Goal: Task Accomplishment & Management: Use online tool/utility

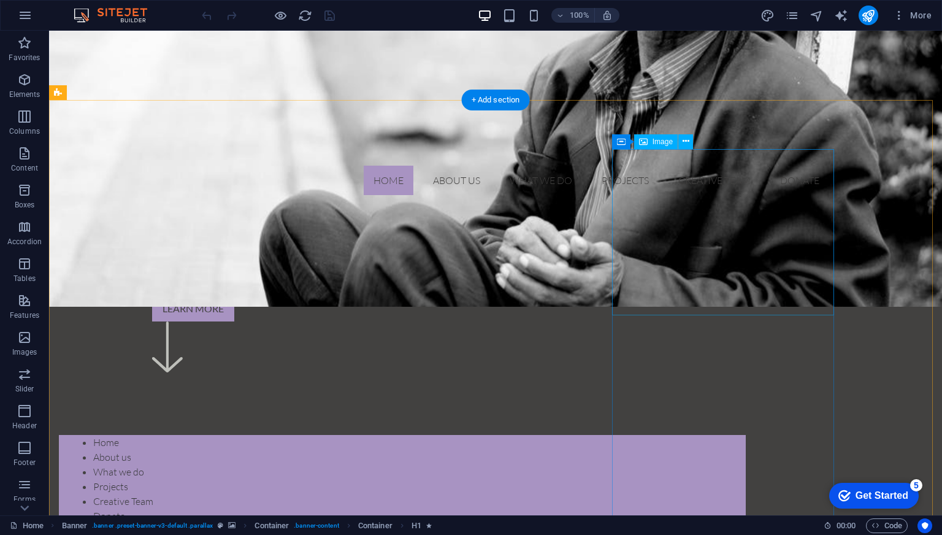
scroll to position [370, 0]
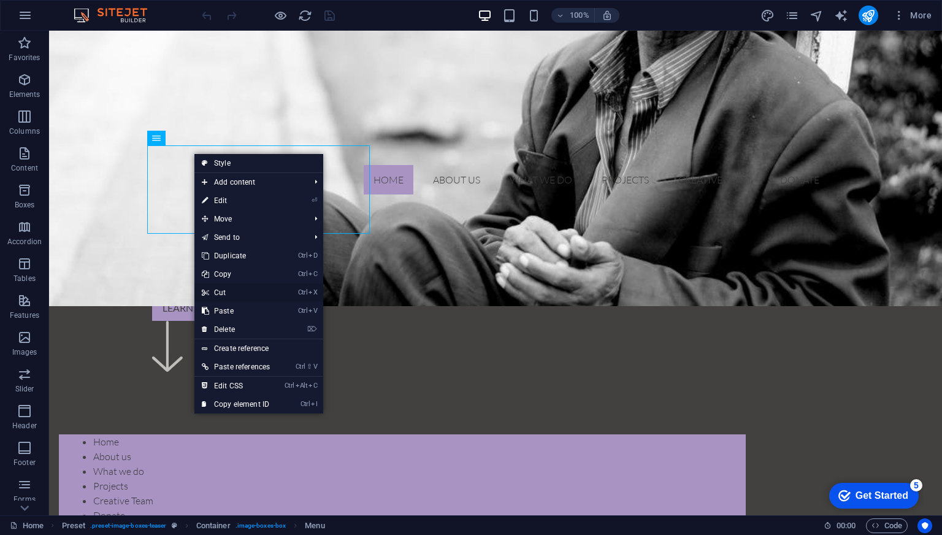
click at [223, 293] on link "Ctrl X Cut" at bounding box center [235, 292] width 83 height 18
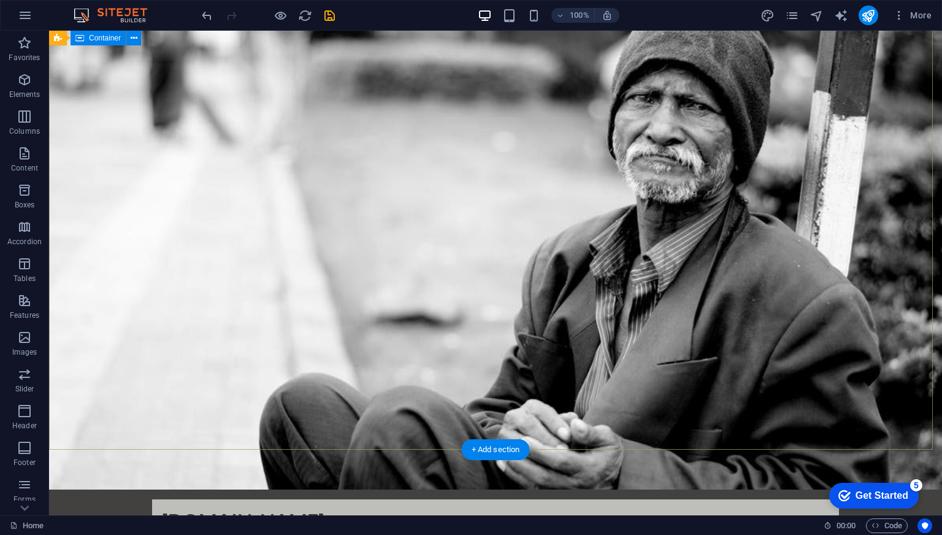
scroll to position [0, 0]
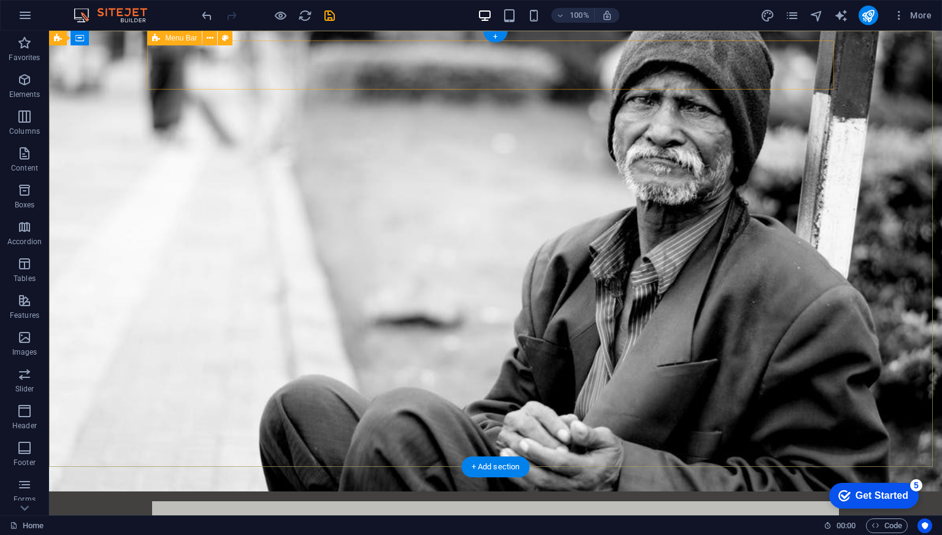
click at [303, 501] on div "[DOMAIN_NAME] Home About us What we do Projects Creative Team Donate" at bounding box center [495, 538] width 687 height 74
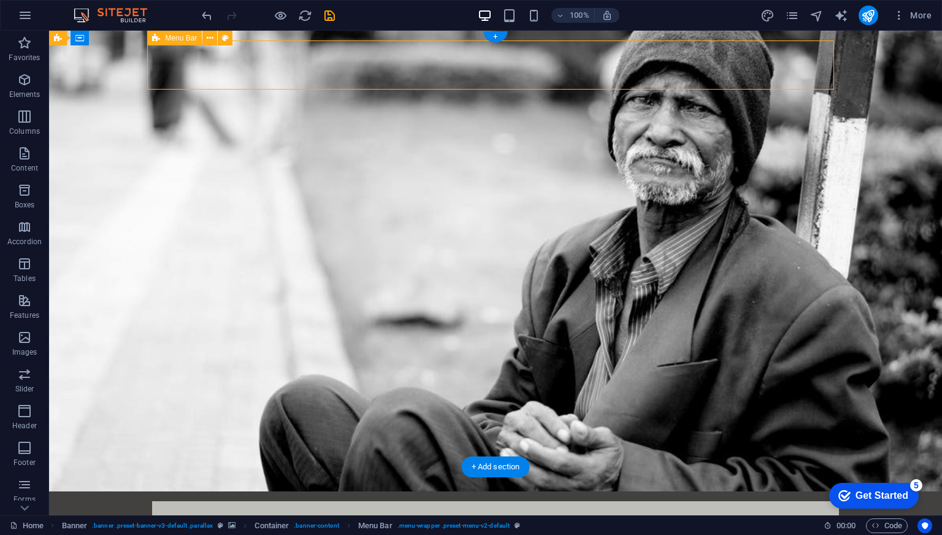
click at [303, 501] on div "[DOMAIN_NAME] Home About us What we do Projects Creative Team Donate" at bounding box center [495, 538] width 687 height 74
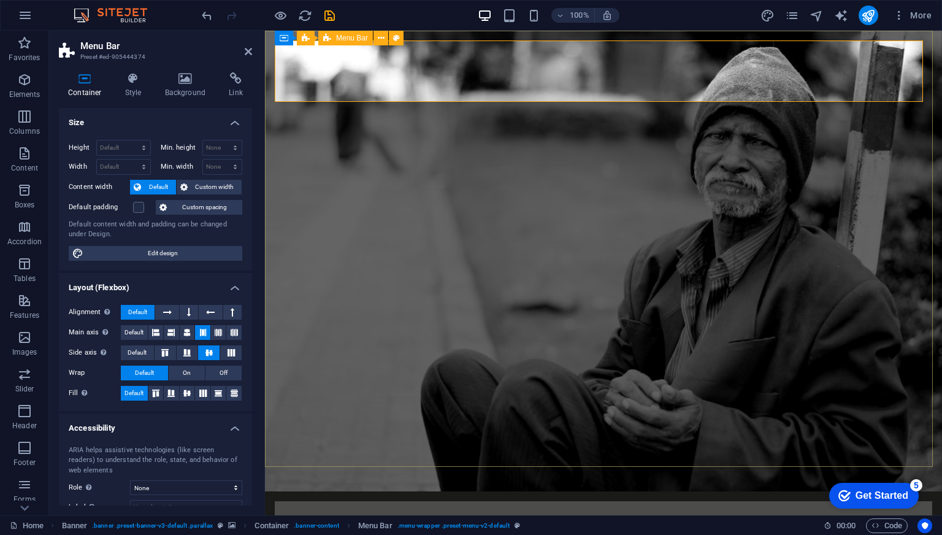
click at [186, 77] on icon at bounding box center [185, 78] width 59 height 12
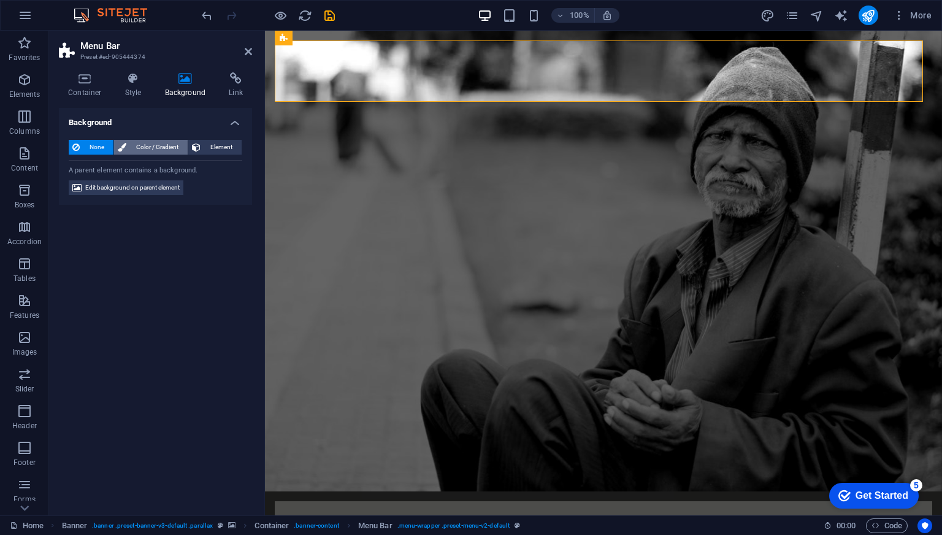
click at [151, 147] on span "Color / Gradient" at bounding box center [157, 147] width 54 height 15
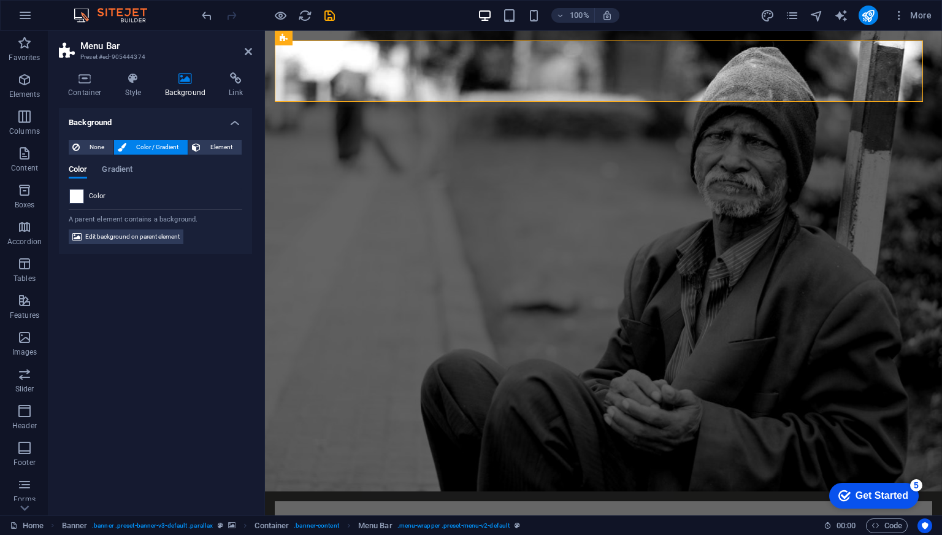
click at [78, 199] on span at bounding box center [76, 195] width 13 height 13
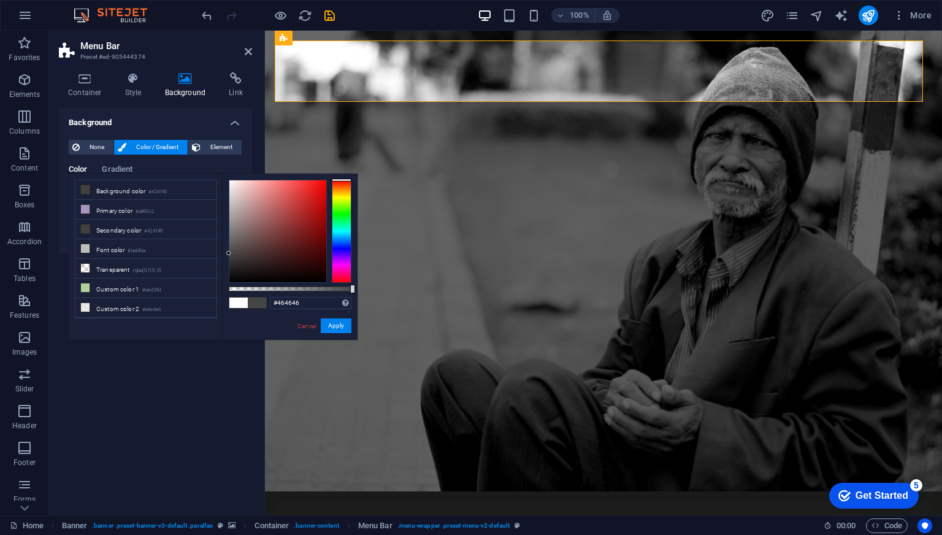
type input "#484848"
drag, startPoint x: 245, startPoint y: 210, endPoint x: 222, endPoint y: 253, distance: 48.5
click at [222, 253] on div "#484848 Supported formats #0852ed rgb(8, 82, 237) rgba(8, 82, 237, 90%) hsv(221…" at bounding box center [290, 346] width 136 height 344
click at [331, 324] on button "Apply" at bounding box center [336, 325] width 31 height 15
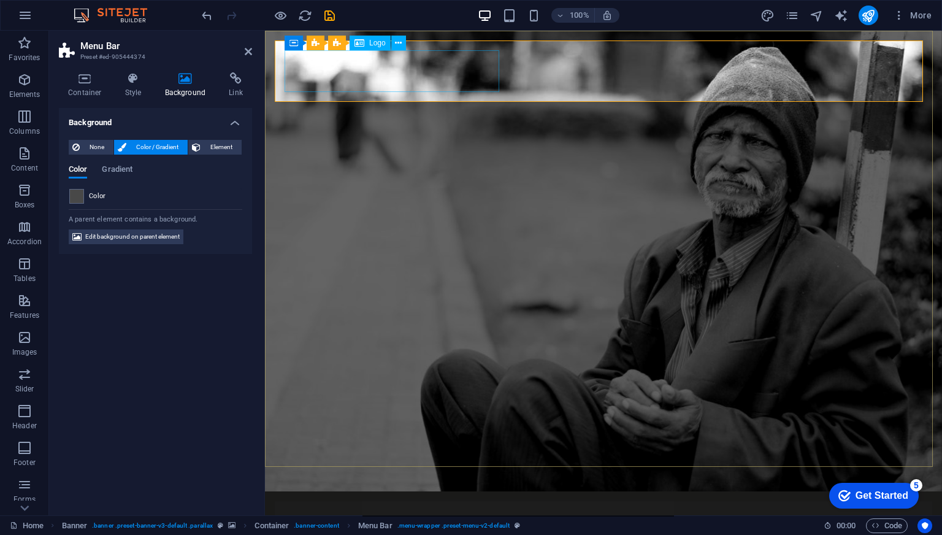
click at [314, 511] on div "[DOMAIN_NAME]" at bounding box center [604, 532] width 638 height 42
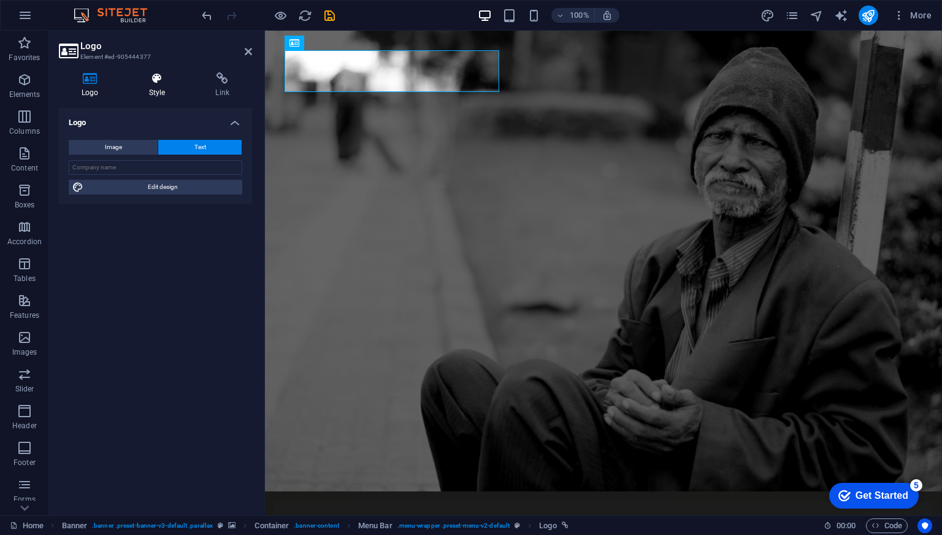
click at [157, 91] on h4 "Style" at bounding box center [159, 85] width 67 height 26
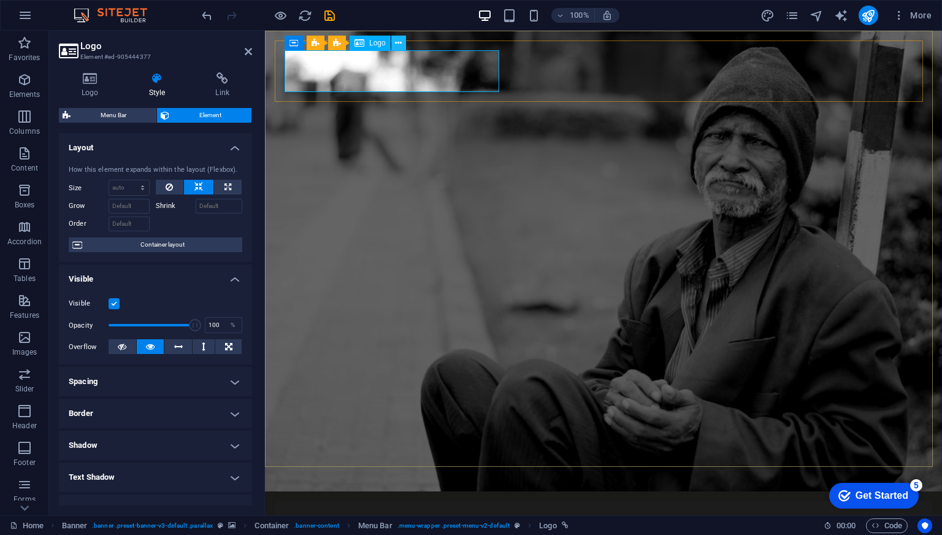
click at [397, 43] on icon at bounding box center [398, 43] width 7 height 13
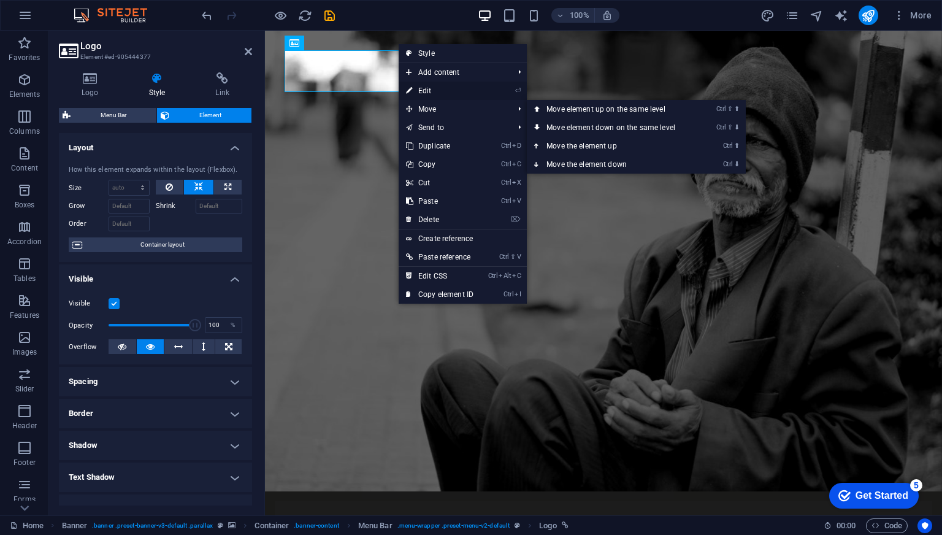
click at [439, 93] on link "⏎ Edit" at bounding box center [440, 91] width 82 height 18
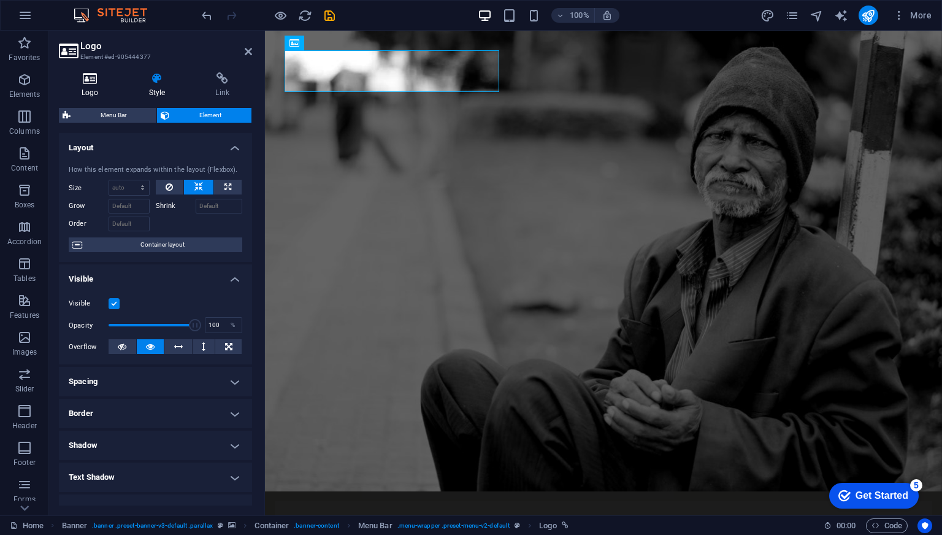
click at [88, 89] on h4 "Logo" at bounding box center [92, 85] width 67 height 26
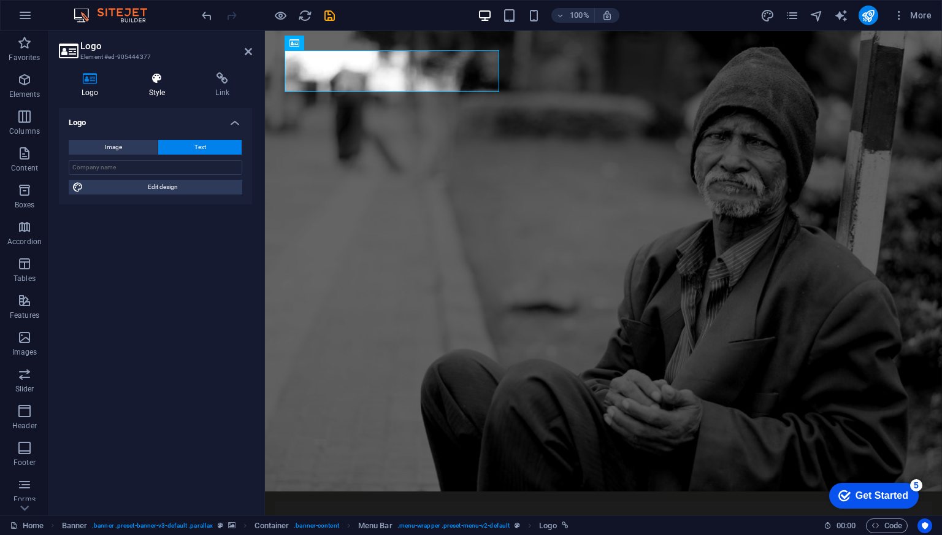
click at [153, 79] on icon at bounding box center [157, 78] width 62 height 12
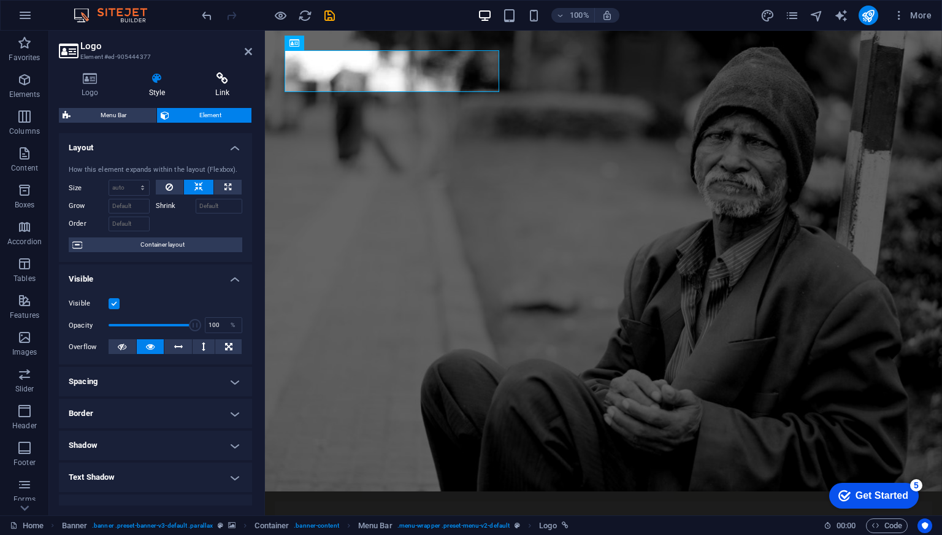
click at [218, 90] on h4 "Link" at bounding box center [222, 85] width 59 height 26
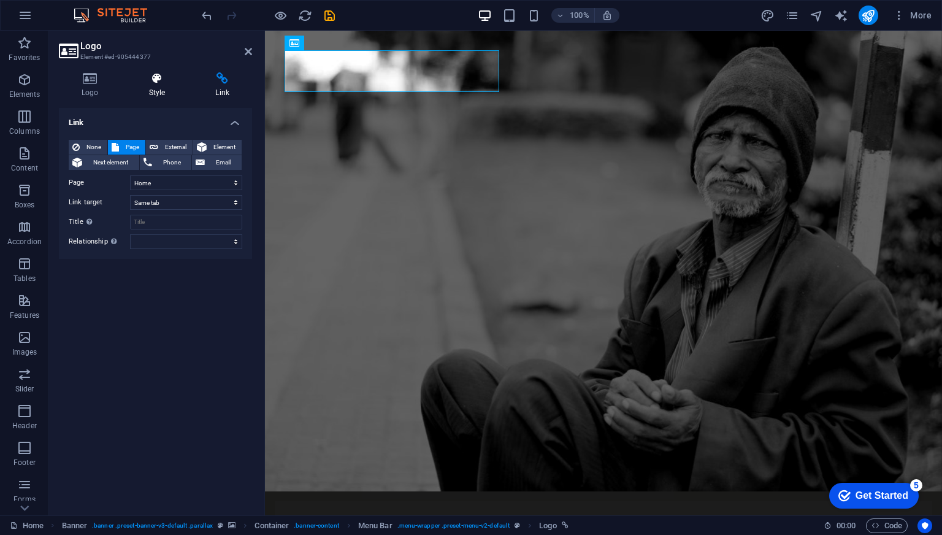
click at [159, 92] on h4 "Style" at bounding box center [159, 85] width 67 height 26
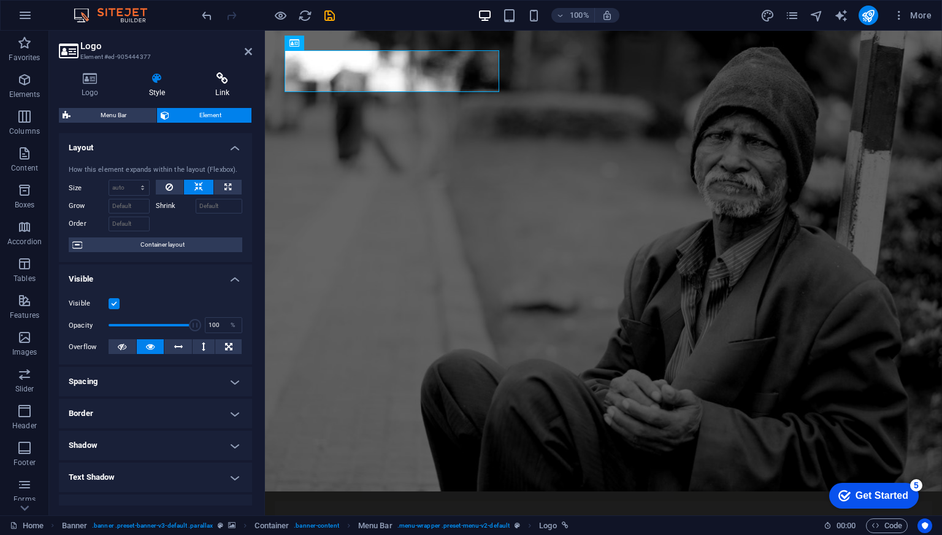
click at [213, 85] on h4 "Link" at bounding box center [222, 85] width 59 height 26
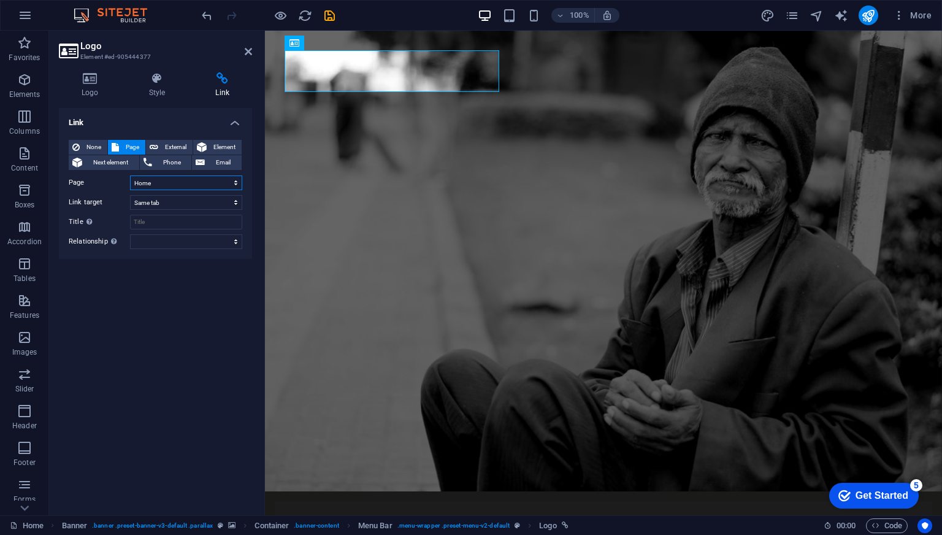
click at [174, 182] on select "Home About us What we do Projects Creative Team Donate Legal Notice Privacy" at bounding box center [186, 182] width 112 height 15
select select "5"
click at [130, 175] on select "Home About us What we do Projects Creative Team Donate Legal Notice Privacy" at bounding box center [186, 182] width 112 height 15
click at [172, 204] on select "New tab Same tab Overlay" at bounding box center [186, 202] width 112 height 15
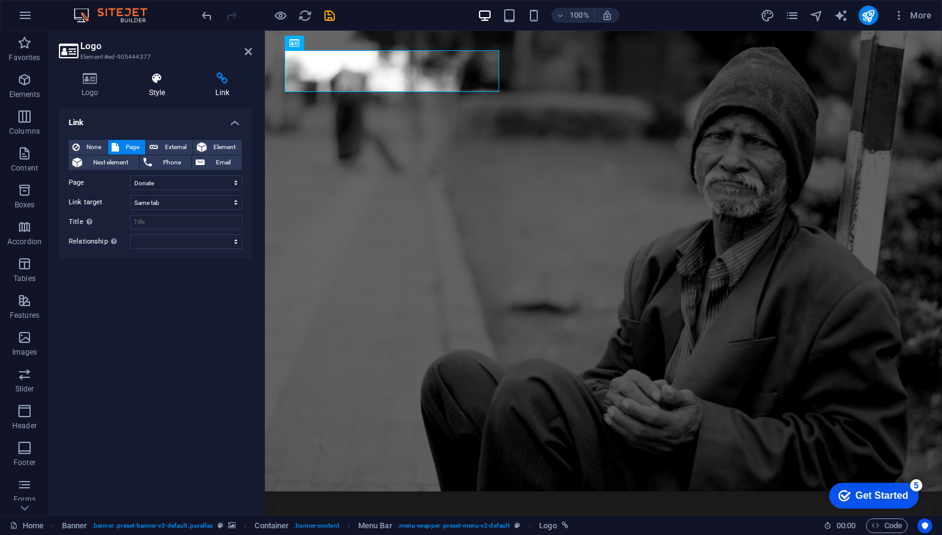
click at [161, 89] on h4 "Style" at bounding box center [159, 85] width 67 height 26
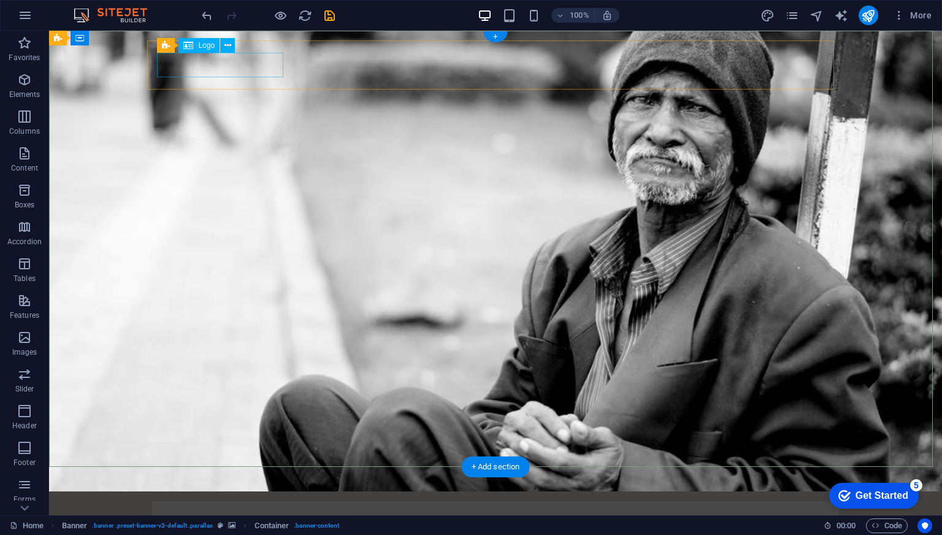
click at [234, 511] on div "[DOMAIN_NAME]" at bounding box center [495, 523] width 667 height 25
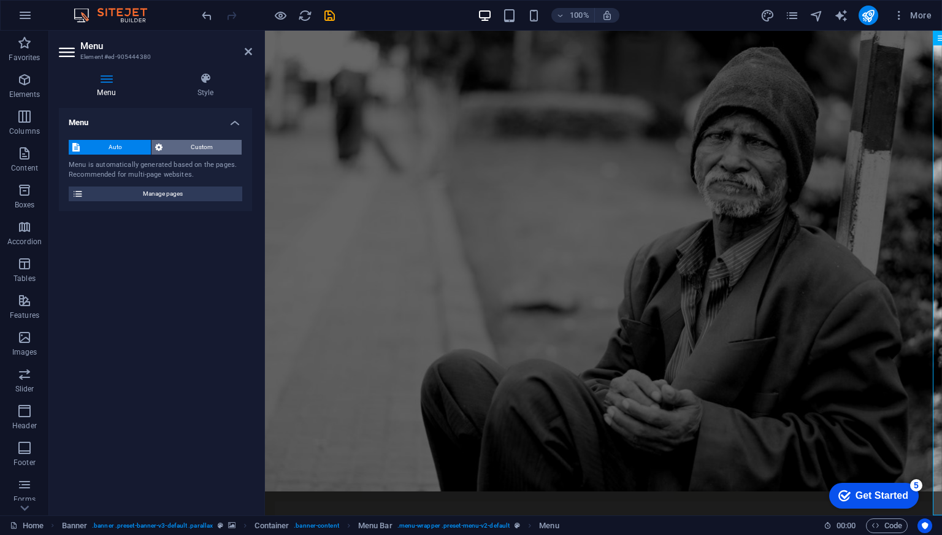
click at [197, 145] on span "Custom" at bounding box center [202, 147] width 72 height 15
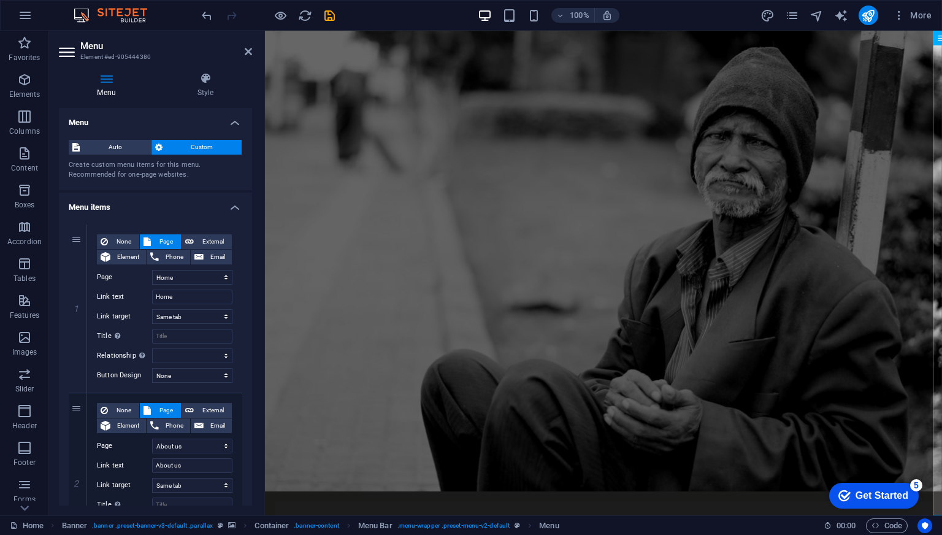
click at [194, 151] on div "Auto Custom Create custom menu items for this menu. Recommended for one-page we…" at bounding box center [155, 160] width 193 height 60
click at [194, 153] on span "Custom" at bounding box center [202, 147] width 72 height 15
click at [126, 154] on span "Auto" at bounding box center [115, 147] width 64 height 15
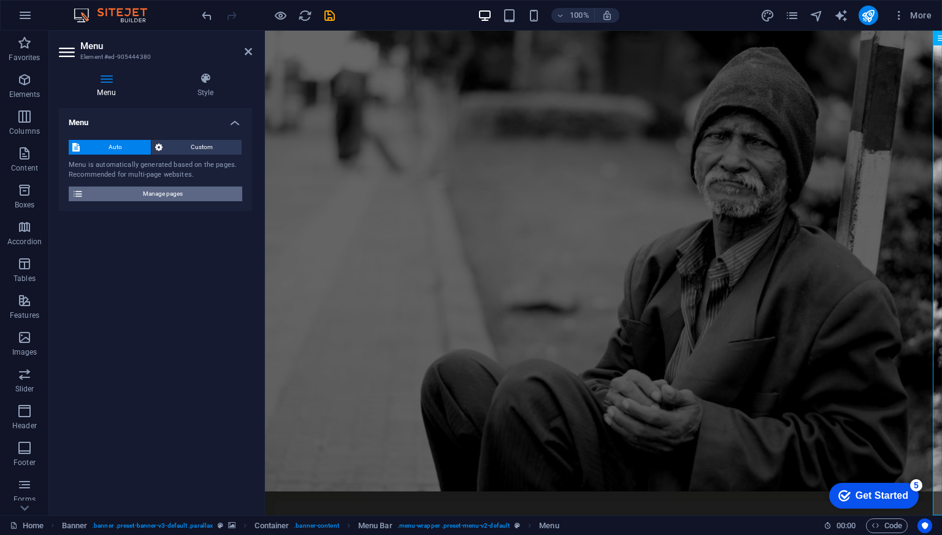
click at [175, 194] on span "Manage pages" at bounding box center [162, 193] width 151 height 15
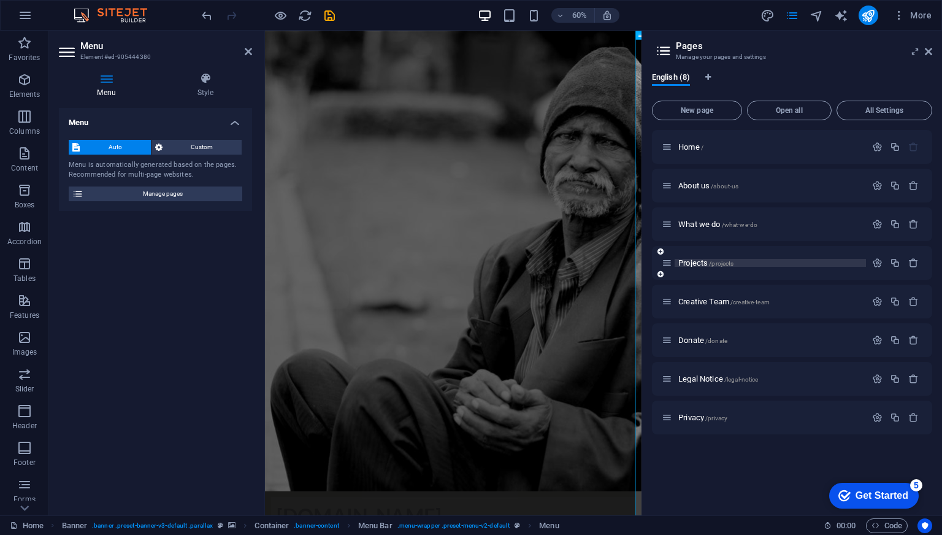
click at [699, 263] on span "Projects /projects" at bounding box center [705, 262] width 55 height 9
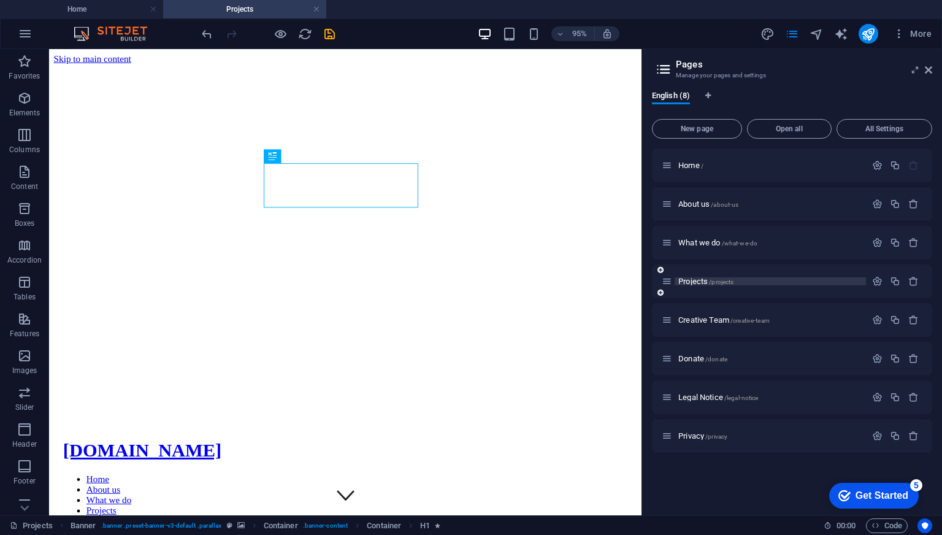
click at [701, 281] on span "Projects /projects" at bounding box center [705, 281] width 55 height 9
click at [700, 317] on span "Creative Team /creative-team" at bounding box center [723, 319] width 91 height 9
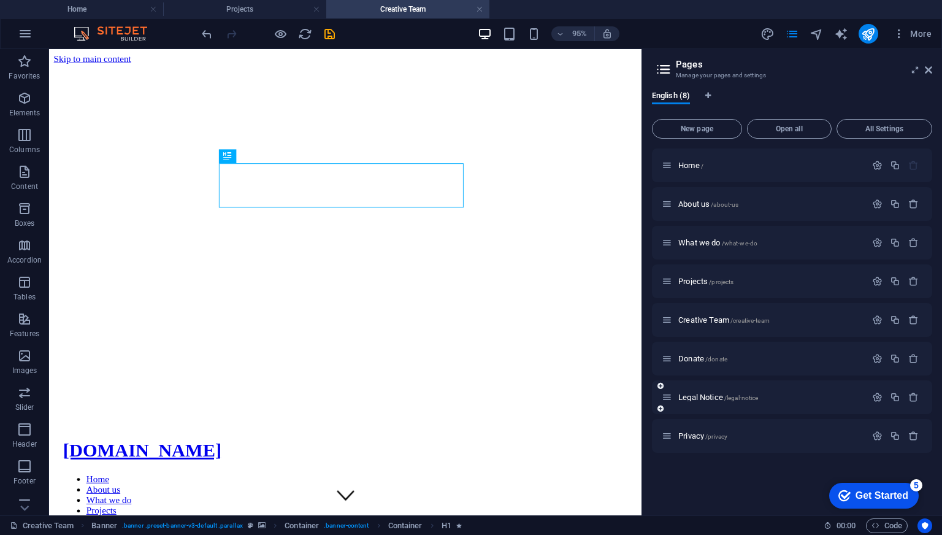
click at [694, 358] on span "Donate /donate" at bounding box center [702, 358] width 49 height 9
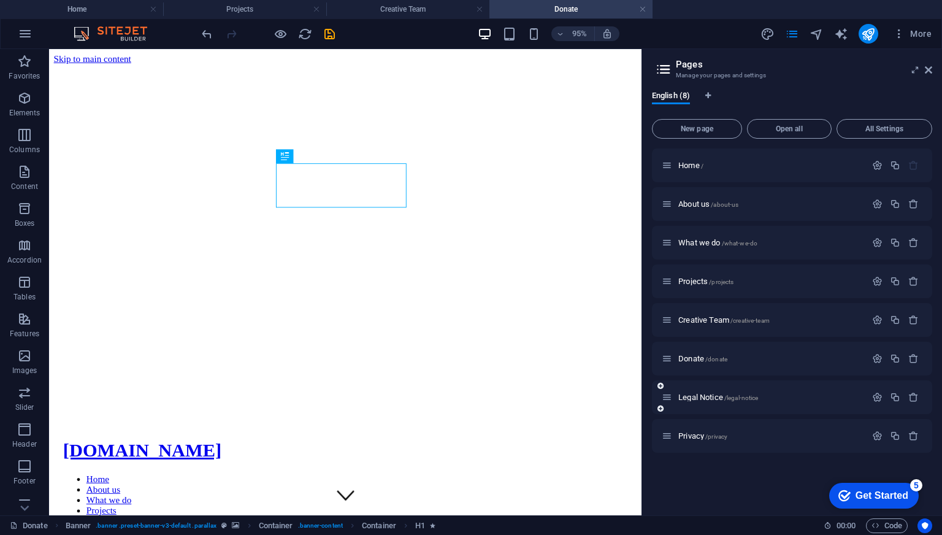
click at [697, 401] on div "Legal Notice /legal-notice" at bounding box center [764, 397] width 204 height 14
click at [697, 399] on span "Legal Notice /legal-notice" at bounding box center [718, 396] width 80 height 9
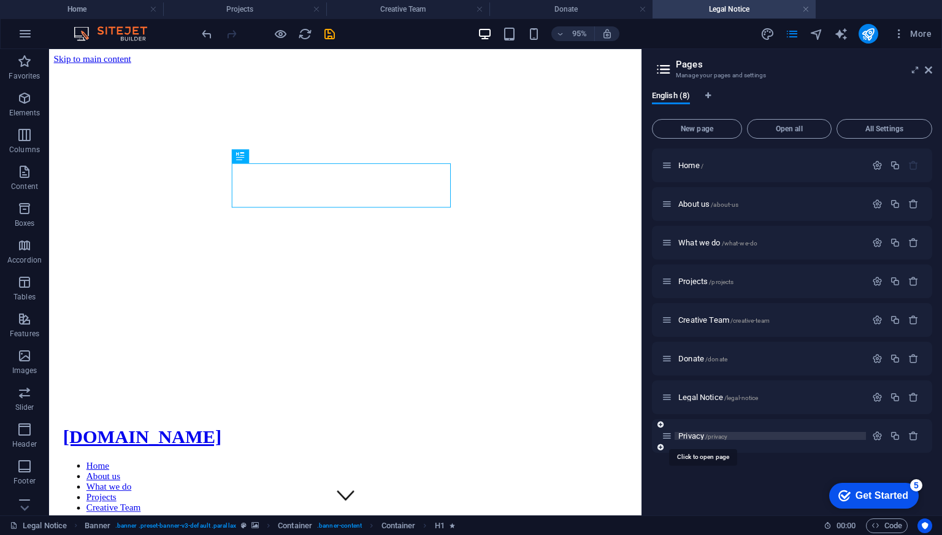
click at [693, 432] on span "Privacy /privacy" at bounding box center [702, 435] width 49 height 9
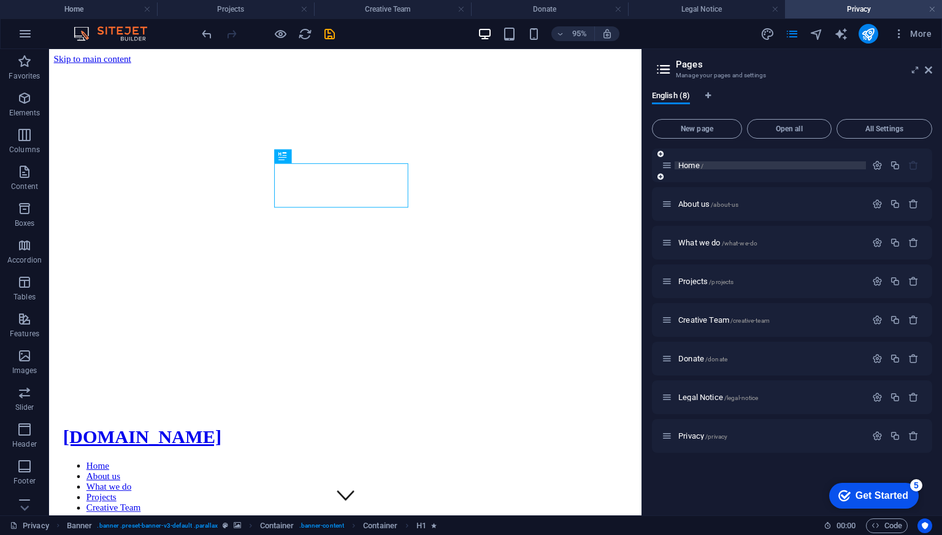
drag, startPoint x: 718, startPoint y: 307, endPoint x: 691, endPoint y: 162, distance: 147.8
click at [691, 162] on span "Home /" at bounding box center [690, 165] width 25 height 9
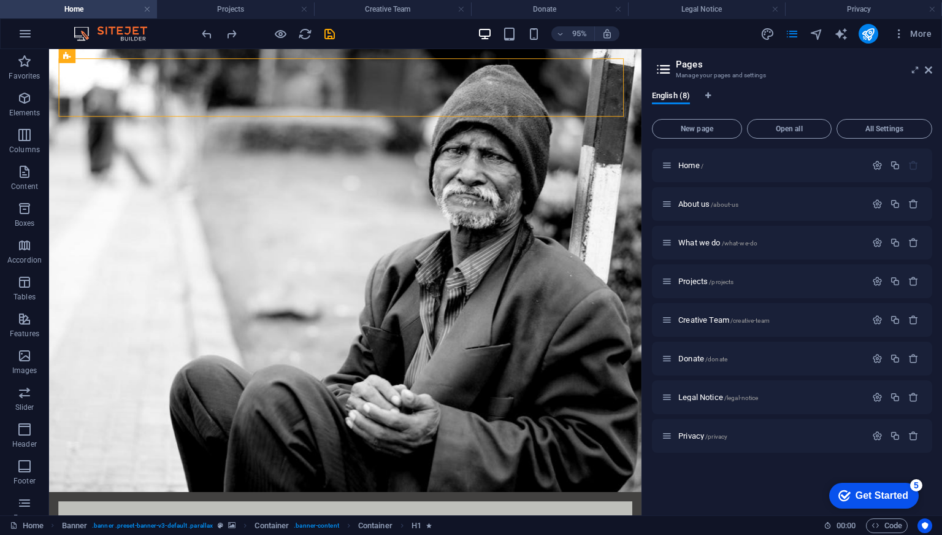
click at [670, 71] on icon at bounding box center [663, 69] width 18 height 17
click at [925, 68] on icon at bounding box center [928, 70] width 7 height 10
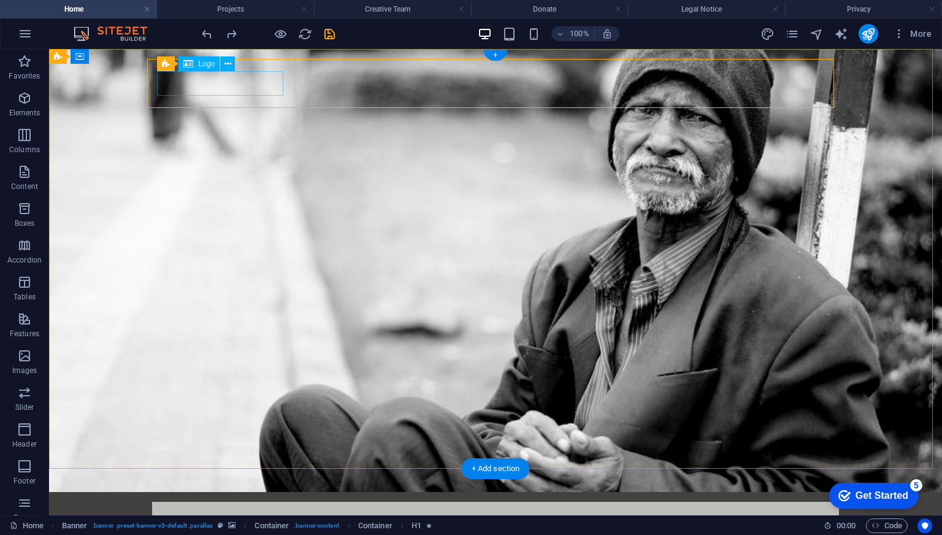
click at [250, 511] on div "[DOMAIN_NAME]" at bounding box center [495, 523] width 667 height 25
select select
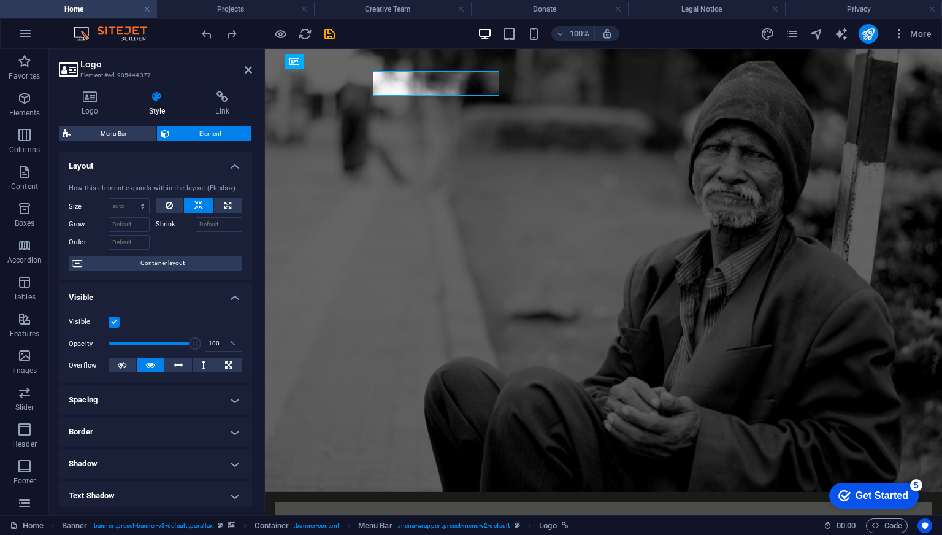
click at [250, 86] on div "Logo Style Link Logo Image Text Drag files here, click to choose files or selec…" at bounding box center [155, 298] width 213 height 434
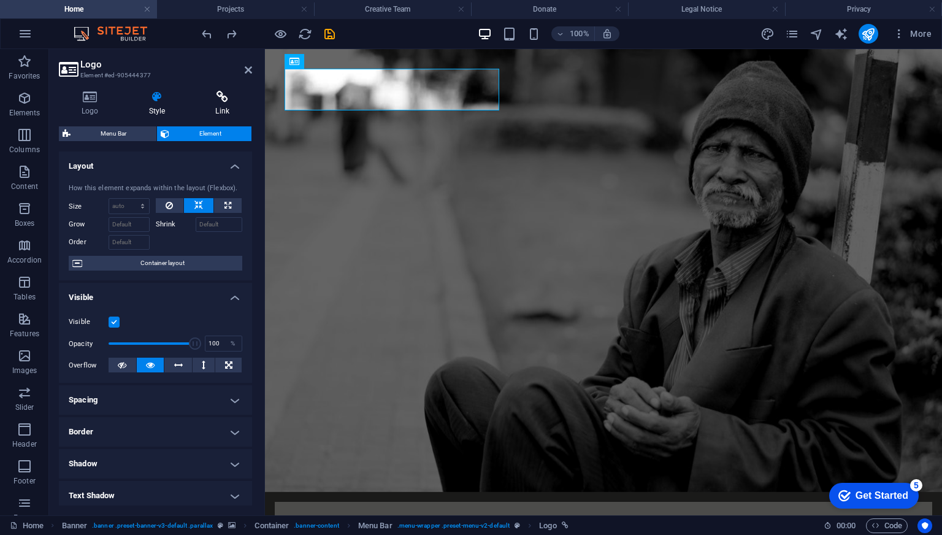
click at [223, 104] on h4 "Link" at bounding box center [222, 104] width 59 height 26
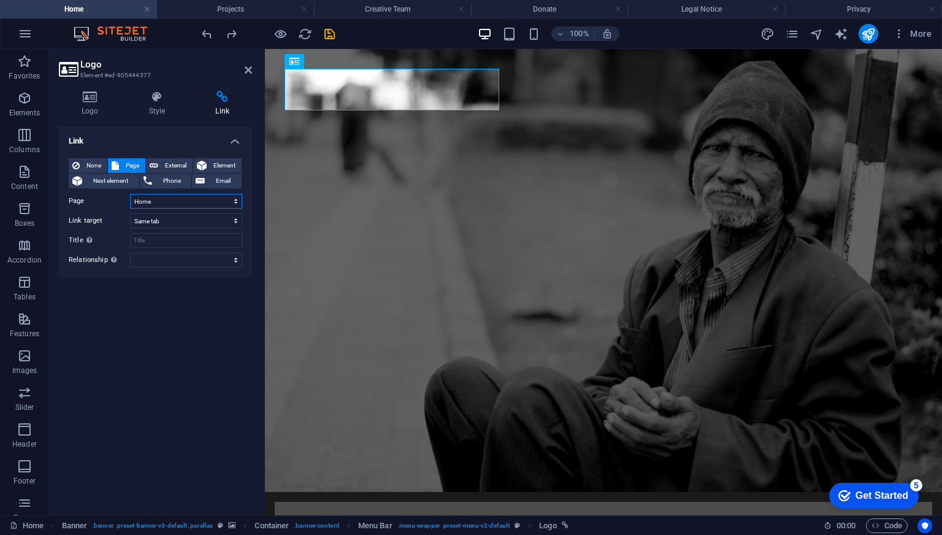
click at [179, 204] on select "Home About us What we do Projects Creative Team Donate Legal Notice Privacy" at bounding box center [186, 201] width 112 height 15
select select "5"
click at [130, 194] on select "Home About us What we do Projects Creative Team Donate Legal Notice Privacy" at bounding box center [186, 201] width 112 height 15
click at [248, 71] on icon at bounding box center [248, 70] width 7 height 10
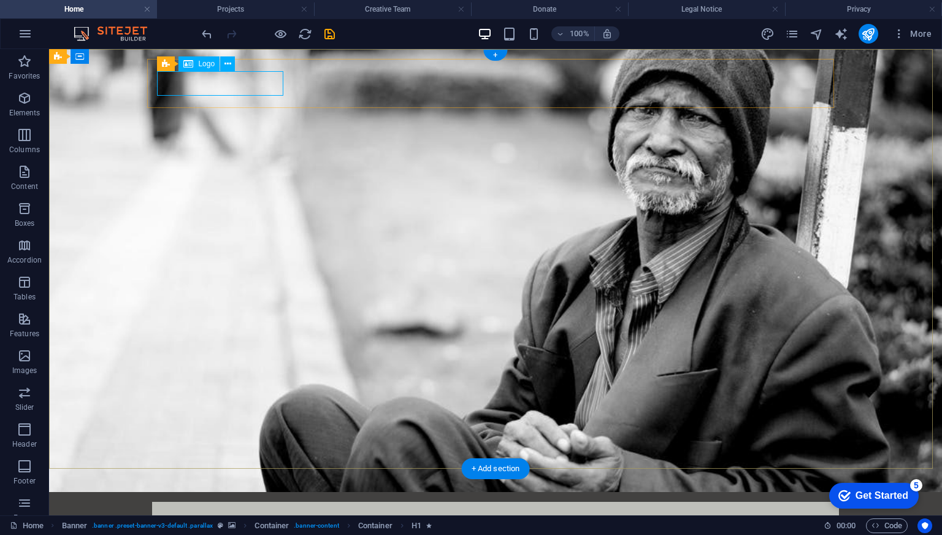
click at [238, 511] on div "[DOMAIN_NAME]" at bounding box center [495, 523] width 667 height 25
click at [233, 511] on div "[DOMAIN_NAME]" at bounding box center [495, 523] width 667 height 25
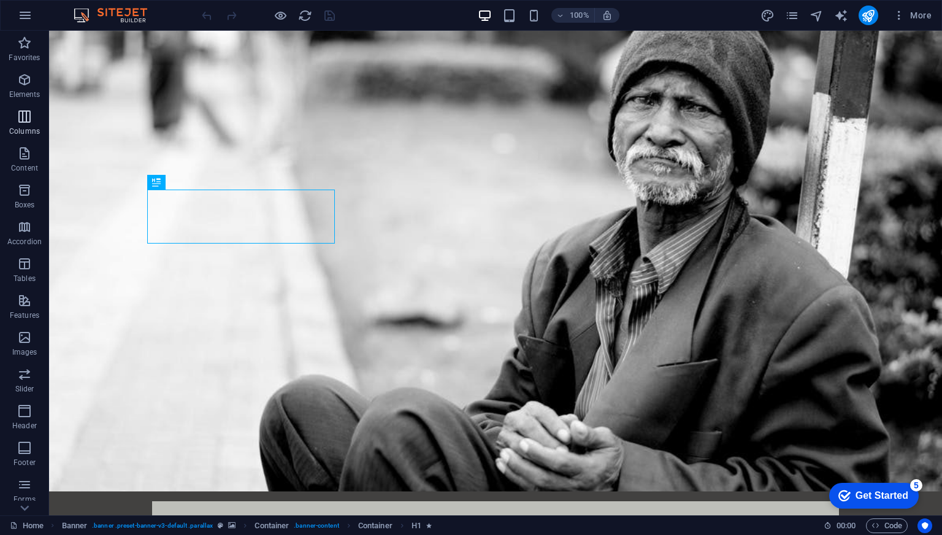
click at [34, 121] on span "Columns" at bounding box center [24, 123] width 49 height 29
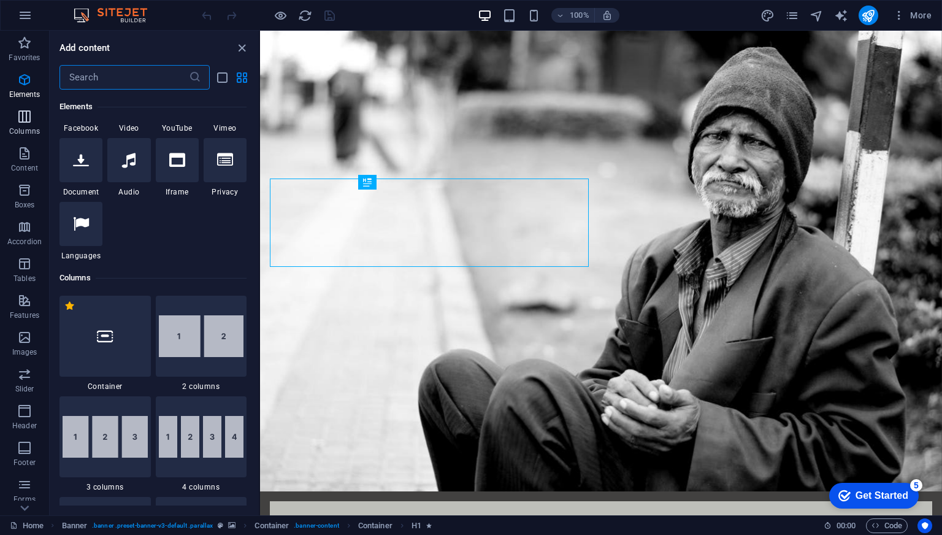
scroll to position [607, 0]
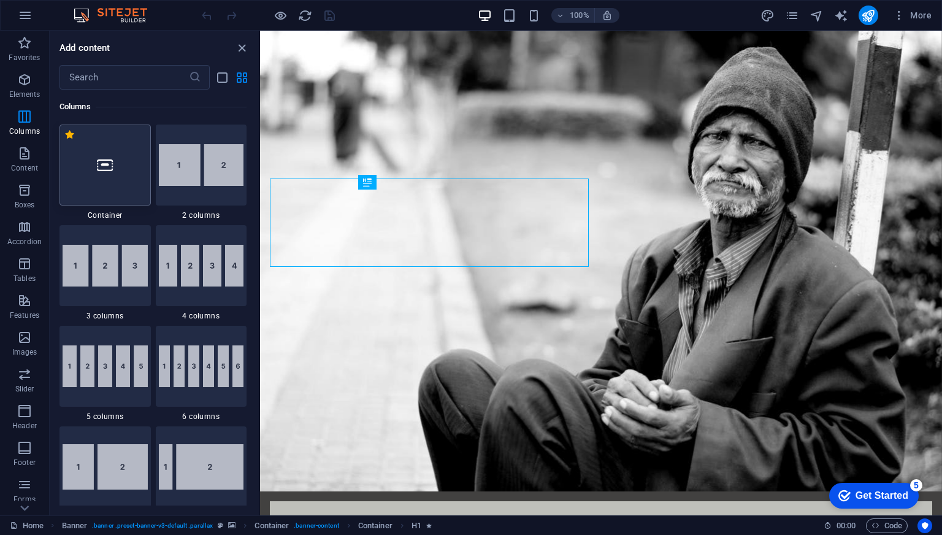
click at [116, 180] on div at bounding box center [104, 164] width 91 height 81
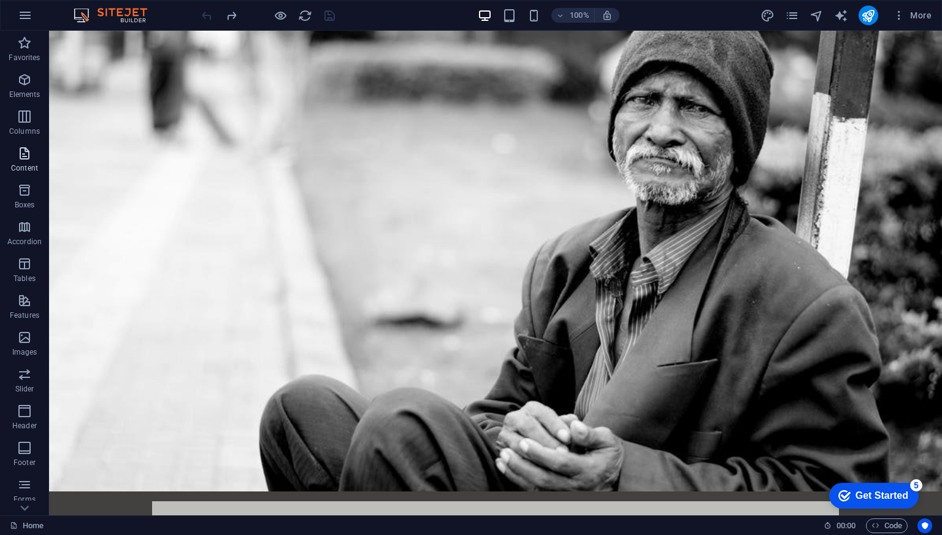
click at [24, 150] on icon "button" at bounding box center [24, 153] width 15 height 15
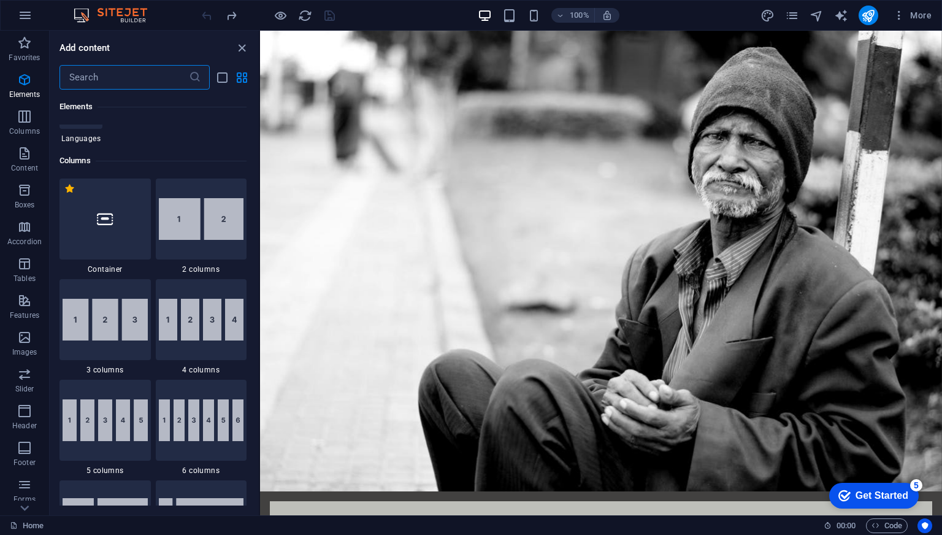
scroll to position [549, 0]
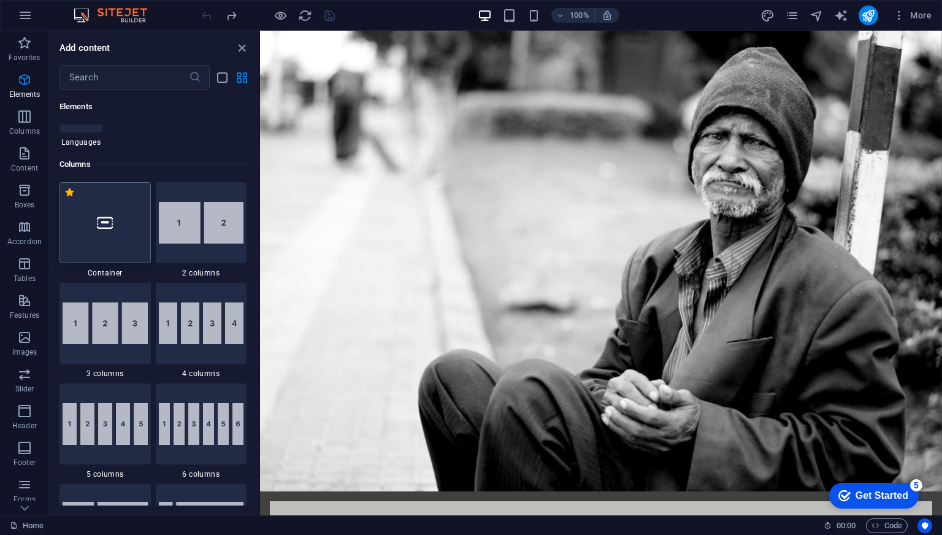
click at [128, 226] on div at bounding box center [104, 222] width 91 height 81
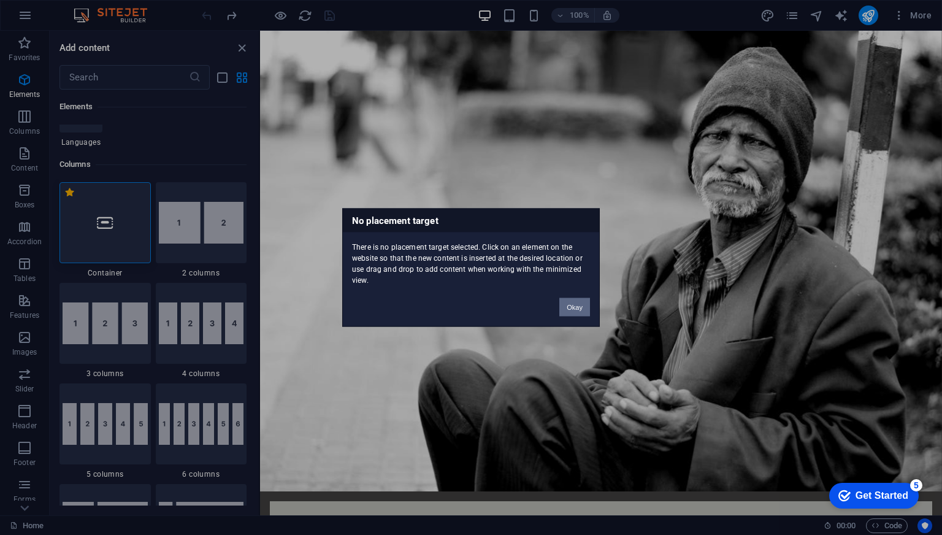
click at [571, 307] on button "Okay" at bounding box center [574, 307] width 31 height 18
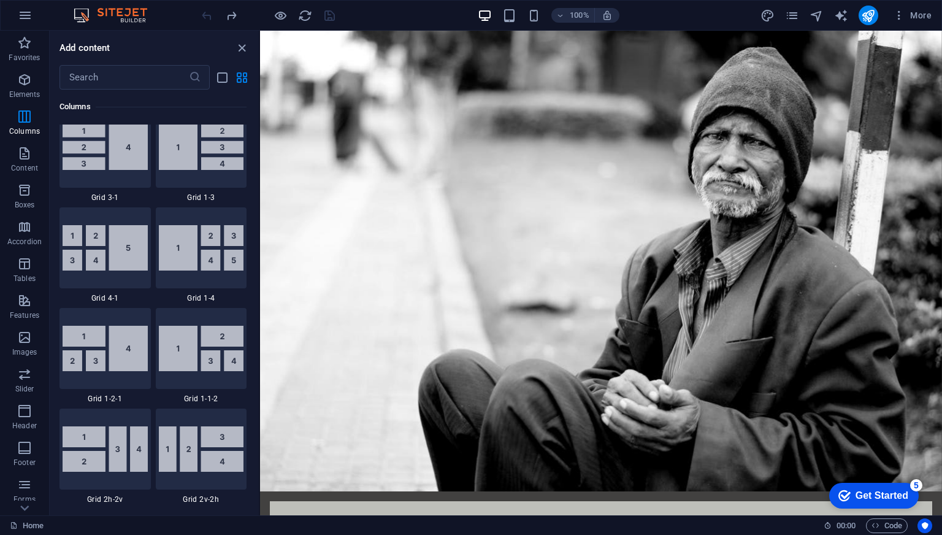
scroll to position [1660, 0]
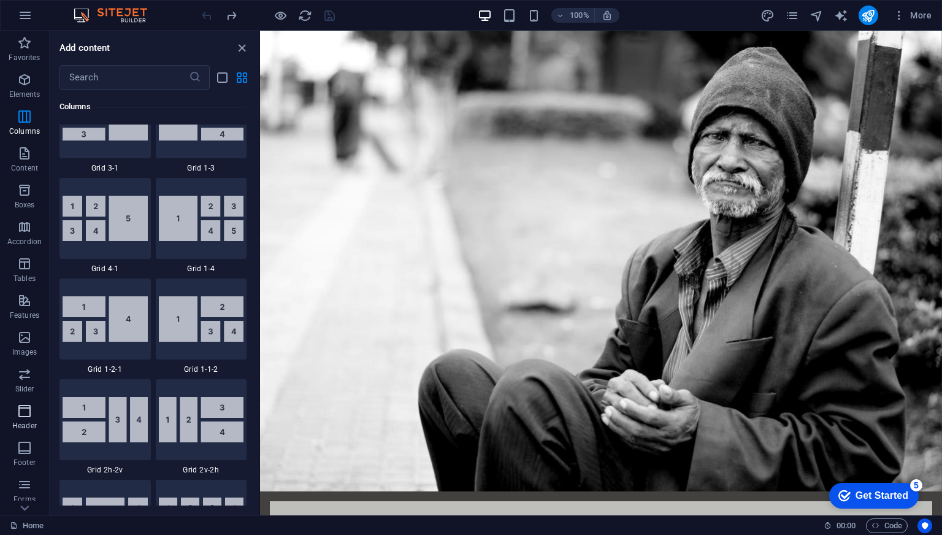
click at [28, 405] on icon "button" at bounding box center [24, 410] width 15 height 15
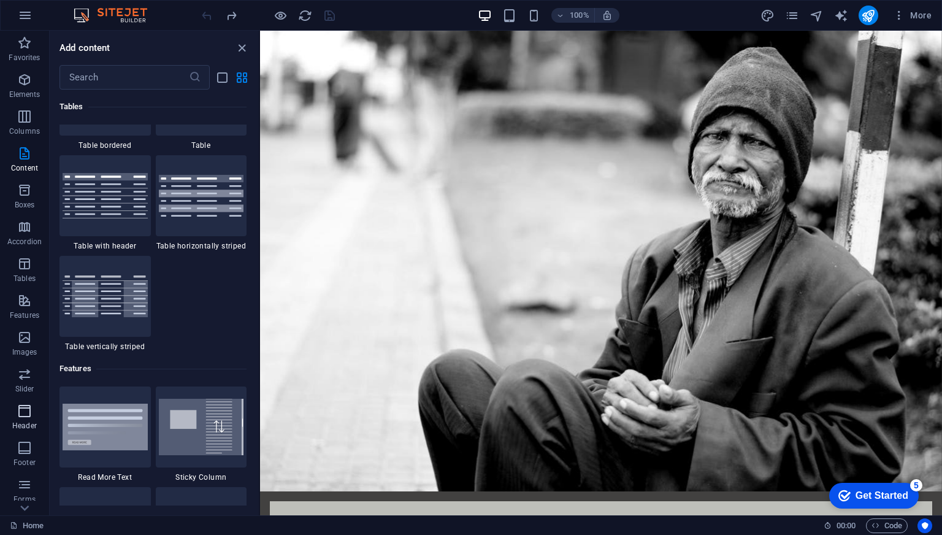
scroll to position [7384, 0]
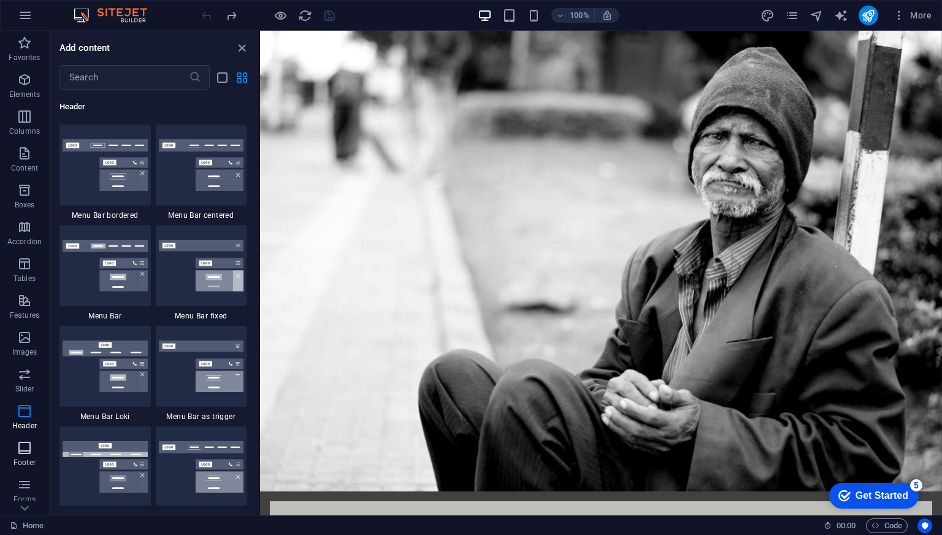
click at [26, 445] on icon "button" at bounding box center [24, 447] width 15 height 15
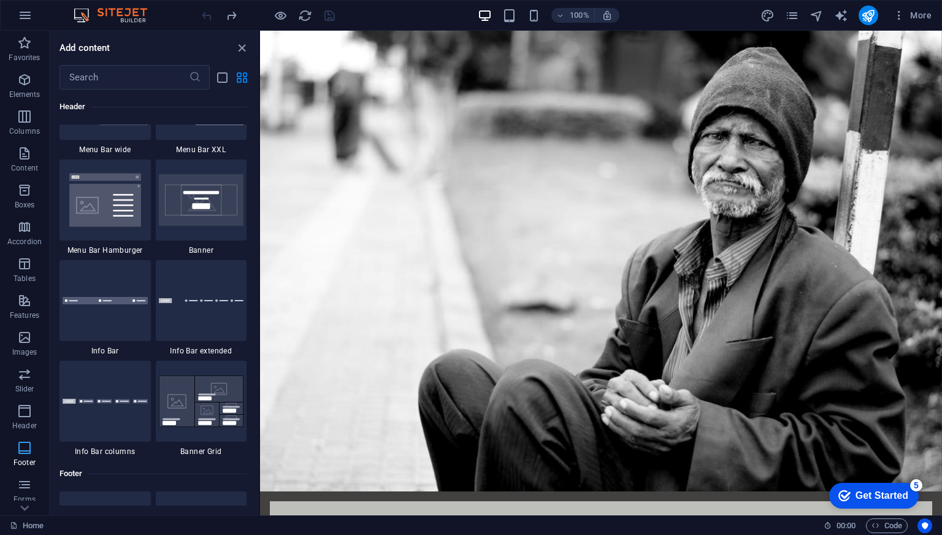
scroll to position [8118, 0]
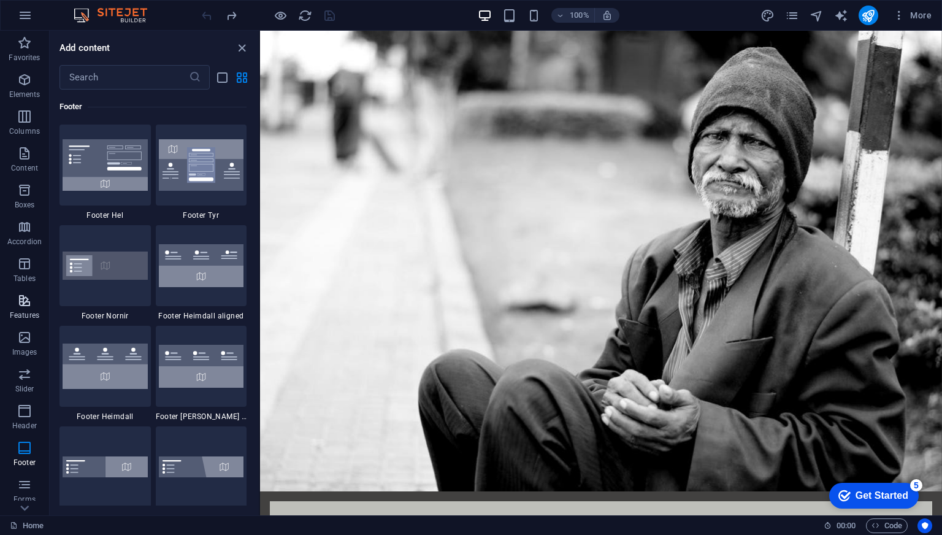
click at [24, 297] on icon "button" at bounding box center [24, 300] width 15 height 15
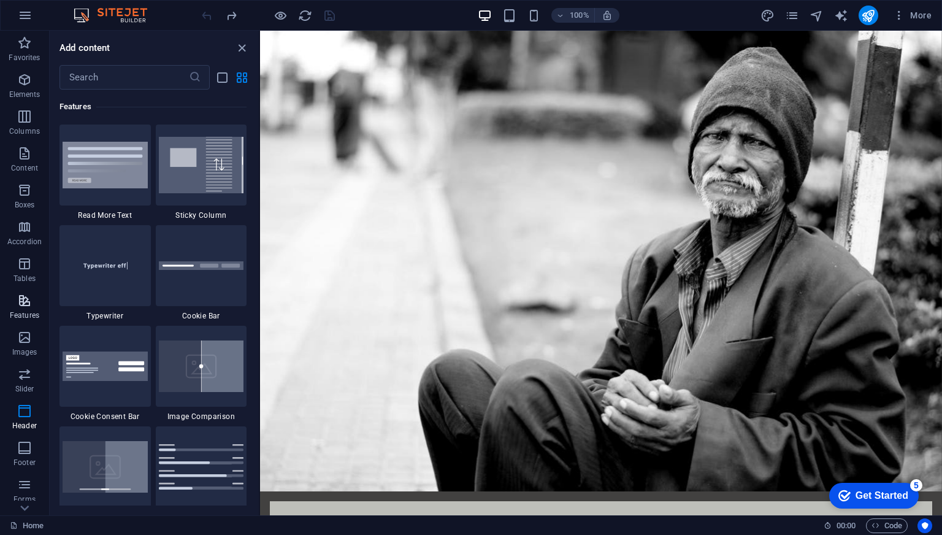
scroll to position [4780, 0]
click at [21, 94] on p "Elements" at bounding box center [24, 95] width 31 height 10
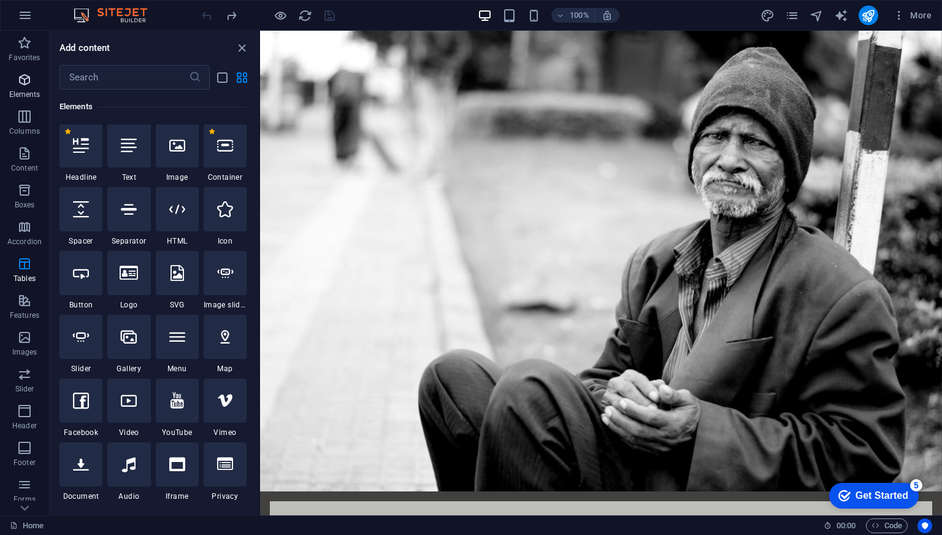
scroll to position [131, 0]
click at [86, 148] on icon at bounding box center [81, 147] width 16 height 16
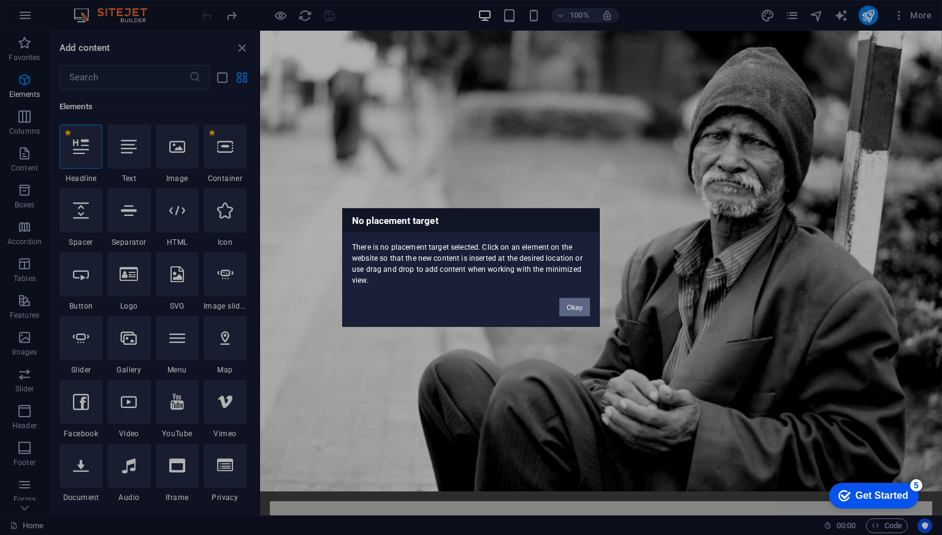
click at [581, 309] on button "Okay" at bounding box center [574, 307] width 31 height 18
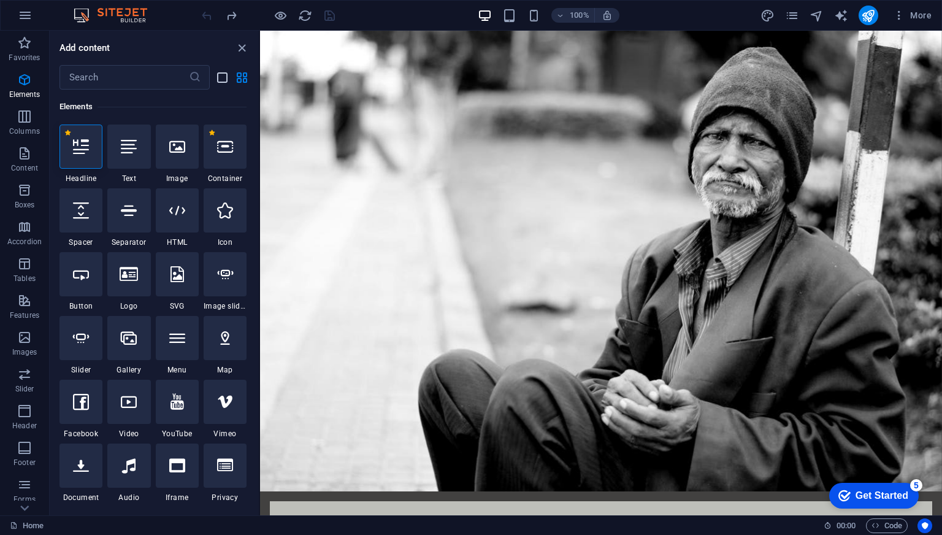
click at [228, 82] on icon "list-view" at bounding box center [222, 78] width 14 height 14
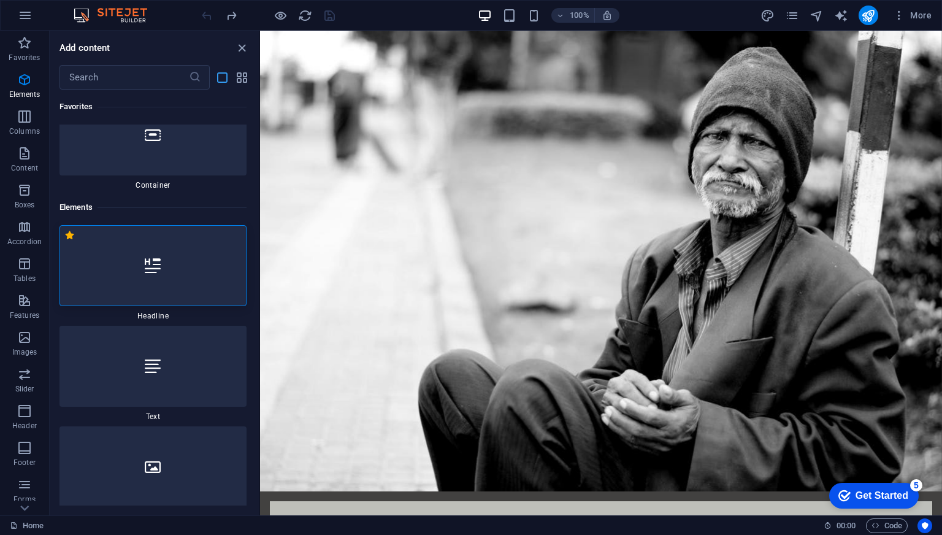
scroll to position [231, 0]
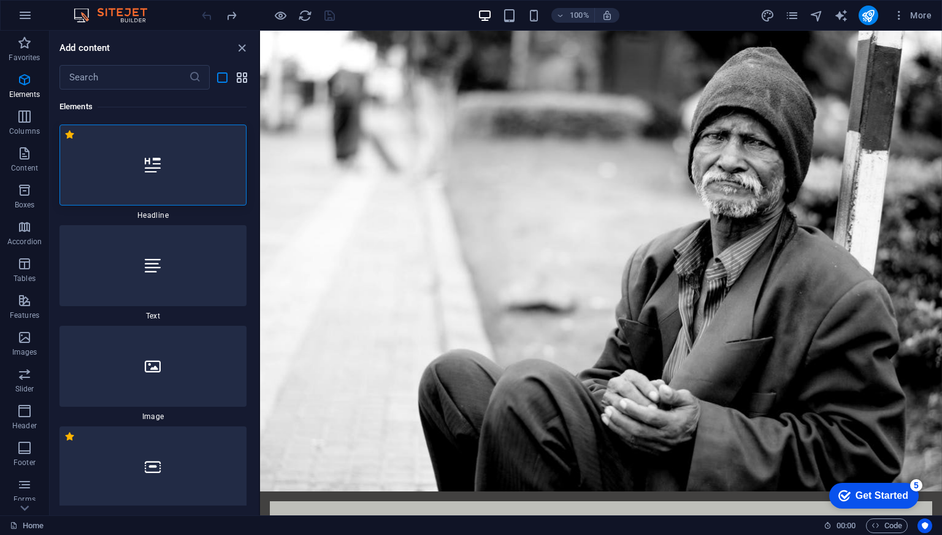
click at [243, 80] on icon "grid-view" at bounding box center [242, 78] width 14 height 14
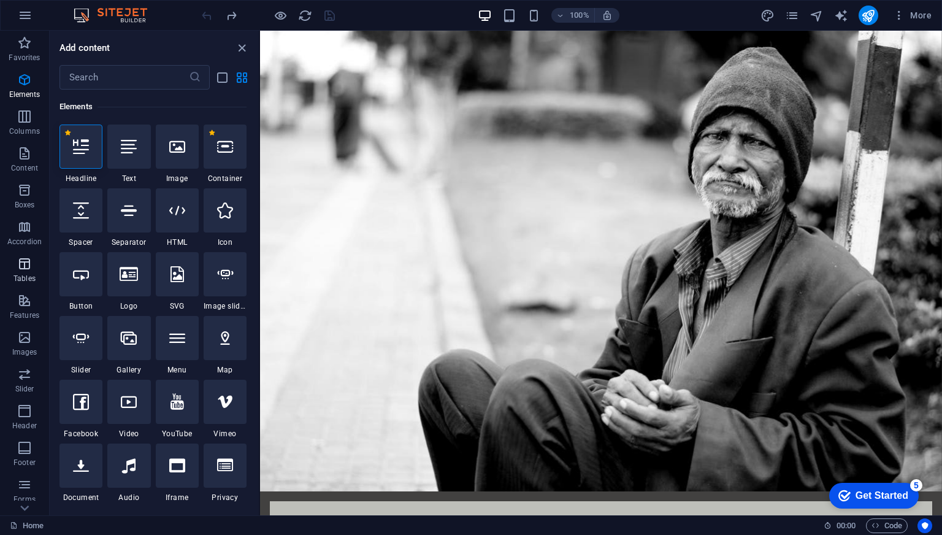
click at [28, 257] on icon "button" at bounding box center [24, 263] width 15 height 15
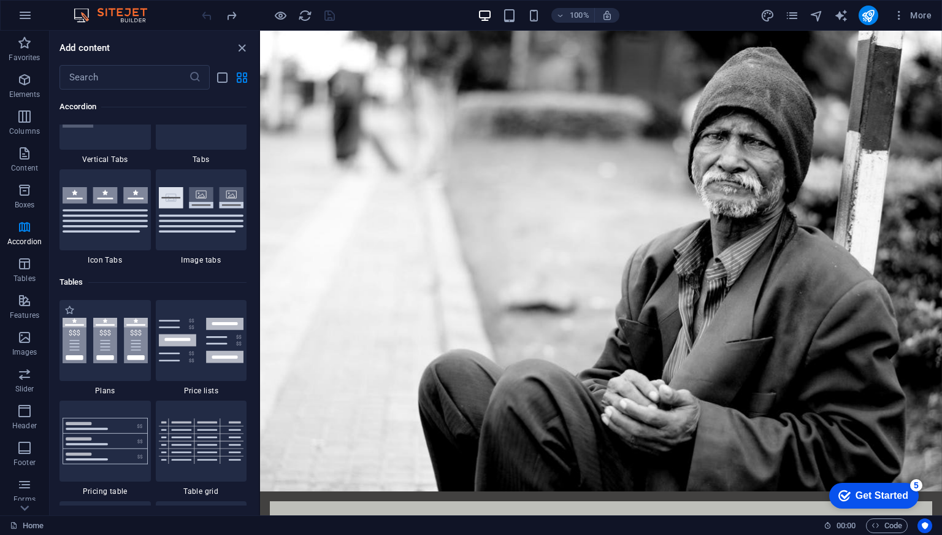
scroll to position [4072, 0]
click at [32, 87] on span "Elements" at bounding box center [24, 86] width 49 height 29
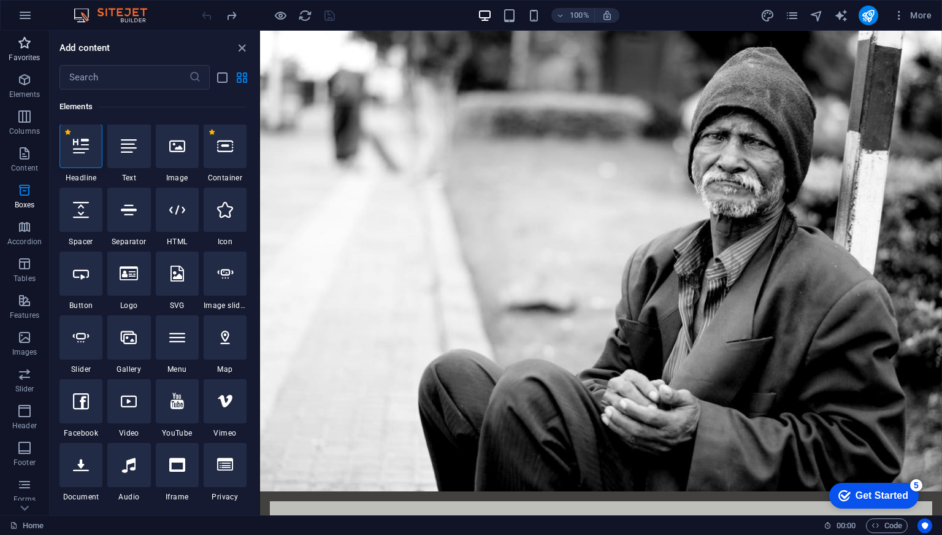
scroll to position [130, 0]
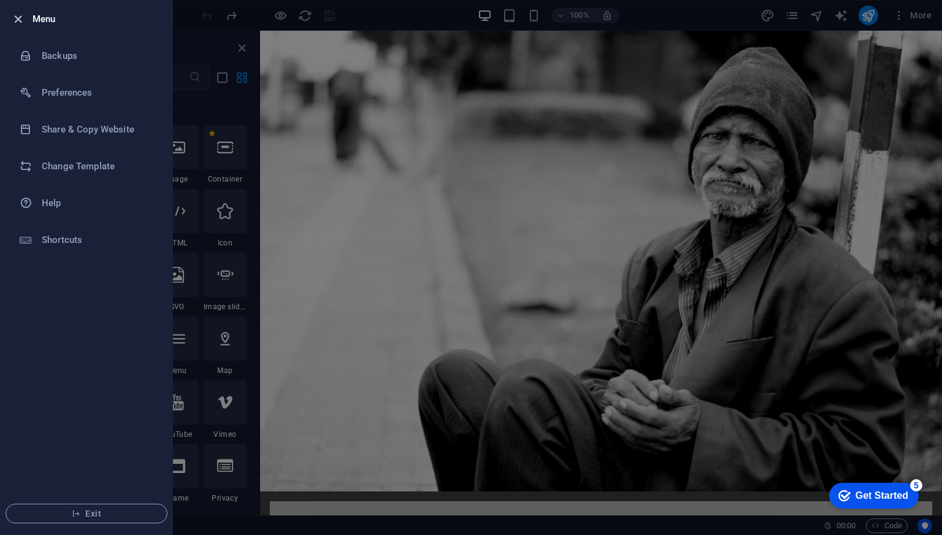
click at [22, 18] on icon "button" at bounding box center [18, 19] width 14 height 14
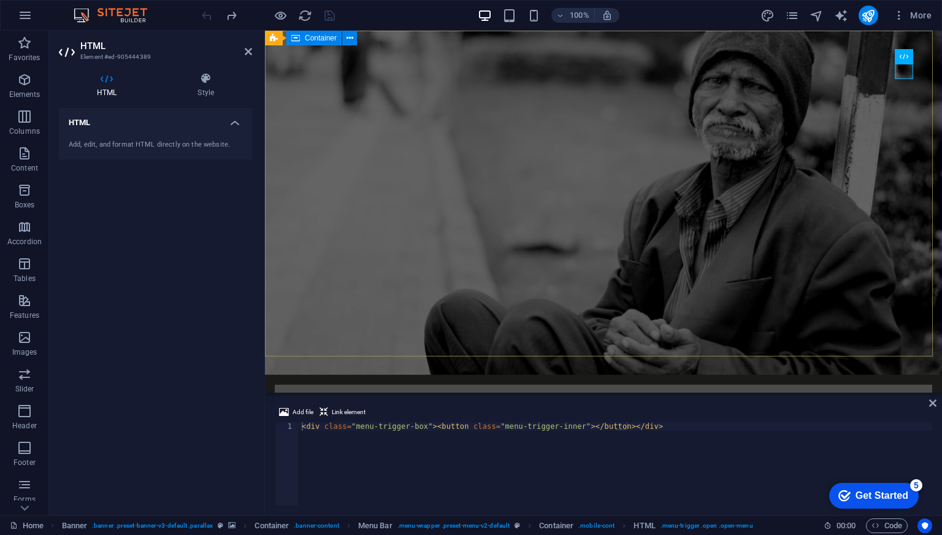
click at [882, 375] on div "[DOMAIN_NAME] Home About us What we do Projects Creative Team Donate JOIN AND L…" at bounding box center [603, 533] width 677 height 317
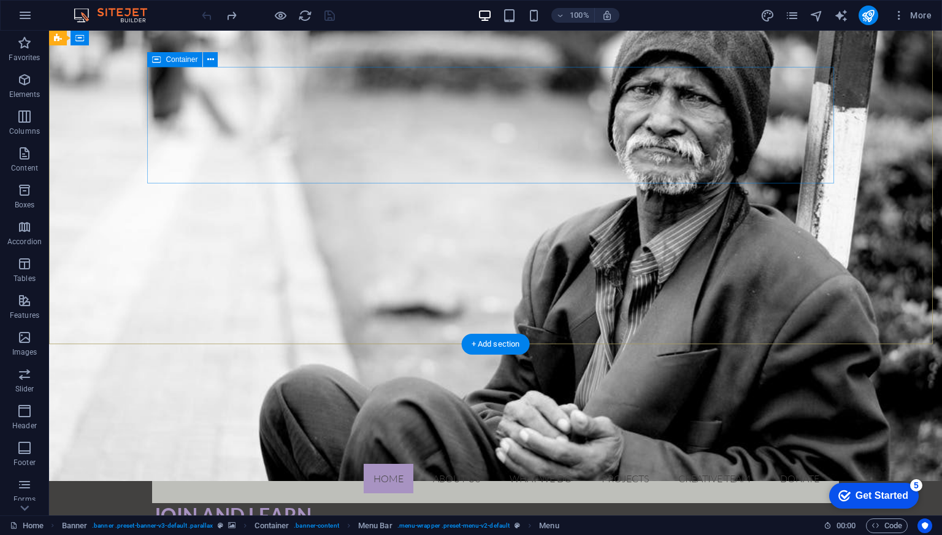
scroll to position [0, 0]
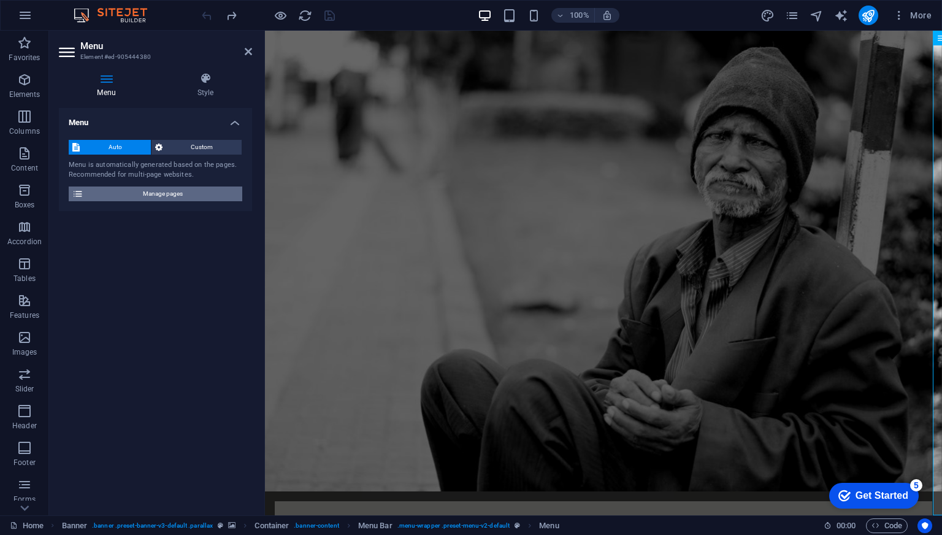
click at [199, 191] on span "Manage pages" at bounding box center [162, 193] width 151 height 15
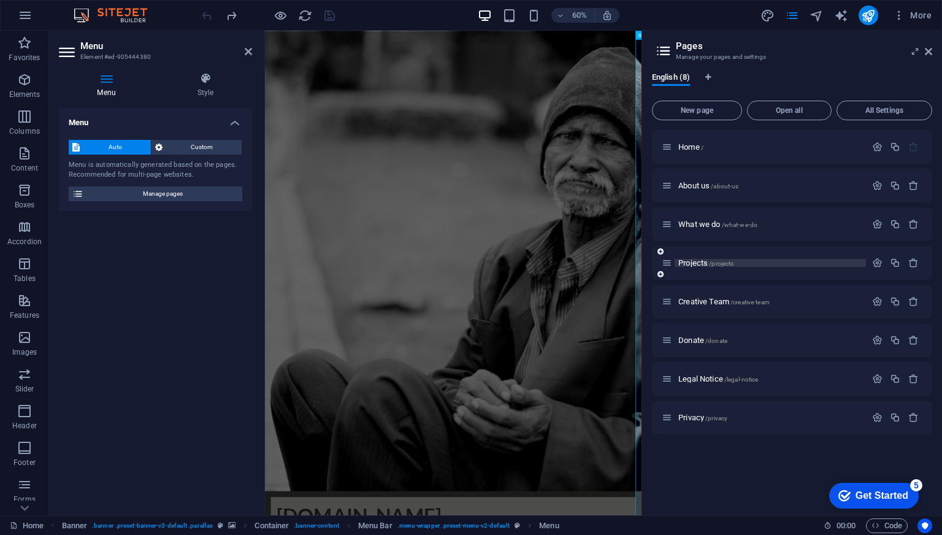
click at [695, 263] on span "Projects /projects" at bounding box center [705, 262] width 55 height 9
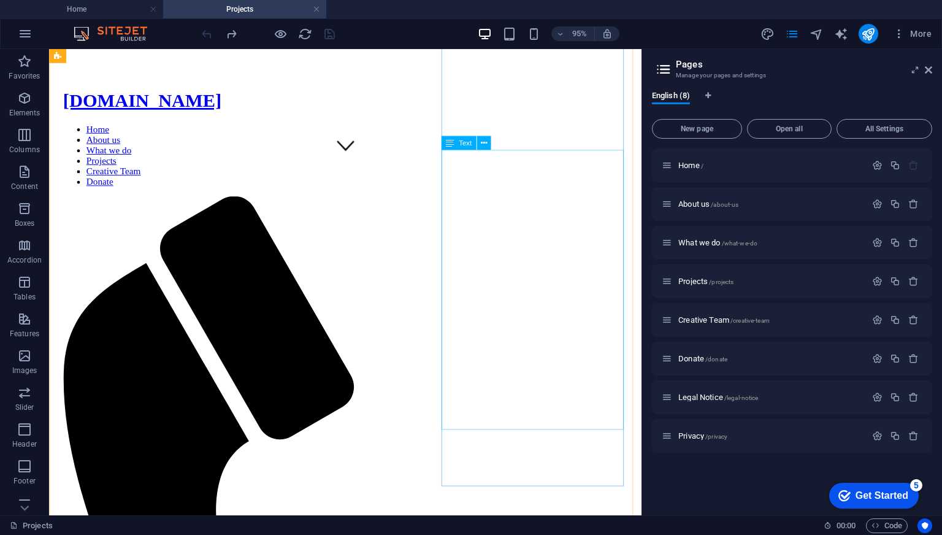
scroll to position [429, 0]
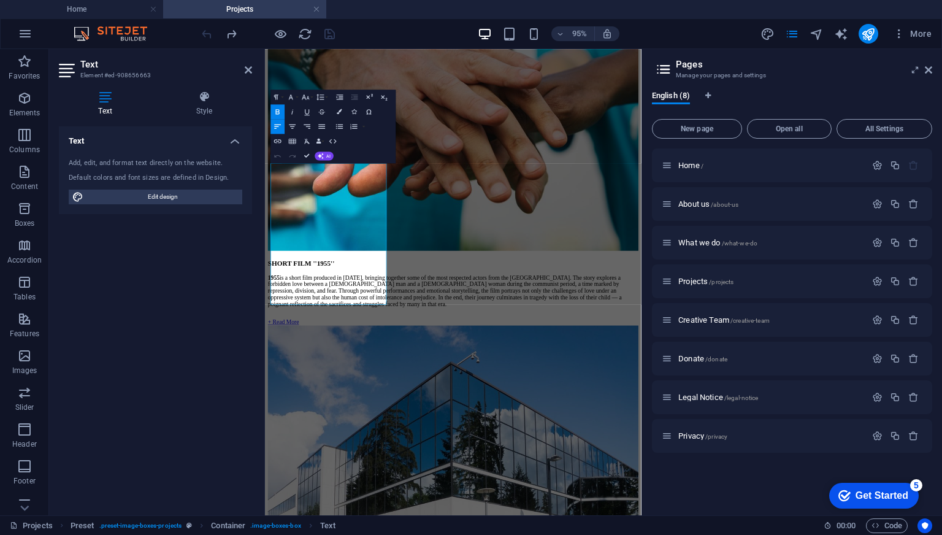
scroll to position [1520, 0]
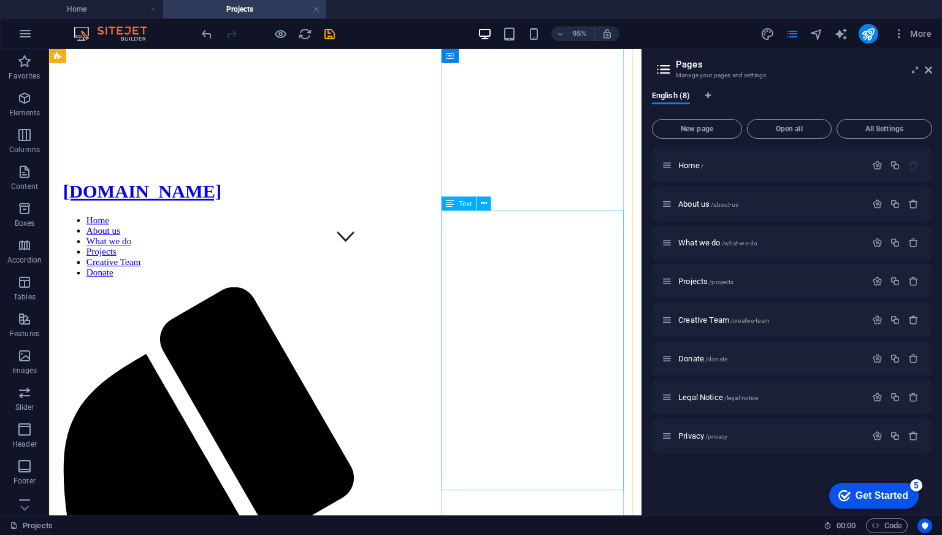
scroll to position [244, 0]
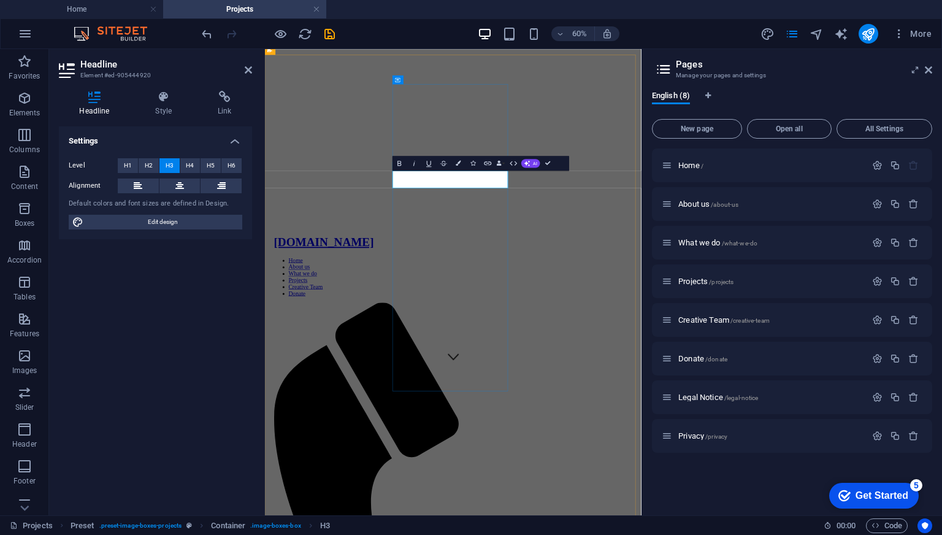
drag, startPoint x: 581, startPoint y: 273, endPoint x: 632, endPoint y: 522, distance: 254.7
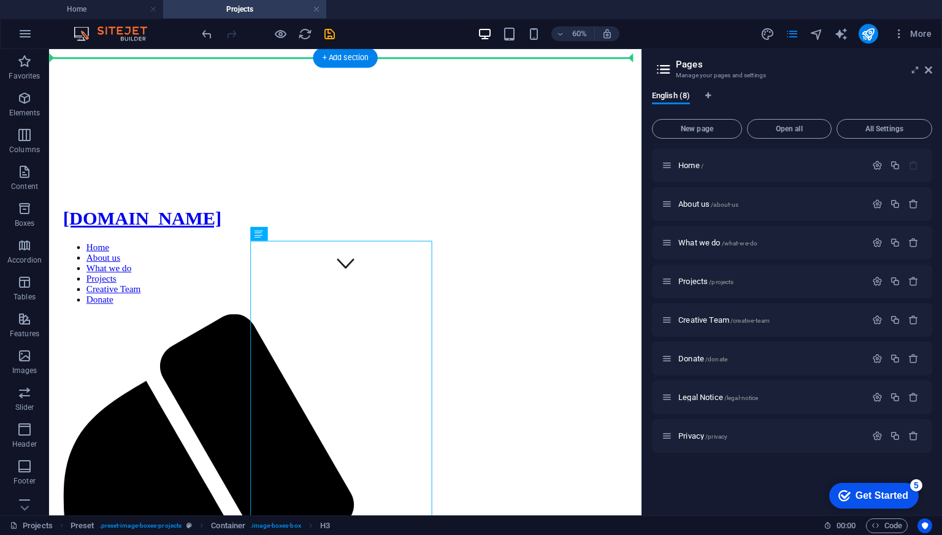
drag, startPoint x: 382, startPoint y: 528, endPoint x: 457, endPoint y: 378, distance: 168.1
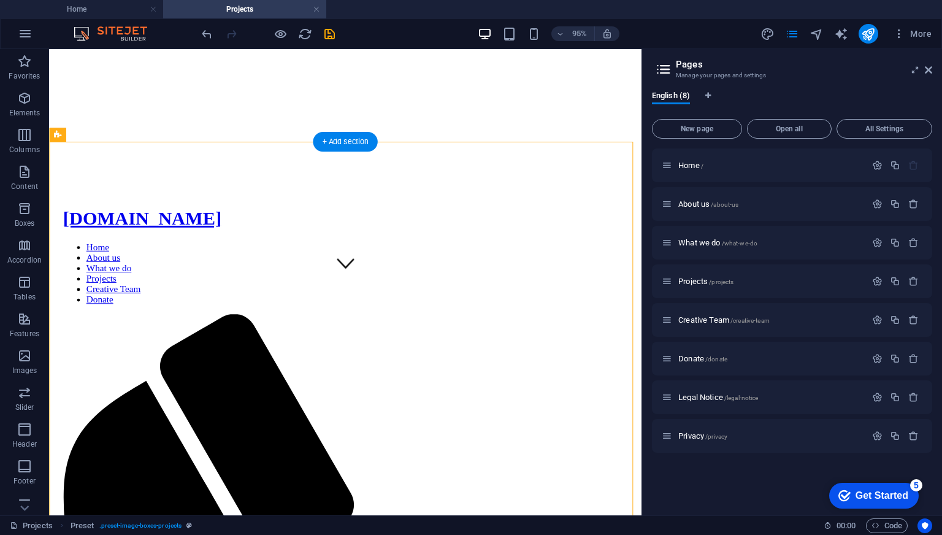
drag, startPoint x: 452, startPoint y: 378, endPoint x: 472, endPoint y: 373, distance: 20.8
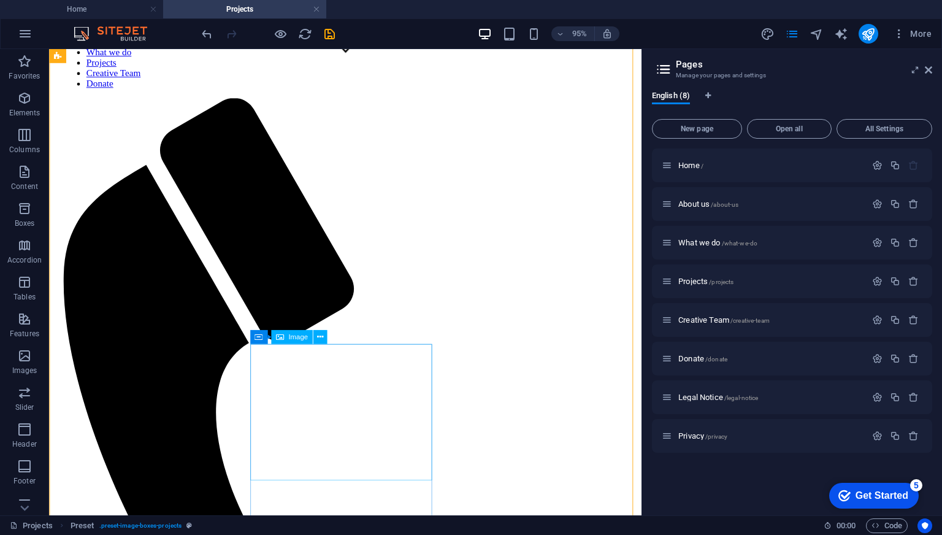
scroll to position [367, 0]
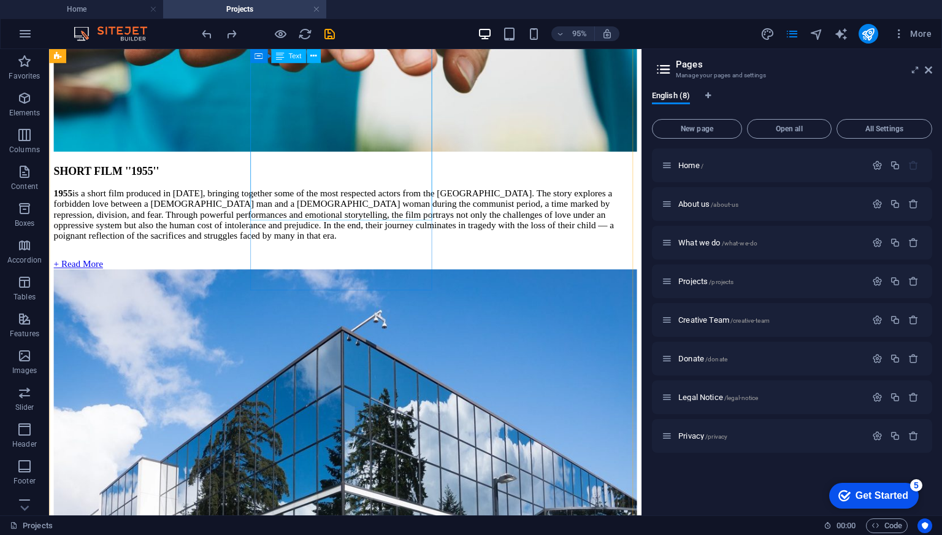
scroll to position [1656, 0]
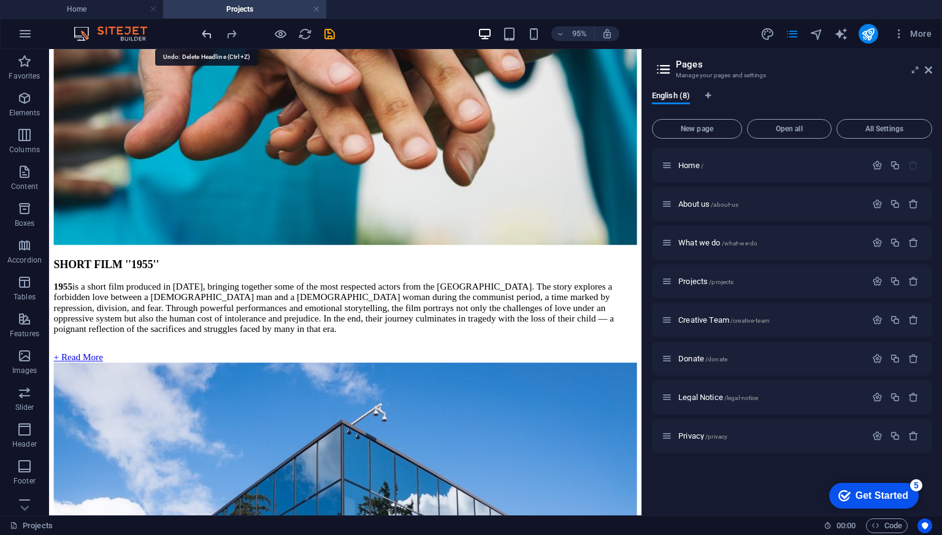
click at [205, 32] on icon "undo" at bounding box center [207, 34] width 14 height 14
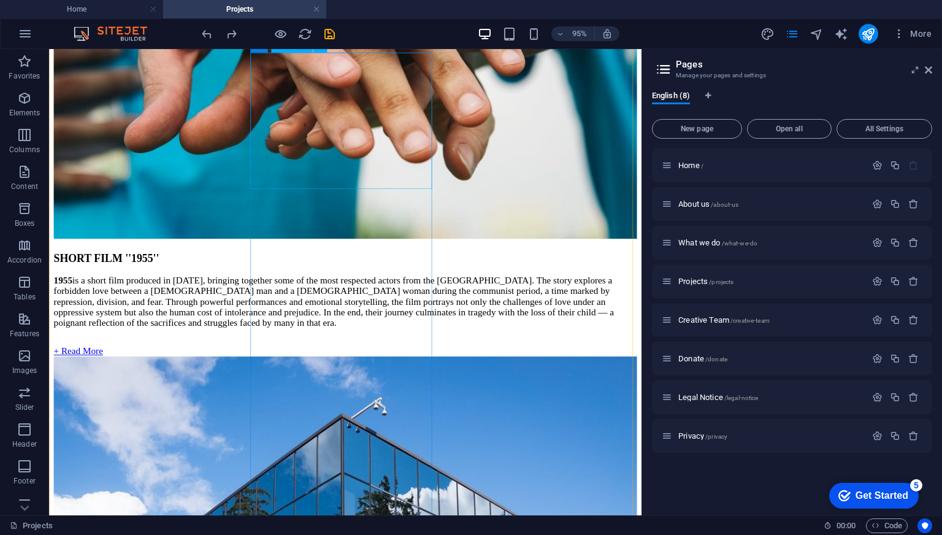
scroll to position [1717, 0]
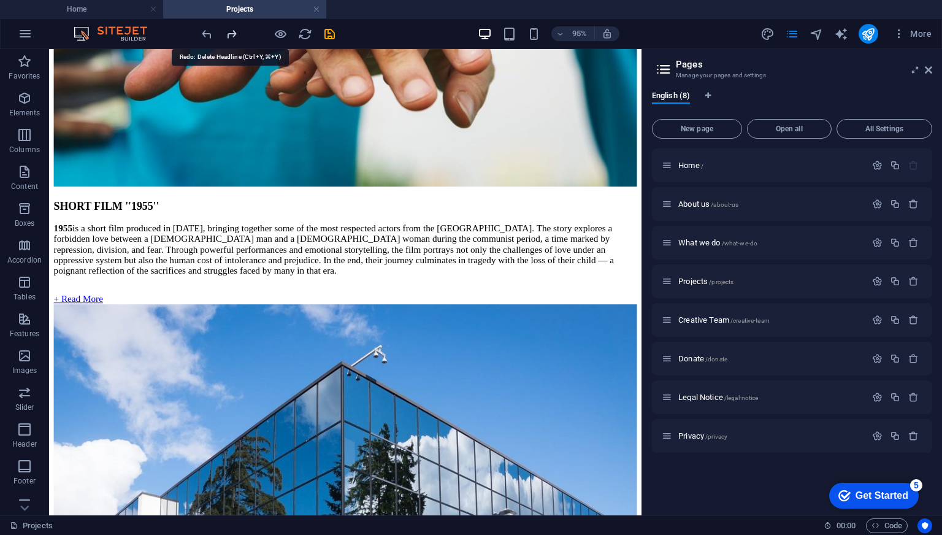
click at [231, 36] on icon "redo" at bounding box center [231, 34] width 14 height 14
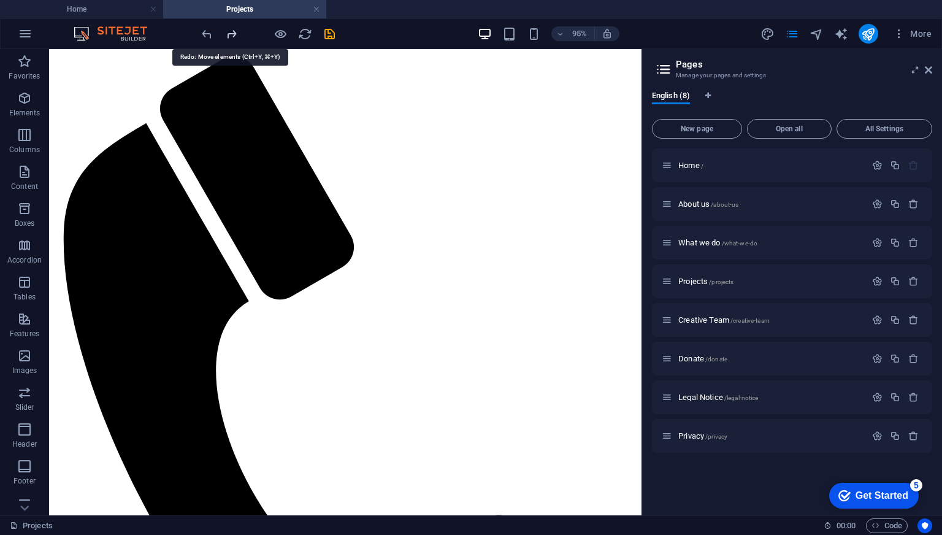
scroll to position [215, 0]
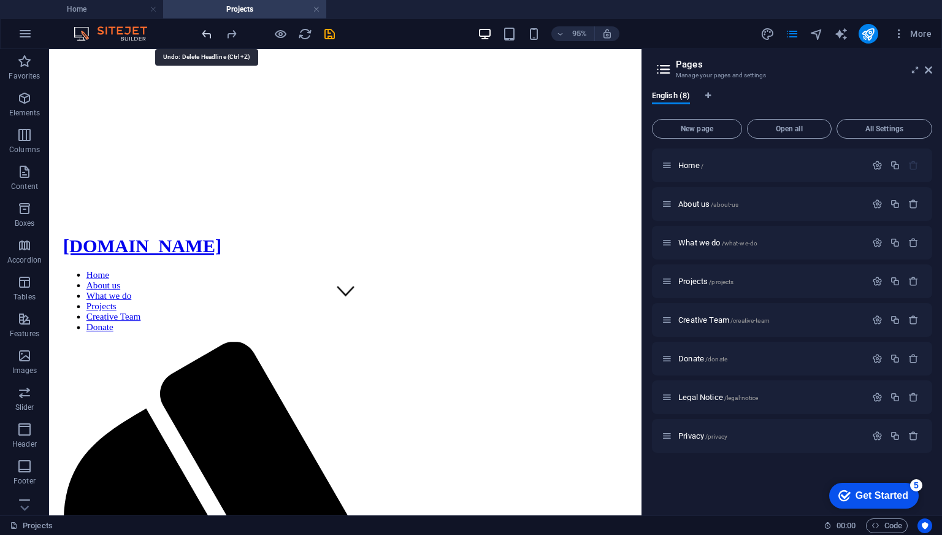
click at [212, 38] on icon "undo" at bounding box center [207, 34] width 14 height 14
click at [231, 37] on icon "redo" at bounding box center [231, 34] width 14 height 14
click at [209, 37] on icon "undo" at bounding box center [207, 34] width 14 height 14
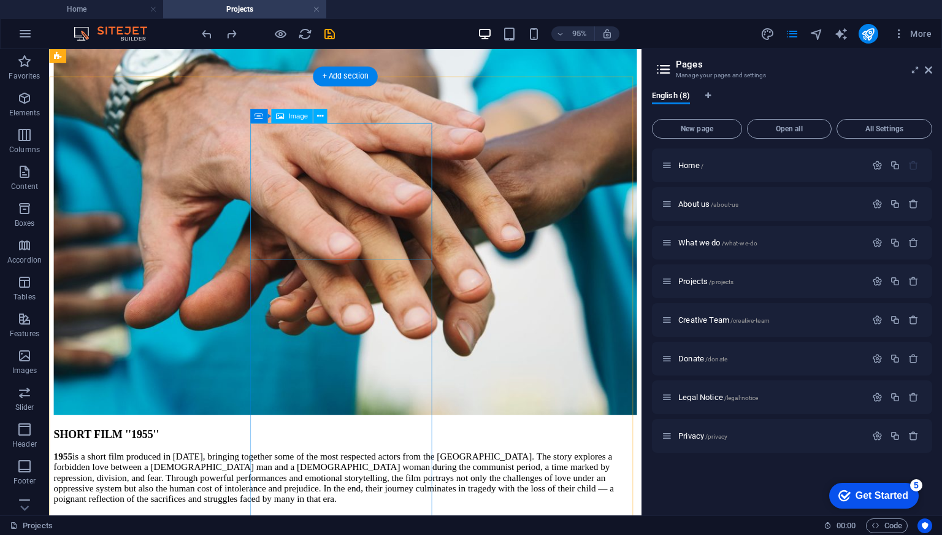
scroll to position [1472, 0]
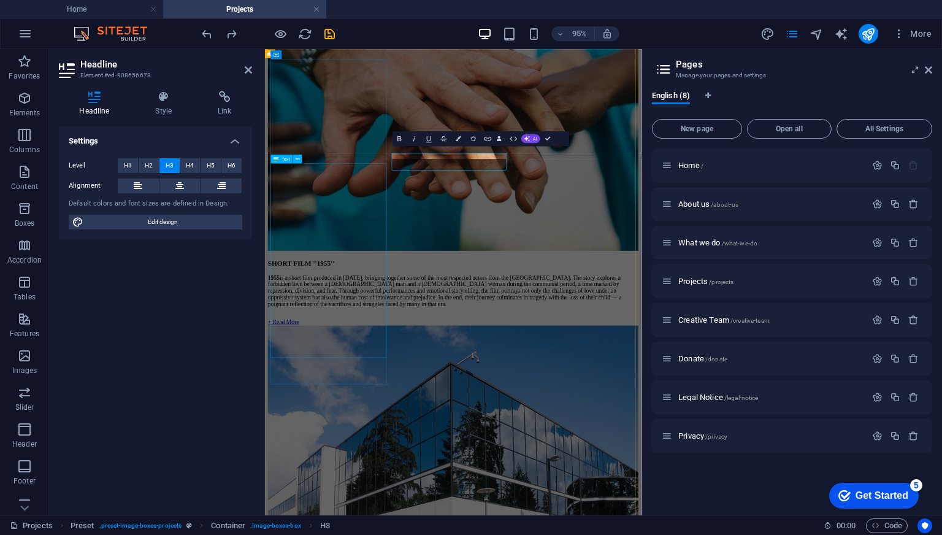
scroll to position [1520, 0]
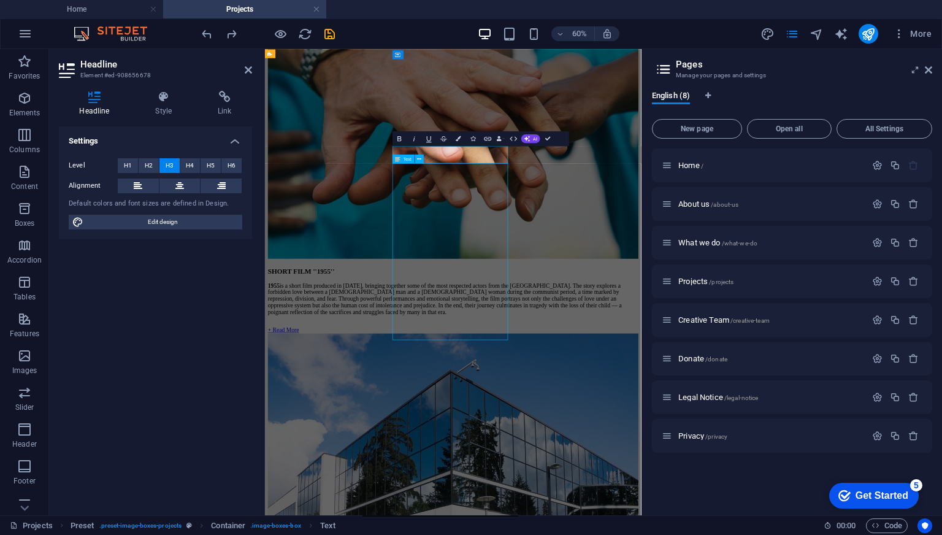
scroll to position [1533, 0]
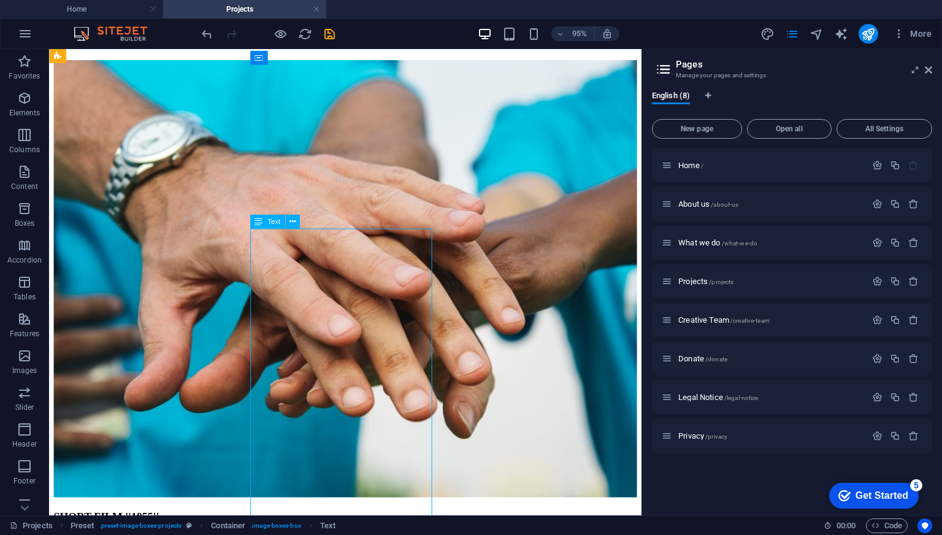
scroll to position [1520, 0]
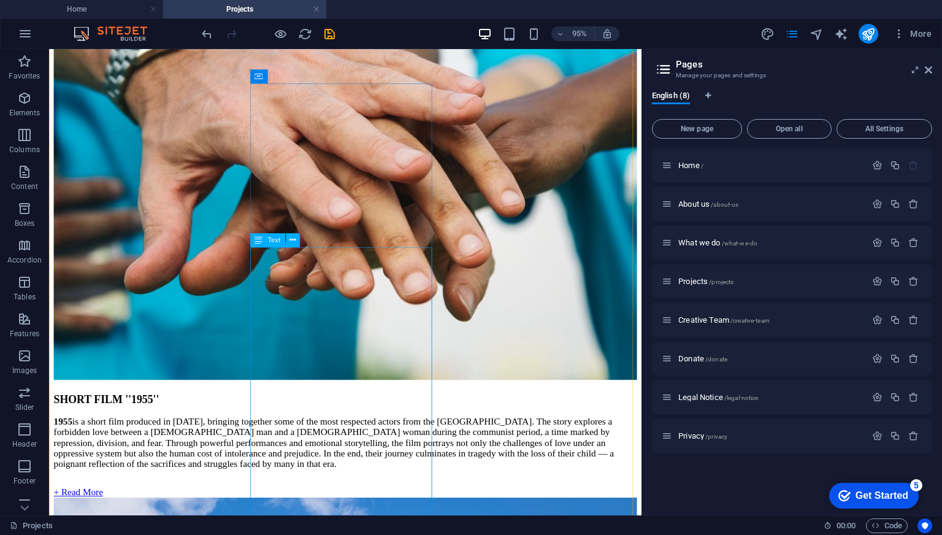
scroll to position [1532, 0]
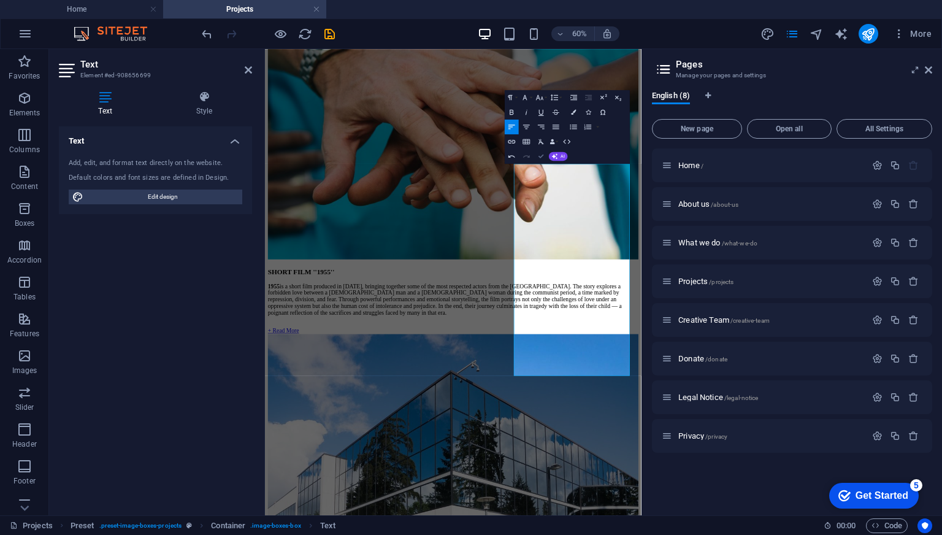
scroll to position [1530, 0]
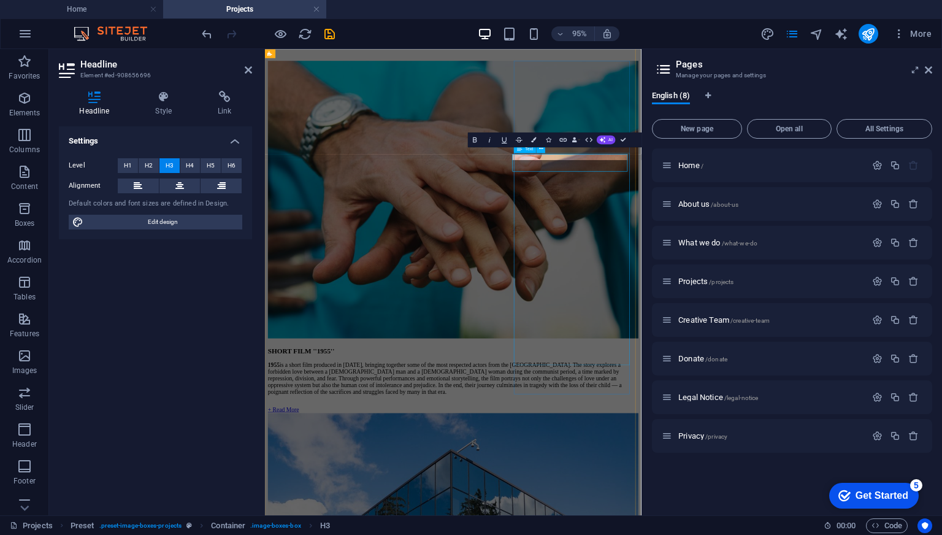
scroll to position [1518, 0]
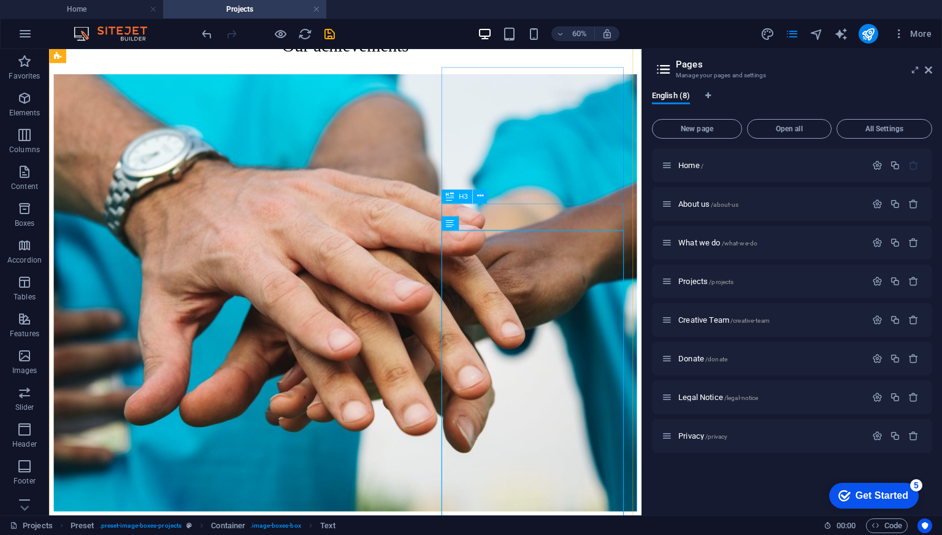
scroll to position [1530, 0]
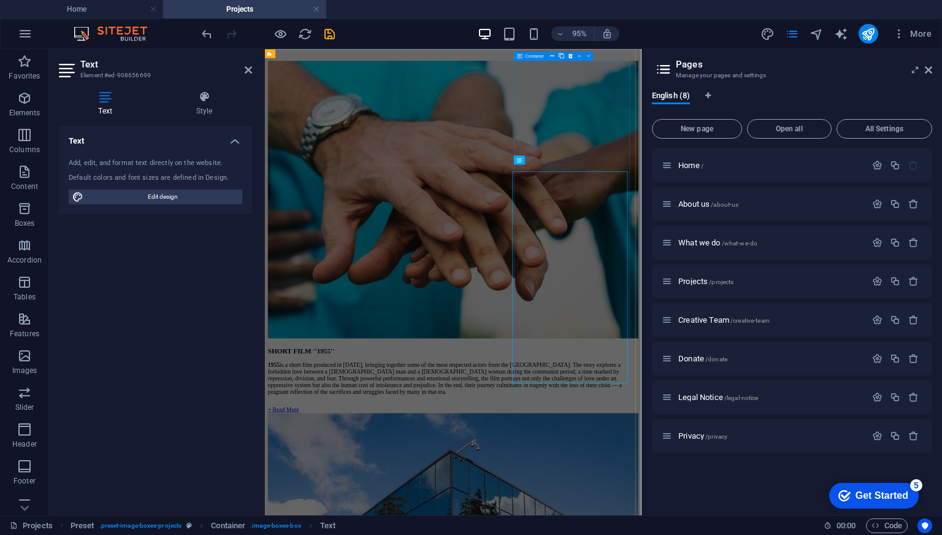
scroll to position [1518, 0]
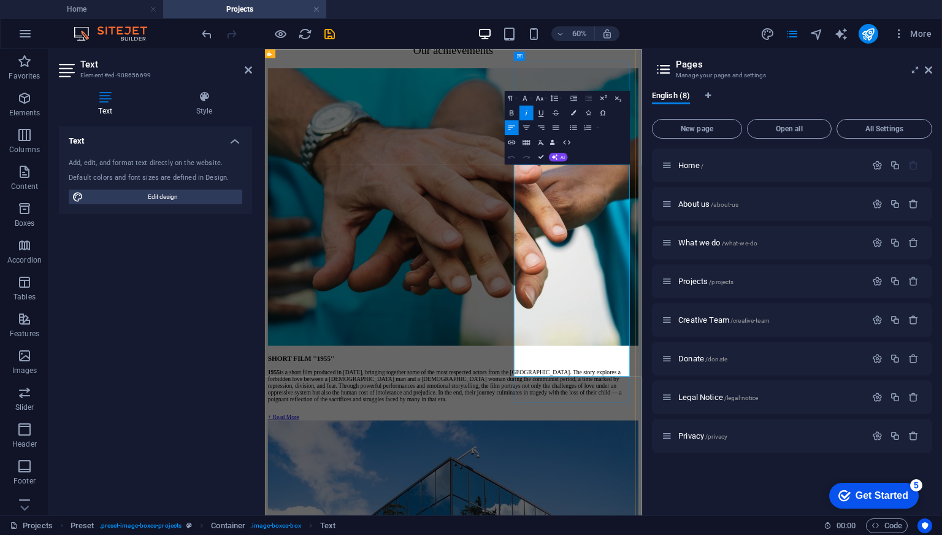
drag, startPoint x: 754, startPoint y: 245, endPoint x: 838, endPoint y: 251, distance: 83.6
copy p "late-night talk show"
click at [593, 158] on div "Paragraph Format Normal Heading 1 Heading 2 Heading 3 Heading 4 Heading 5 Headi…" at bounding box center [567, 128] width 125 height 74
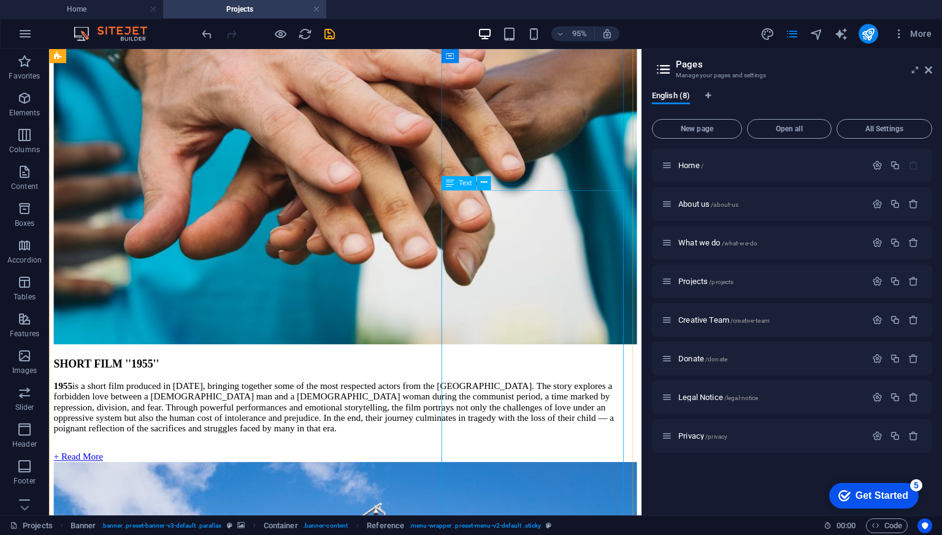
scroll to position [1530, 0]
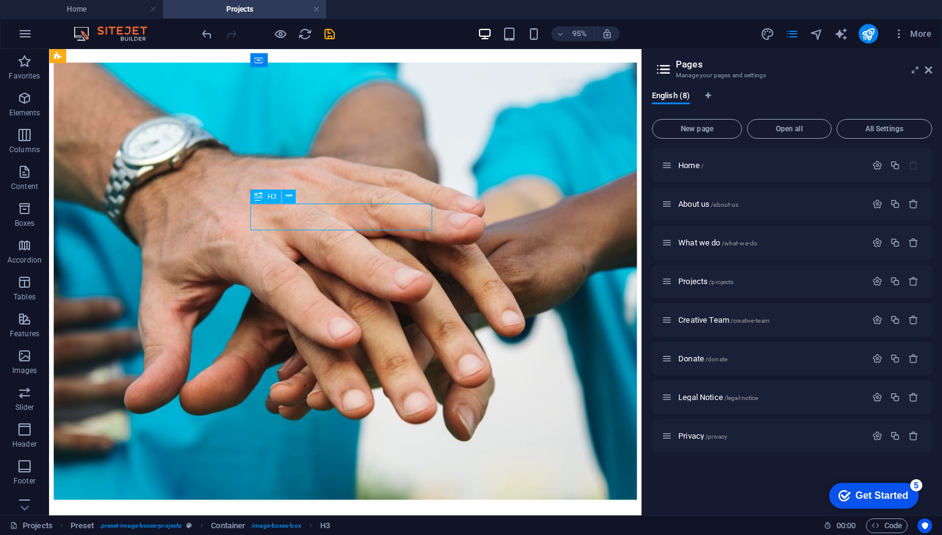
scroll to position [1518, 0]
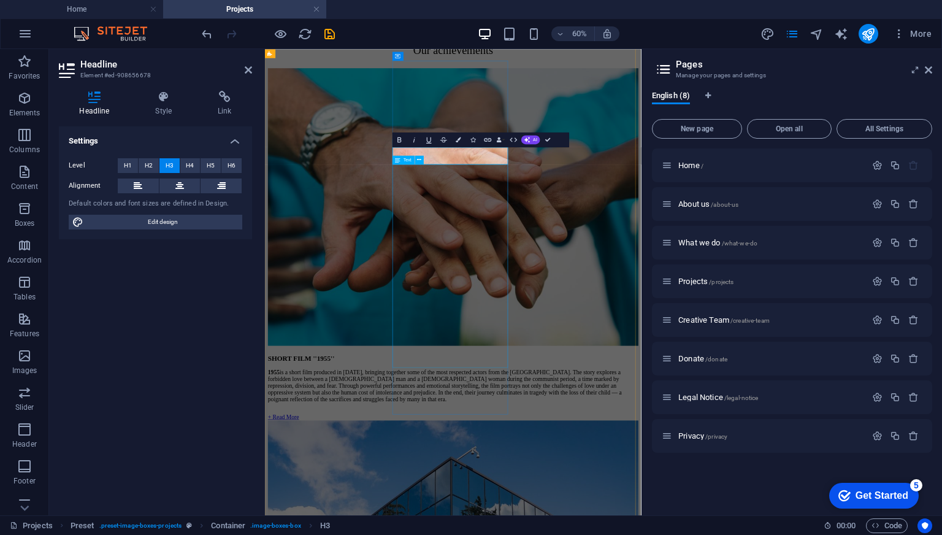
drag, startPoint x: 577, startPoint y: 231, endPoint x: 499, endPoint y: 220, distance: 78.7
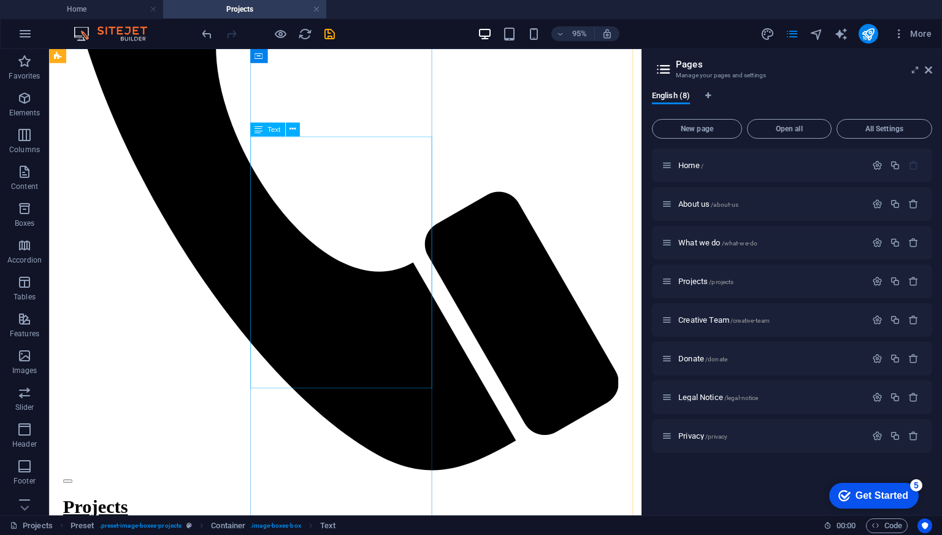
scroll to position [795, 0]
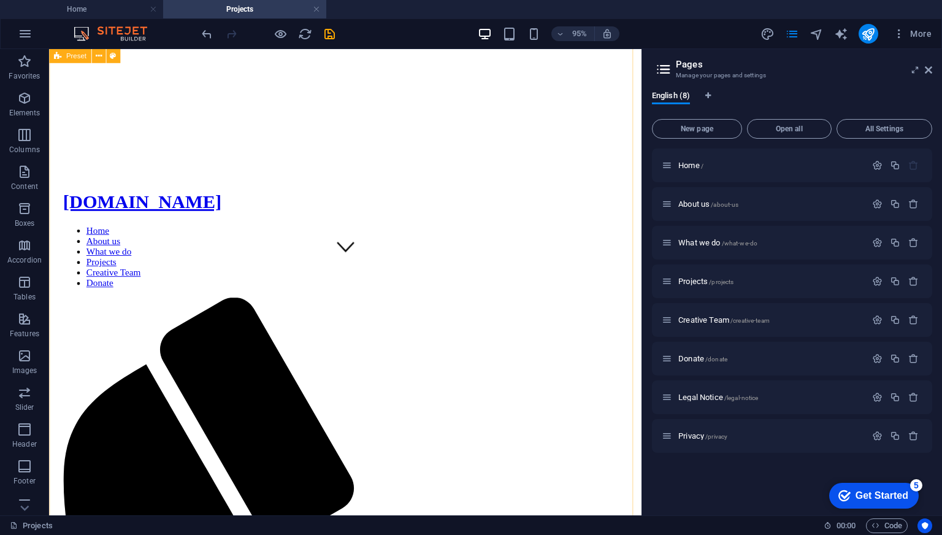
scroll to position [243, 0]
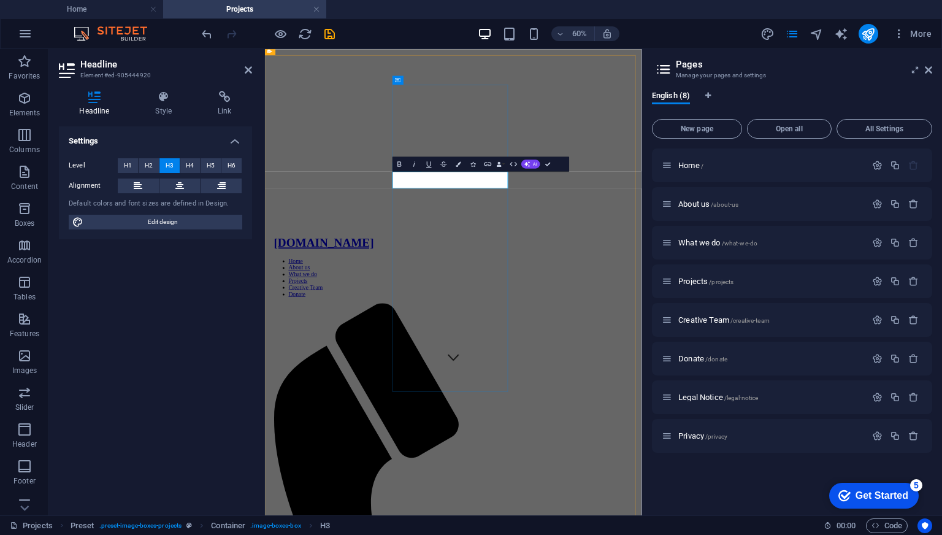
drag, startPoint x: 568, startPoint y: 273, endPoint x: 630, endPoint y: 273, distance: 61.9
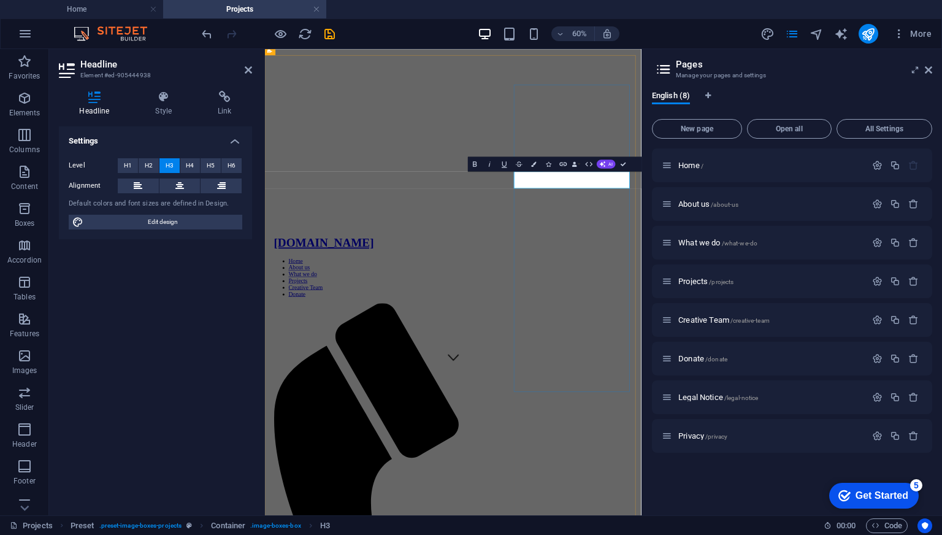
drag, startPoint x: 751, startPoint y: 267, endPoint x: 823, endPoint y: 278, distance: 72.6
copy h3 "N'HAN TE NA"
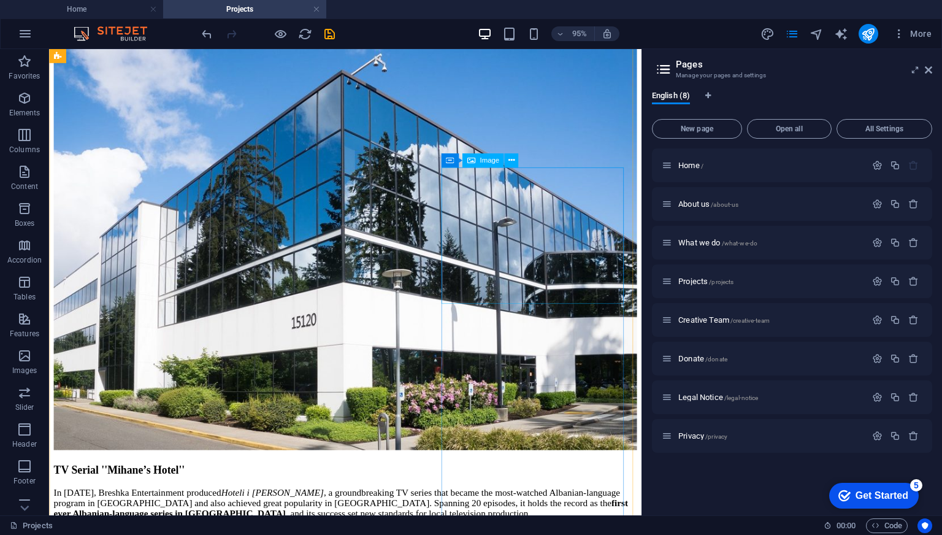
scroll to position [2085, 0]
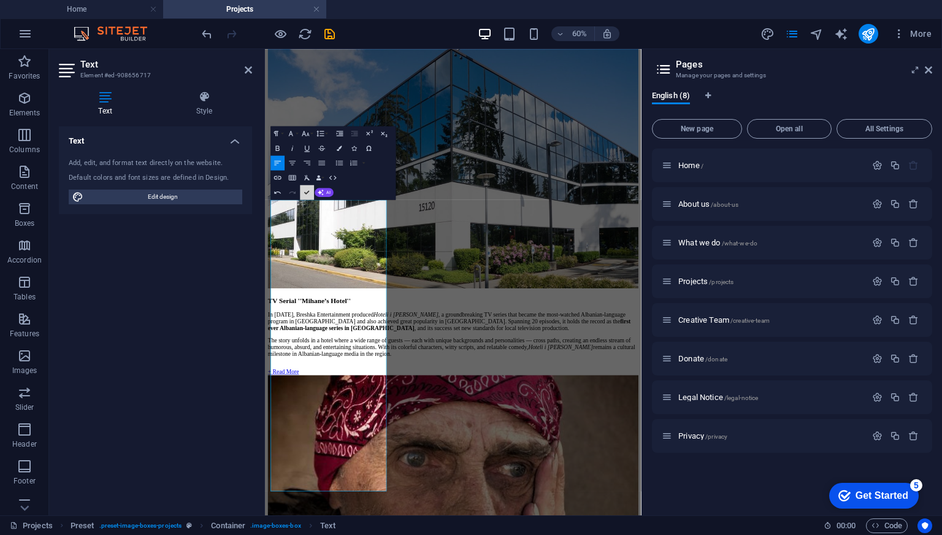
scroll to position [2069, 0]
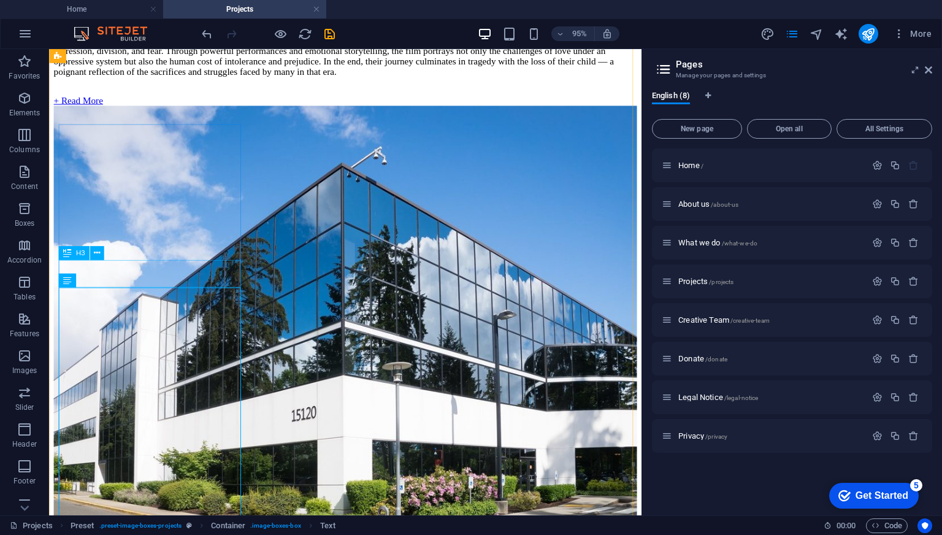
scroll to position [2043, 0]
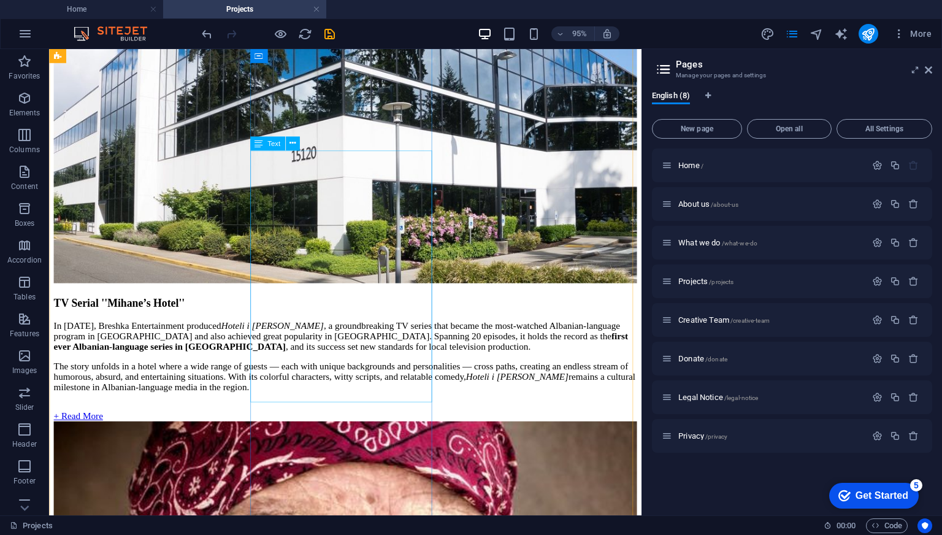
scroll to position [2130, 0]
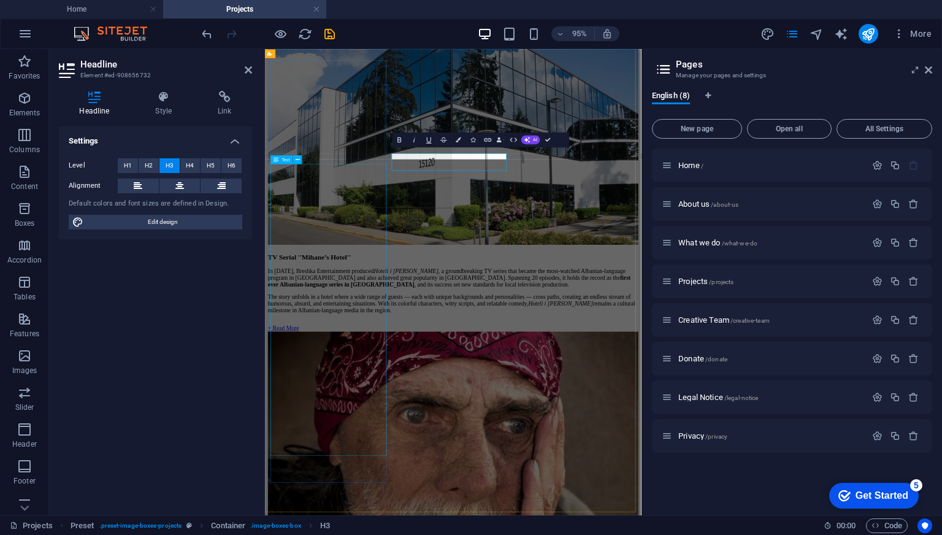
scroll to position [2117, 0]
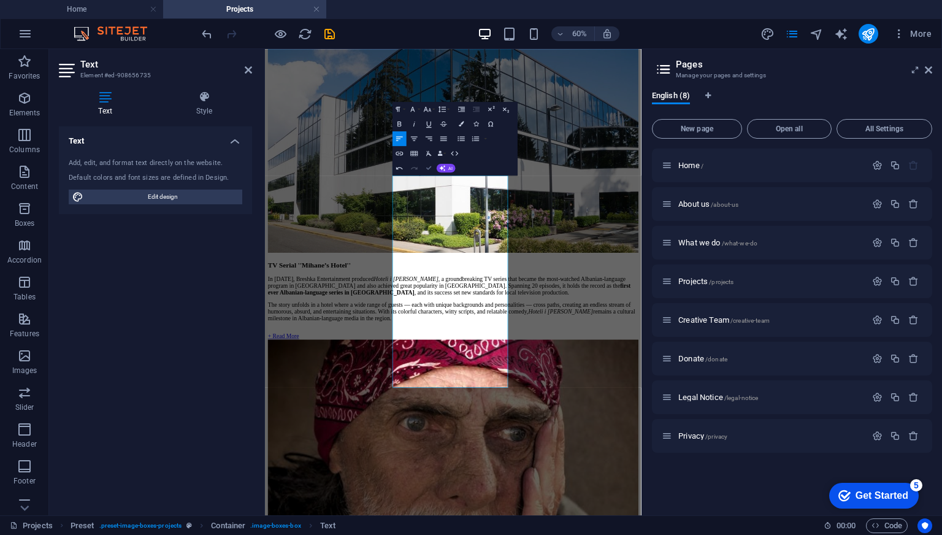
scroll to position [2128, 0]
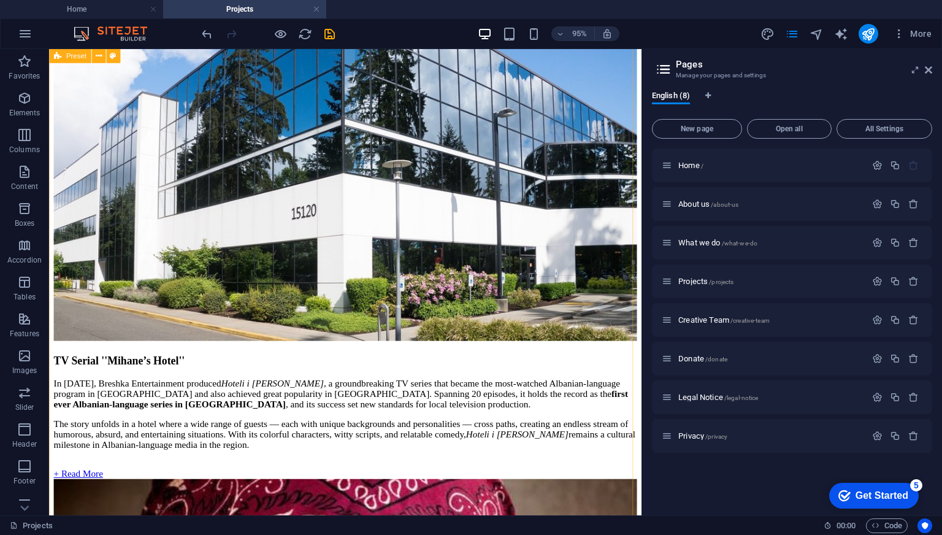
scroll to position [2146, 0]
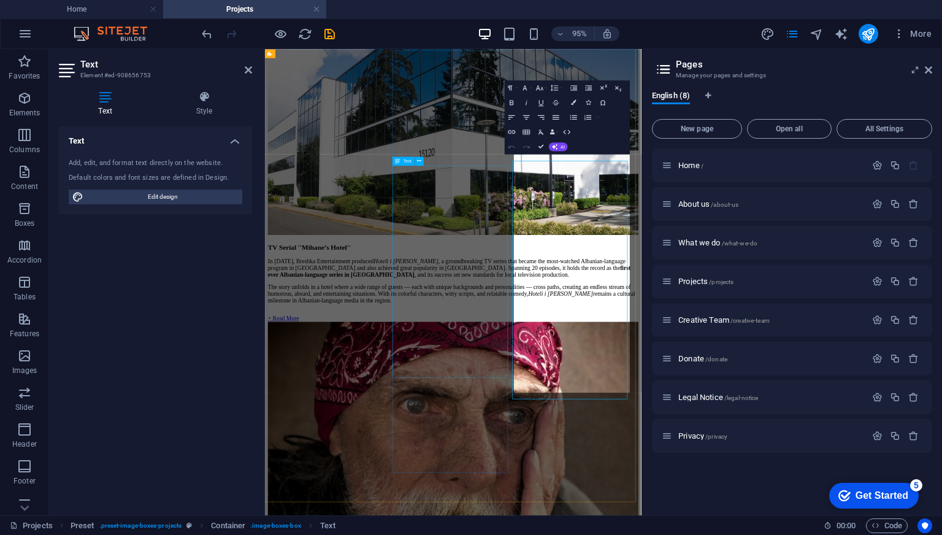
scroll to position [2134, 0]
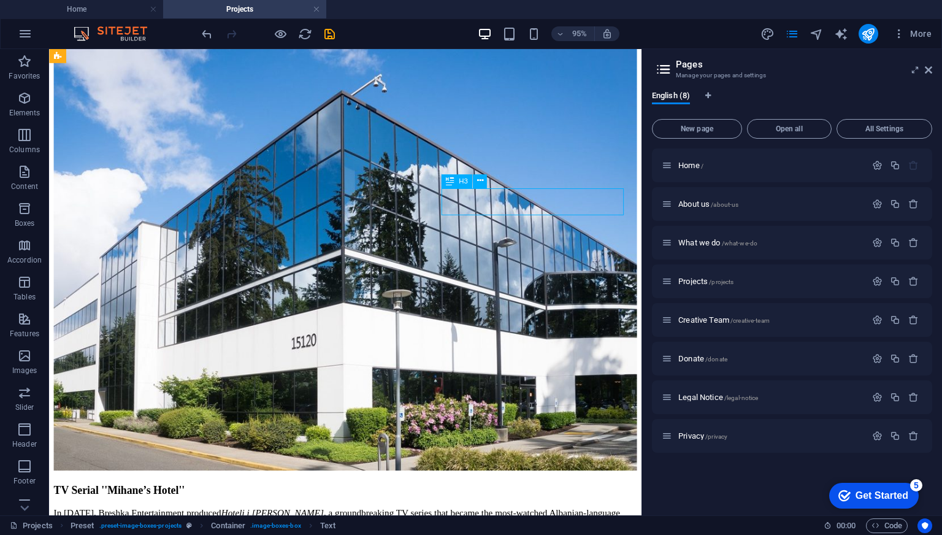
scroll to position [2133, 0]
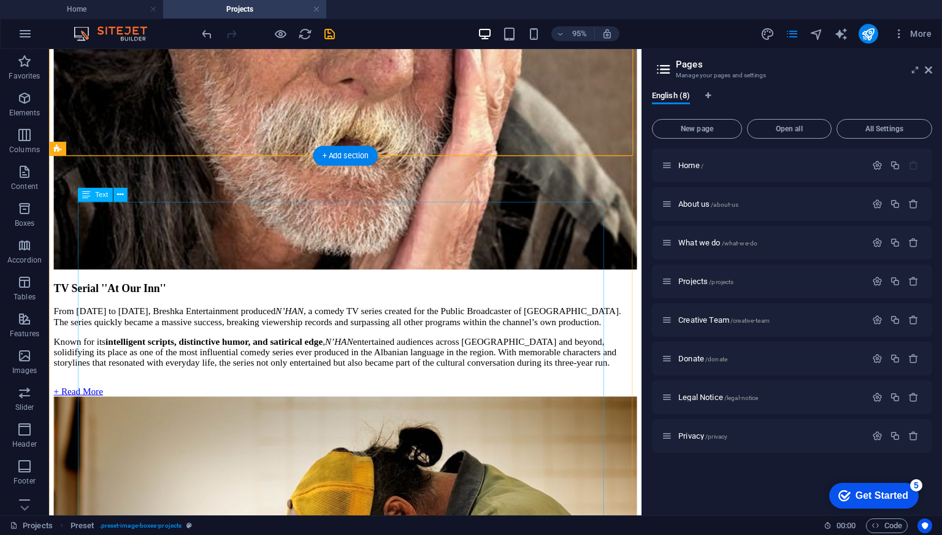
scroll to position [2879, 0]
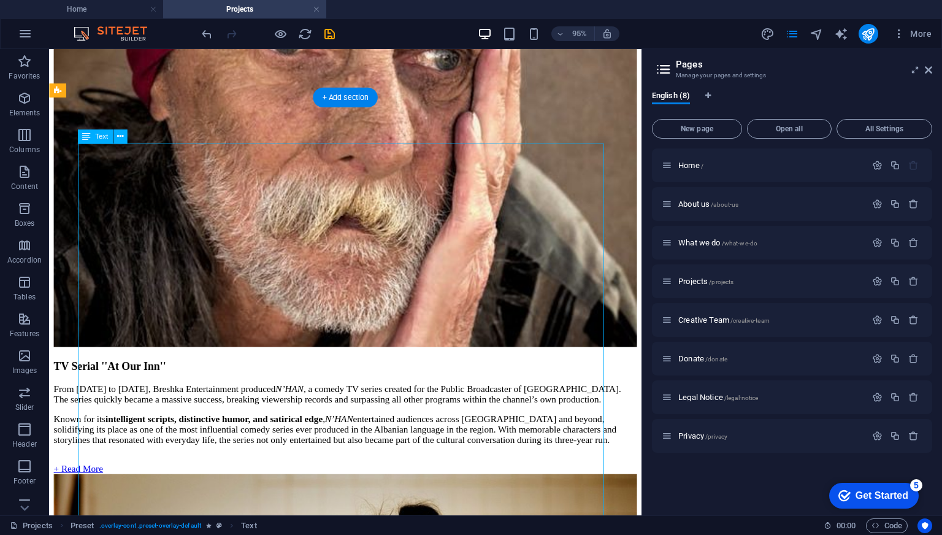
scroll to position [2868, 0]
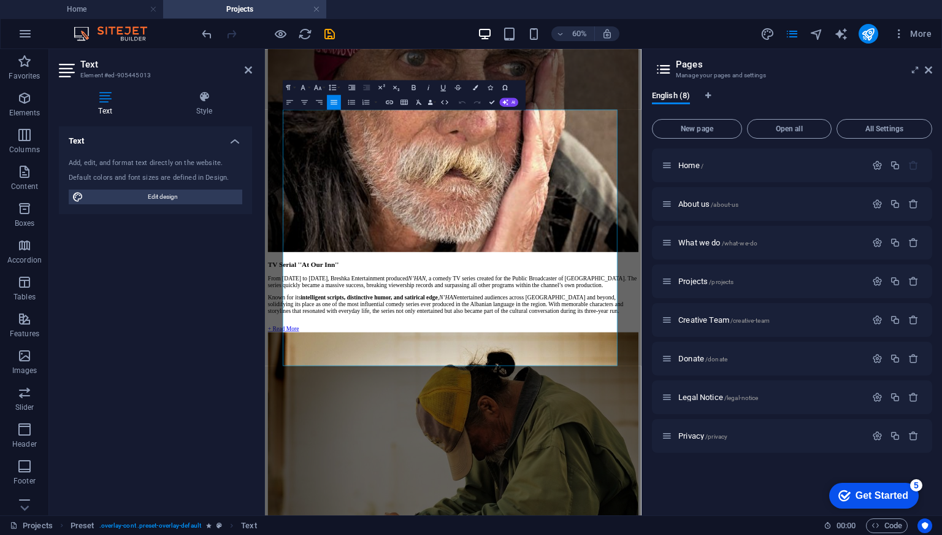
copy div "Lorem ipsum dolor sit amet, consetetur sadipscing elitr, sed diam nonumy eirmod…"
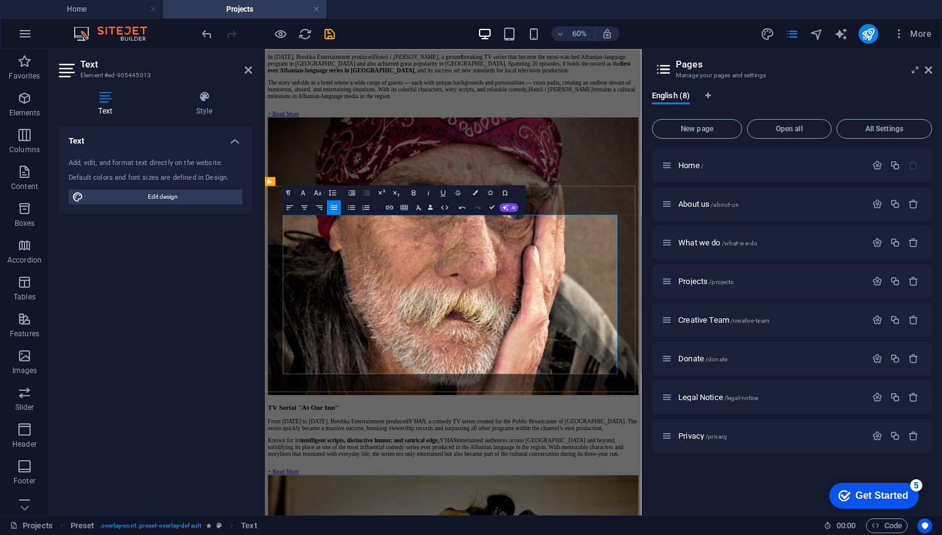
scroll to position [2596, 0]
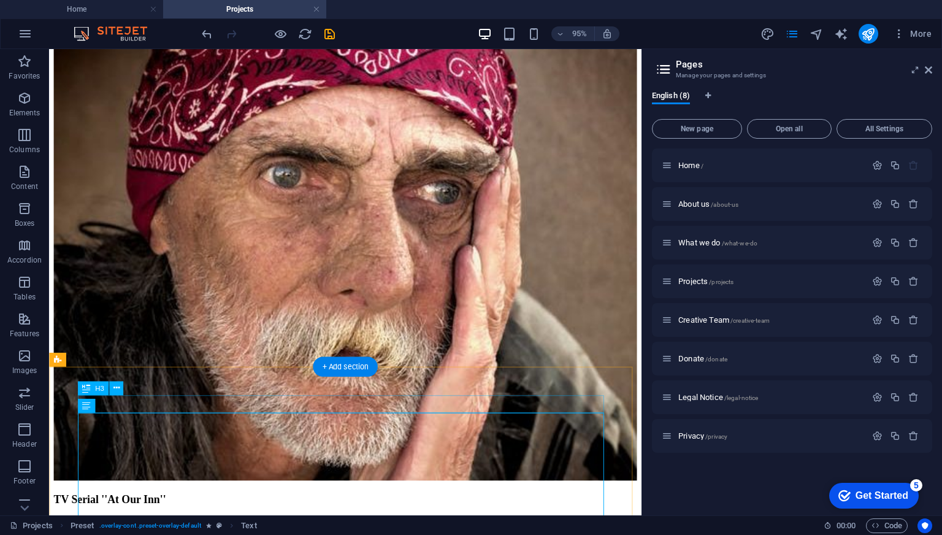
drag, startPoint x: 340, startPoint y: 419, endPoint x: 151, endPoint y: 635, distance: 286.8
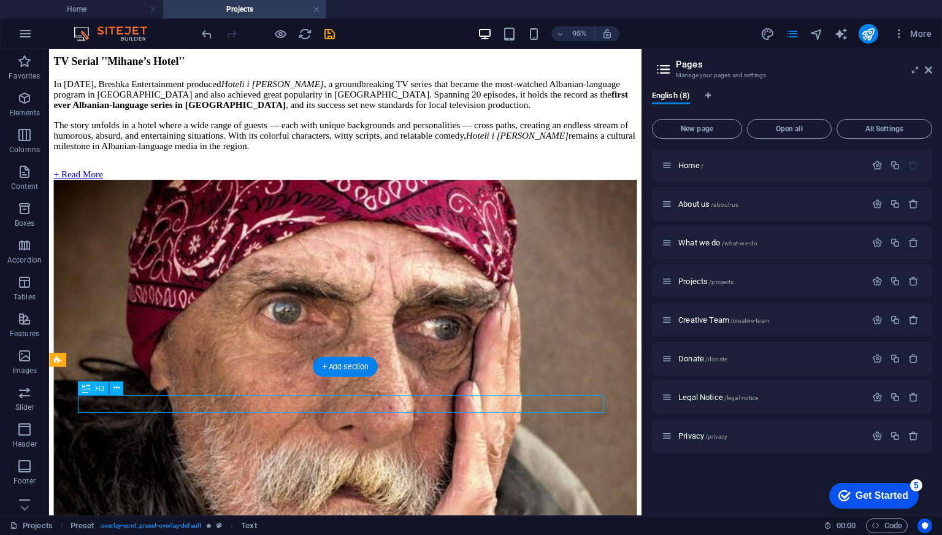
scroll to position [2585, 0]
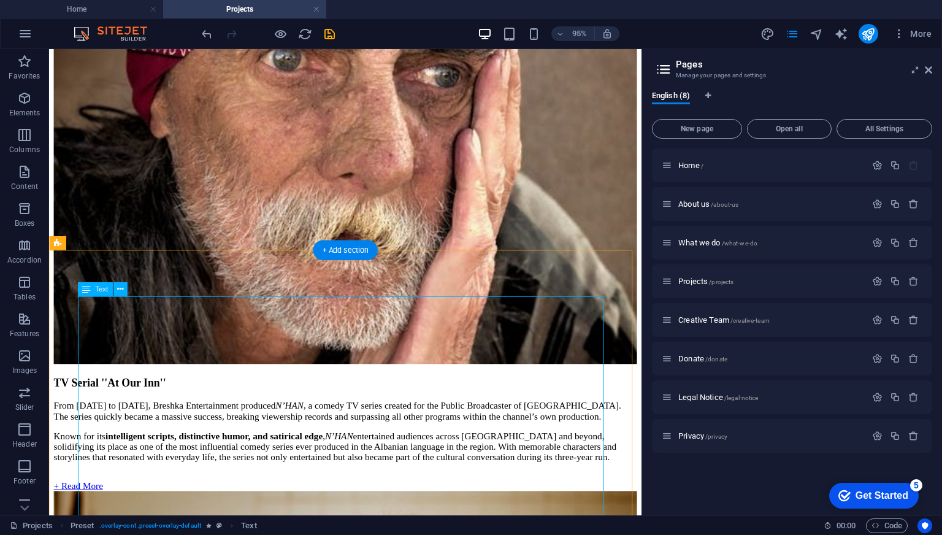
scroll to position [2780, 0]
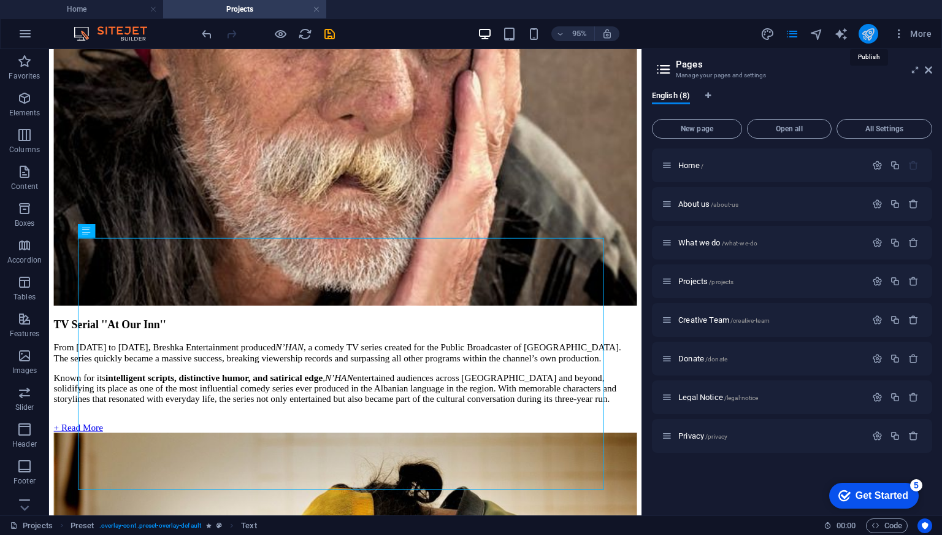
click at [865, 30] on icon "publish" at bounding box center [868, 34] width 14 height 14
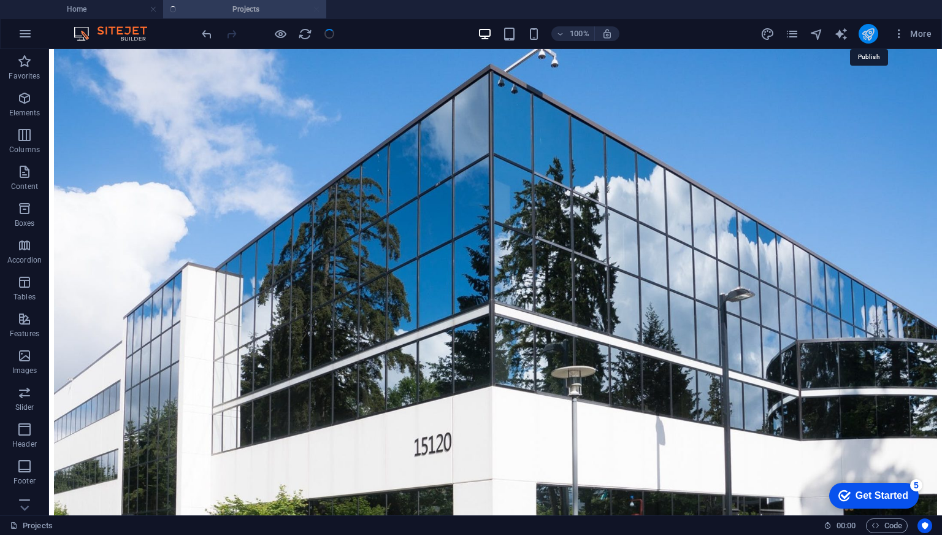
scroll to position [2580, 0]
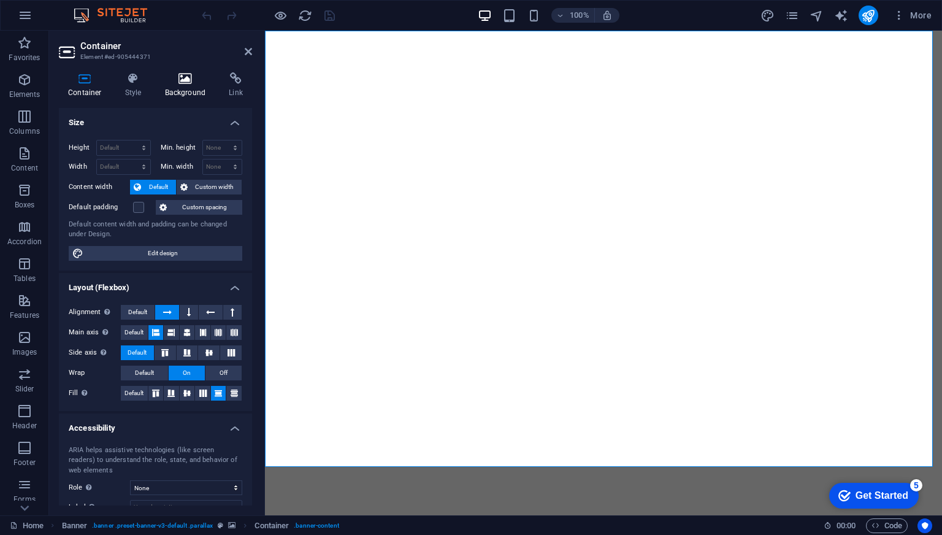
click at [188, 78] on icon at bounding box center [185, 78] width 59 height 12
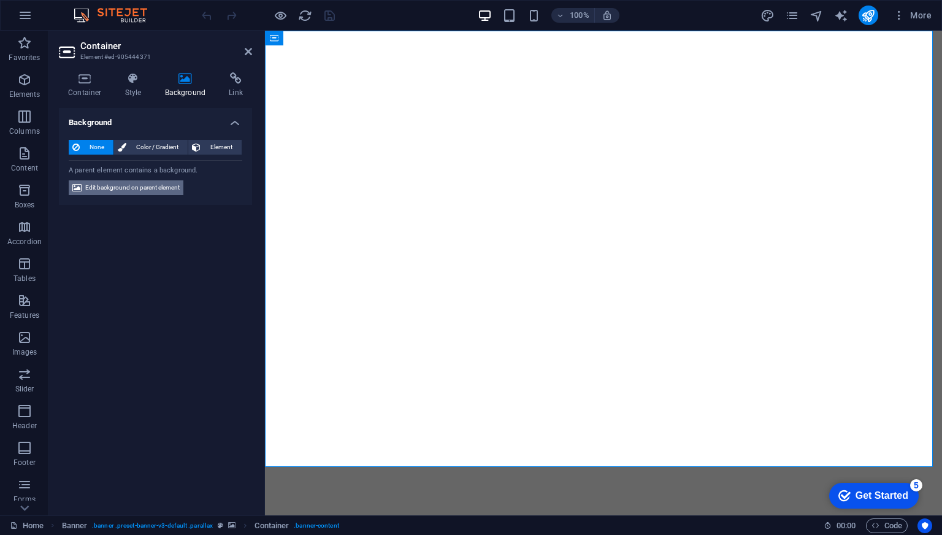
click at [119, 188] on span "Edit background on parent element" at bounding box center [132, 187] width 94 height 15
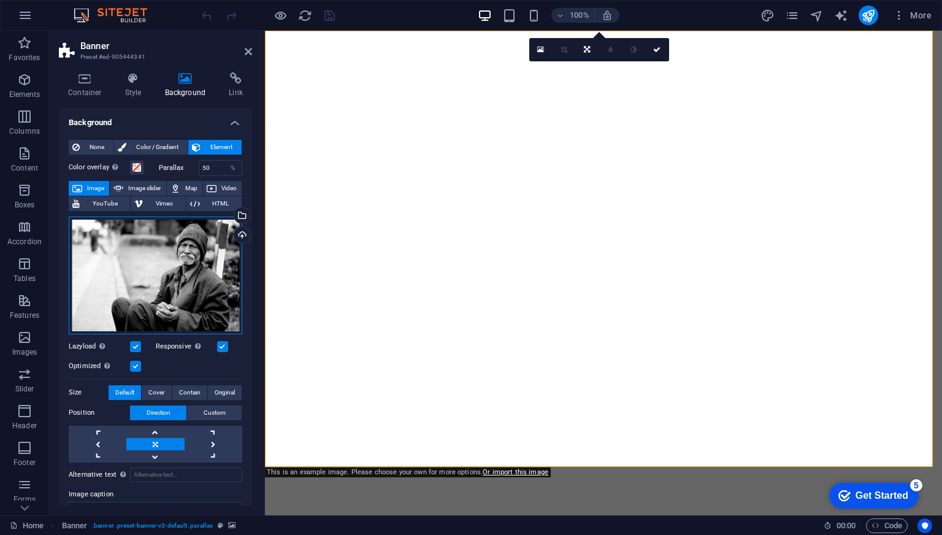
click at [177, 264] on div "Drag files here, click to choose files or select files from Files or our free s…" at bounding box center [156, 275] width 174 height 118
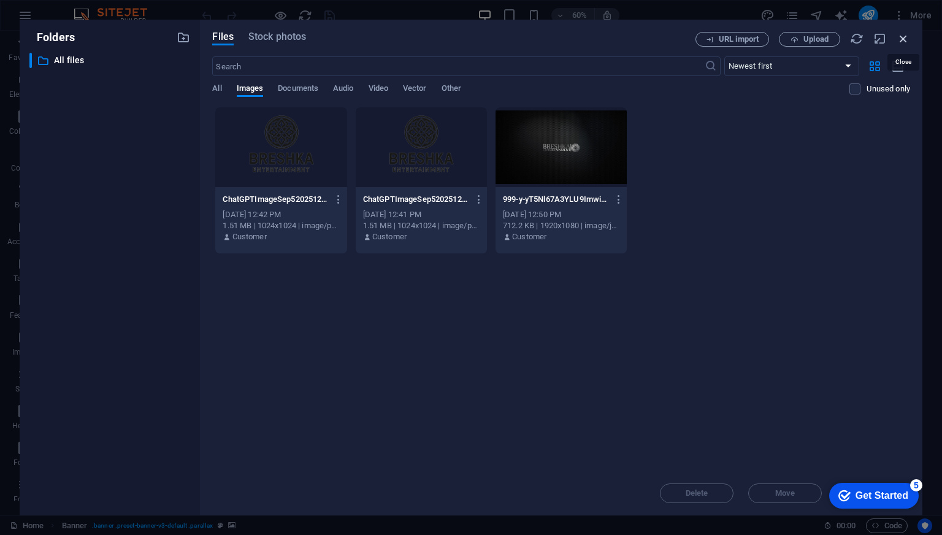
click at [904, 36] on icon "button" at bounding box center [902, 38] width 13 height 13
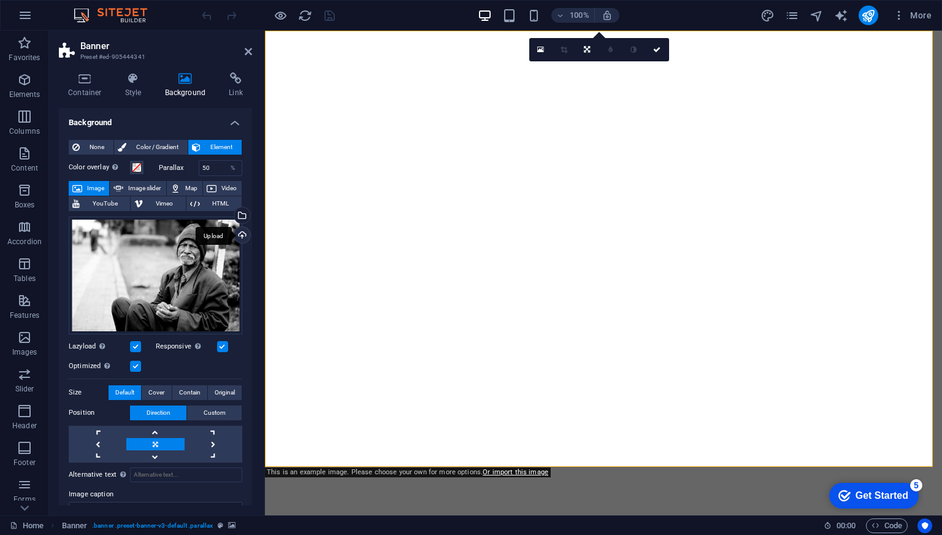
click at [237, 234] on div "Upload" at bounding box center [241, 236] width 18 height 18
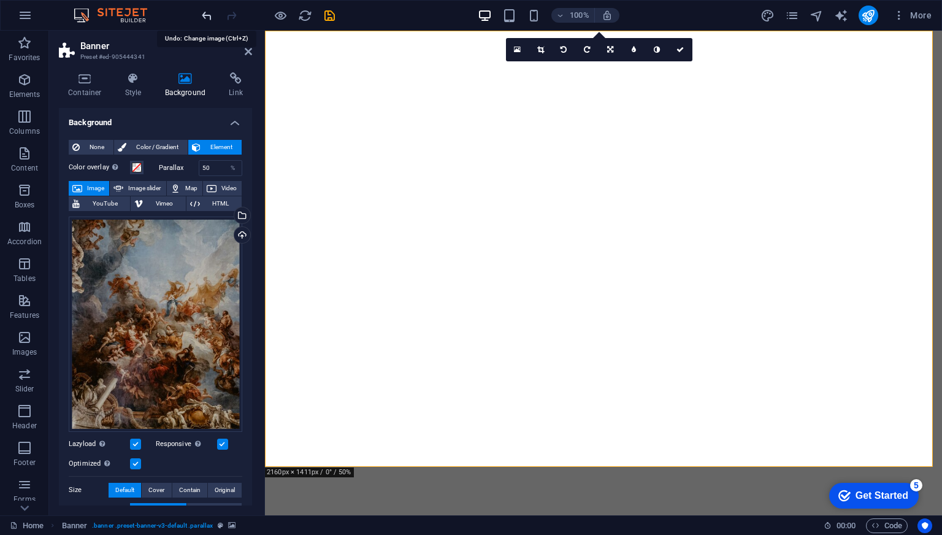
click at [202, 16] on icon "undo" at bounding box center [207, 16] width 14 height 14
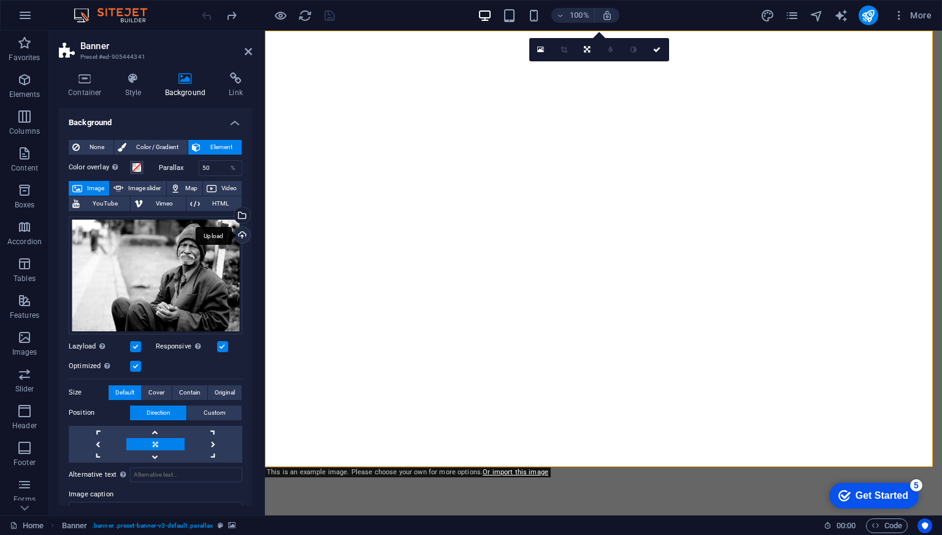
click at [237, 234] on div "Upload" at bounding box center [241, 236] width 18 height 18
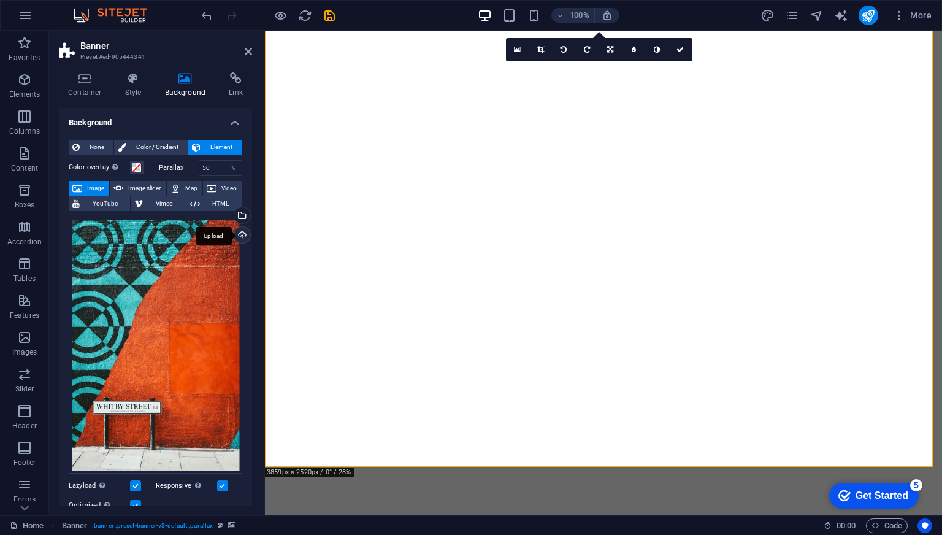
click at [240, 233] on div "Upload" at bounding box center [241, 236] width 18 height 18
click at [567, 55] on link at bounding box center [563, 49] width 23 height 23
click at [259, 231] on div "Container Style Background Link Size Height Default px rem % vh vw Min. height …" at bounding box center [155, 289] width 213 height 453
click at [207, 15] on icon "undo" at bounding box center [207, 16] width 14 height 14
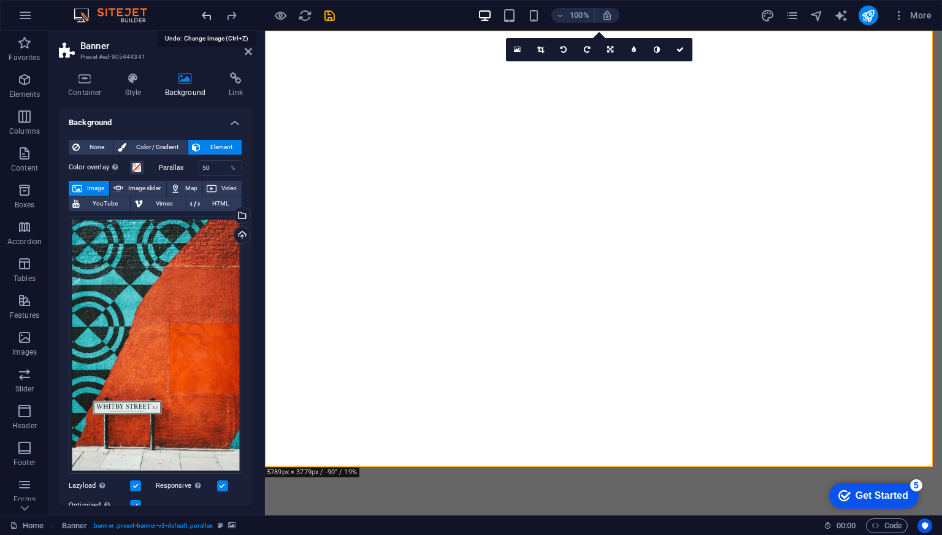
click at [207, 15] on icon "undo" at bounding box center [207, 16] width 14 height 14
click at [208, 15] on icon "undo" at bounding box center [207, 16] width 14 height 14
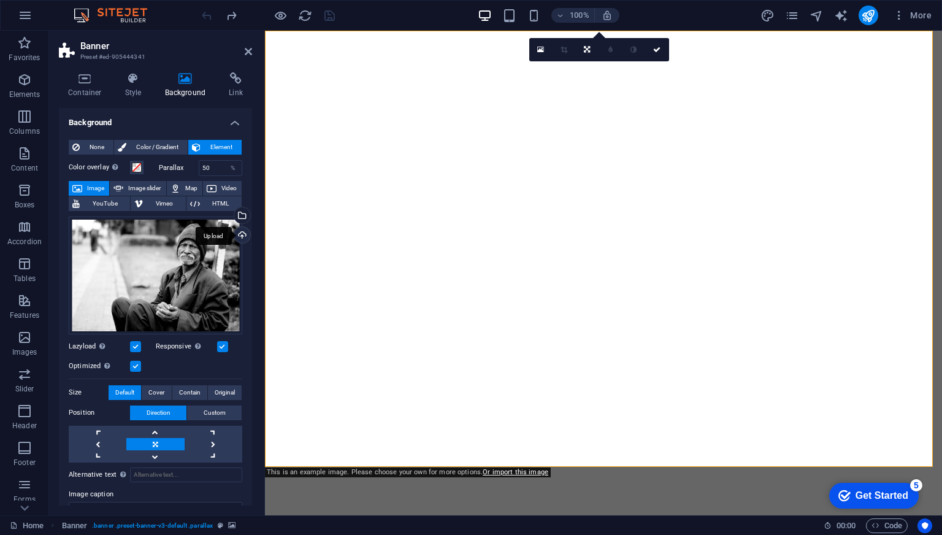
click at [239, 233] on div "Upload" at bounding box center [241, 236] width 18 height 18
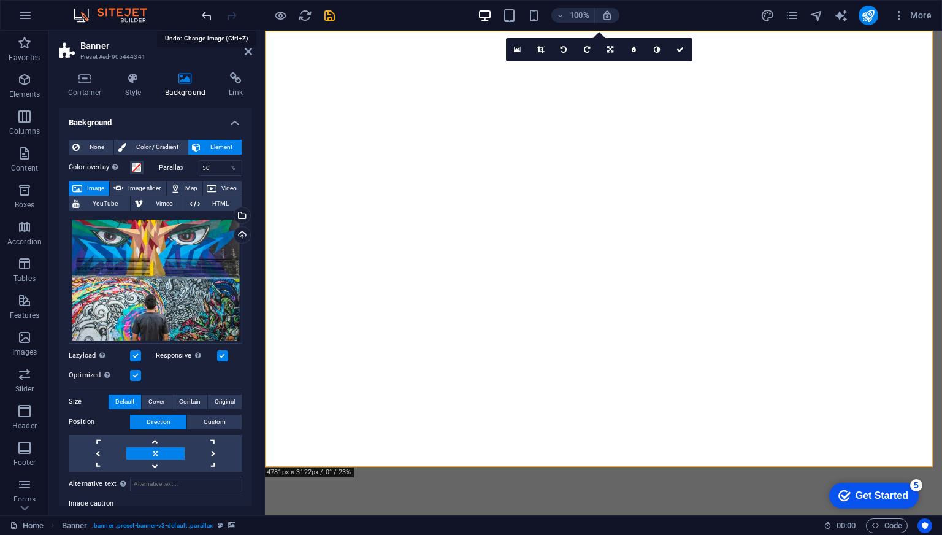
click at [210, 14] on icon "undo" at bounding box center [207, 16] width 14 height 14
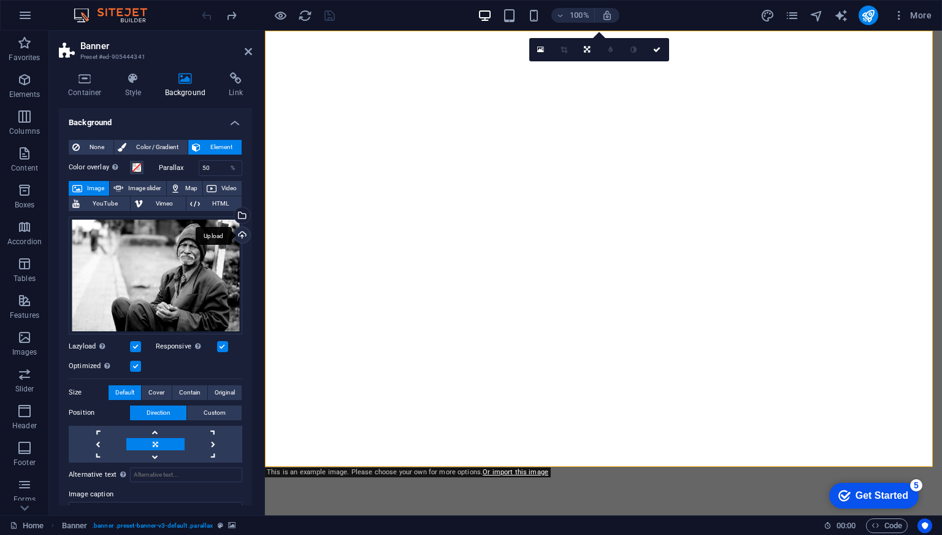
click at [240, 234] on div "Upload" at bounding box center [241, 236] width 18 height 18
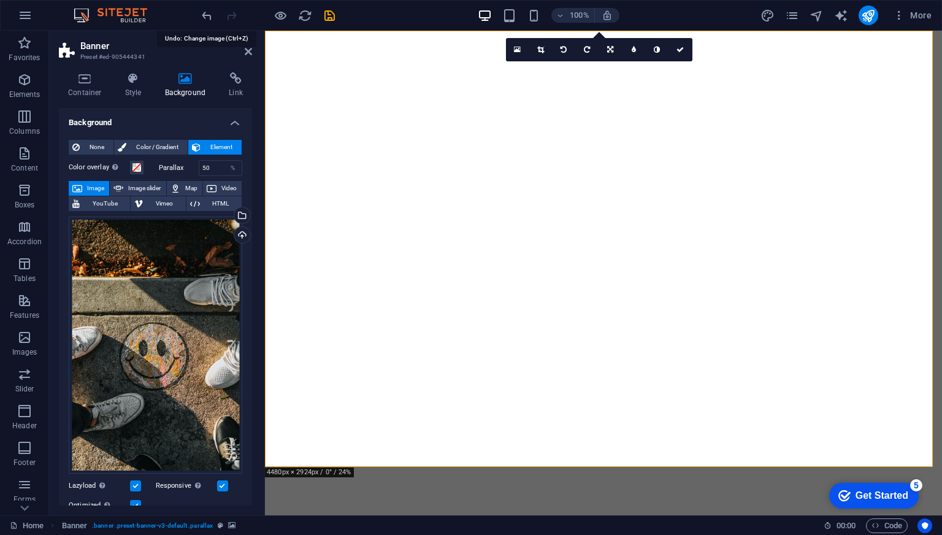
click at [206, 12] on icon "undo" at bounding box center [207, 16] width 14 height 14
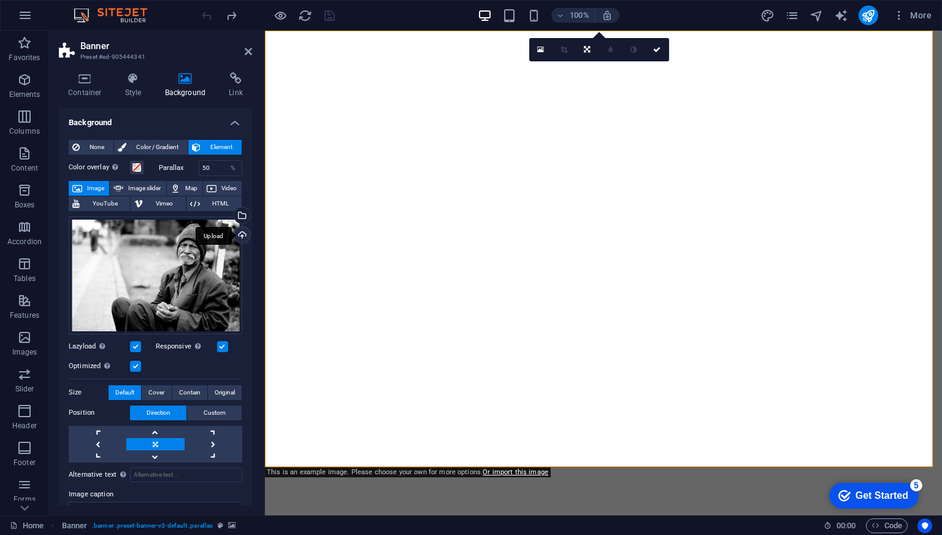
click at [237, 233] on div "Upload" at bounding box center [241, 236] width 18 height 18
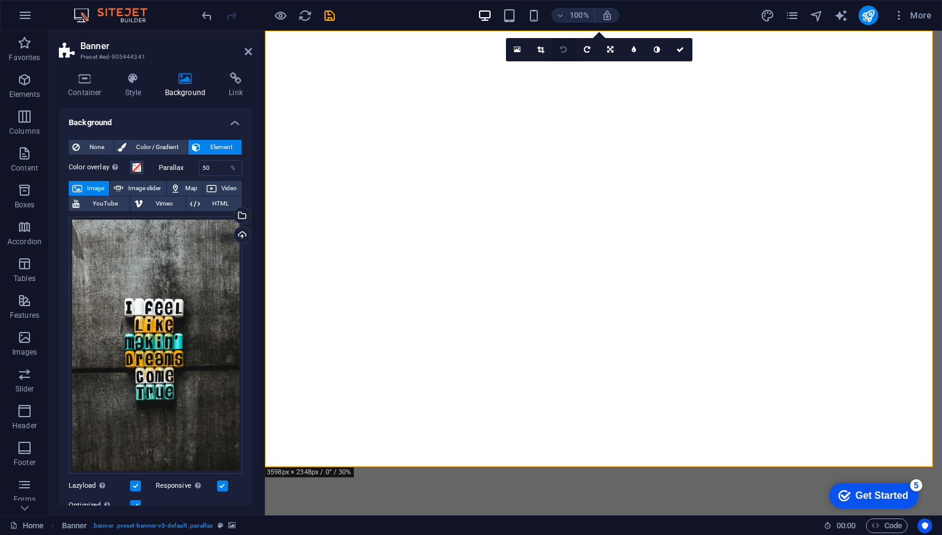
click at [564, 49] on icon at bounding box center [563, 49] width 6 height 7
click at [208, 17] on icon "undo" at bounding box center [207, 16] width 14 height 14
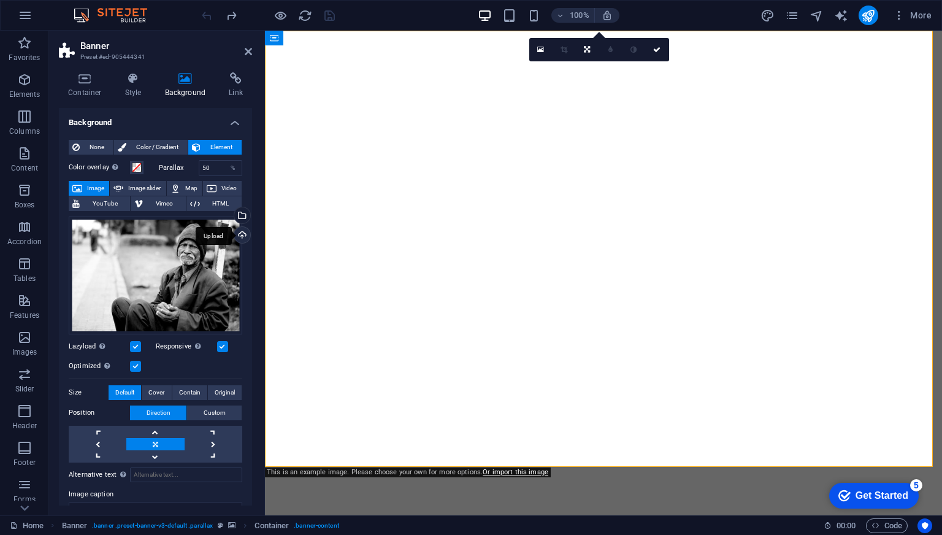
click at [239, 232] on div "Upload" at bounding box center [241, 236] width 18 height 18
click at [243, 234] on div "Upload" at bounding box center [241, 236] width 18 height 18
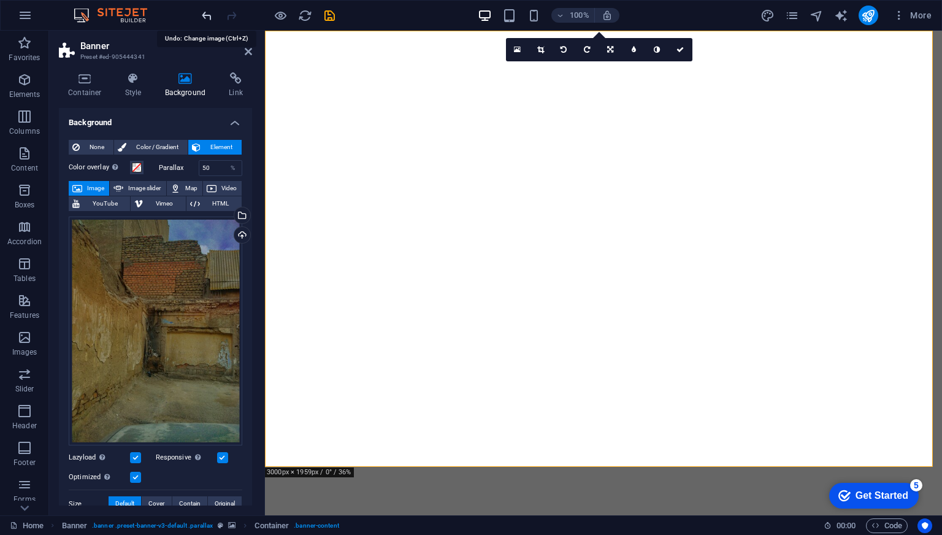
click at [207, 11] on icon "undo" at bounding box center [207, 16] width 14 height 14
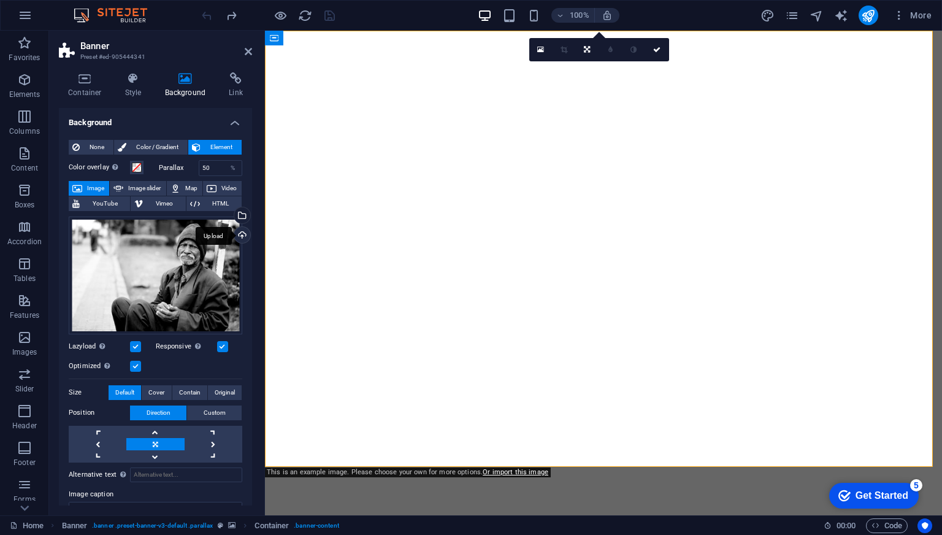
click at [237, 231] on div "Upload" at bounding box center [241, 236] width 18 height 18
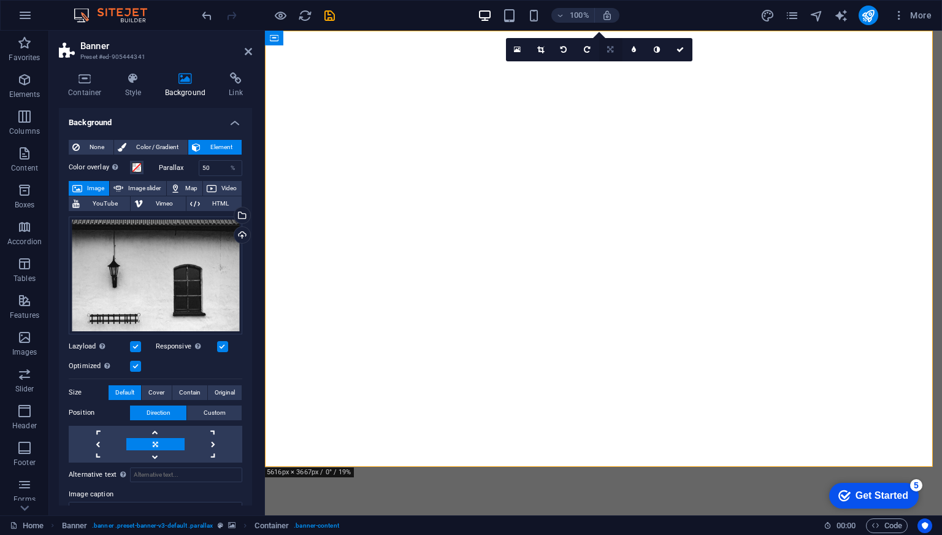
click at [606, 50] on link at bounding box center [610, 49] width 23 height 23
click at [630, 66] on link at bounding box center [633, 68] width 23 height 23
click at [206, 13] on icon "undo" at bounding box center [207, 16] width 14 height 14
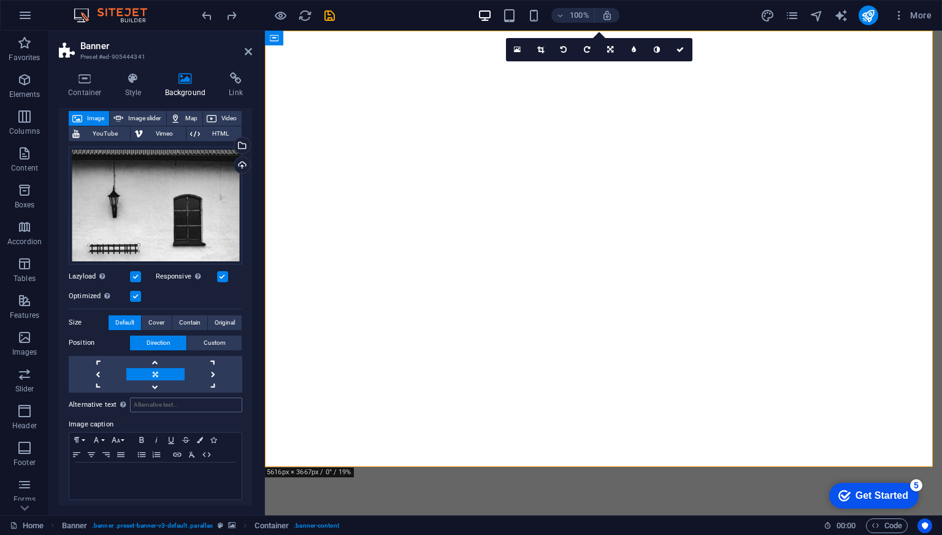
scroll to position [72, 0]
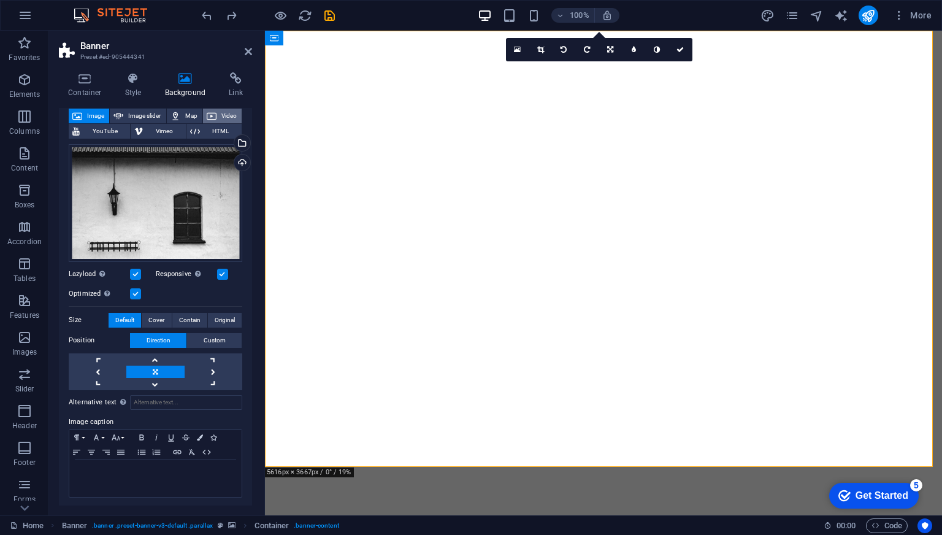
click at [220, 113] on span "Video" at bounding box center [229, 116] width 18 height 15
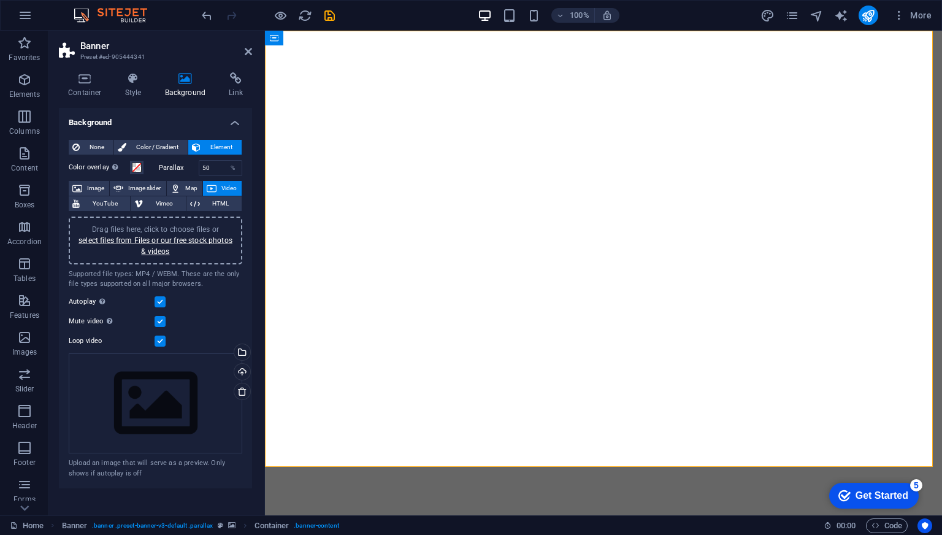
scroll to position [0, 0]
click at [210, 18] on icon "undo" at bounding box center [207, 16] width 14 height 14
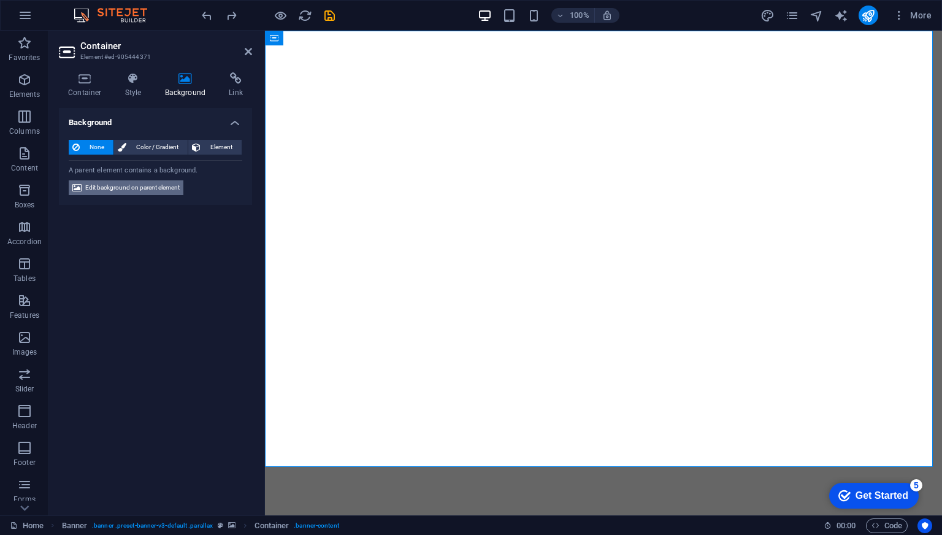
click at [167, 186] on span "Edit background on parent element" at bounding box center [132, 187] width 94 height 15
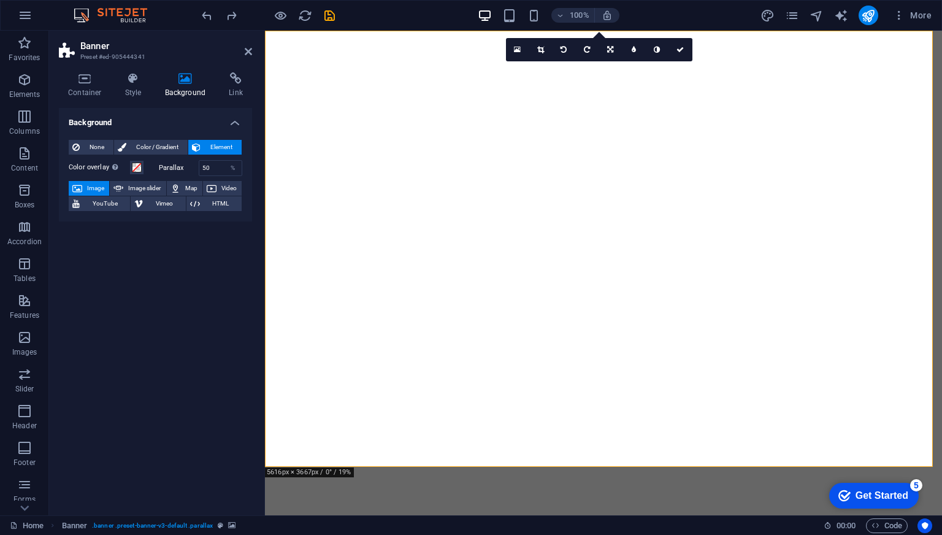
click at [201, 12] on icon "undo" at bounding box center [207, 16] width 14 height 14
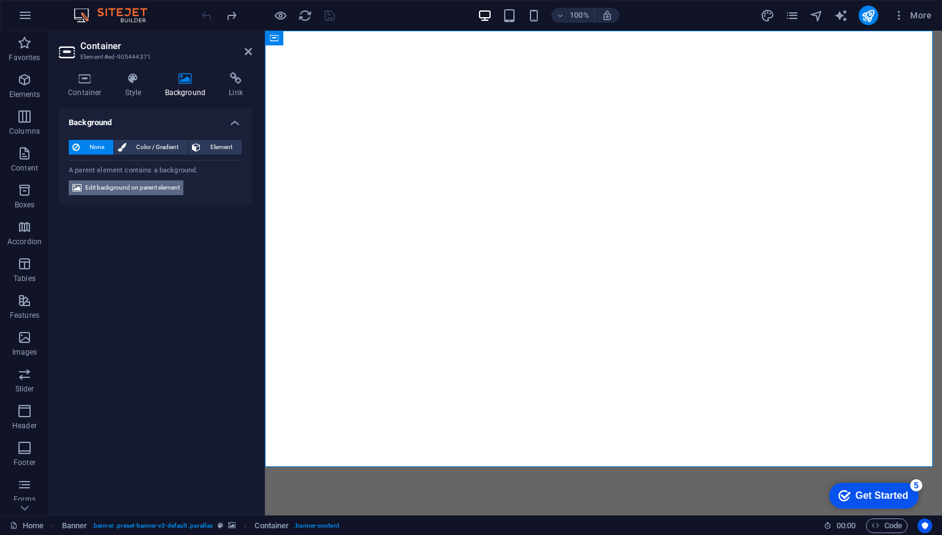
click at [154, 188] on span "Edit background on parent element" at bounding box center [132, 187] width 94 height 15
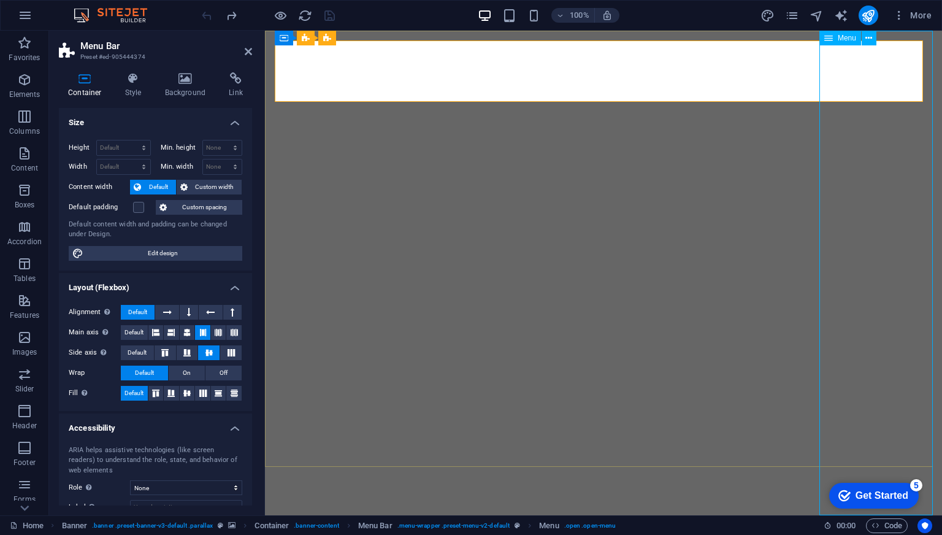
click at [842, 41] on span "Menu" at bounding box center [847, 37] width 18 height 7
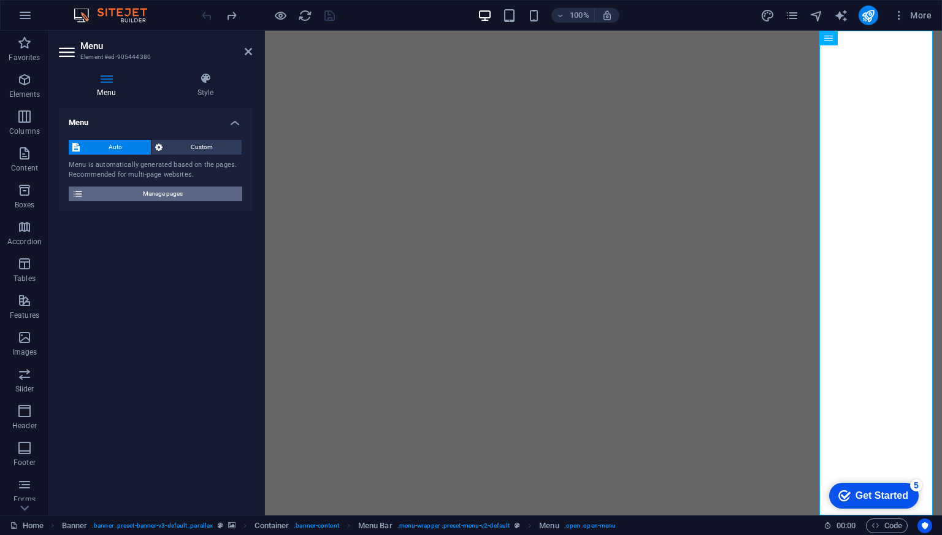
click at [191, 191] on span "Manage pages" at bounding box center [162, 193] width 151 height 15
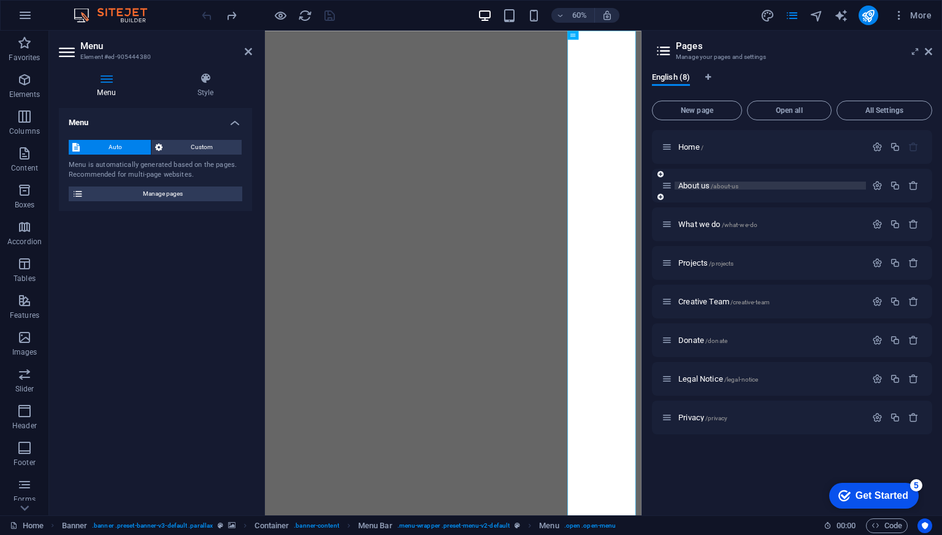
click at [694, 185] on span "About us /about-us" at bounding box center [708, 185] width 60 height 9
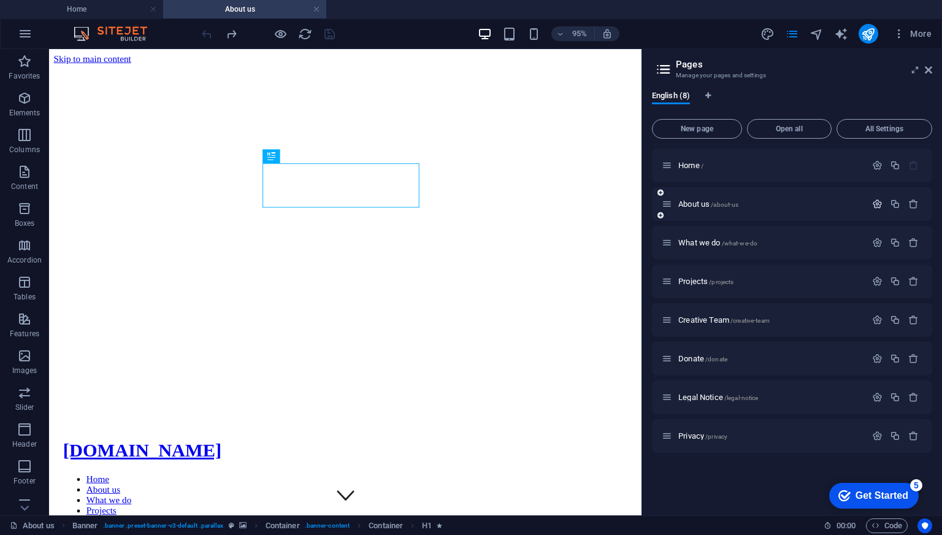
click at [877, 201] on icon "button" at bounding box center [877, 204] width 10 height 10
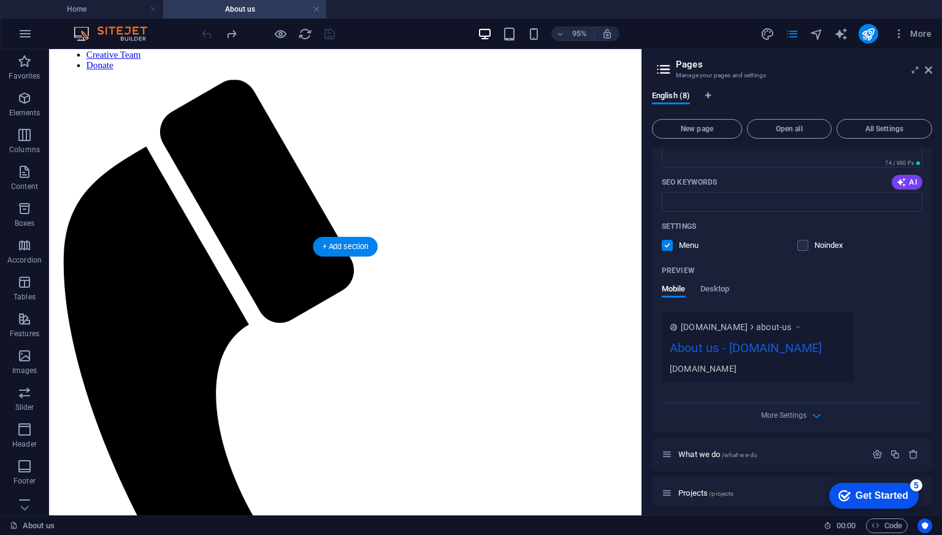
scroll to position [736, 0]
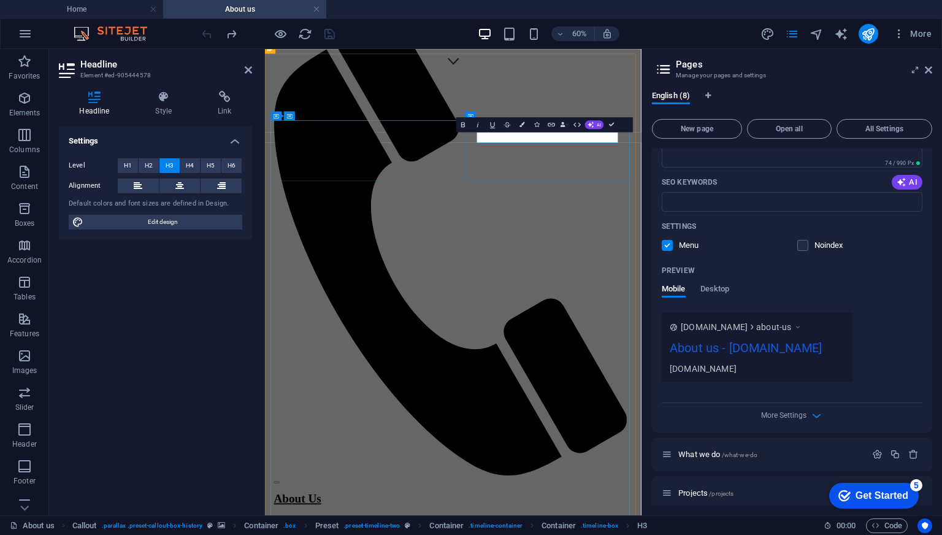
drag, startPoint x: 945, startPoint y: 331, endPoint x: 653, endPoint y: 200, distance: 319.8
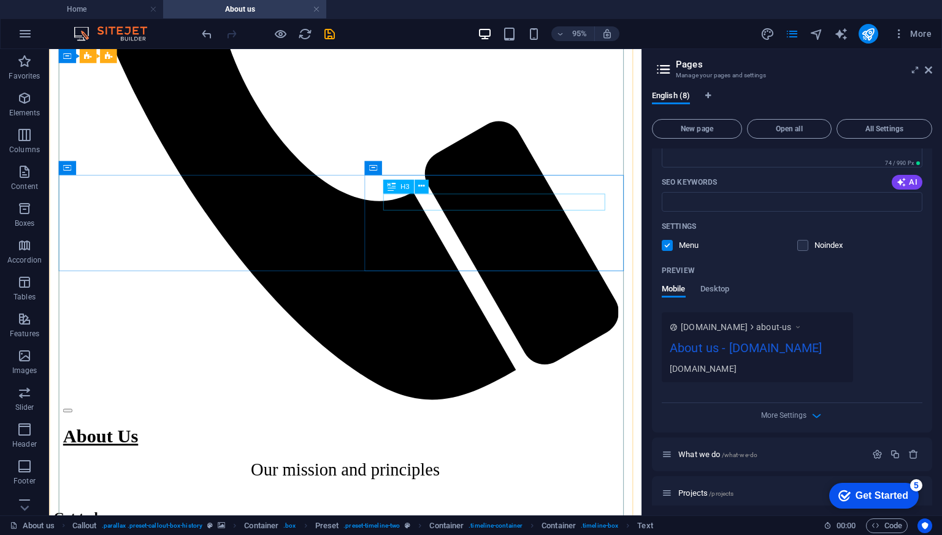
scroll to position [981, 0]
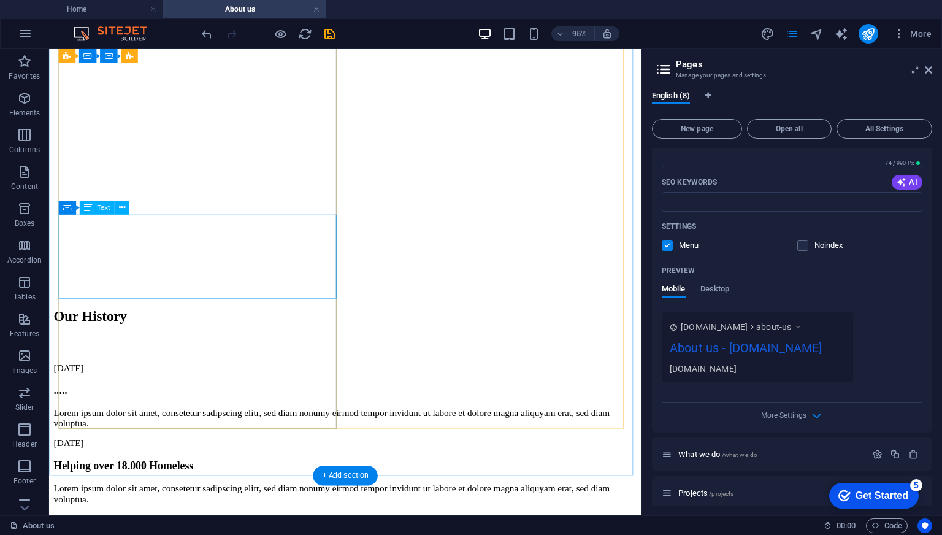
scroll to position [2129, 0]
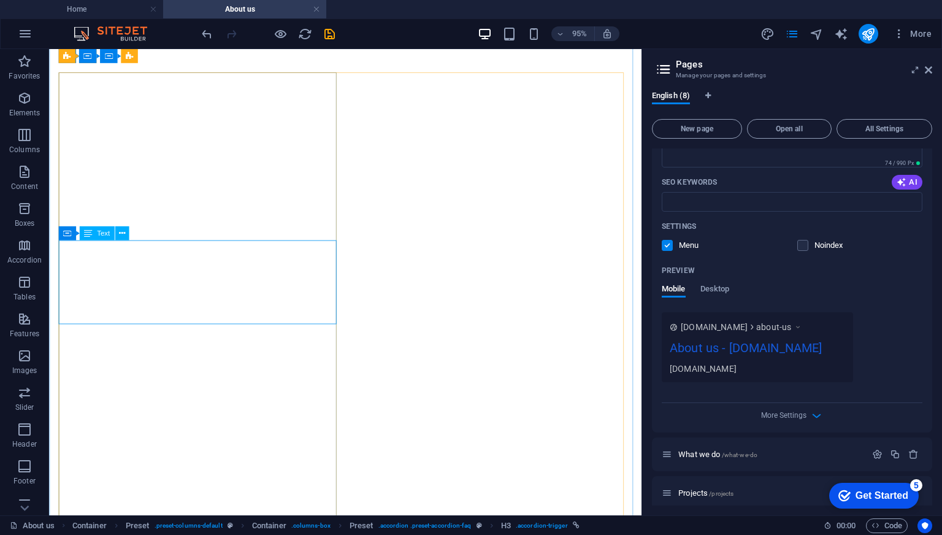
scroll to position [1761, 0]
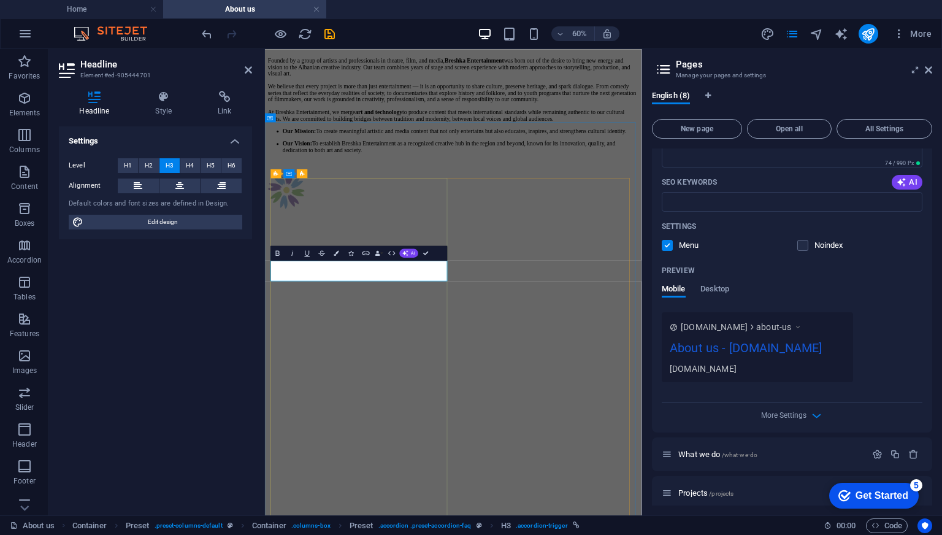
scroll to position [1577, 0]
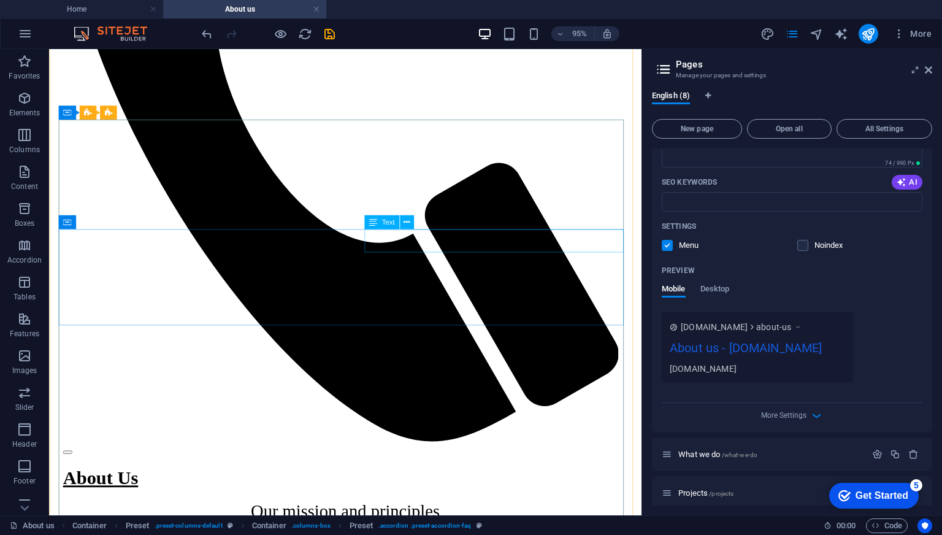
scroll to position [780, 0]
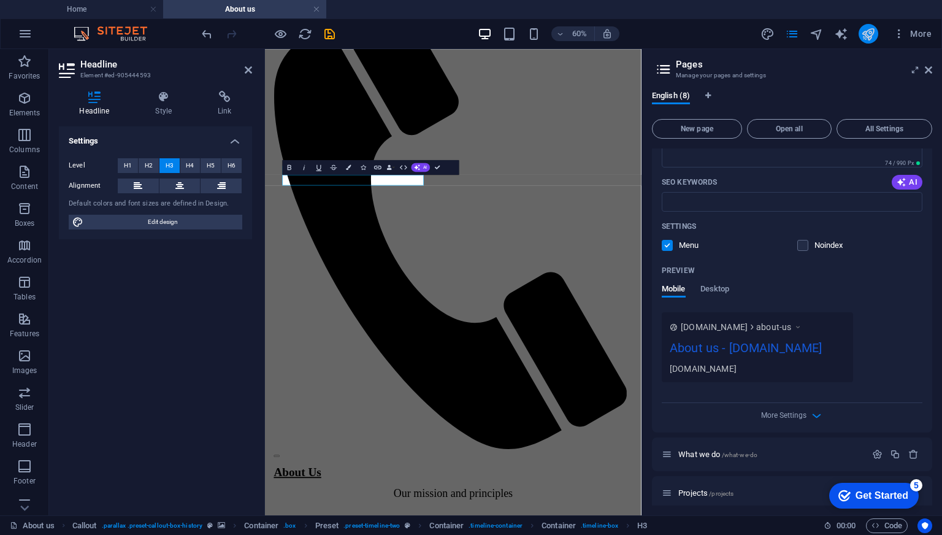
click at [865, 32] on icon "publish" at bounding box center [868, 34] width 14 height 14
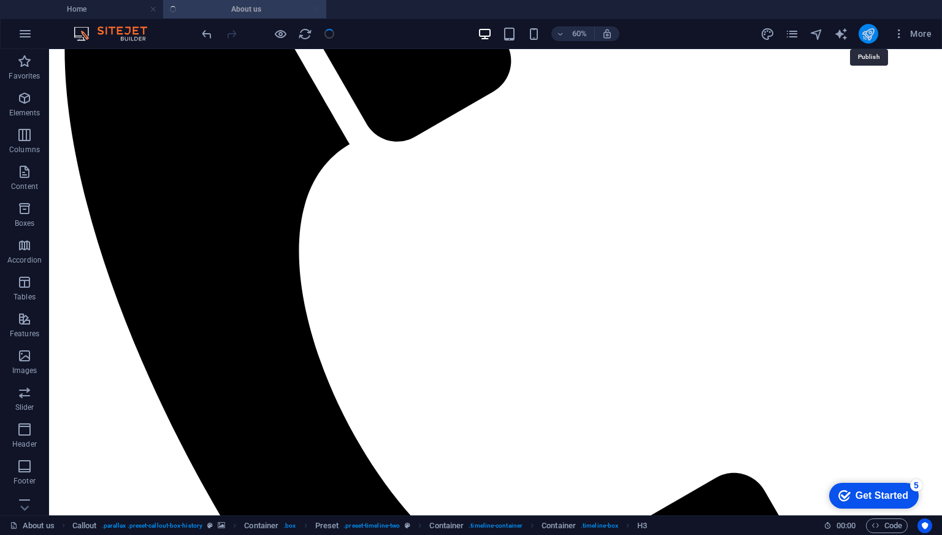
scroll to position [771, 0]
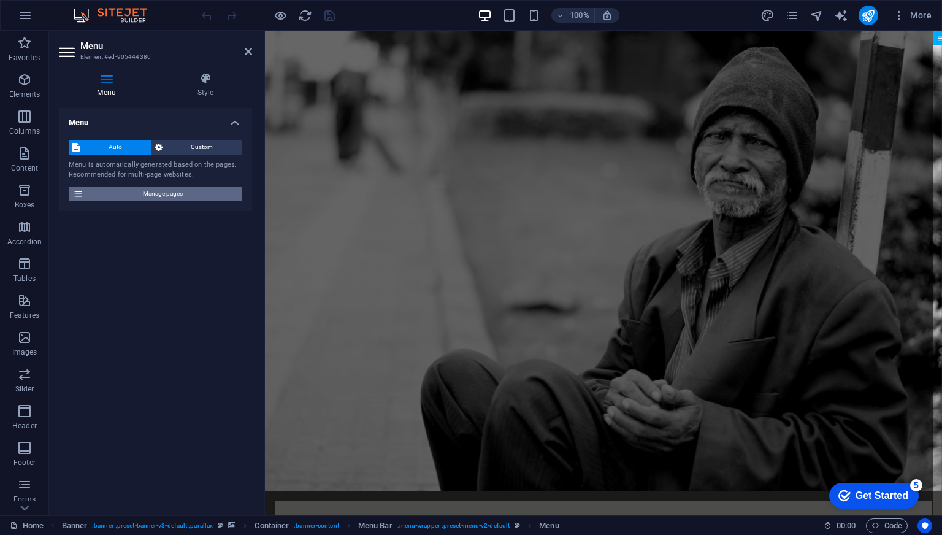
click at [180, 193] on span "Manage pages" at bounding box center [162, 193] width 151 height 15
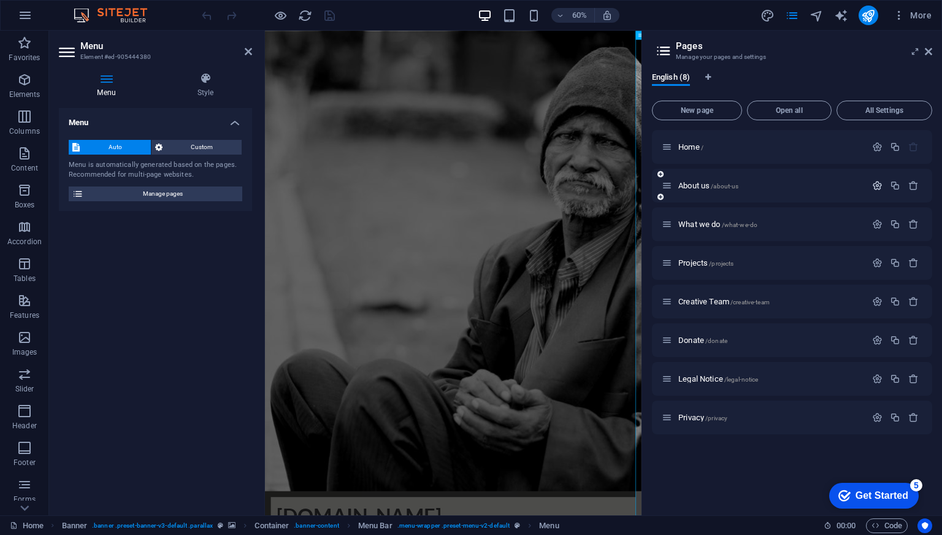
click at [878, 183] on icon "button" at bounding box center [877, 185] width 10 height 10
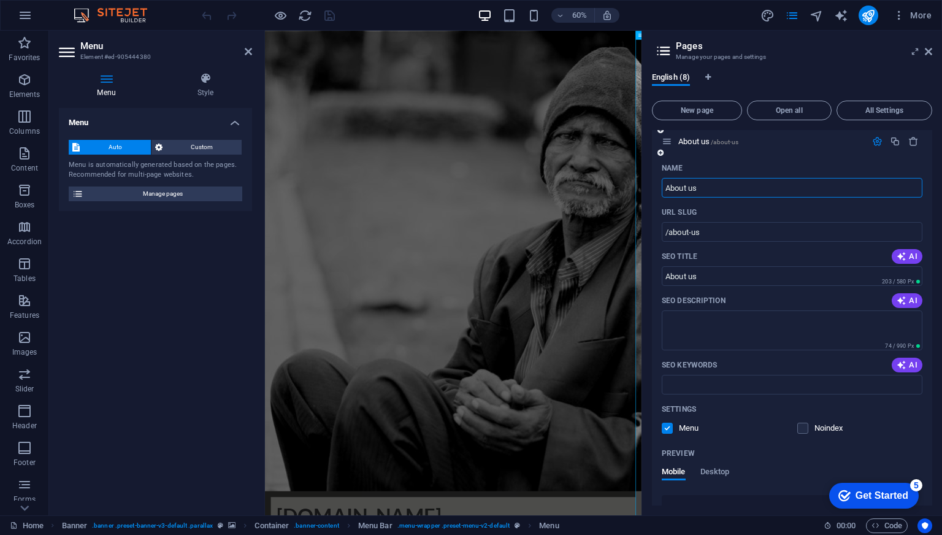
scroll to position [61, 0]
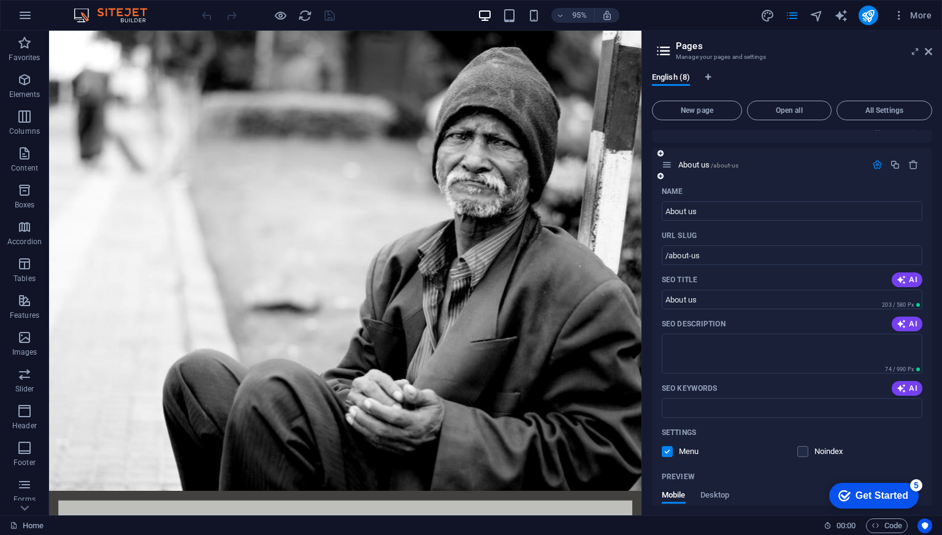
scroll to position [0, 0]
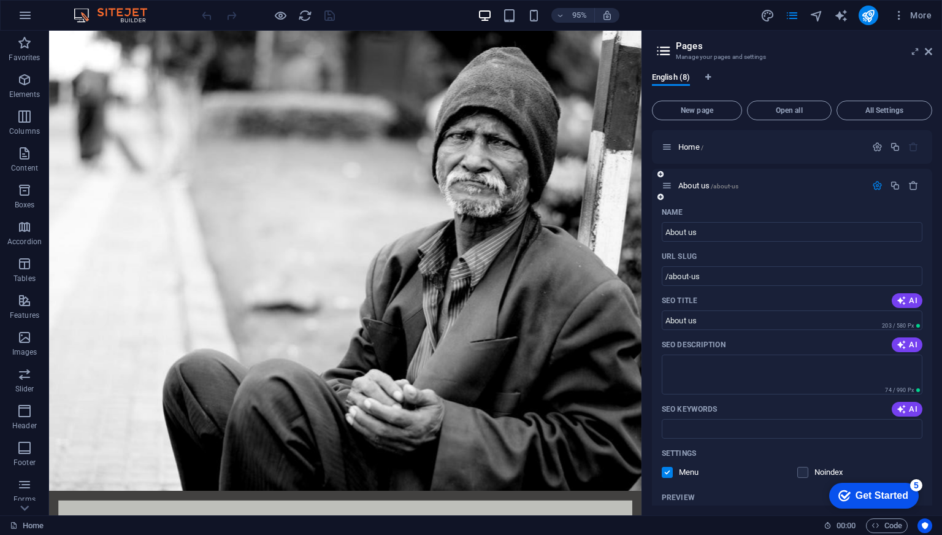
click at [872, 189] on icon "button" at bounding box center [877, 185] width 10 height 10
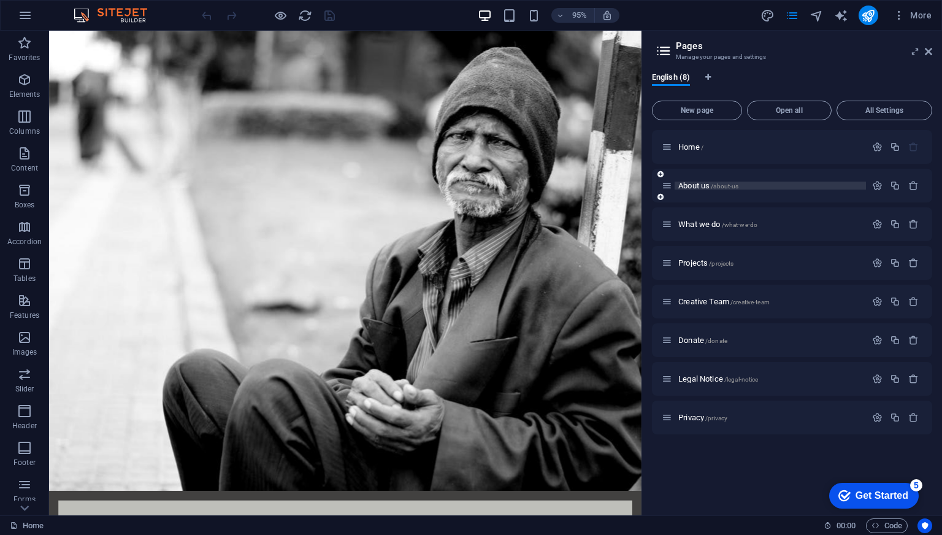
click at [698, 185] on span "About us /about-us" at bounding box center [708, 185] width 60 height 9
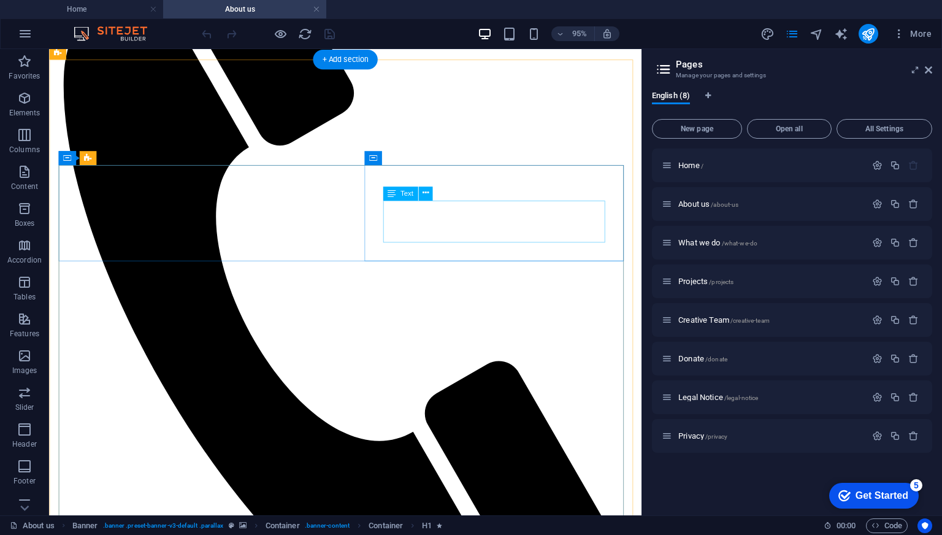
scroll to position [674, 0]
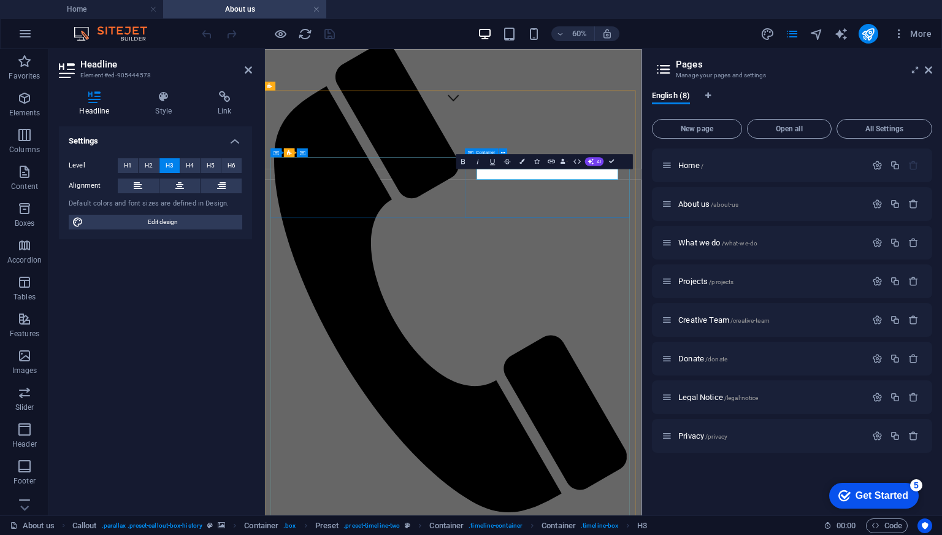
drag, startPoint x: 713, startPoint y: 304, endPoint x: 774, endPoint y: 210, distance: 112.9
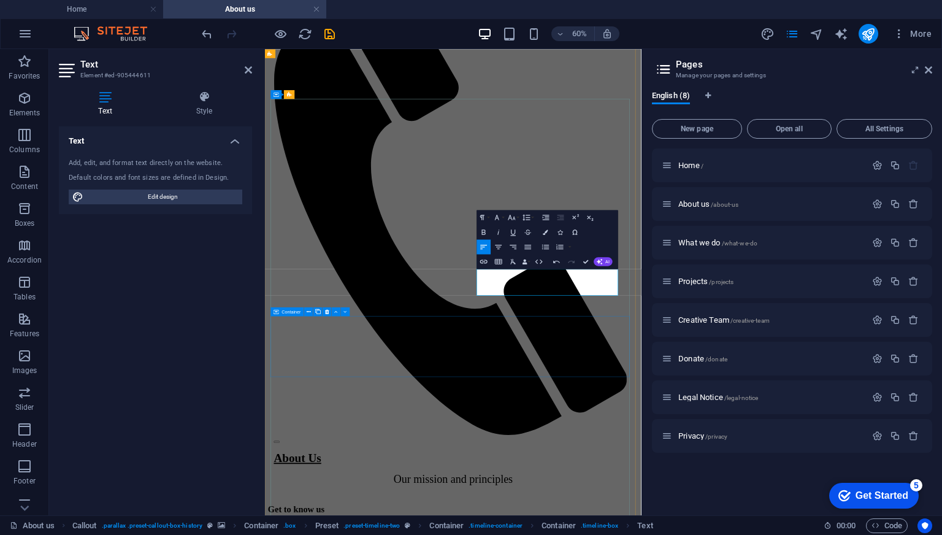
scroll to position [858, 0]
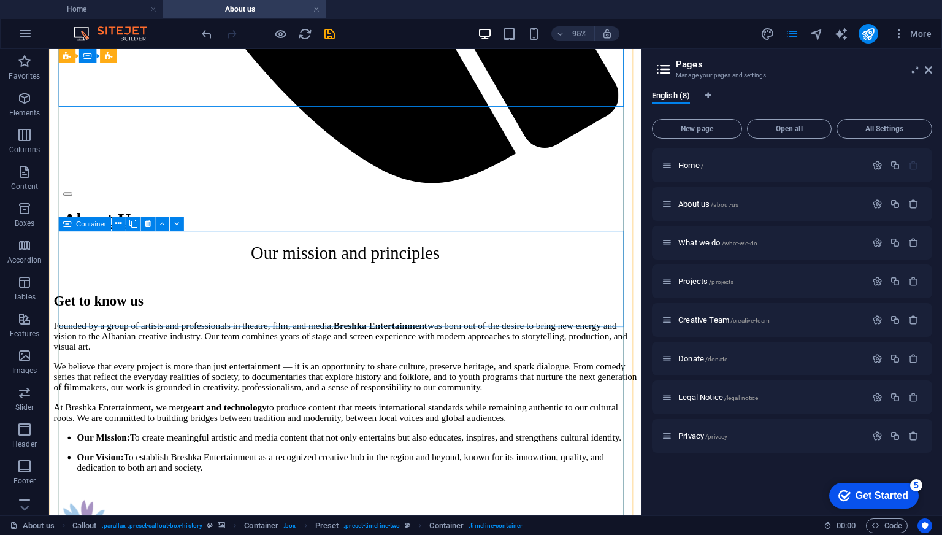
scroll to position [1165, 0]
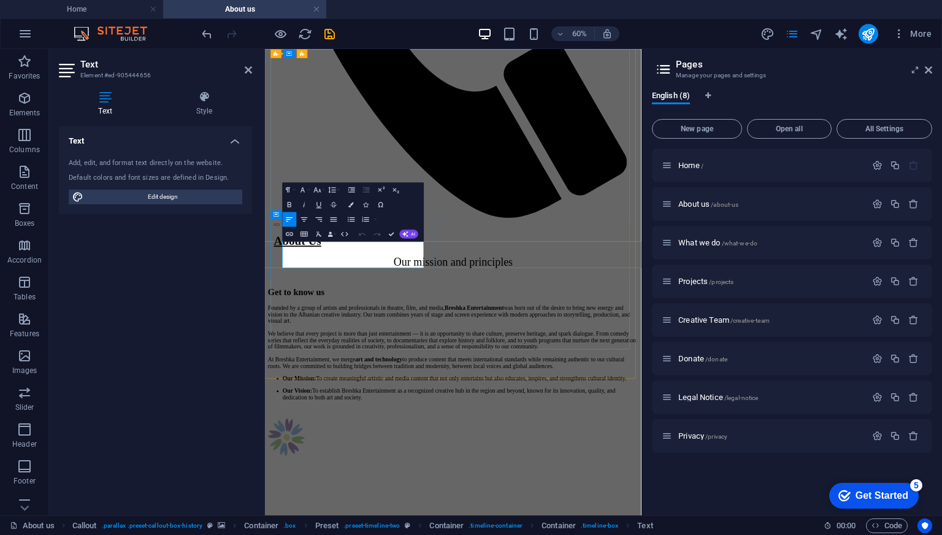
click at [492, 299] on div "H3" at bounding box center [487, 295] width 20 height 9
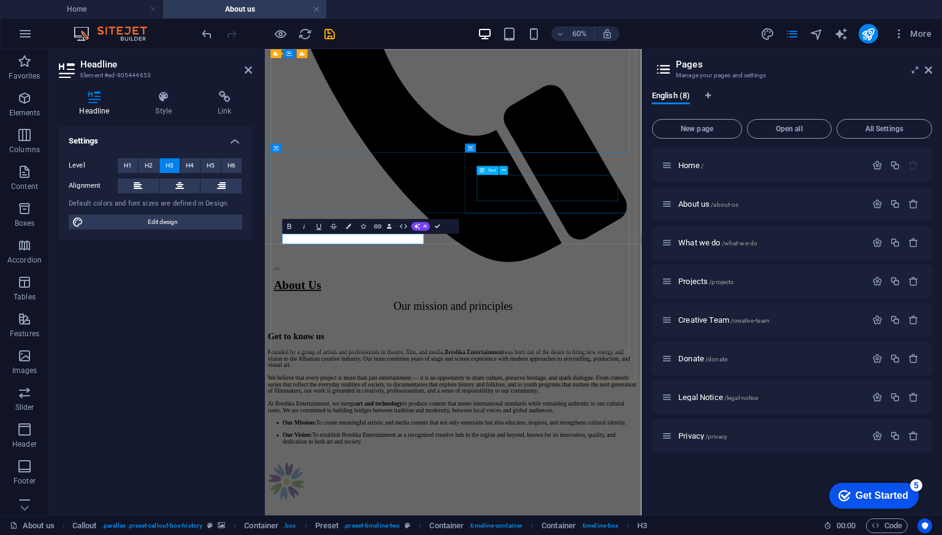
scroll to position [1042, 0]
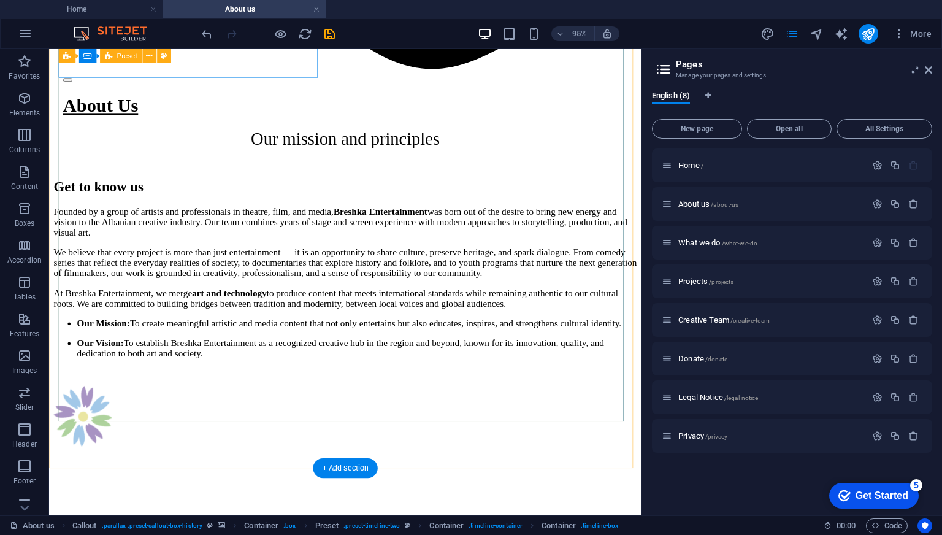
scroll to position [1288, 0]
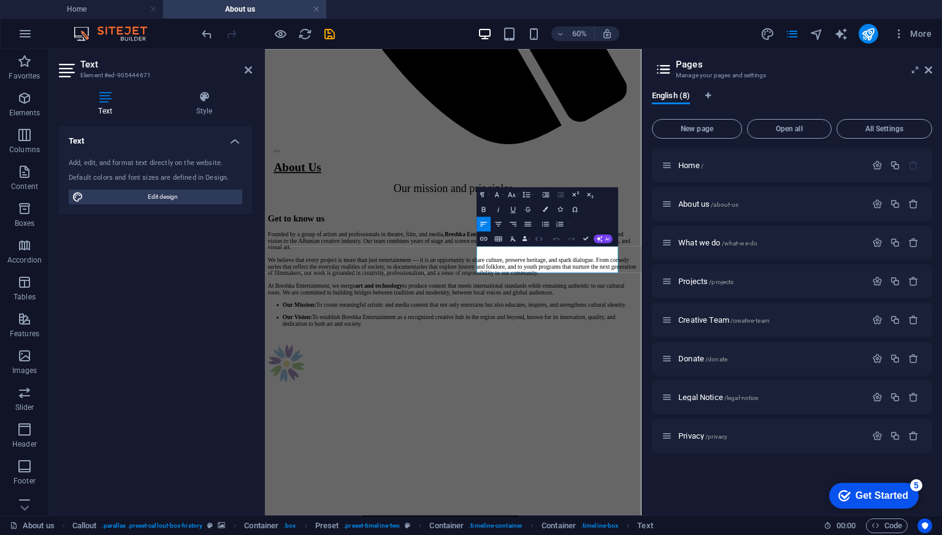
click at [532, 245] on button "HTML" at bounding box center [539, 238] width 14 height 15
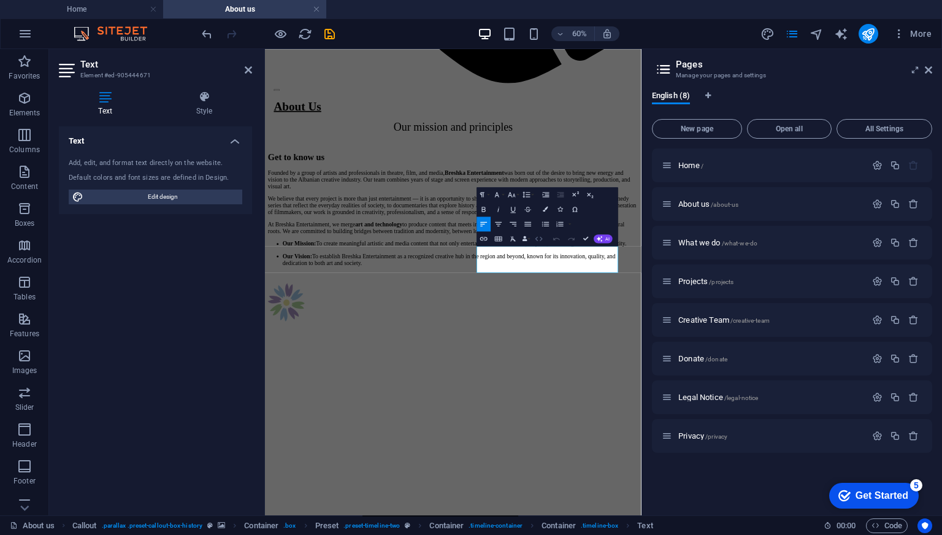
click at [532, 245] on button "HTML" at bounding box center [539, 238] width 14 height 15
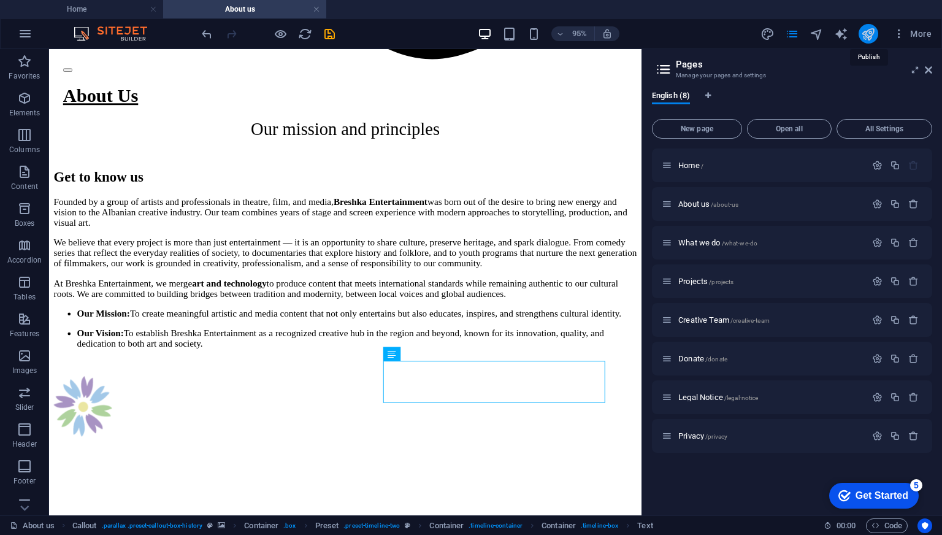
click at [863, 37] on icon "publish" at bounding box center [868, 34] width 14 height 14
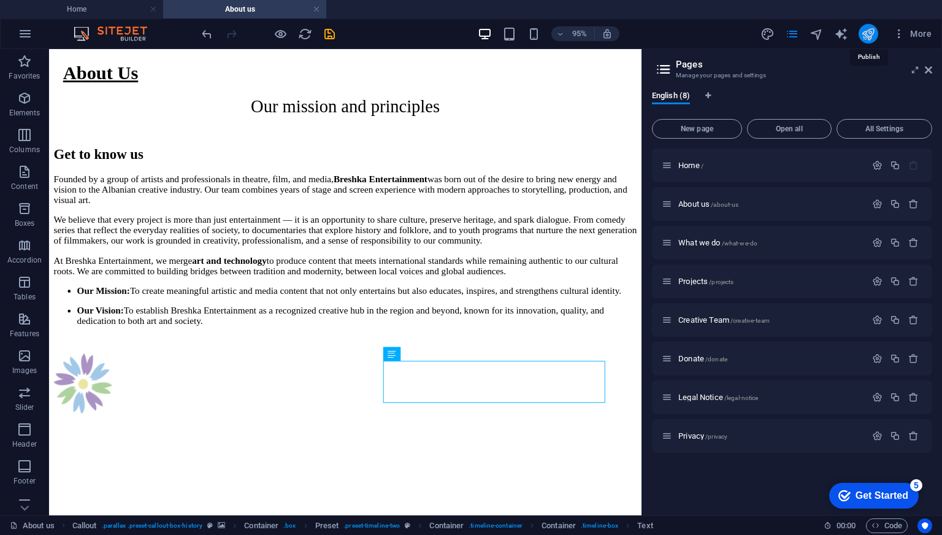
scroll to position [1281, 0]
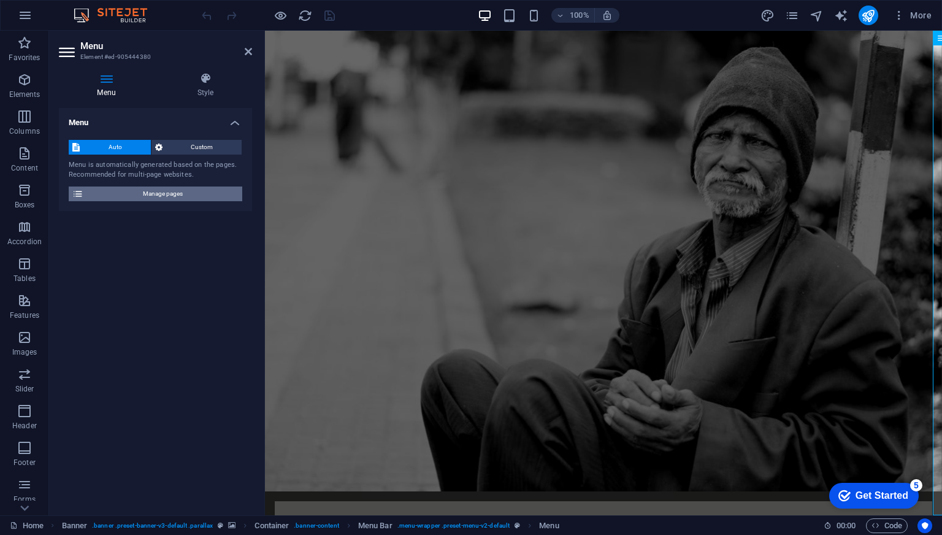
click at [208, 194] on span "Manage pages" at bounding box center [162, 193] width 151 height 15
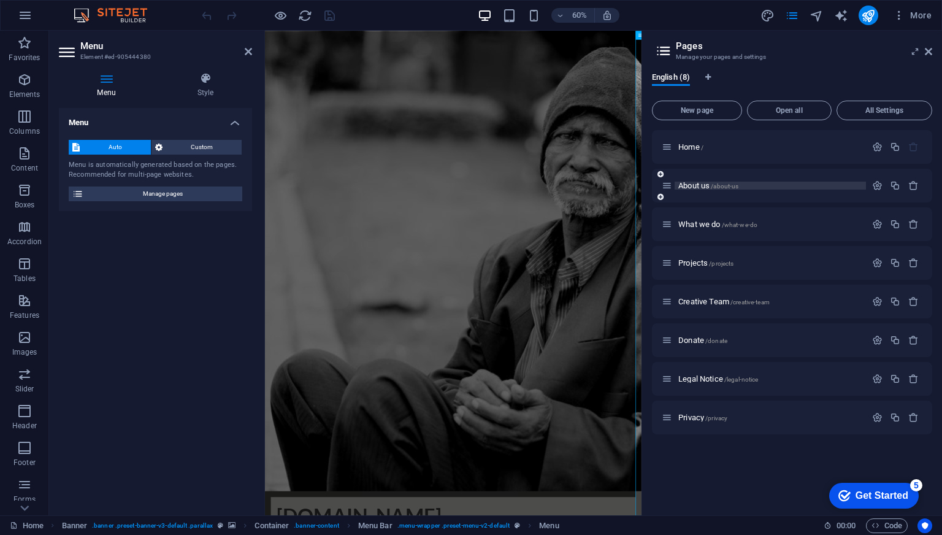
click at [704, 185] on span "About us /about-us" at bounding box center [708, 185] width 60 height 9
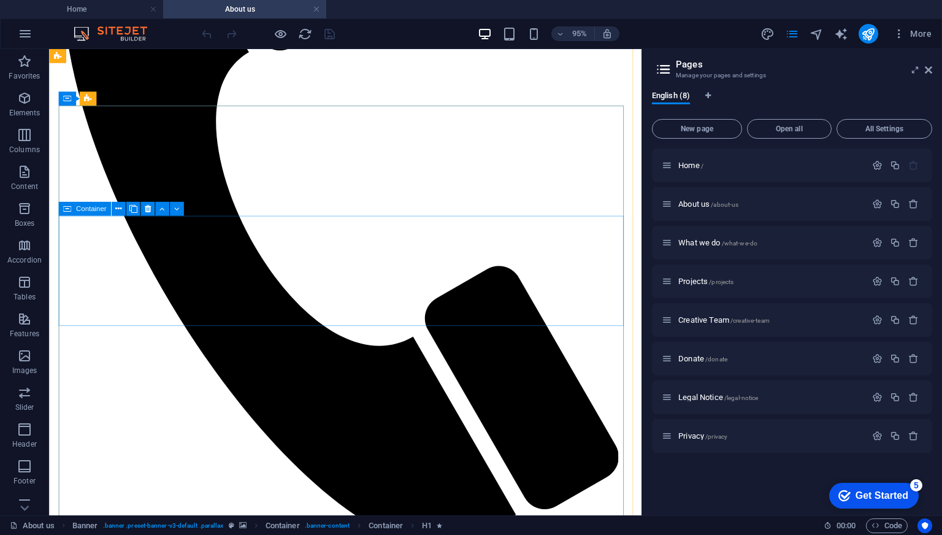
scroll to position [797, 0]
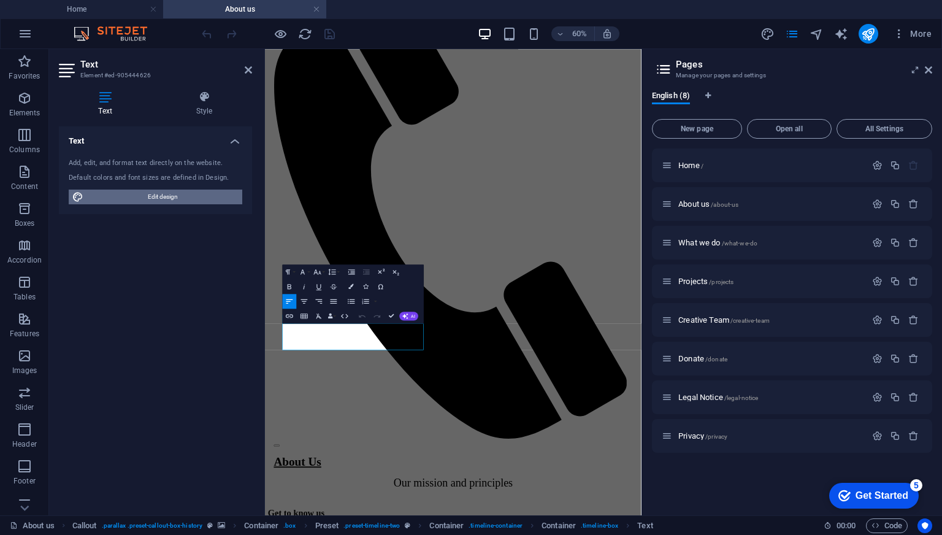
click at [156, 196] on span "Edit design" at bounding box center [162, 196] width 151 height 15
select select "rem"
select select "300"
select select "px"
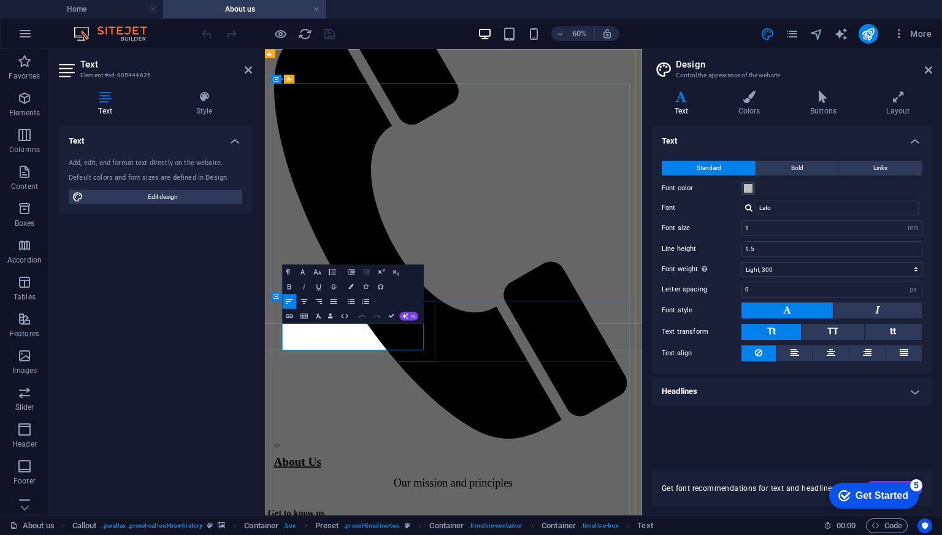
click at [210, 31] on div at bounding box center [267, 34] width 137 height 20
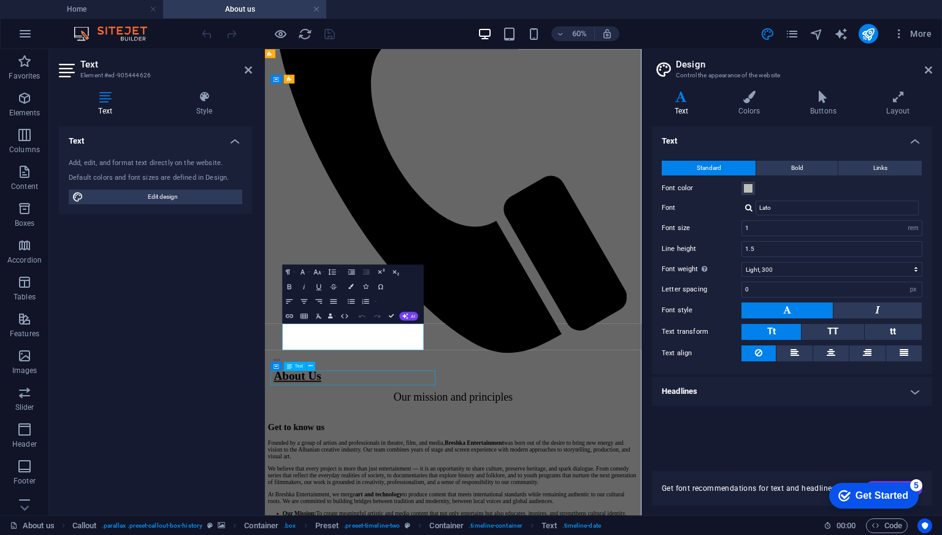
scroll to position [1099, 0]
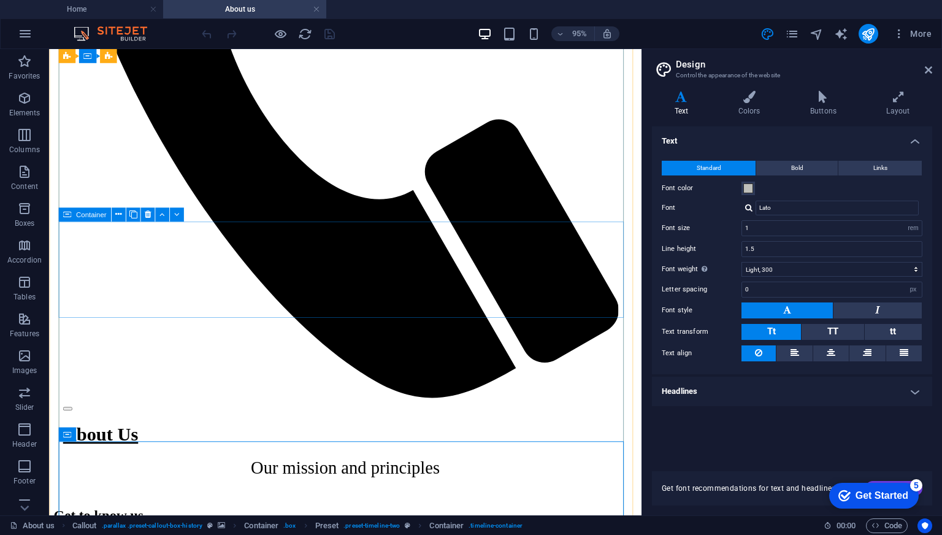
scroll to position [915, 0]
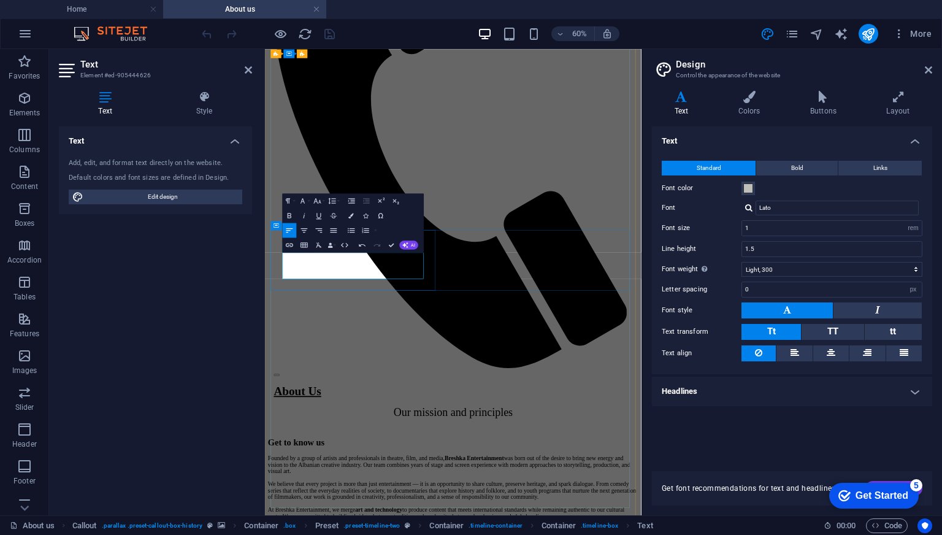
click at [753, 191] on button "Font color" at bounding box center [747, 188] width 13 height 13
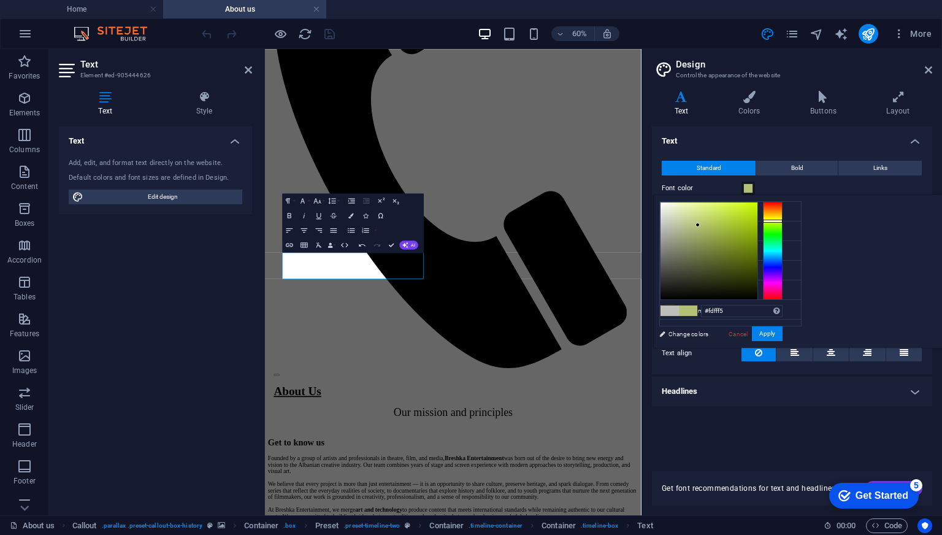
type input "#ffffff"
drag, startPoint x: 851, startPoint y: 224, endPoint x: 797, endPoint y: 192, distance: 63.0
click at [797, 192] on body "breshka.mk Home About us Favorites Elements Columns Content Boxes Accordion Tab…" at bounding box center [471, 267] width 942 height 535
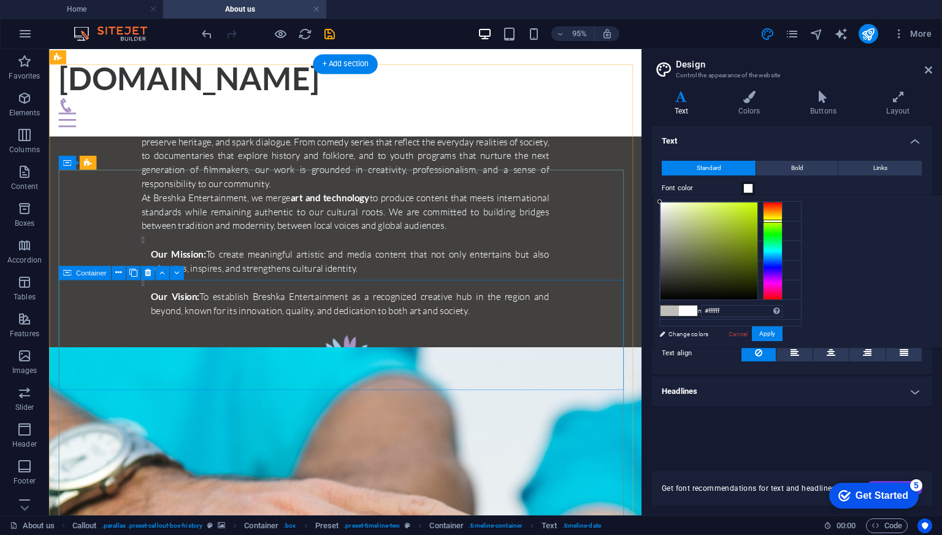
scroll to position [731, 0]
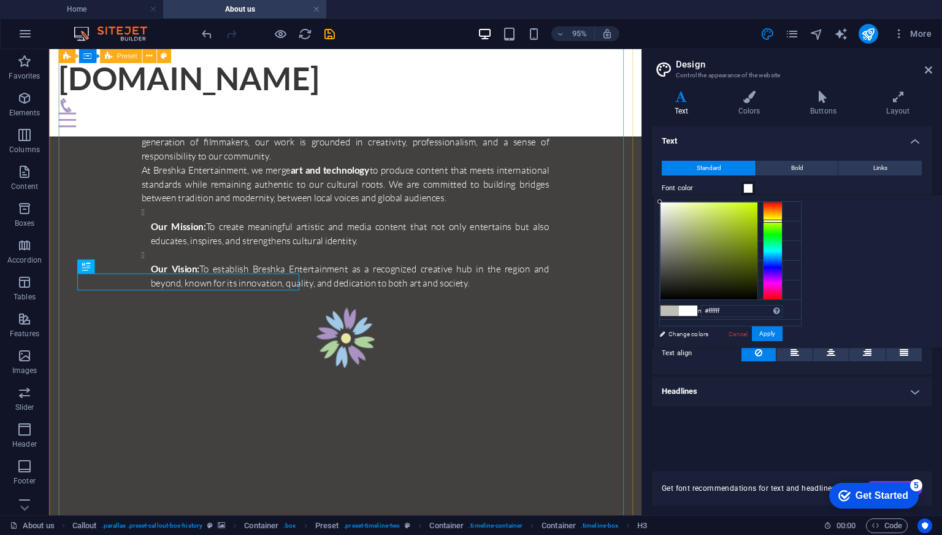
scroll to position [999, 0]
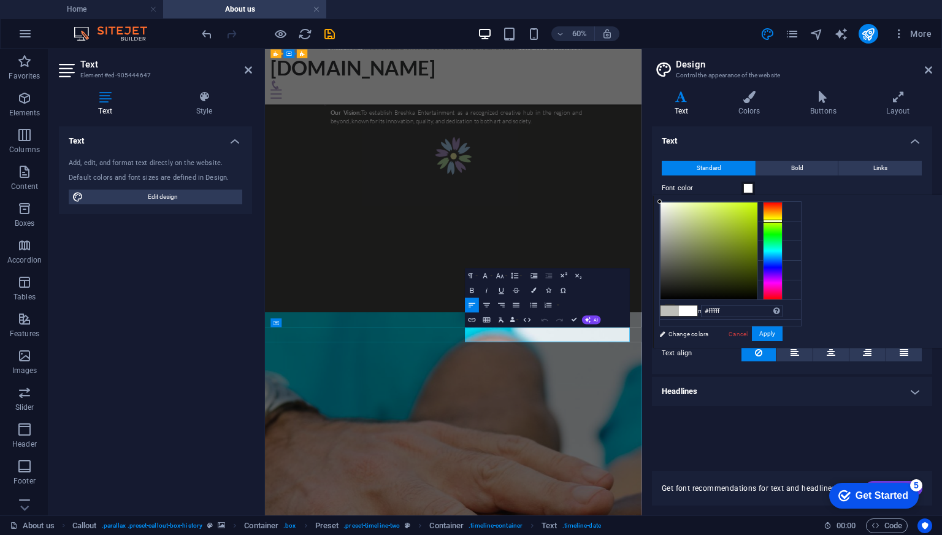
drag, startPoint x: 626, startPoint y: 270, endPoint x: 720, endPoint y: 187, distance: 125.1
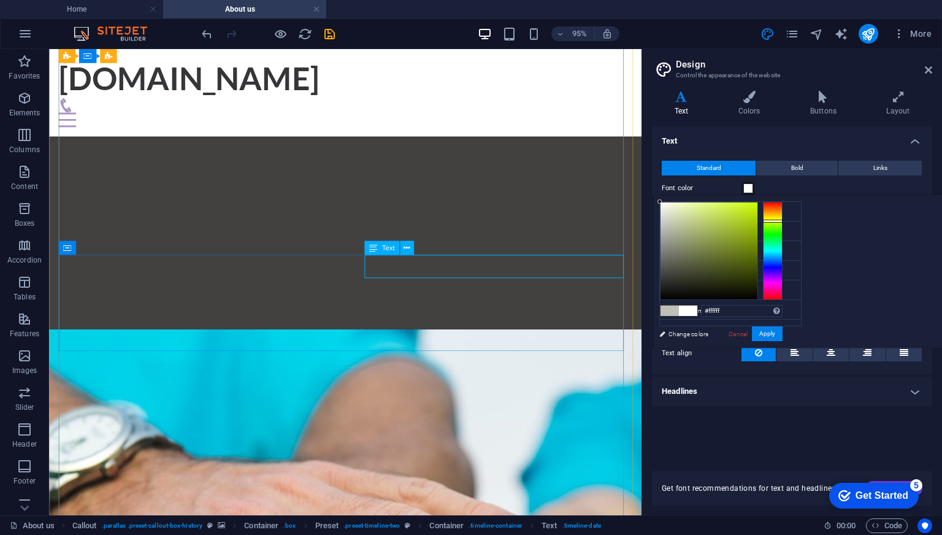
drag, startPoint x: 425, startPoint y: 283, endPoint x: 284, endPoint y: 419, distance: 196.0
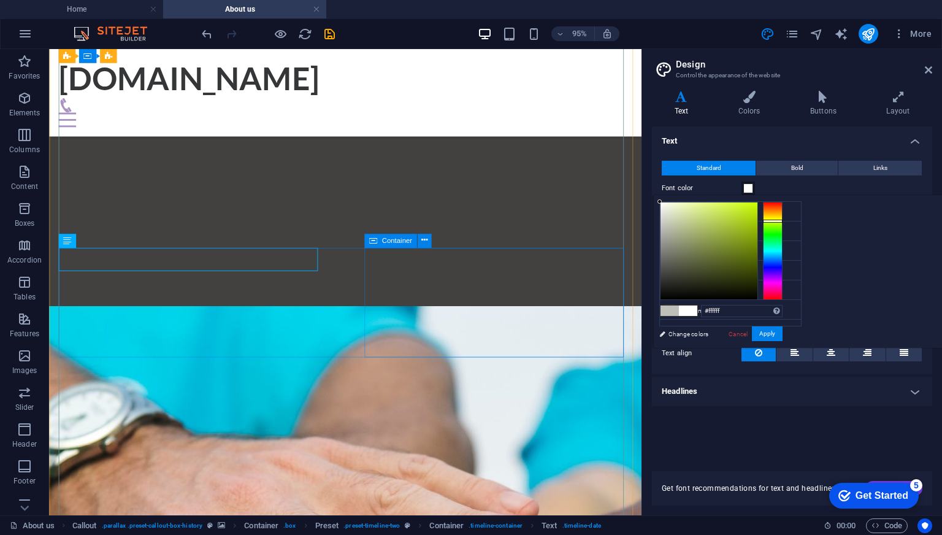
scroll to position [1183, 0]
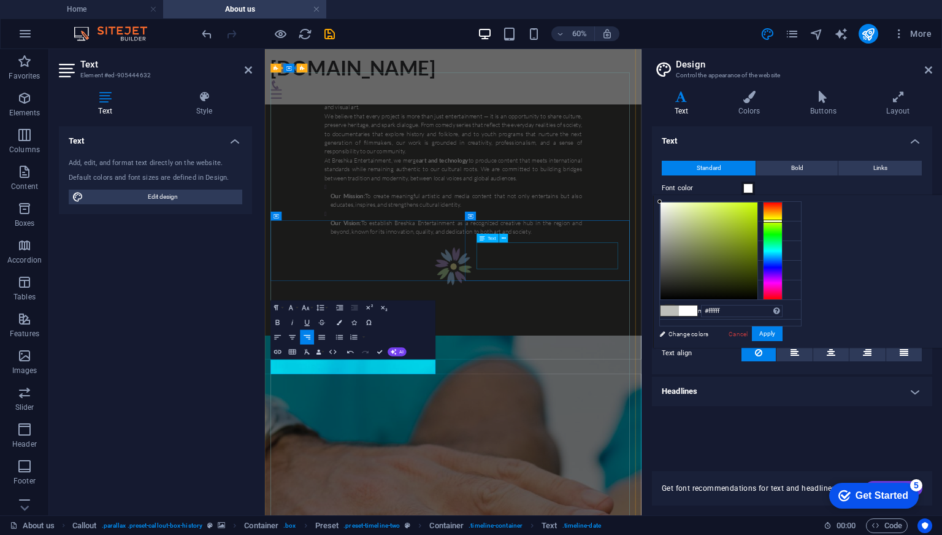
scroll to position [754, 0]
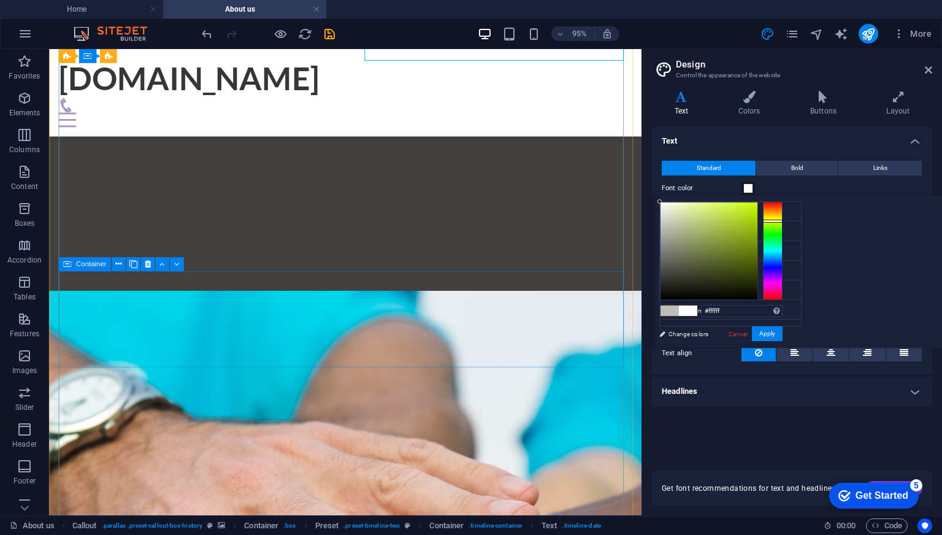
scroll to position [982, 0]
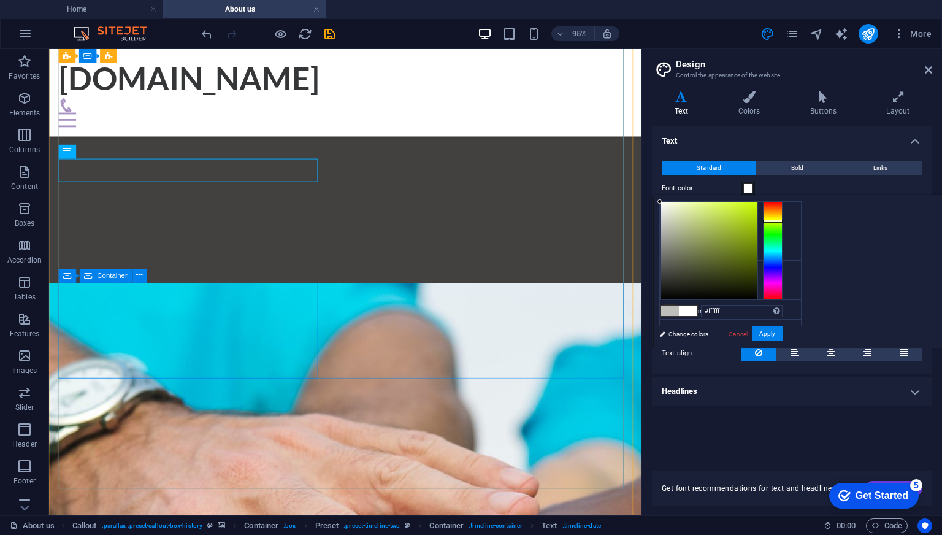
scroll to position [1228, 0]
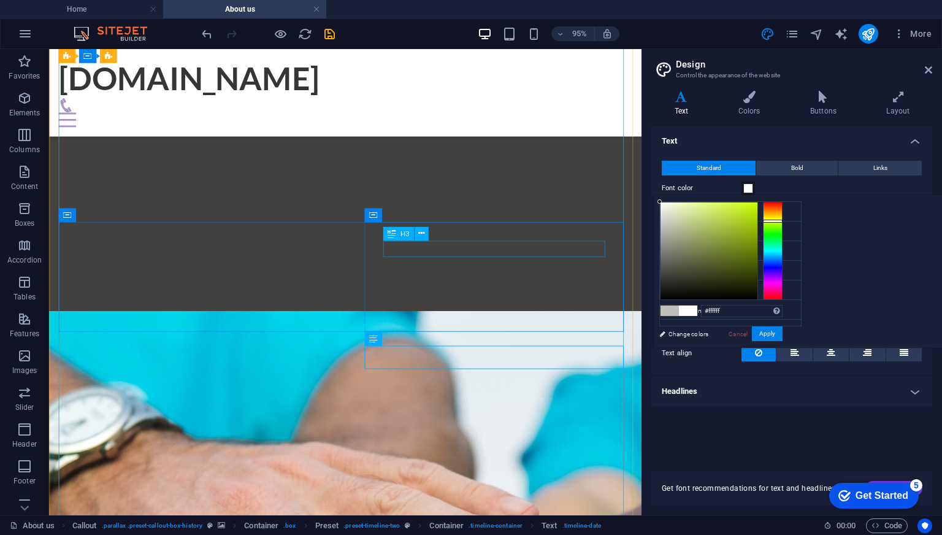
scroll to position [1166, 0]
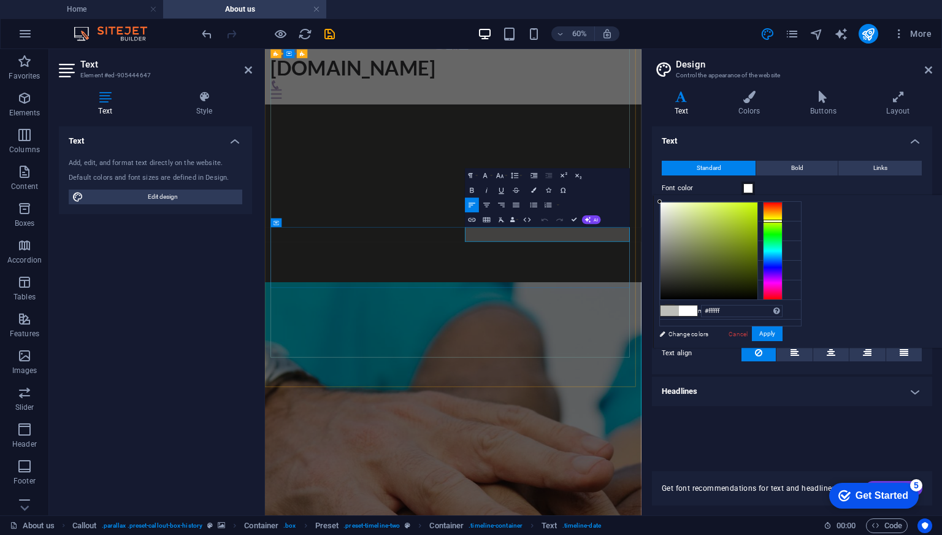
drag, startPoint x: 659, startPoint y: 359, endPoint x: 668, endPoint y: 359, distance: 9.2
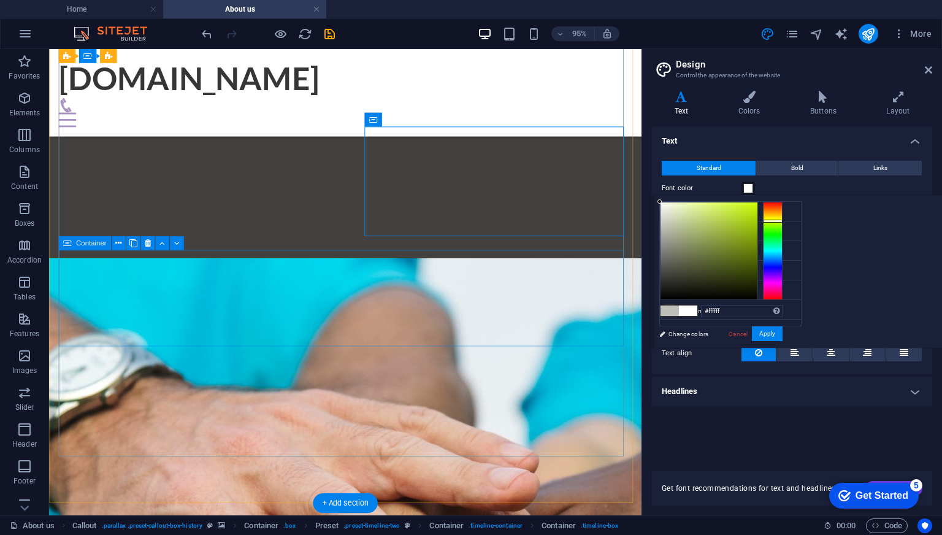
scroll to position [1289, 0]
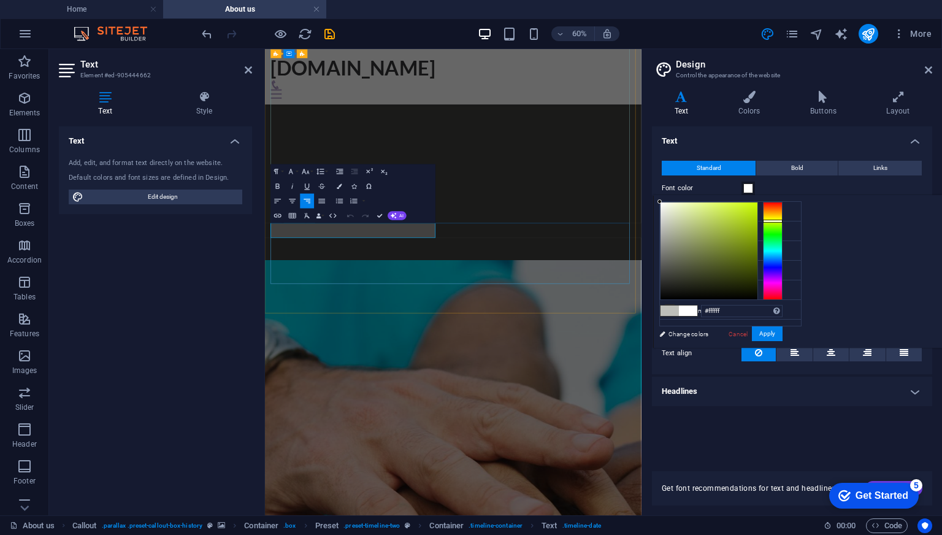
drag, startPoint x: 316, startPoint y: 351, endPoint x: 343, endPoint y: 357, distance: 27.5
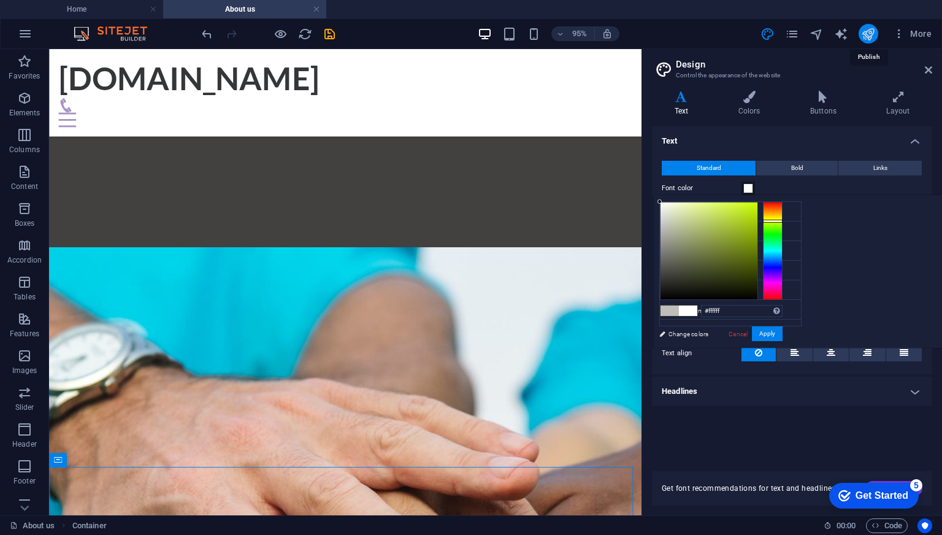
click at [863, 33] on icon "publish" at bounding box center [868, 34] width 14 height 14
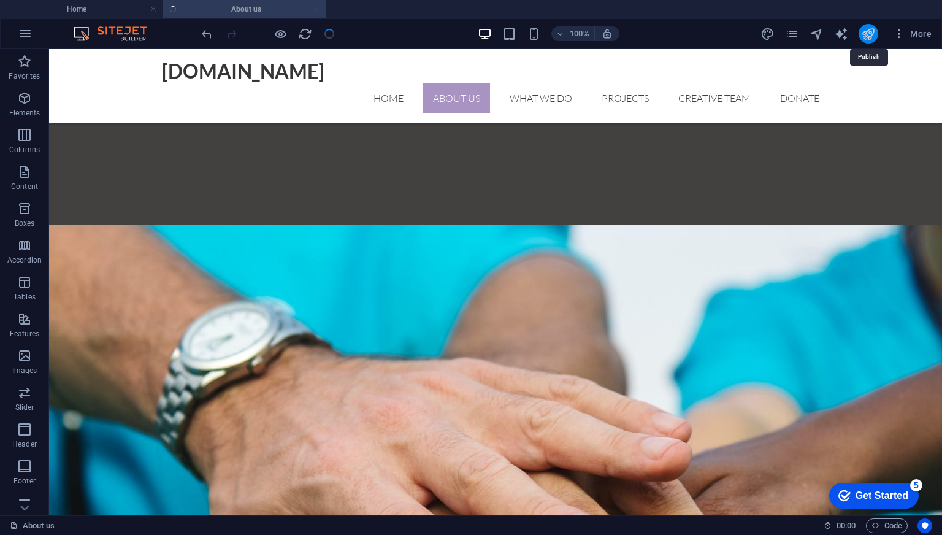
scroll to position [1283, 0]
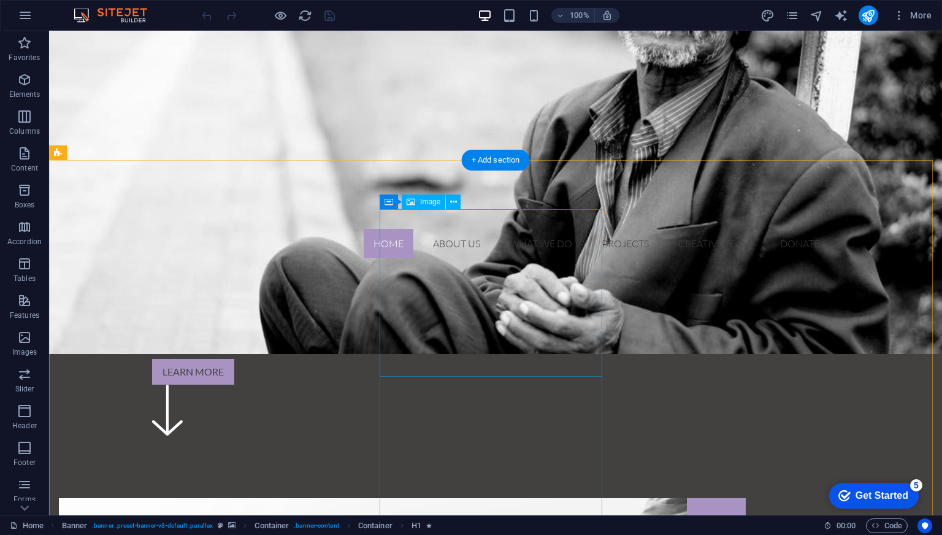
scroll to position [368, 0]
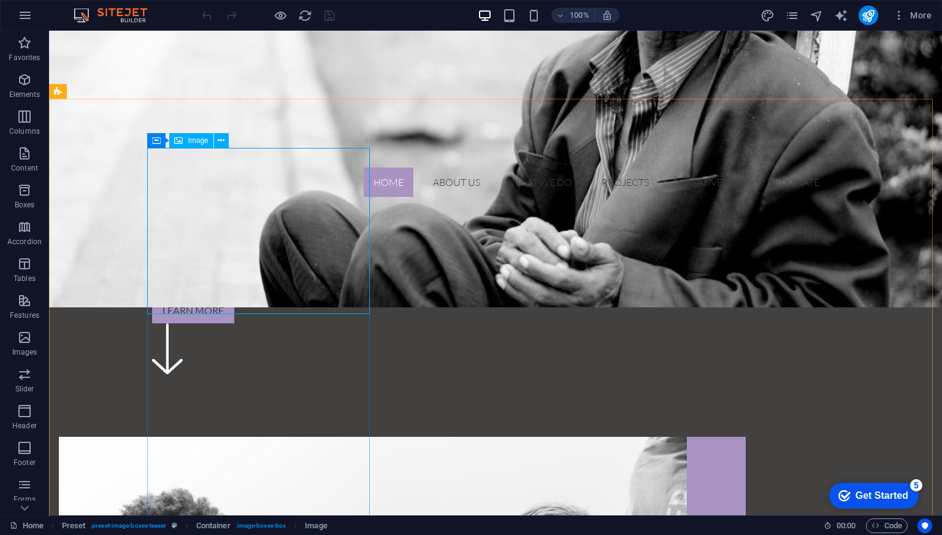
click at [187, 144] on div "Image" at bounding box center [191, 140] width 44 height 15
click at [189, 143] on span "Image" at bounding box center [198, 140] width 20 height 7
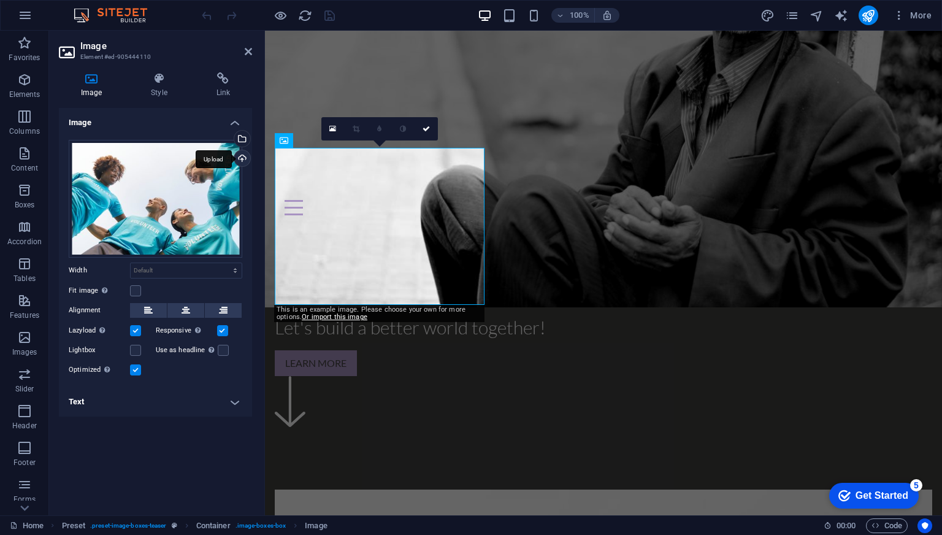
click at [240, 159] on div "Upload" at bounding box center [241, 159] width 18 height 18
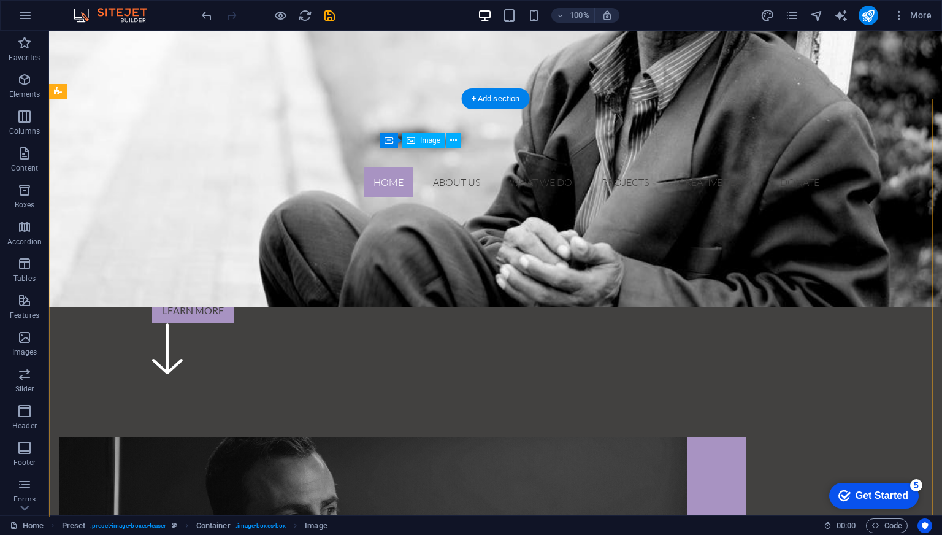
click at [432, 142] on span "Image" at bounding box center [430, 140] width 20 height 7
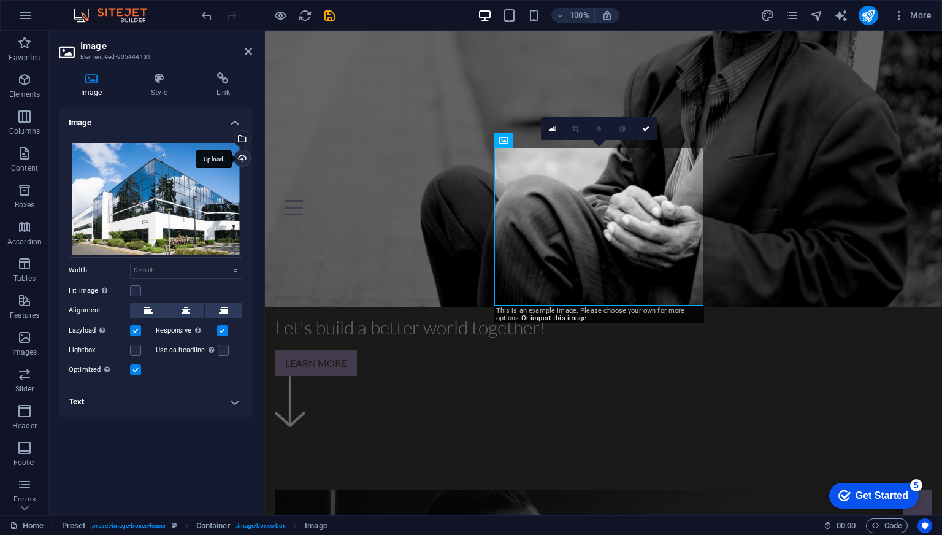
click at [242, 155] on div "Upload" at bounding box center [241, 159] width 18 height 18
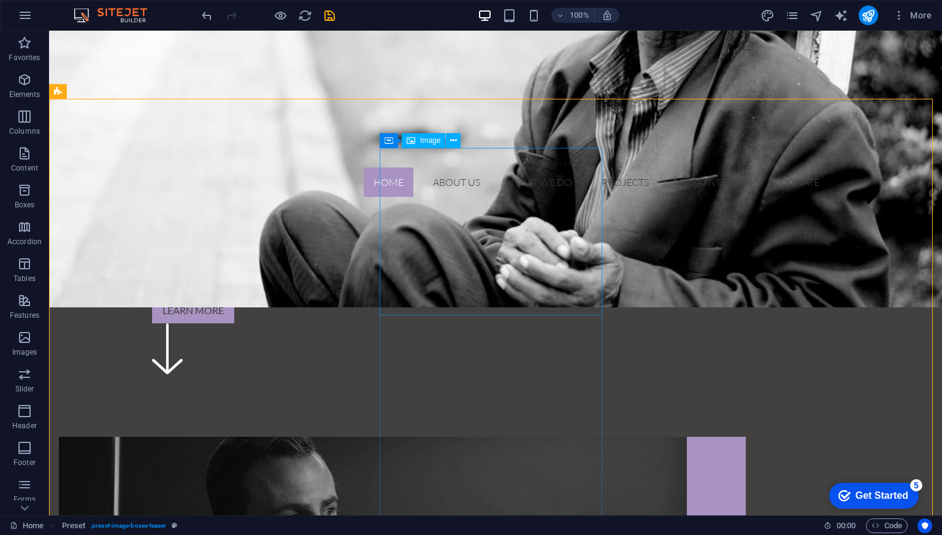
click at [424, 142] on span "Image" at bounding box center [430, 140] width 20 height 7
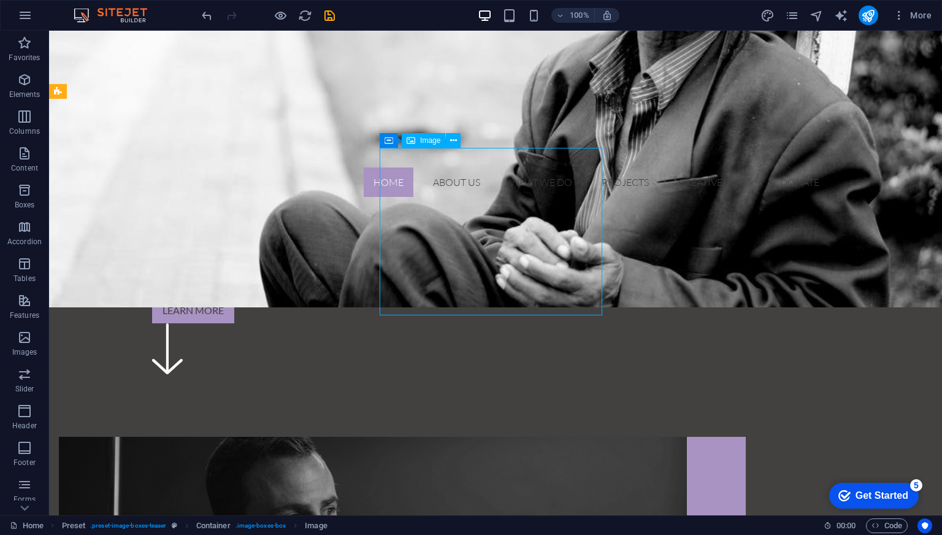
click at [424, 142] on span "Image" at bounding box center [430, 140] width 20 height 7
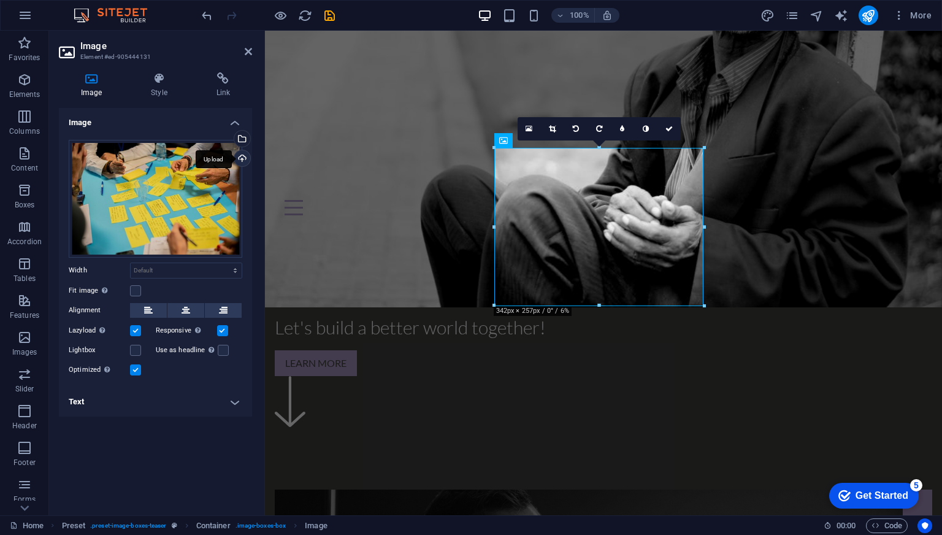
click at [243, 155] on div "Upload" at bounding box center [241, 159] width 18 height 18
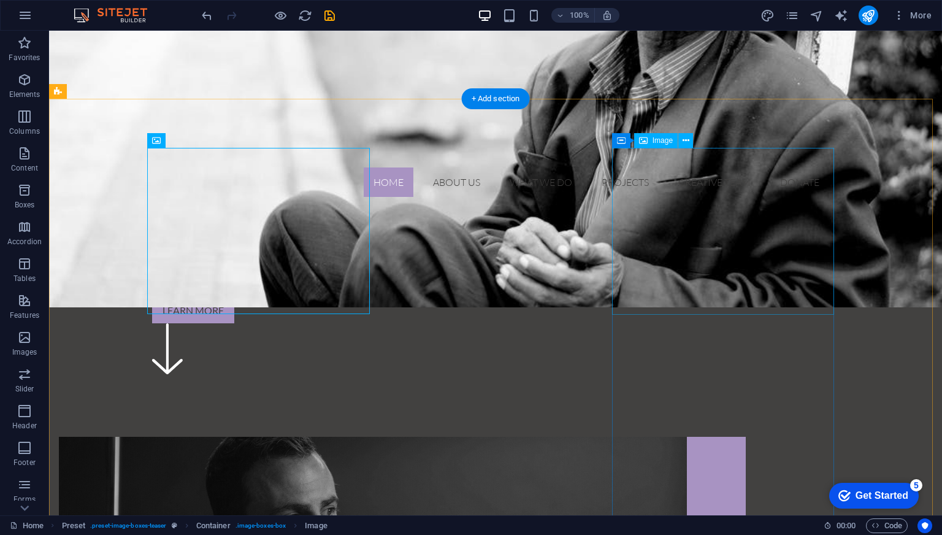
click at [665, 142] on span "Image" at bounding box center [662, 140] width 20 height 7
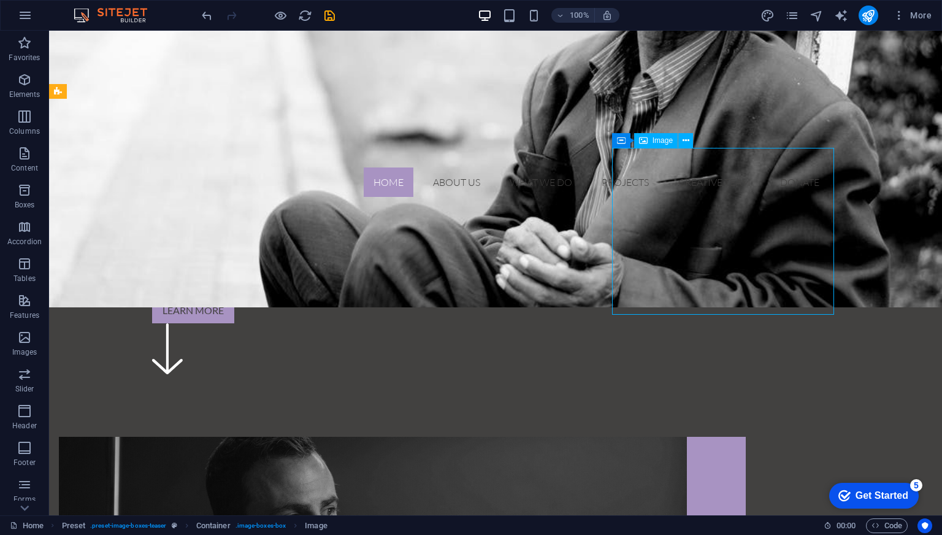
click at [665, 142] on span "Image" at bounding box center [662, 140] width 20 height 7
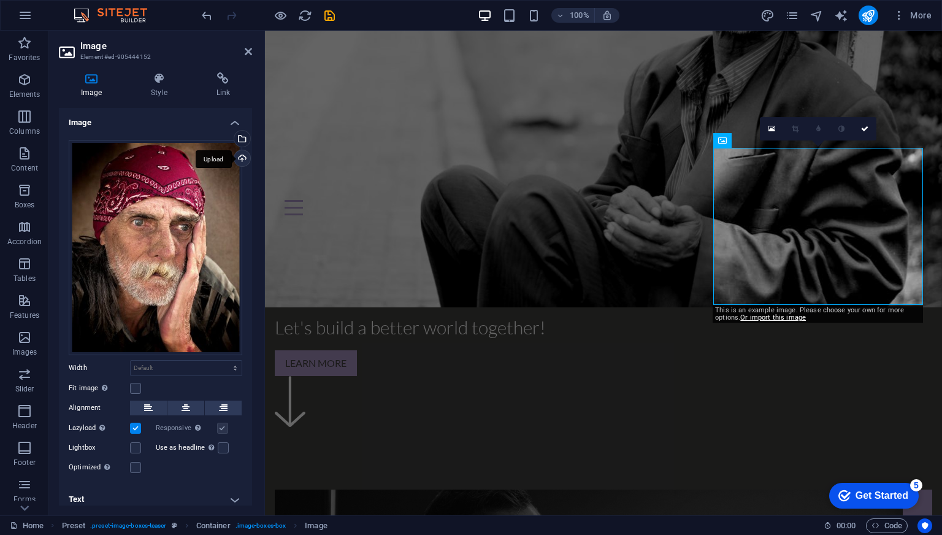
click at [238, 158] on div "Upload" at bounding box center [241, 159] width 18 height 18
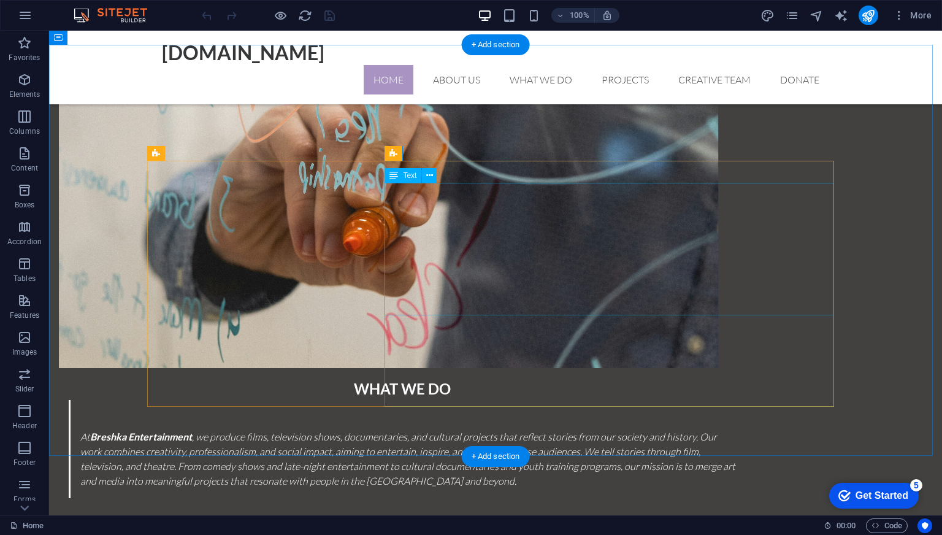
scroll to position [1772, 0]
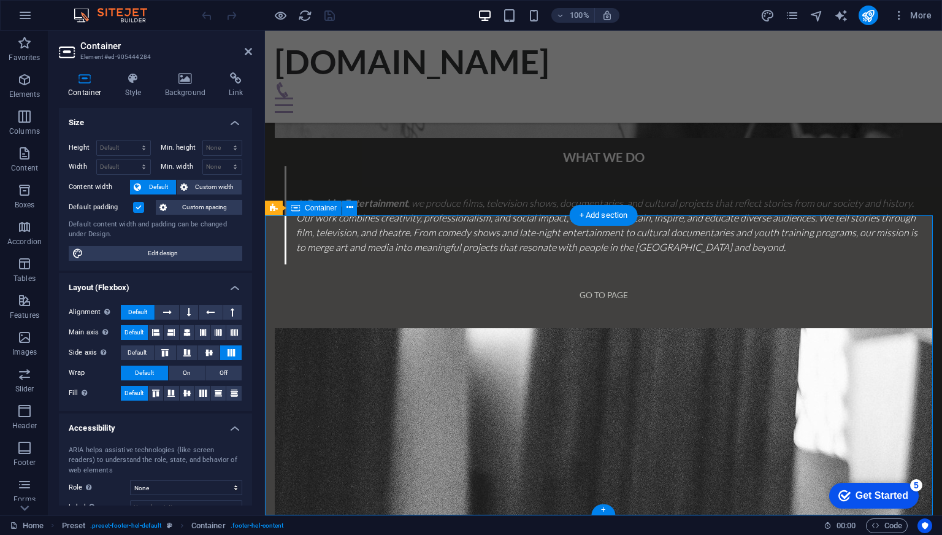
scroll to position [1764, 0]
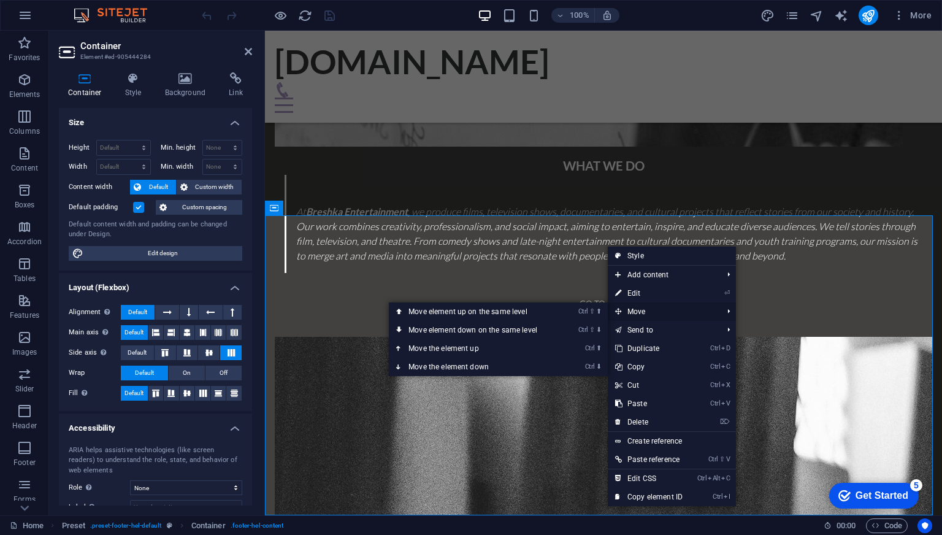
click at [639, 312] on span "Move" at bounding box center [663, 311] width 110 height 18
click at [638, 309] on span "Move" at bounding box center [663, 311] width 110 height 18
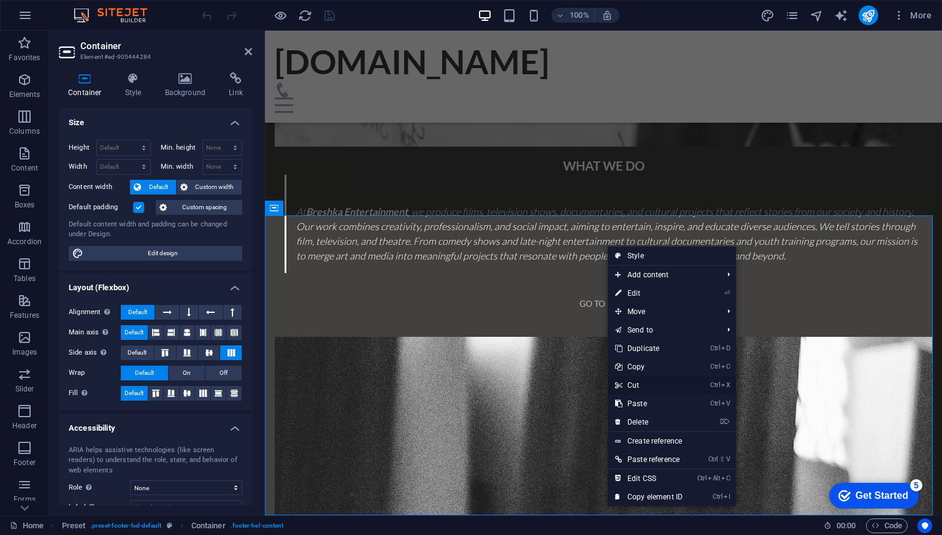
click at [638, 385] on link "Ctrl X Cut" at bounding box center [649, 385] width 82 height 18
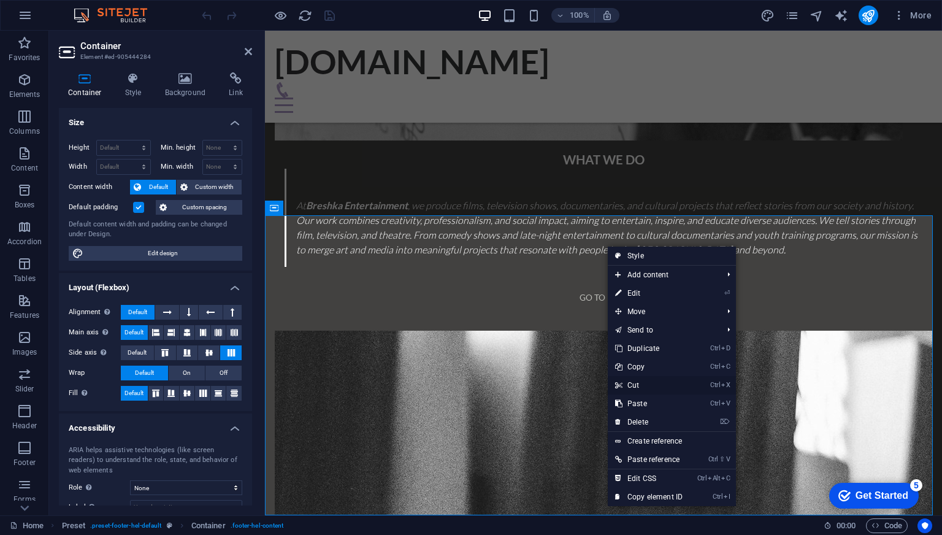
scroll to position [1523, 0]
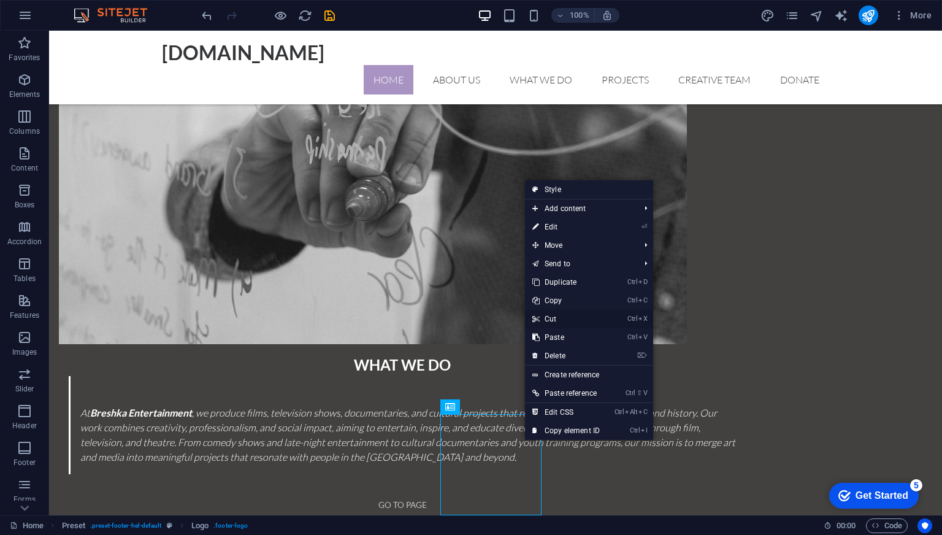
click at [558, 317] on link "Ctrl X Cut" at bounding box center [566, 319] width 82 height 18
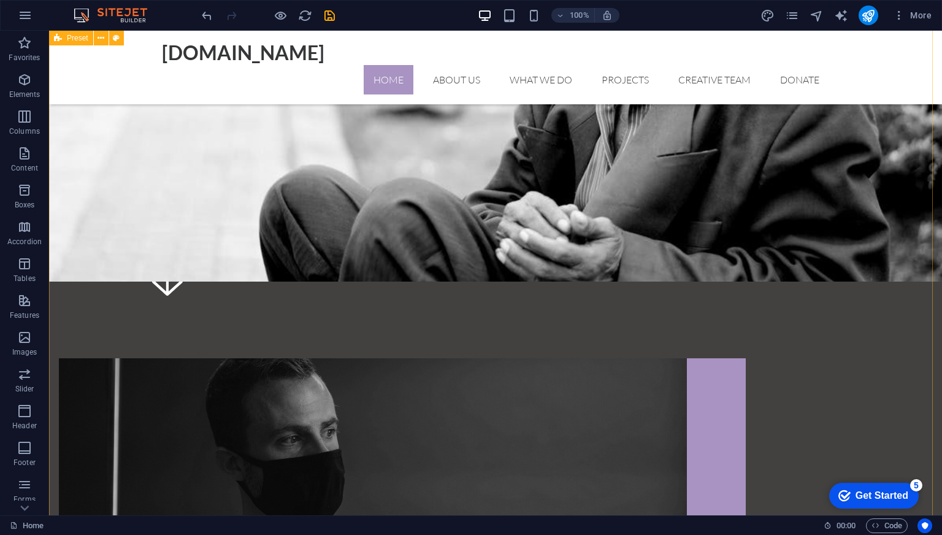
scroll to position [357, 0]
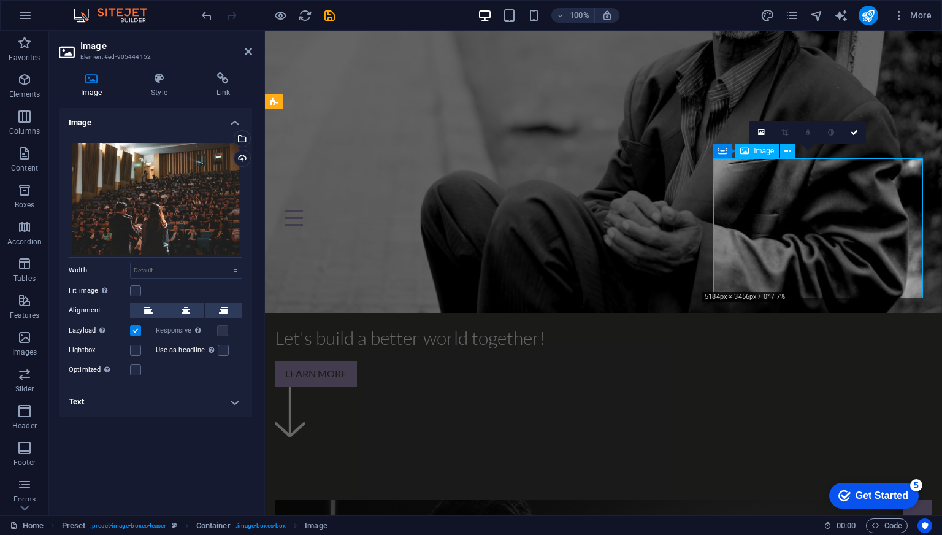
click at [194, 272] on select "Default auto px rem % em vh vw" at bounding box center [186, 270] width 111 height 15
click at [170, 209] on div "Drag files here, click to choose files or select files from Files or our free s…" at bounding box center [156, 199] width 174 height 118
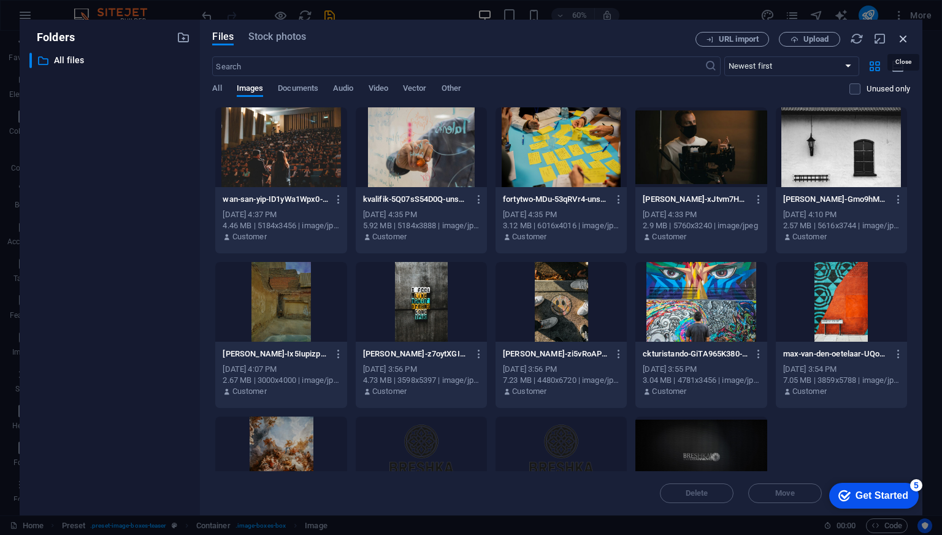
click at [904, 37] on icon "button" at bounding box center [902, 38] width 13 height 13
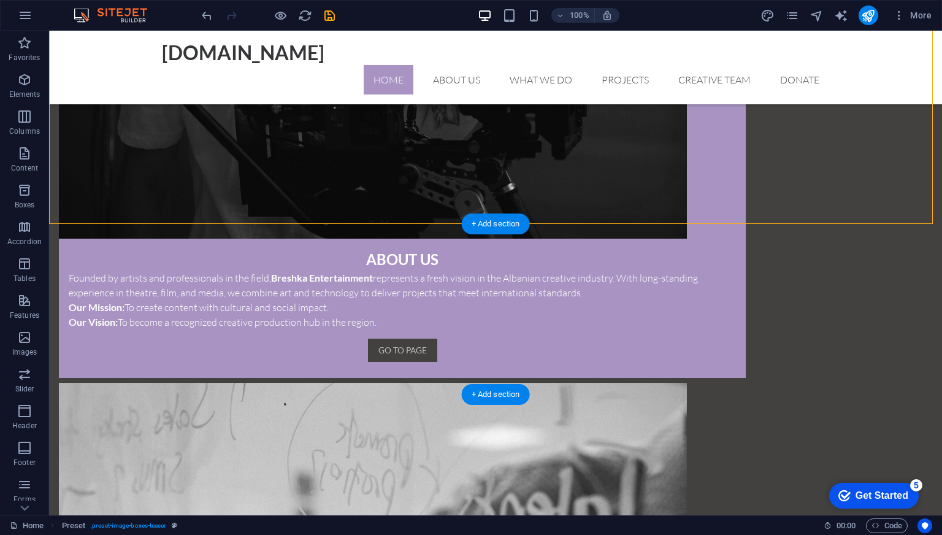
scroll to position [1032, 0]
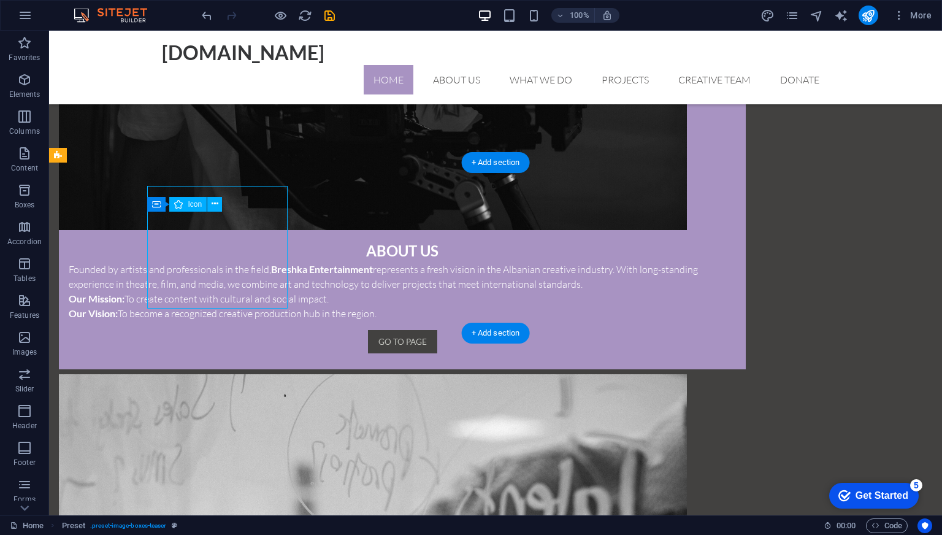
select select "xMidYMid"
select select "px"
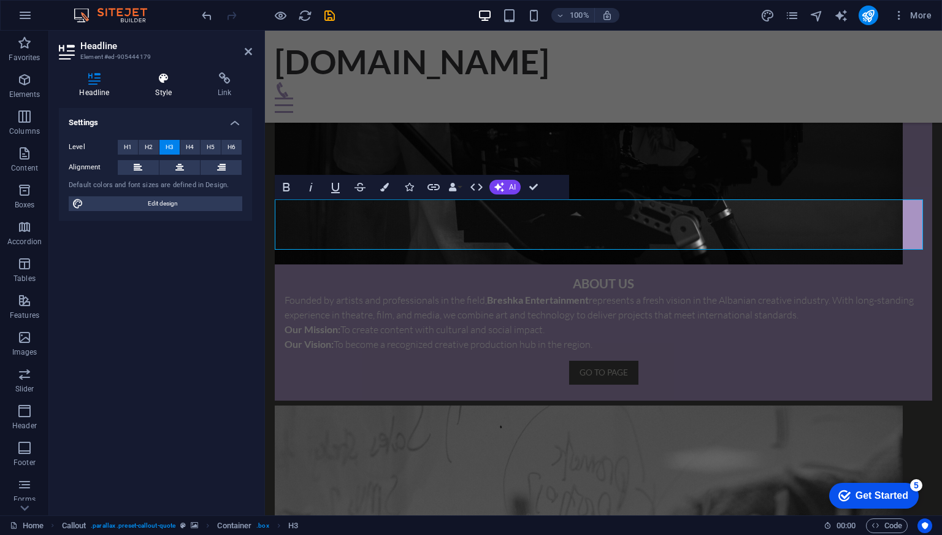
click at [161, 97] on h4 "Style" at bounding box center [166, 85] width 63 height 26
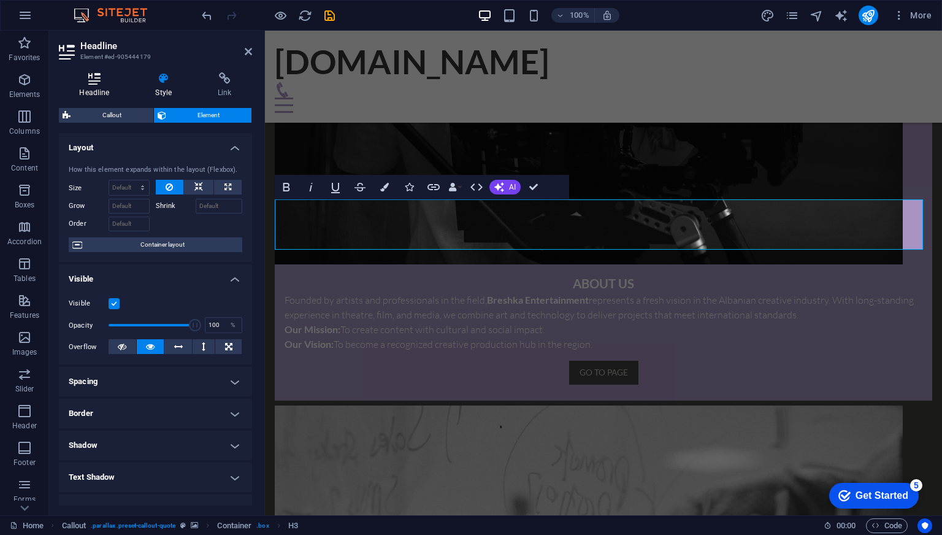
click at [100, 86] on h4 "Headline" at bounding box center [97, 85] width 76 height 26
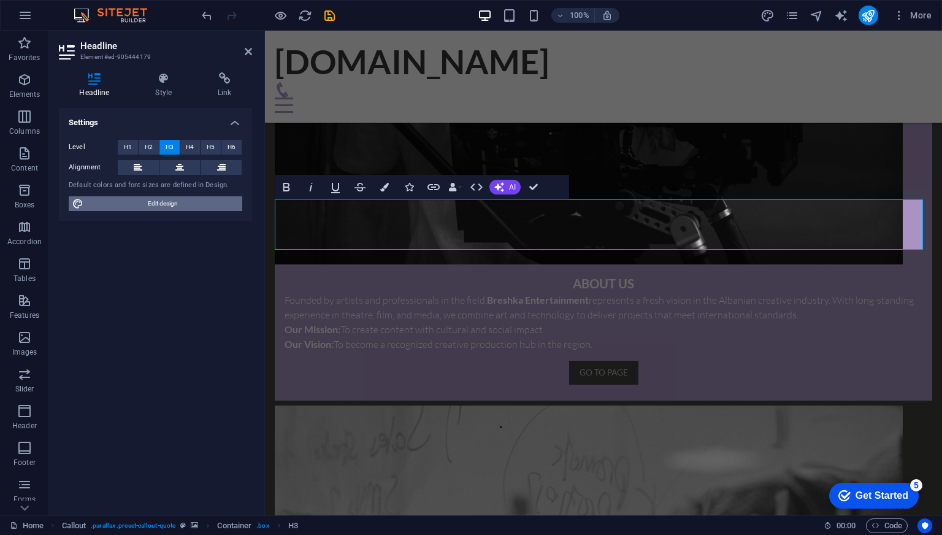
drag, startPoint x: 158, startPoint y: 202, endPoint x: 40, endPoint y: 389, distance: 221.5
click at [158, 202] on span "Edit design" at bounding box center [162, 203] width 151 height 15
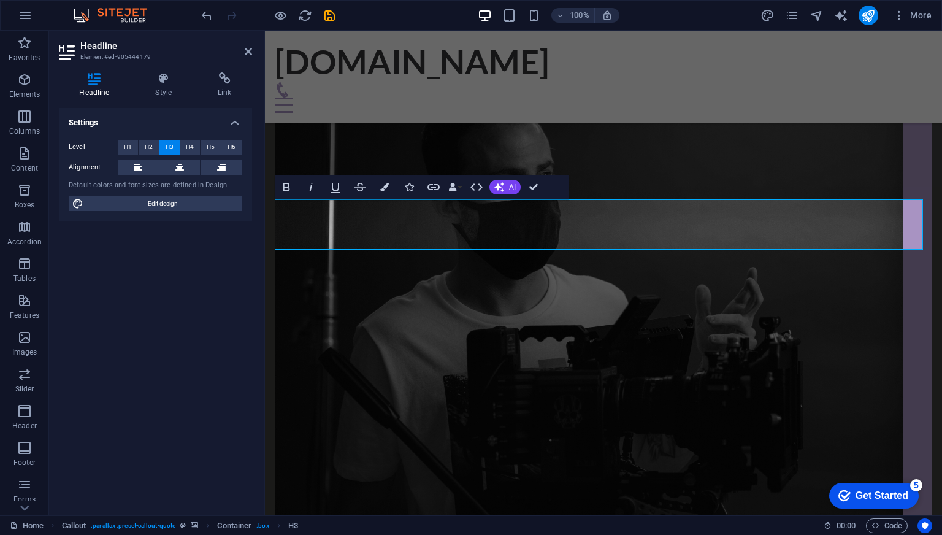
select select "rem"
select select "300"
select select "px"
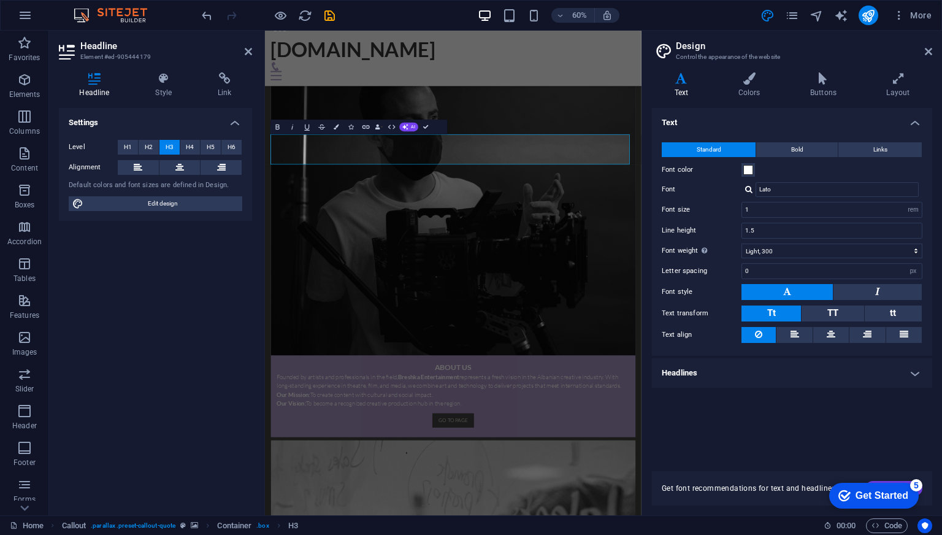
scroll to position [1322, 0]
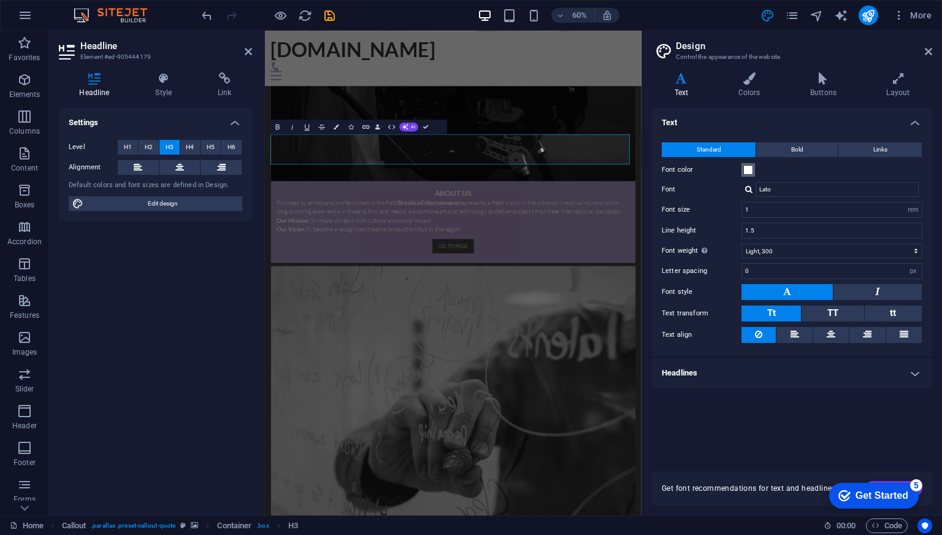
click at [743, 170] on span at bounding box center [748, 170] width 10 height 10
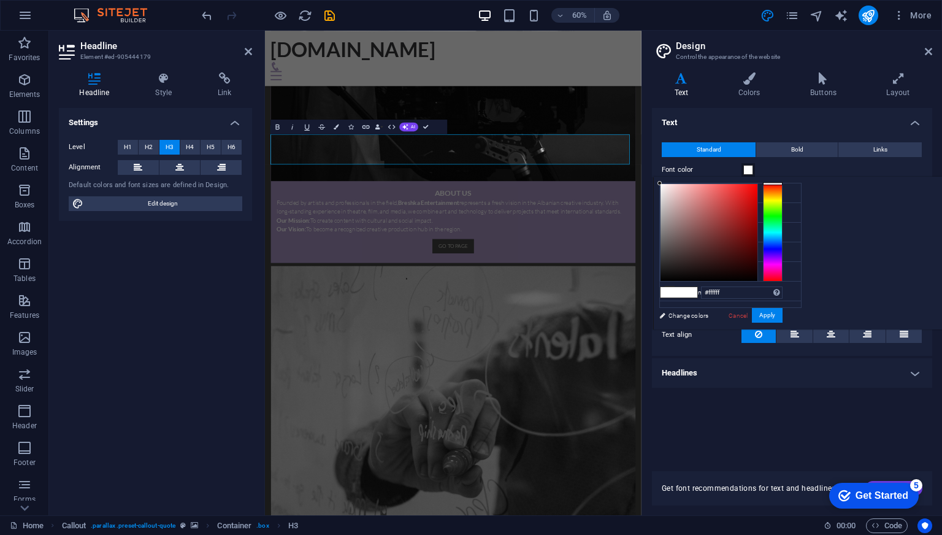
drag, startPoint x: 814, startPoint y: 198, endPoint x: 802, endPoint y: 165, distance: 35.1
click at [802, 165] on body "[DOMAIN_NAME] Home Favorites Elements Columns Content Boxes Accordion Tables Fe…" at bounding box center [471, 267] width 942 height 535
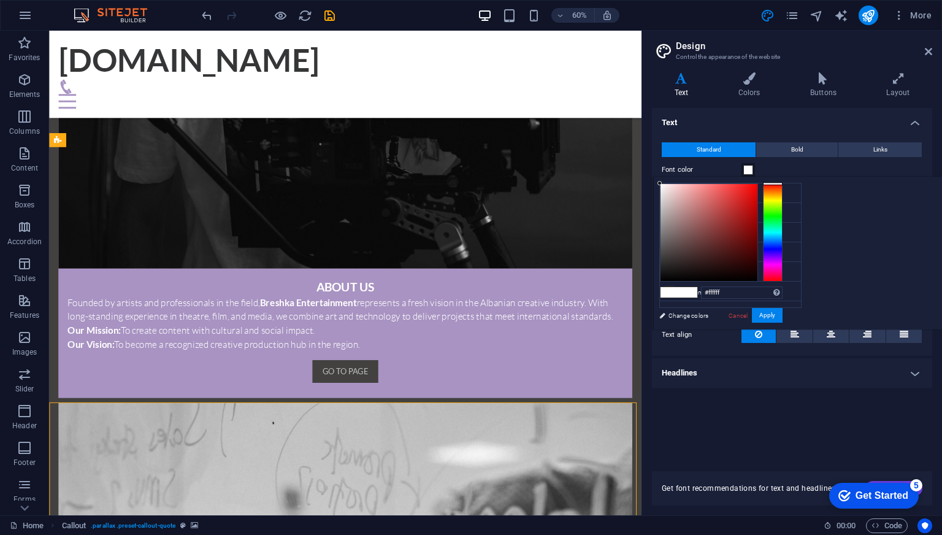
scroll to position [1055, 0]
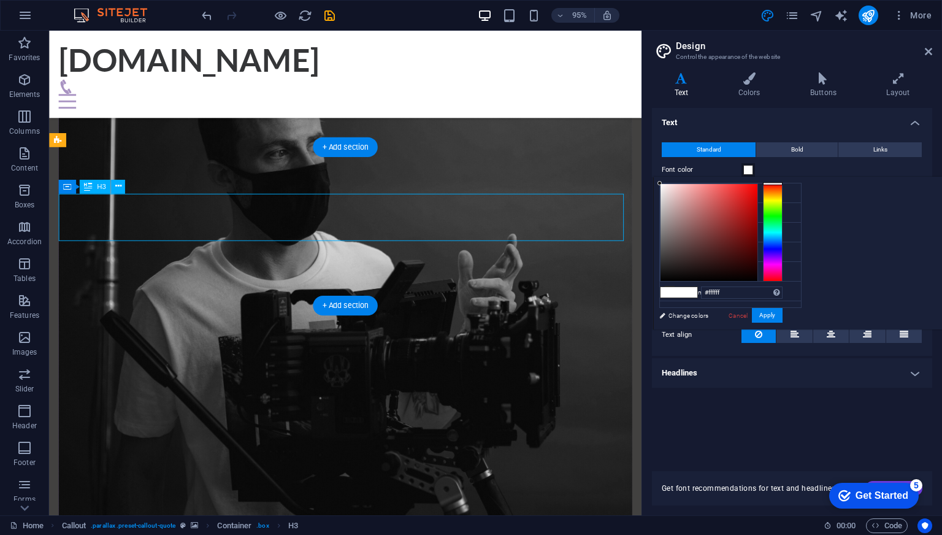
scroll to position [1322, 0]
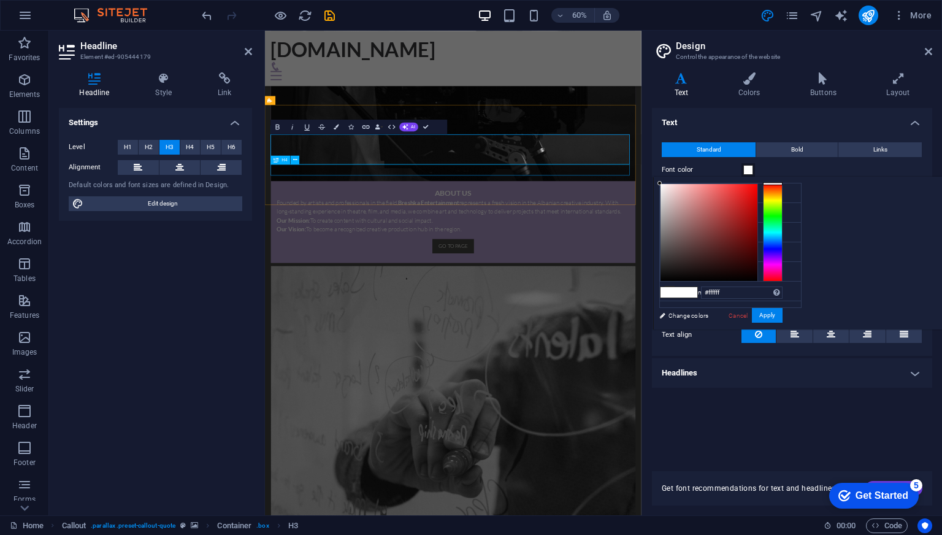
drag, startPoint x: 616, startPoint y: 245, endPoint x: 546, endPoint y: 163, distance: 107.9
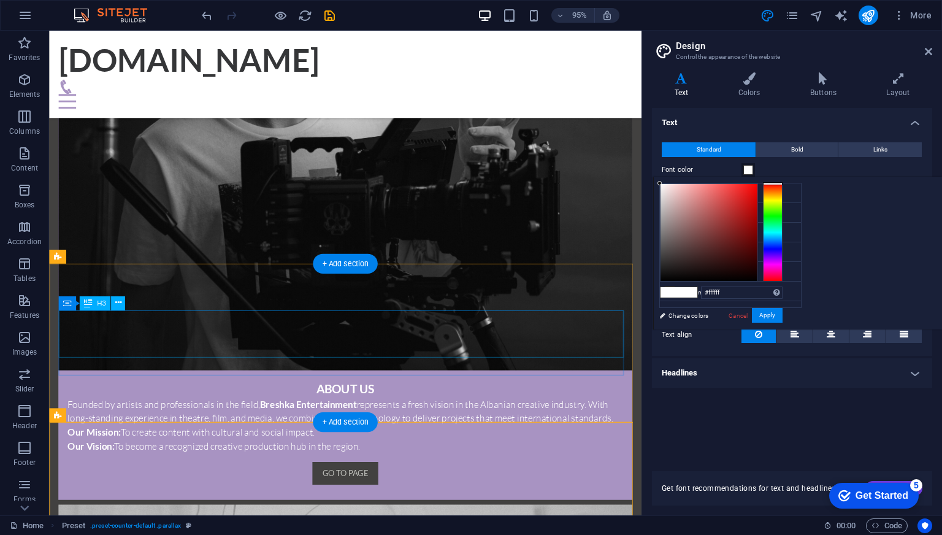
scroll to position [993, 0]
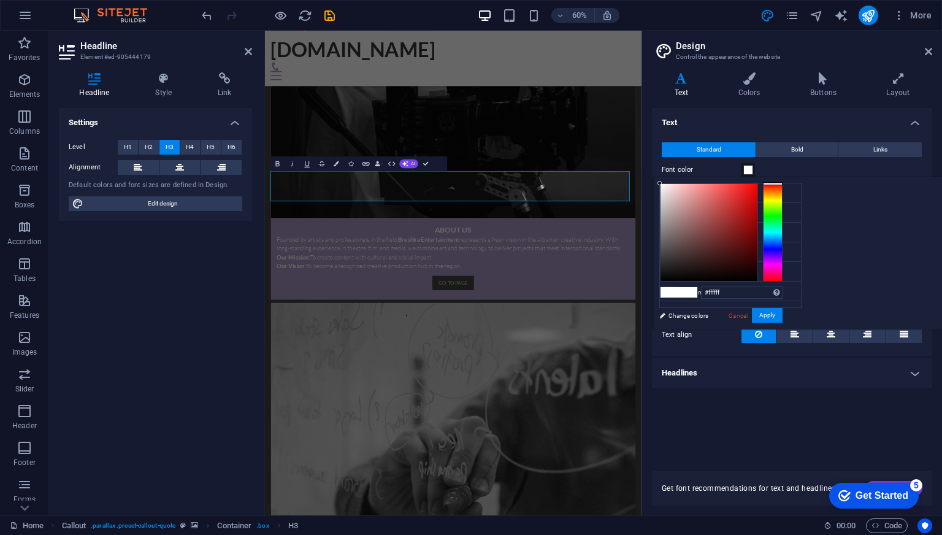
click at [746, 170] on span at bounding box center [748, 170] width 10 height 10
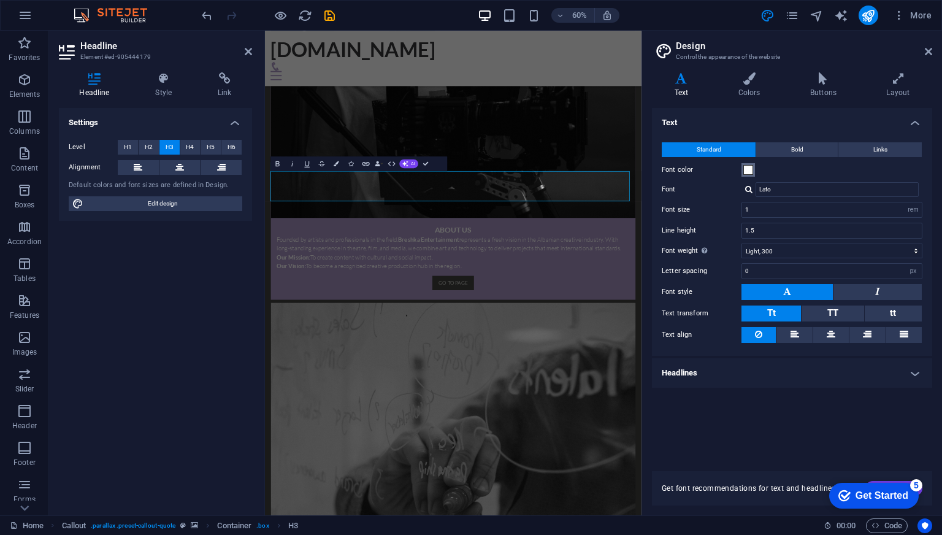
click at [744, 169] on span at bounding box center [748, 170] width 10 height 10
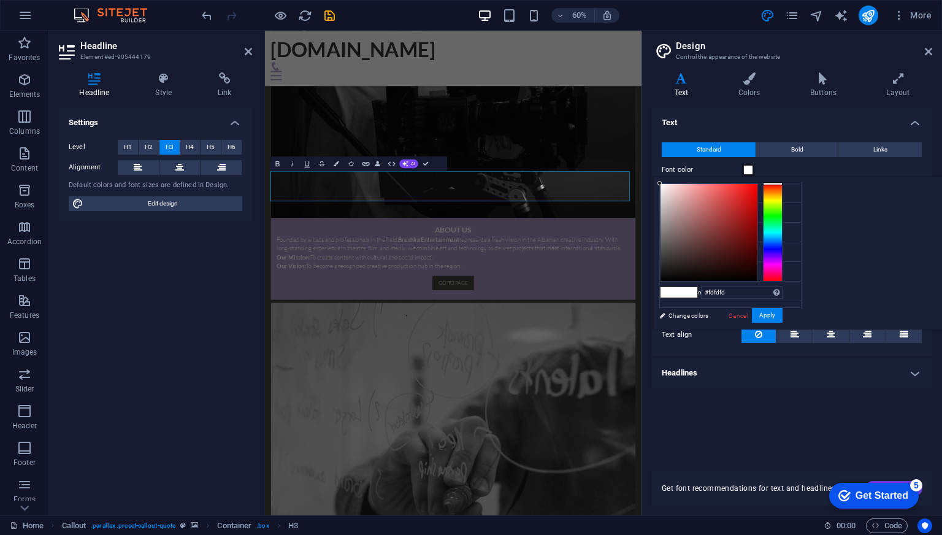
type input "#ffffff"
drag, startPoint x: 797, startPoint y: 183, endPoint x: 751, endPoint y: 153, distance: 55.3
click at [751, 153] on body "[DOMAIN_NAME] Home Favorites Elements Columns Content Boxes Accordion Tables Fe…" at bounding box center [471, 267] width 942 height 535
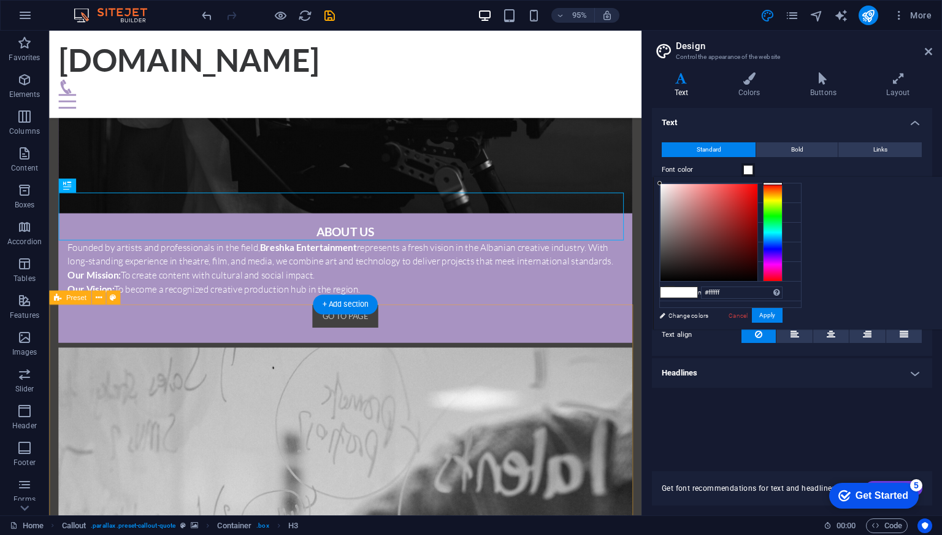
scroll to position [1116, 0]
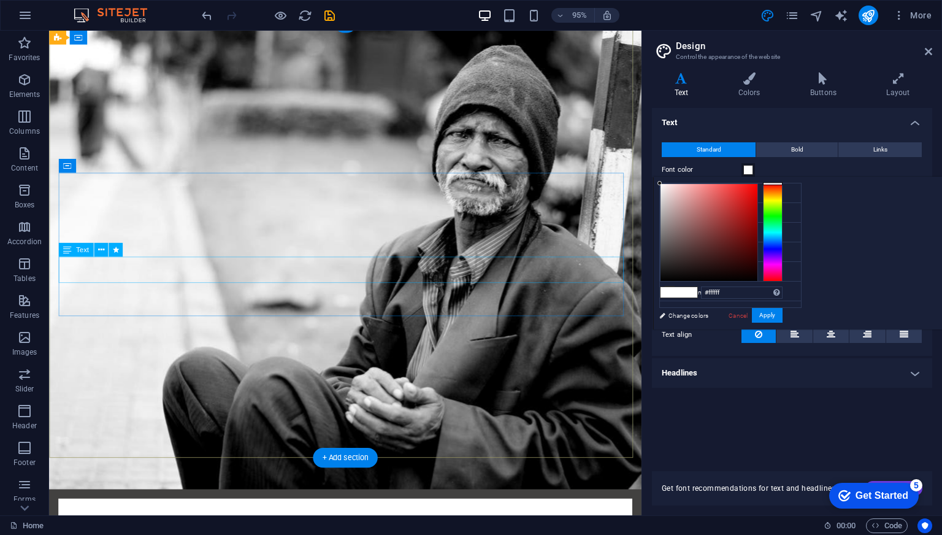
scroll to position [0, 0]
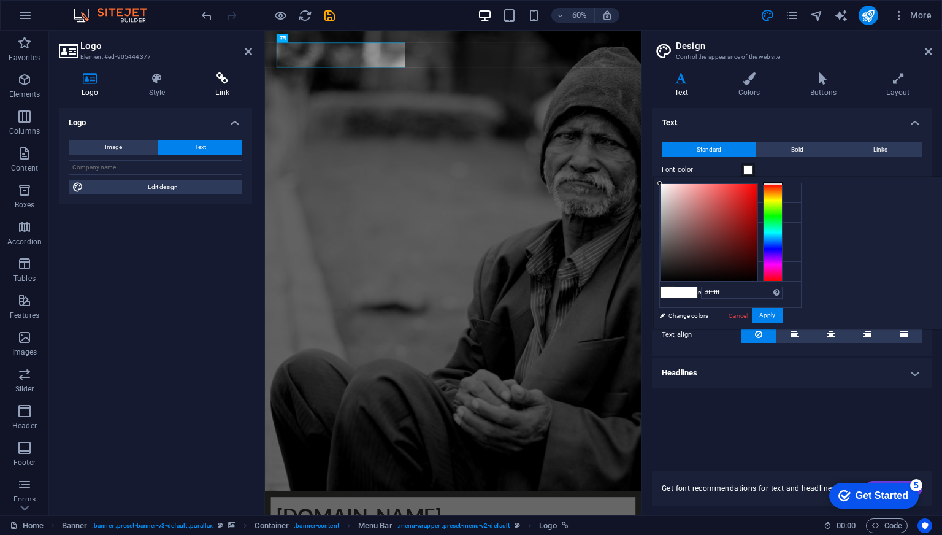
click at [227, 82] on icon at bounding box center [222, 78] width 59 height 12
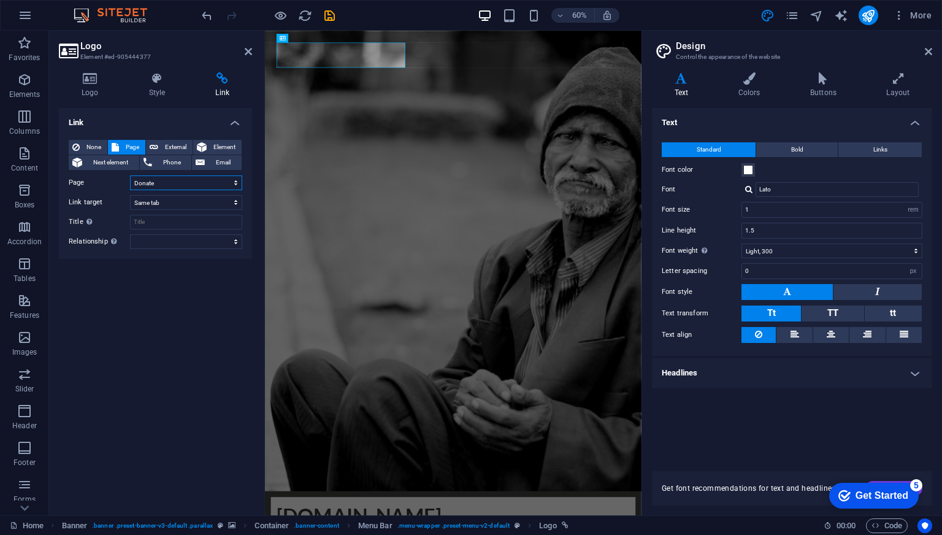
click at [169, 183] on select "Home About us What we do Projects Creative Team Donate Legal Notice Privacy" at bounding box center [186, 182] width 112 height 15
select select "0"
click at [130, 175] on select "Home About us What we do Projects Creative Team Donate Legal Notice Privacy" at bounding box center [186, 182] width 112 height 15
click at [161, 308] on div "Link None Page External Element Next element Phone Email Page Home About us Wha…" at bounding box center [155, 306] width 193 height 397
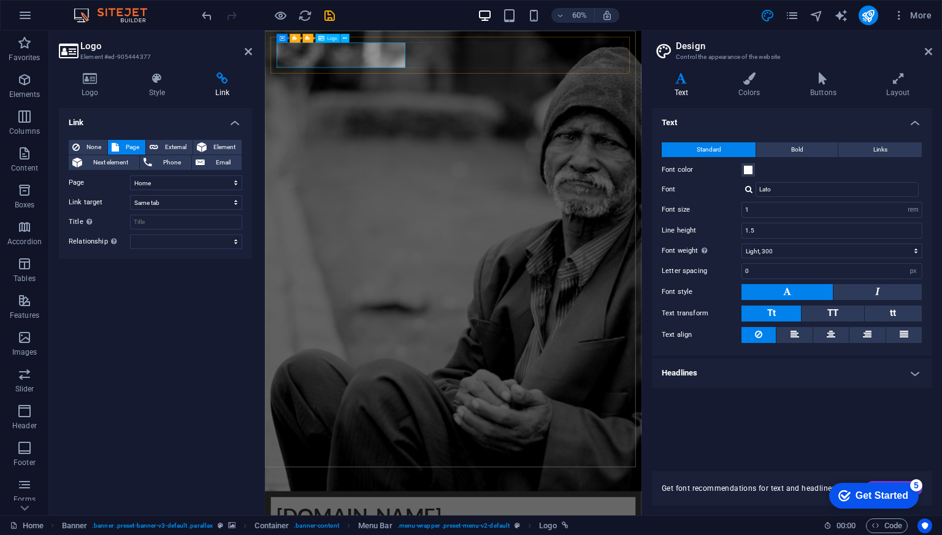
click at [330, 37] on span "Logo" at bounding box center [332, 38] width 10 height 4
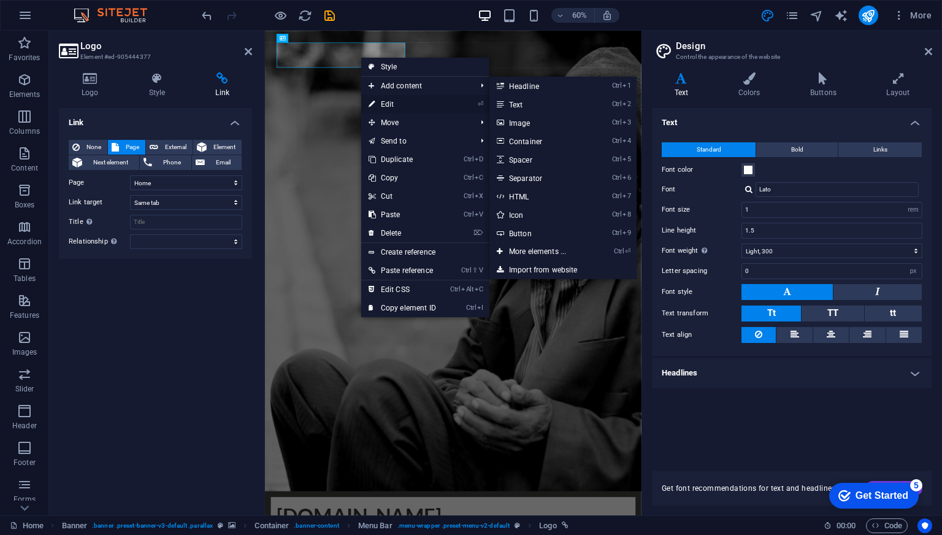
click at [408, 106] on link "⏎ Edit" at bounding box center [402, 104] width 82 height 18
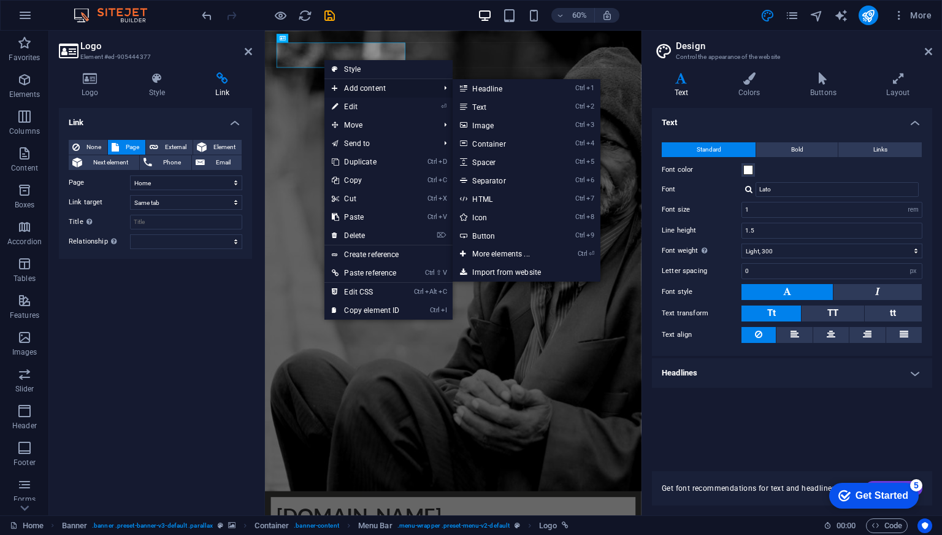
click at [353, 89] on span "Add content" at bounding box center [379, 88] width 110 height 18
click at [481, 123] on link "Ctrl 3 Image" at bounding box center [503, 125] width 101 height 18
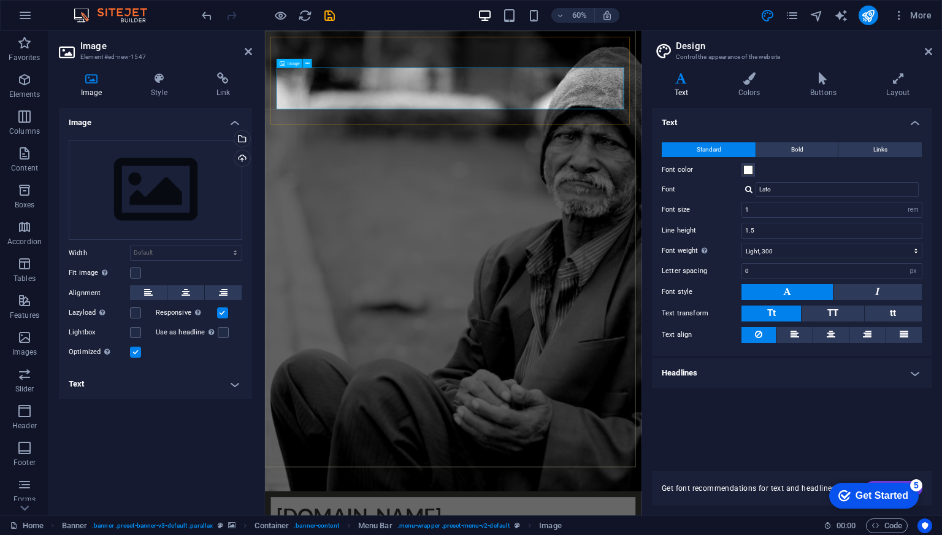
click at [243, 160] on div "Upload" at bounding box center [241, 159] width 18 height 18
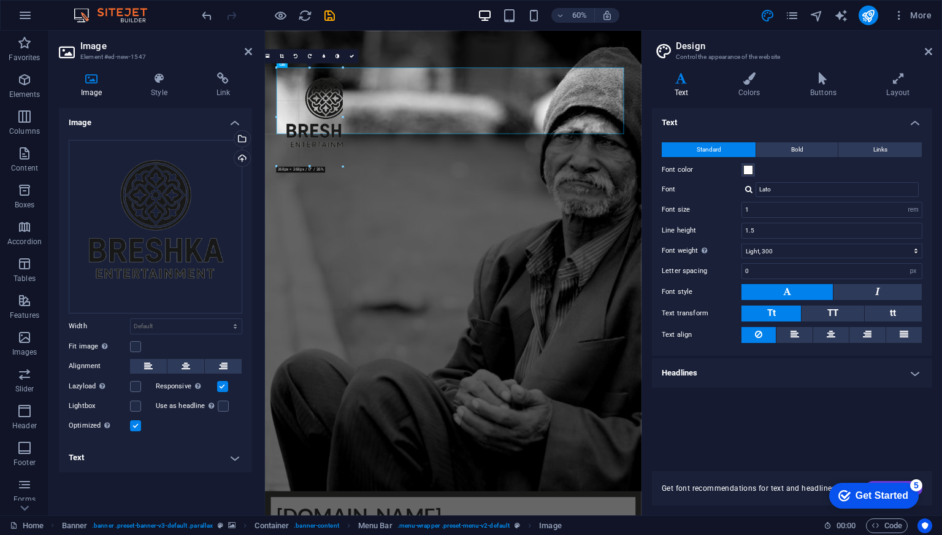
drag, startPoint x: 624, startPoint y: 66, endPoint x: 22, endPoint y: 535, distance: 762.4
type input "180"
select select "px"
drag, startPoint x: 606, startPoint y: 162, endPoint x: 381, endPoint y: 128, distance: 227.6
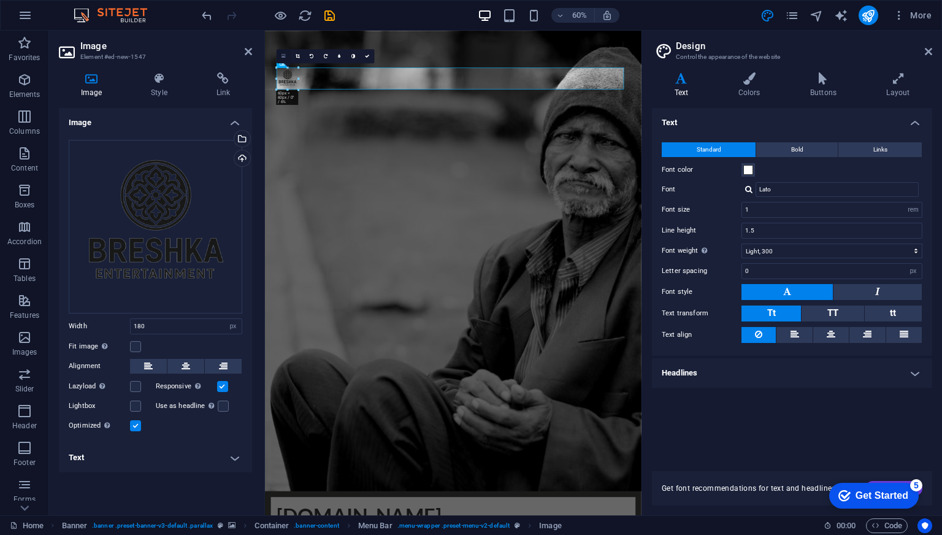
drag, startPoint x: 346, startPoint y: 137, endPoint x: 286, endPoint y: 57, distance: 99.8
type input "59"
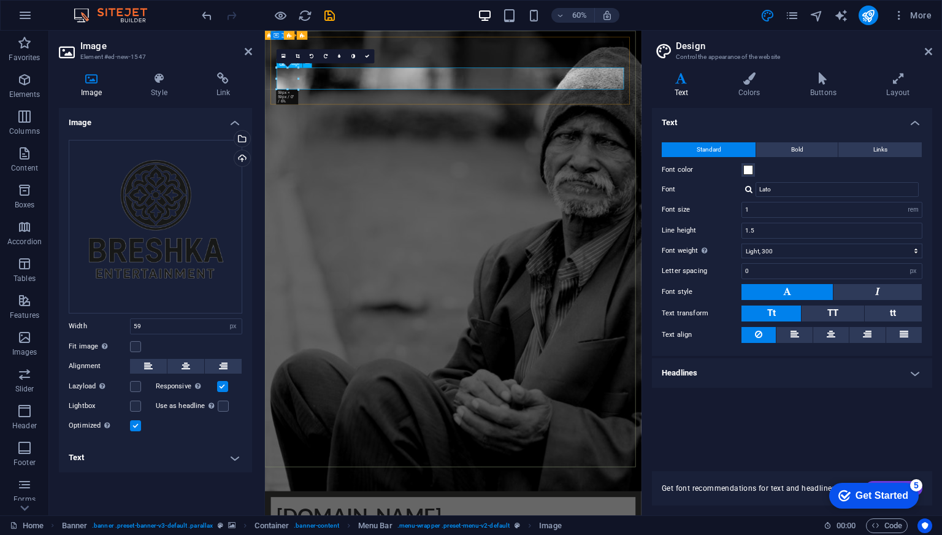
click at [137, 346] on label at bounding box center [135, 346] width 11 height 11
click at [0, 0] on input "Fit image Automatically fit image to a fixed width and height" at bounding box center [0, 0] width 0 height 0
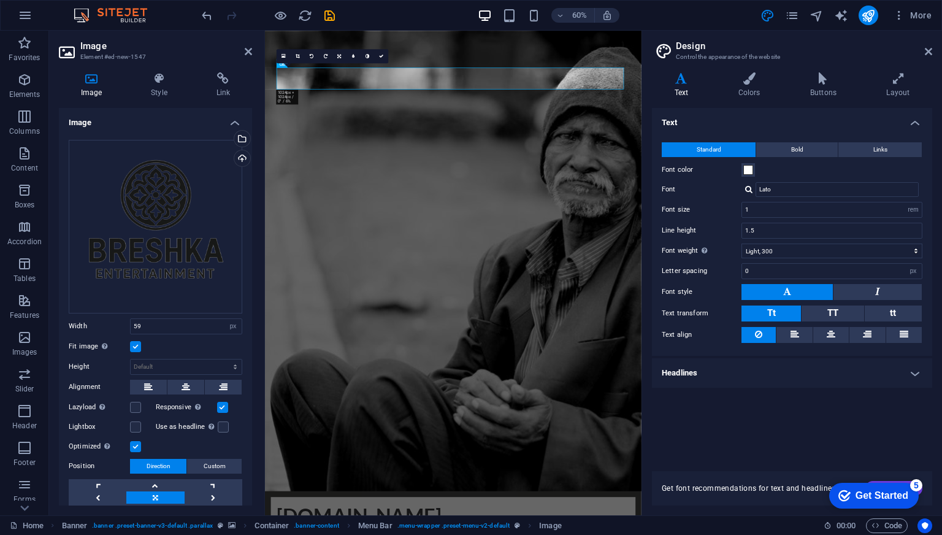
scroll to position [47, 0]
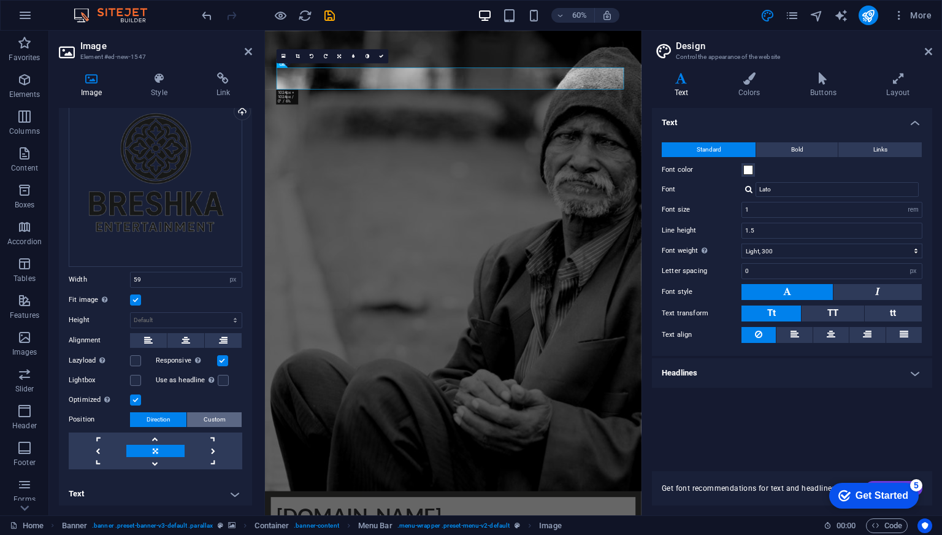
click at [213, 418] on span "Custom" at bounding box center [215, 419] width 22 height 15
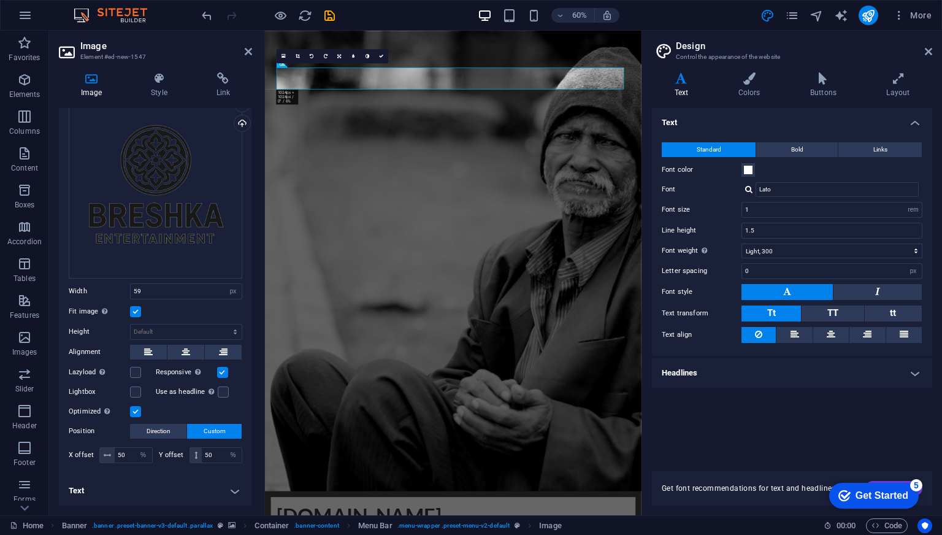
scroll to position [31, 0]
click at [170, 455] on label "Y offset" at bounding box center [174, 458] width 31 height 7
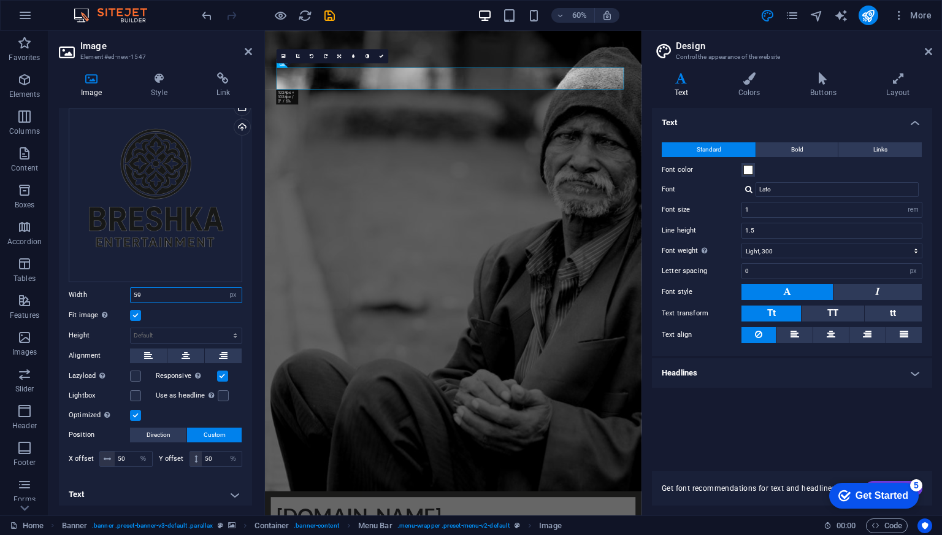
click at [155, 291] on input "59" at bounding box center [186, 295] width 111 height 15
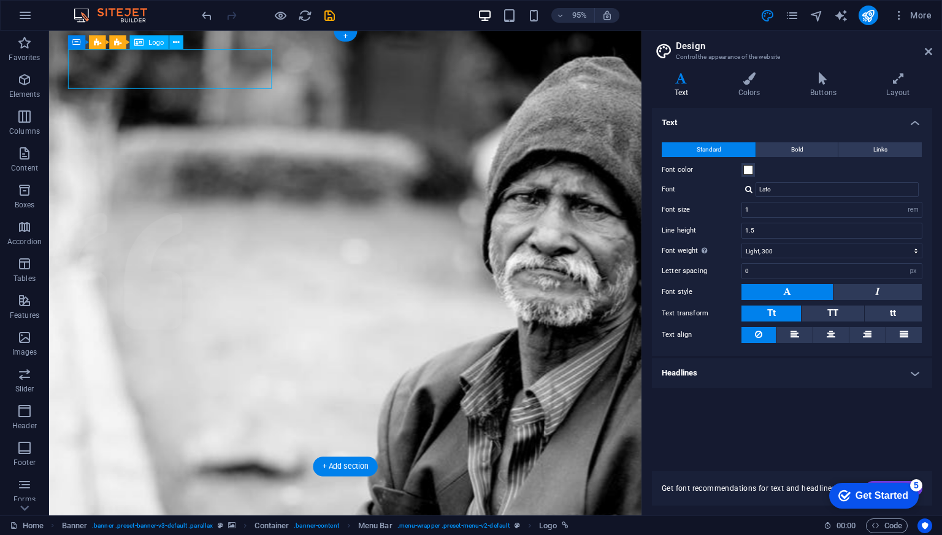
select select
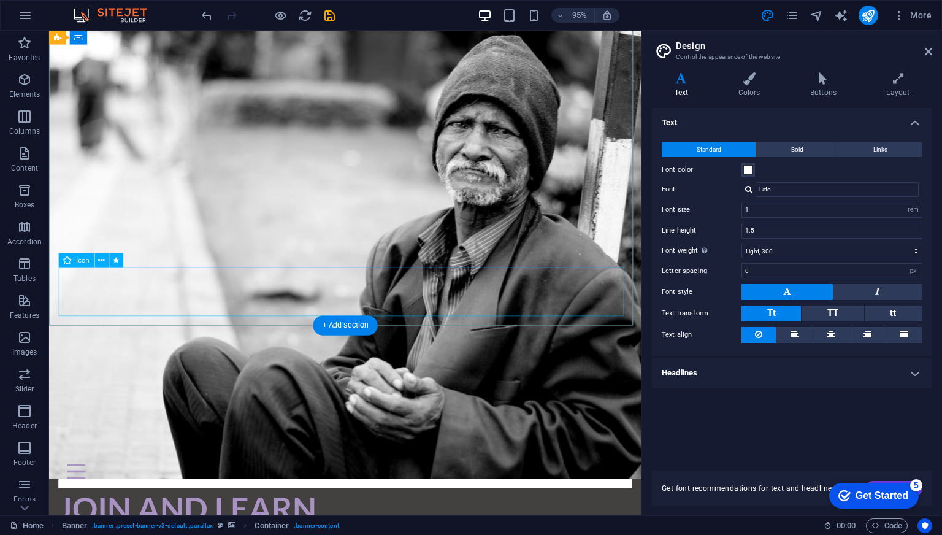
scroll to position [0, 0]
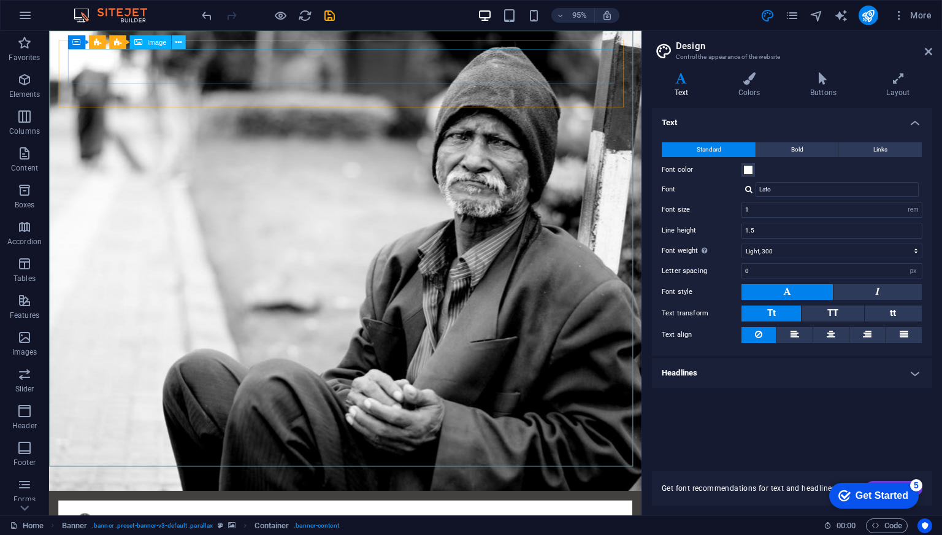
click at [179, 43] on icon at bounding box center [178, 42] width 6 height 12
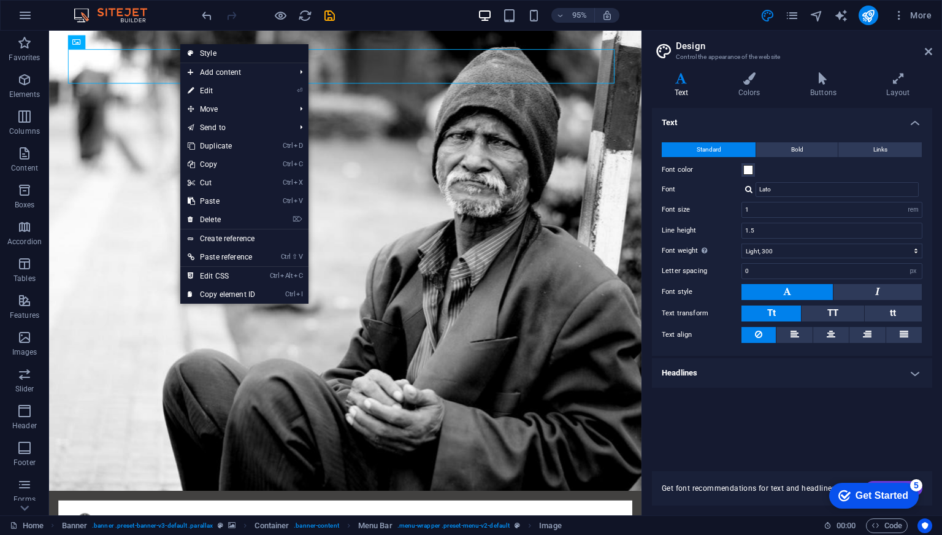
drag, startPoint x: 239, startPoint y: 56, endPoint x: 127, endPoint y: 188, distance: 172.7
click at [239, 56] on link "Style" at bounding box center [244, 53] width 128 height 18
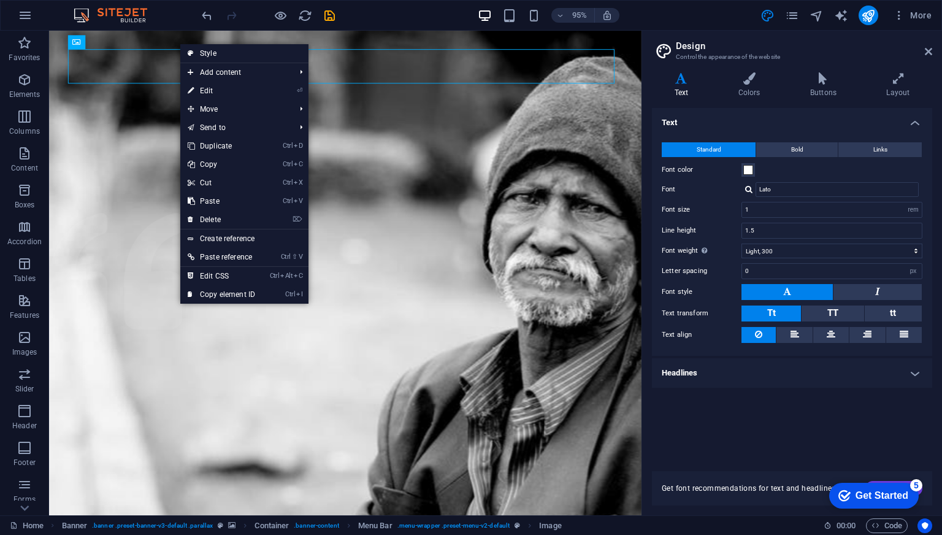
select select "rem"
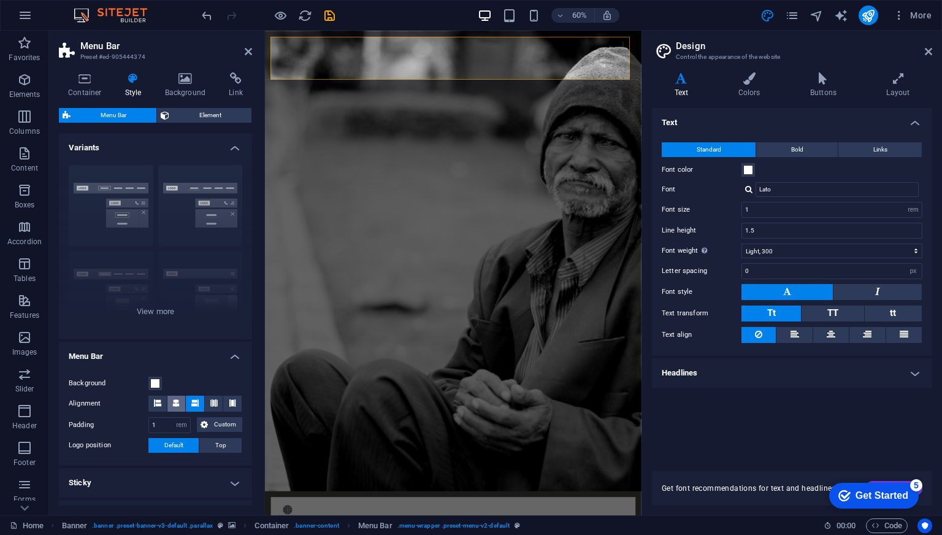
click at [178, 401] on icon at bounding box center [175, 402] width 7 height 7
click at [196, 403] on icon at bounding box center [194, 402] width 7 height 7
click at [159, 407] on span at bounding box center [157, 404] width 7 height 16
click at [214, 406] on span at bounding box center [213, 404] width 7 height 16
click at [191, 400] on icon at bounding box center [194, 402] width 7 height 7
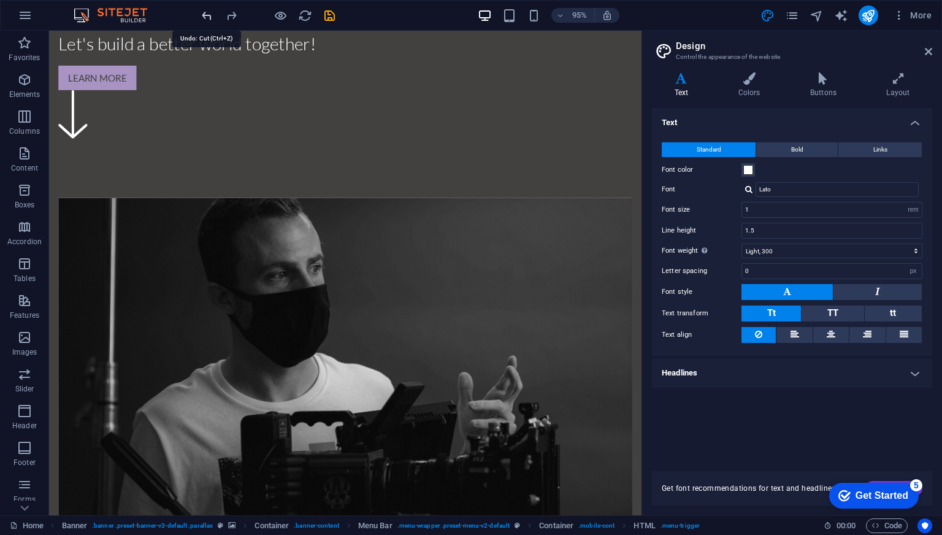
scroll to position [1568, 0]
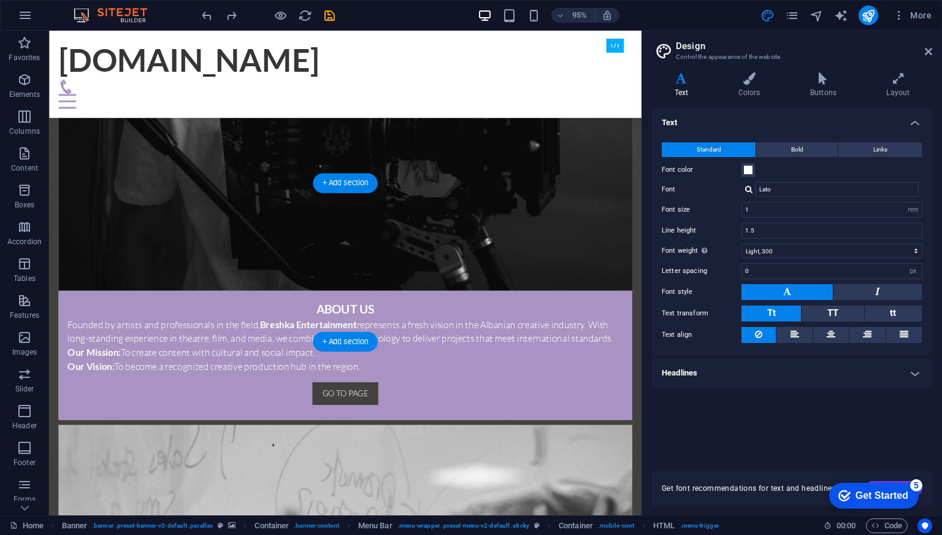
scroll to position [955, 0]
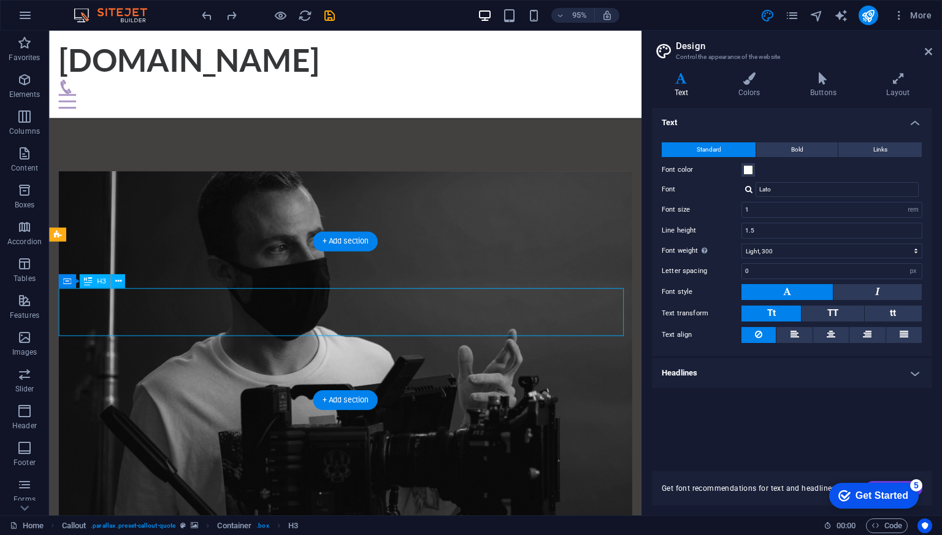
scroll to position [1223, 0]
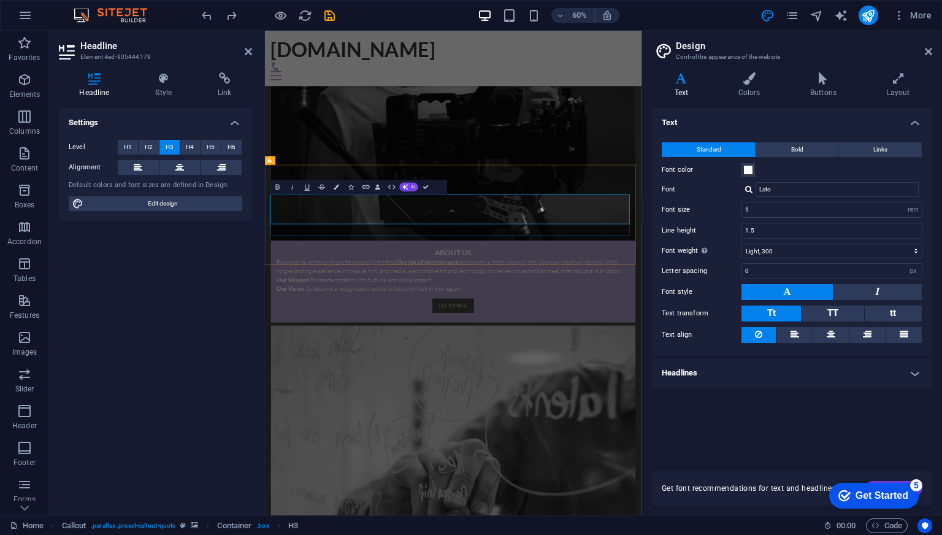
drag, startPoint x: 664, startPoint y: 340, endPoint x: 293, endPoint y: 314, distance: 371.9
drag, startPoint x: 659, startPoint y: 341, endPoint x: 298, endPoint y: 317, distance: 361.3
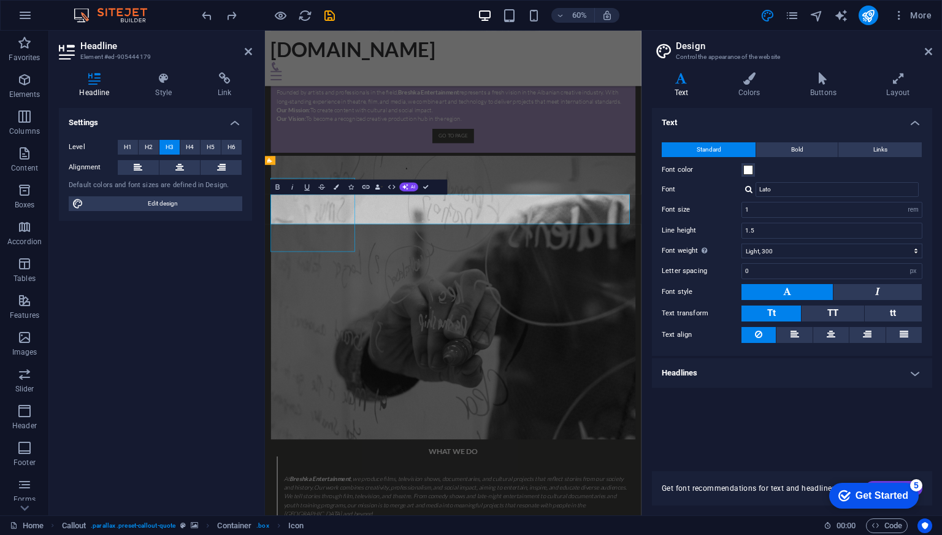
scroll to position [955, 0]
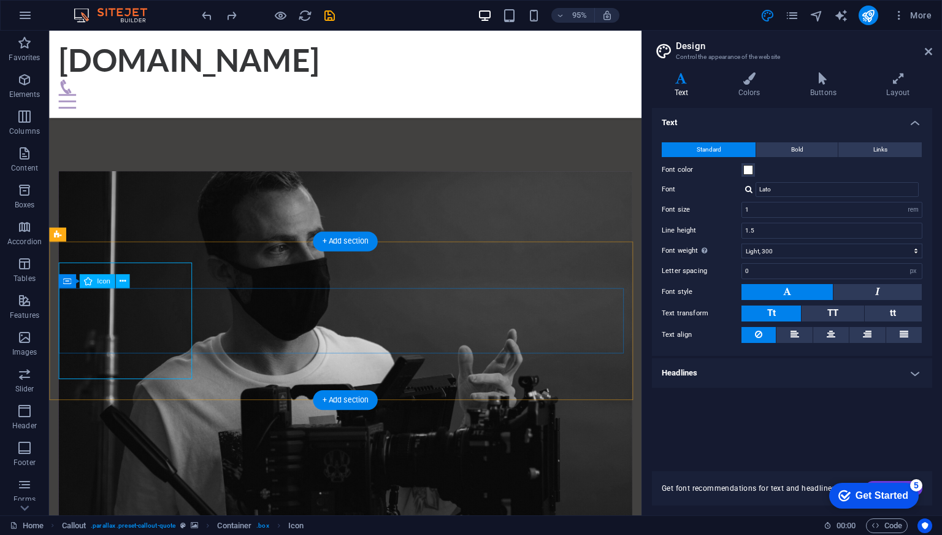
scroll to position [1223, 0]
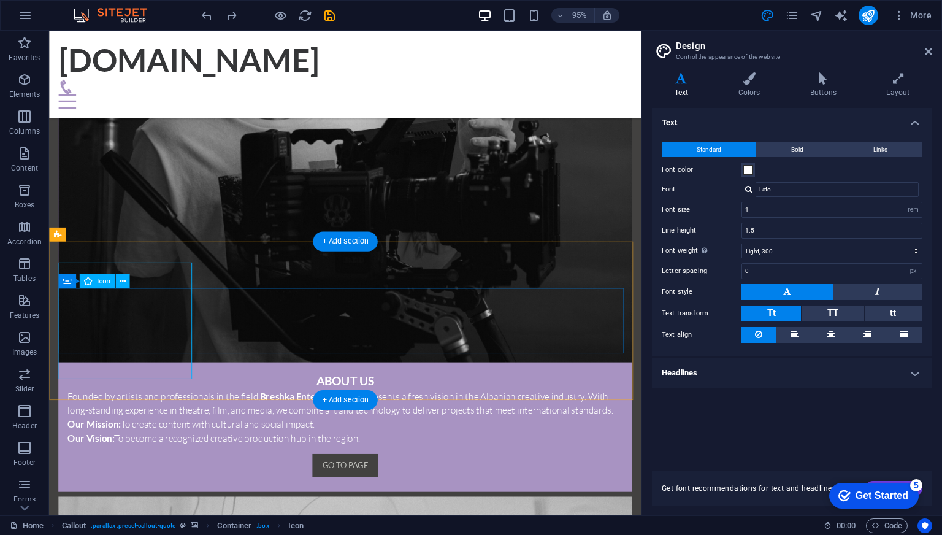
select select "xMidYMid"
select select "px"
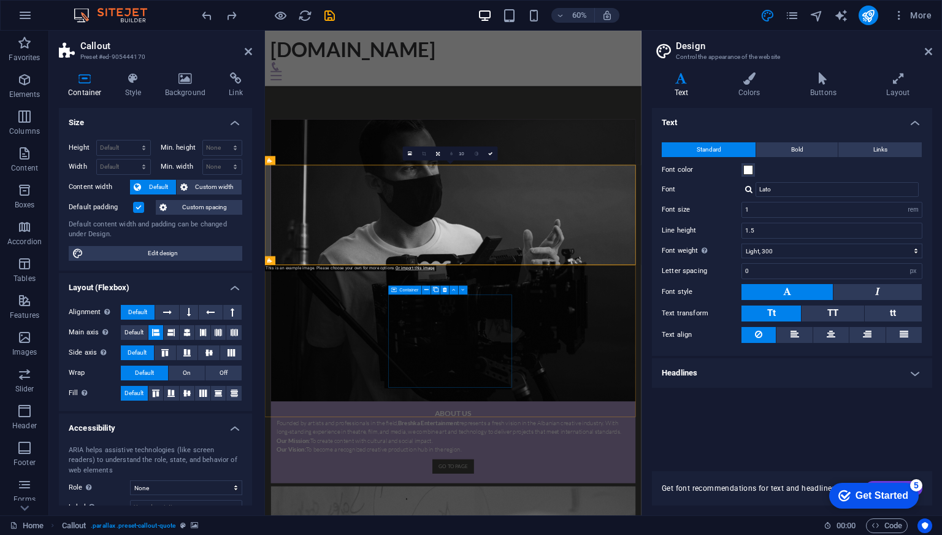
scroll to position [1223, 0]
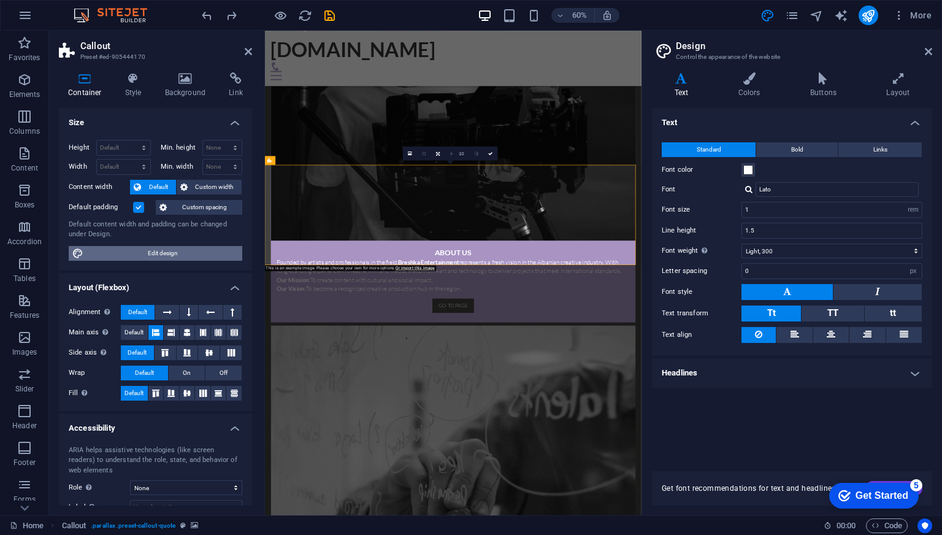
click at [175, 251] on span "Edit design" at bounding box center [162, 253] width 151 height 15
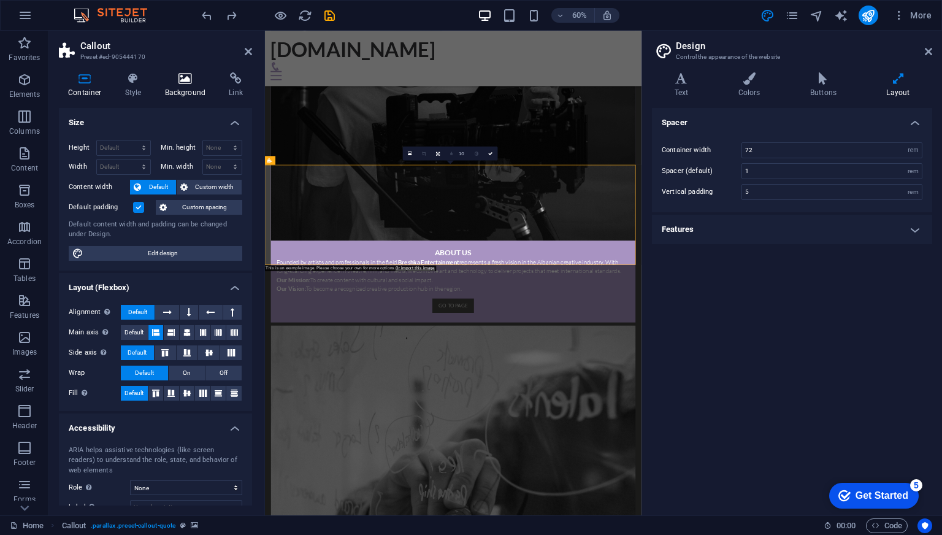
click at [192, 86] on h4 "Background" at bounding box center [188, 85] width 64 height 26
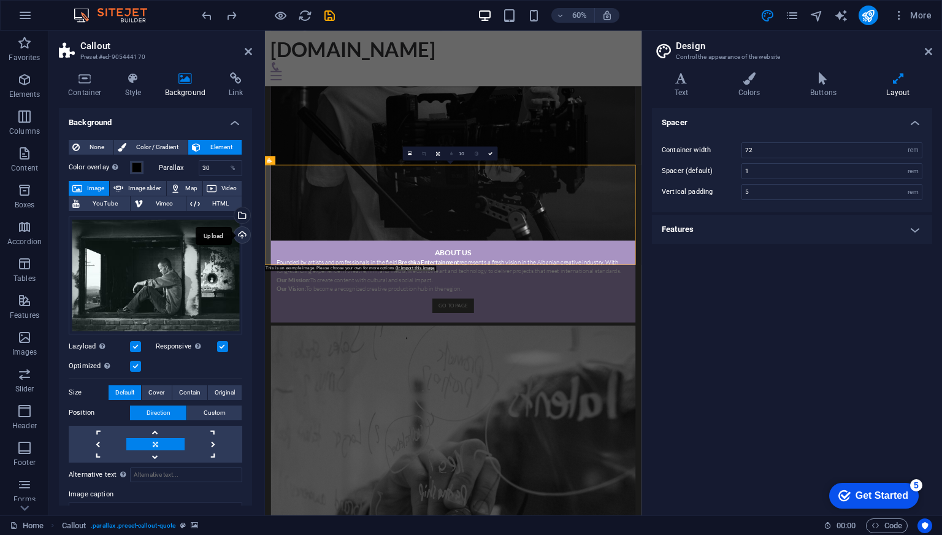
click at [242, 232] on div "Upload" at bounding box center [241, 236] width 18 height 18
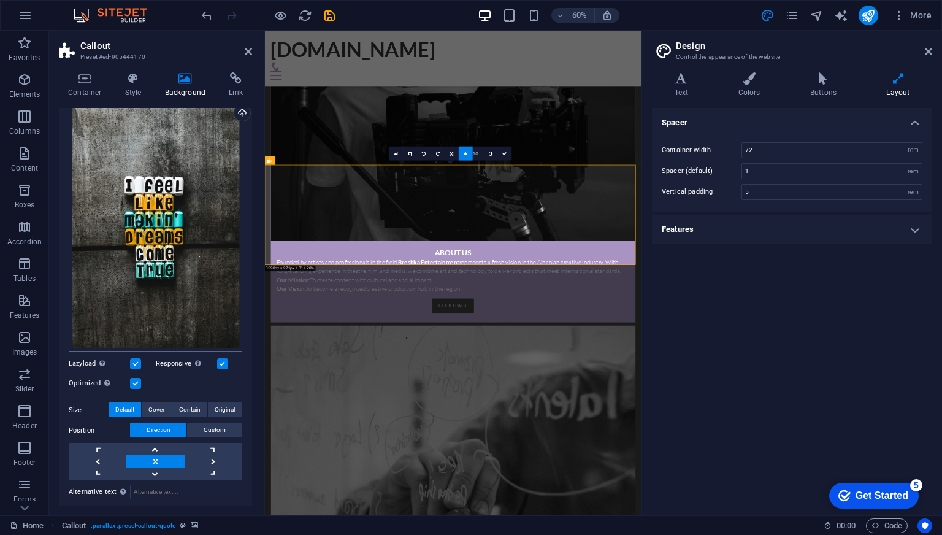
scroll to position [123, 0]
click at [159, 443] on link at bounding box center [155, 448] width 58 height 12
click at [152, 479] on div "Alternative text The alternative text is used by devices that cannot display im…" at bounding box center [156, 533] width 174 height 108
click at [153, 469] on link at bounding box center [155, 473] width 58 height 12
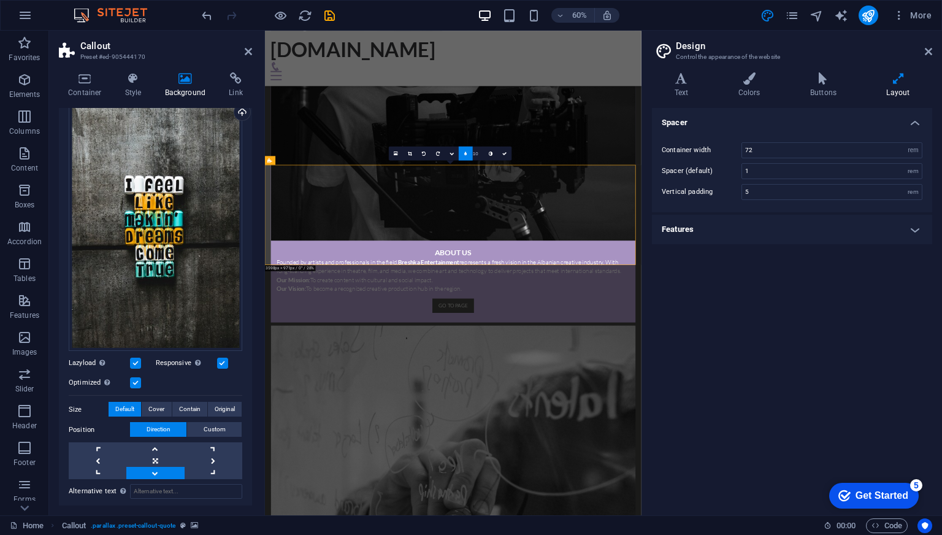
click at [153, 469] on link at bounding box center [155, 473] width 58 height 12
click at [162, 468] on link at bounding box center [155, 473] width 58 height 12
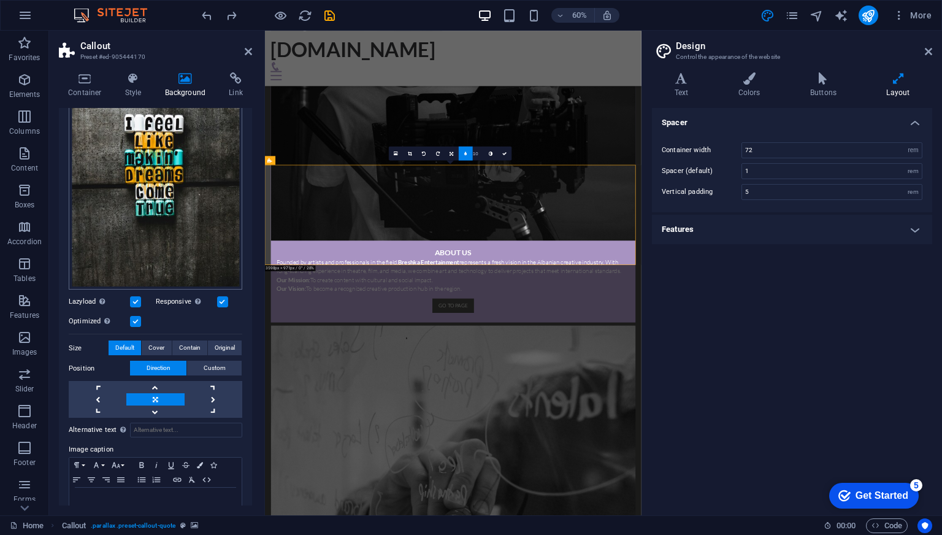
scroll to position [210, 0]
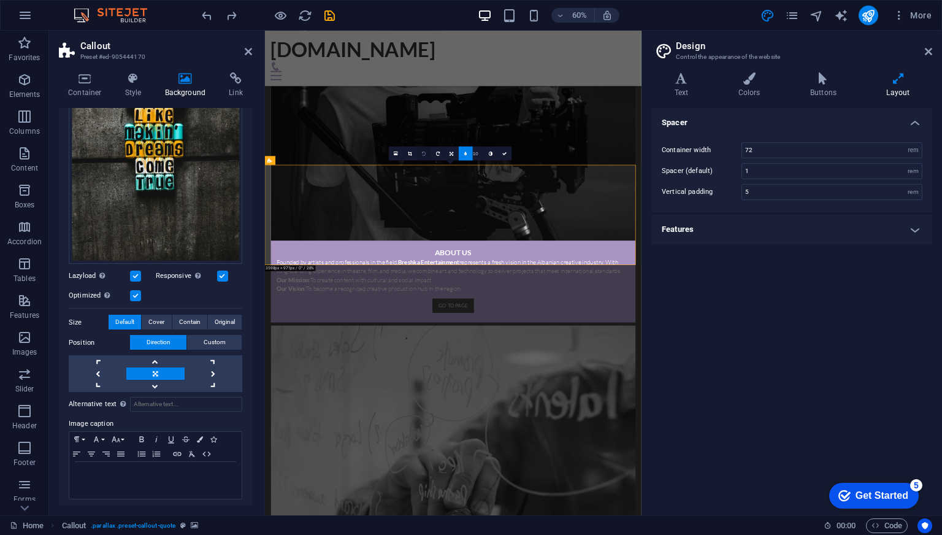
click at [423, 155] on icon at bounding box center [424, 153] width 4 height 4
click at [155, 355] on link at bounding box center [155, 361] width 58 height 12
click at [151, 383] on link at bounding box center [155, 386] width 58 height 12
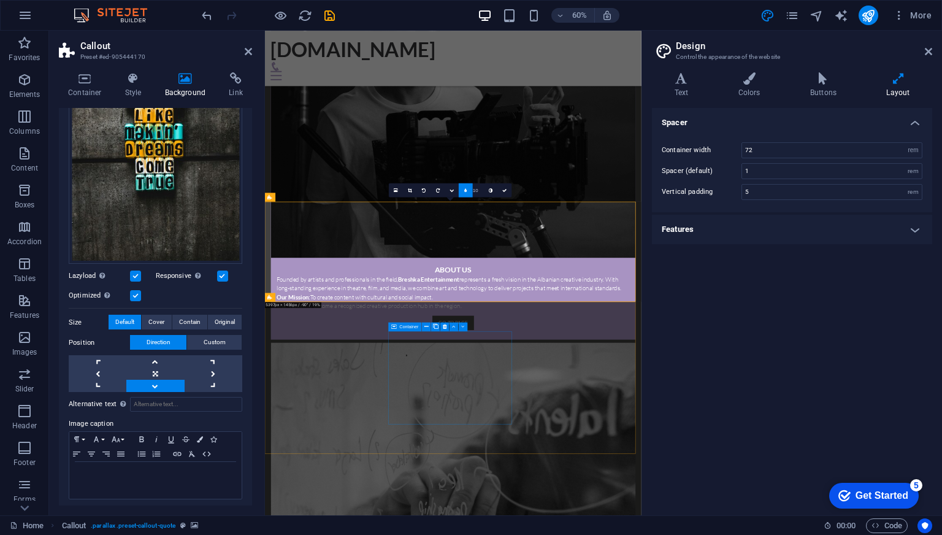
scroll to position [1223, 0]
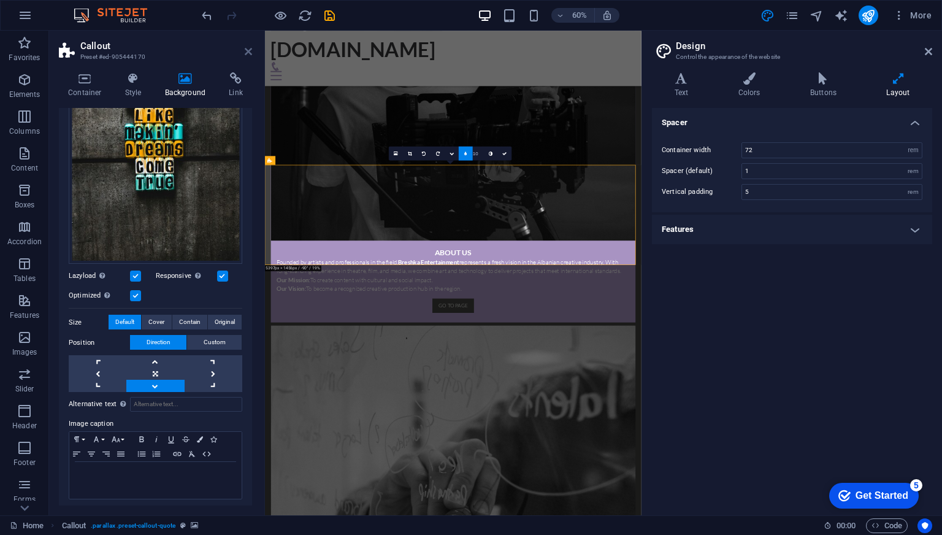
click at [245, 51] on icon at bounding box center [248, 52] width 7 height 10
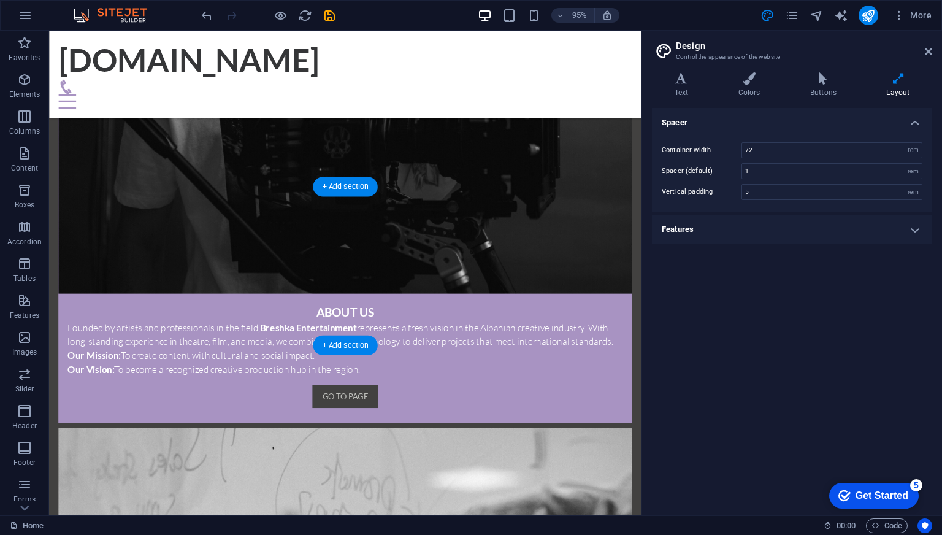
scroll to position [1016, 0]
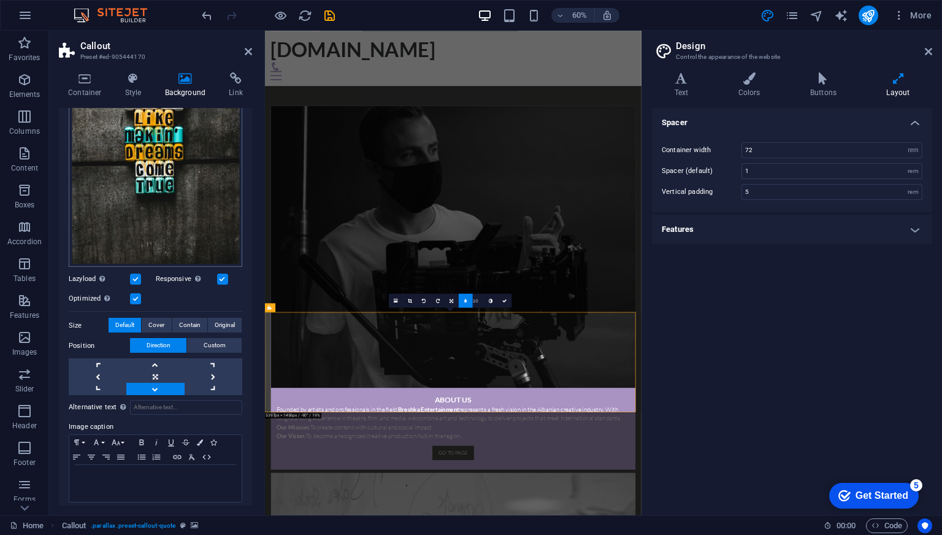
scroll to position [210, 0]
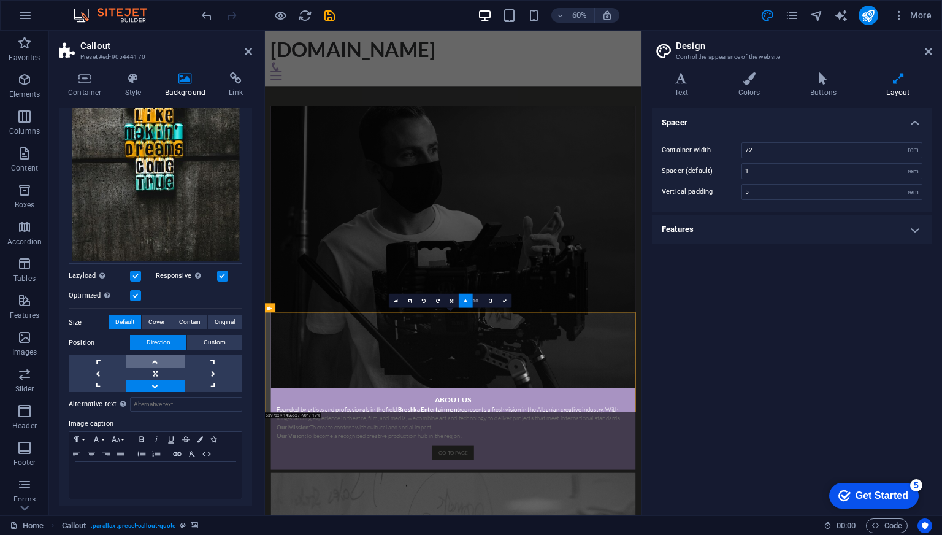
click at [162, 360] on link at bounding box center [155, 361] width 58 height 12
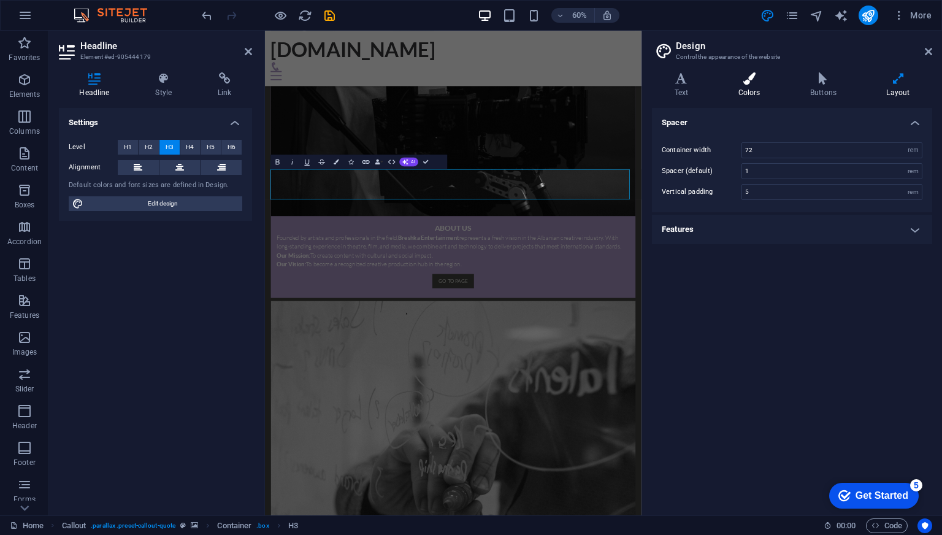
click at [763, 86] on h4 "Colors" at bounding box center [752, 85] width 72 height 26
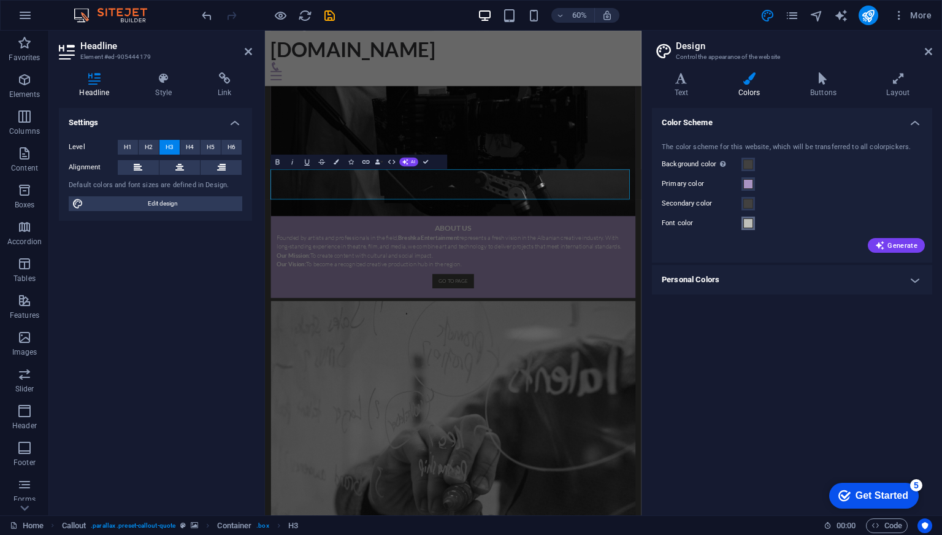
click at [746, 224] on span at bounding box center [748, 223] width 10 height 10
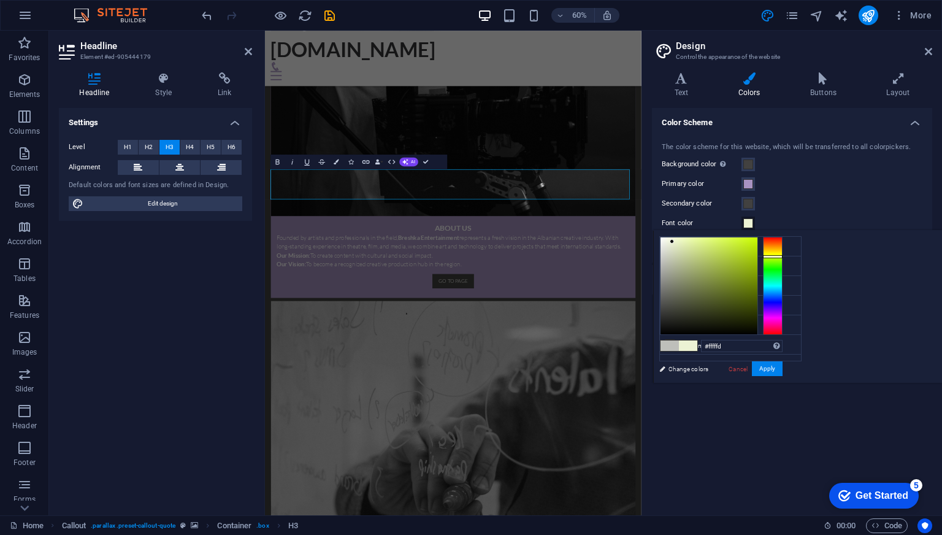
type input "#ffffff"
drag, startPoint x: 827, startPoint y: 251, endPoint x: 810, endPoint y: 215, distance: 40.3
click at [810, 215] on body "breshka.mk Home Favorites Elements Columns Content Boxes Accordion Tables Featu…" at bounding box center [471, 267] width 942 height 535
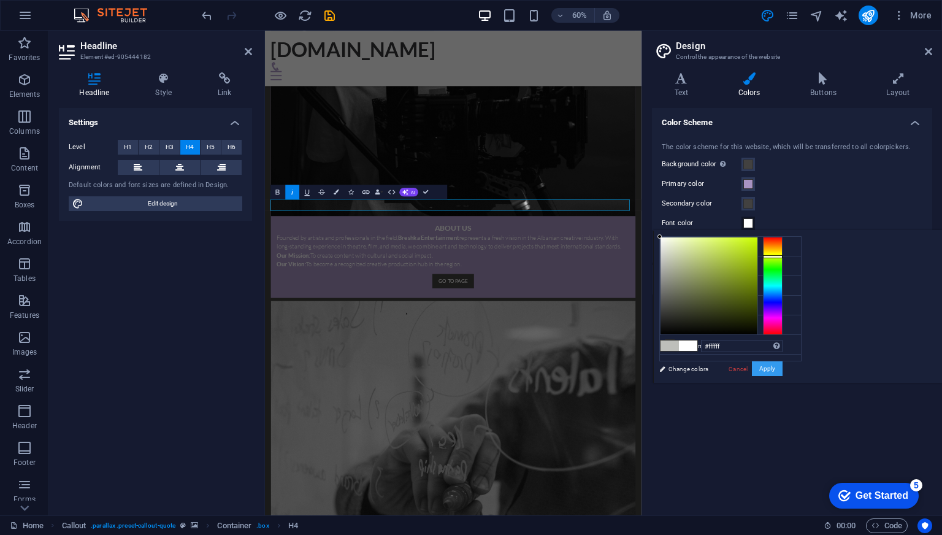
click at [782, 369] on button "Apply" at bounding box center [767, 368] width 31 height 15
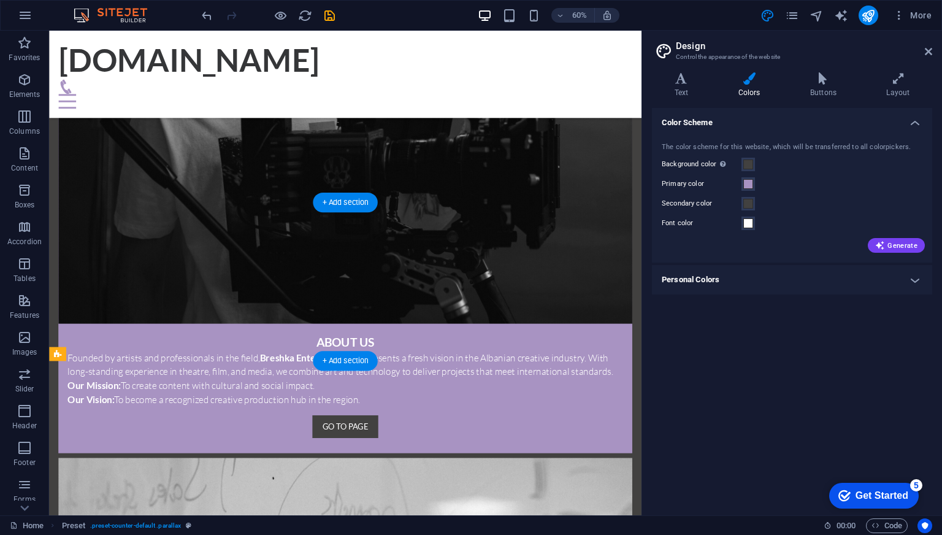
scroll to position [996, 0]
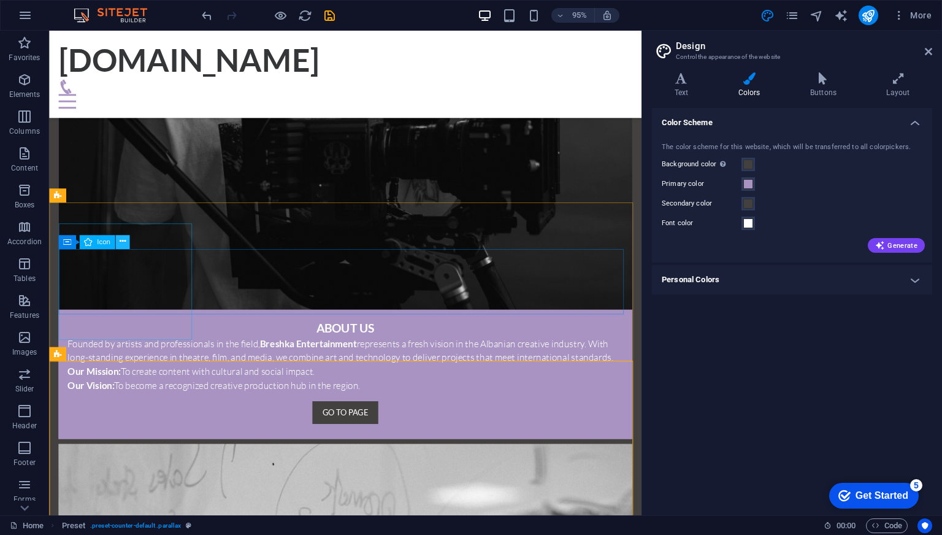
click at [121, 242] on icon at bounding box center [122, 242] width 6 height 12
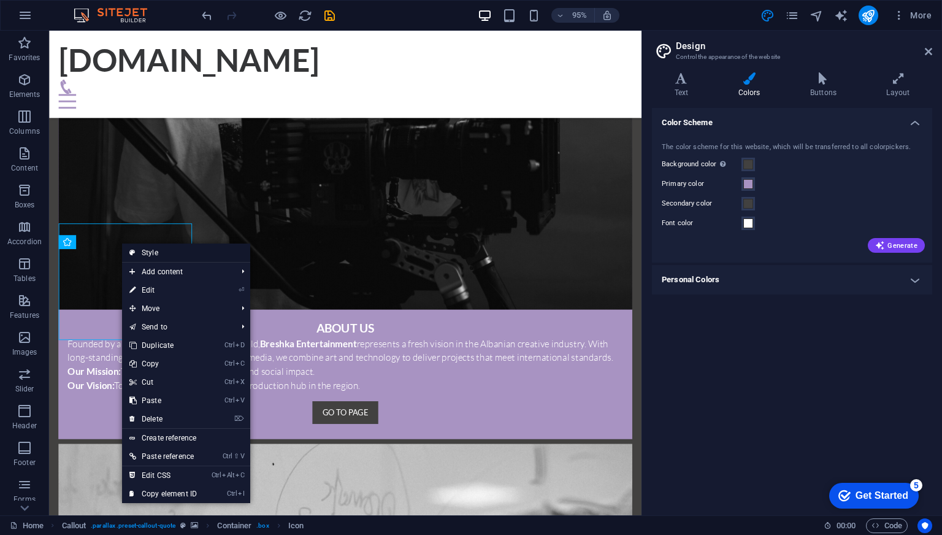
click at [144, 251] on link "Style" at bounding box center [186, 252] width 128 height 18
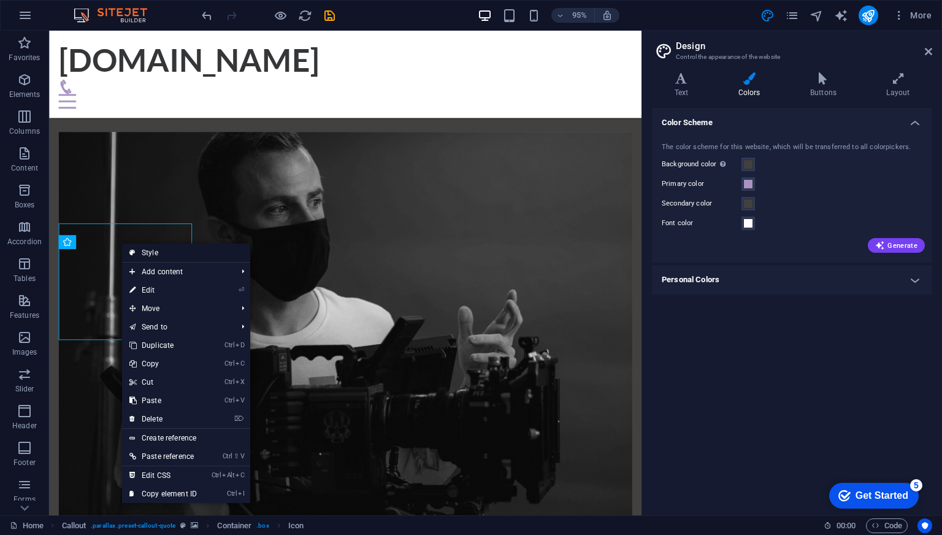
select select "%"
select select "center"
select select "rem"
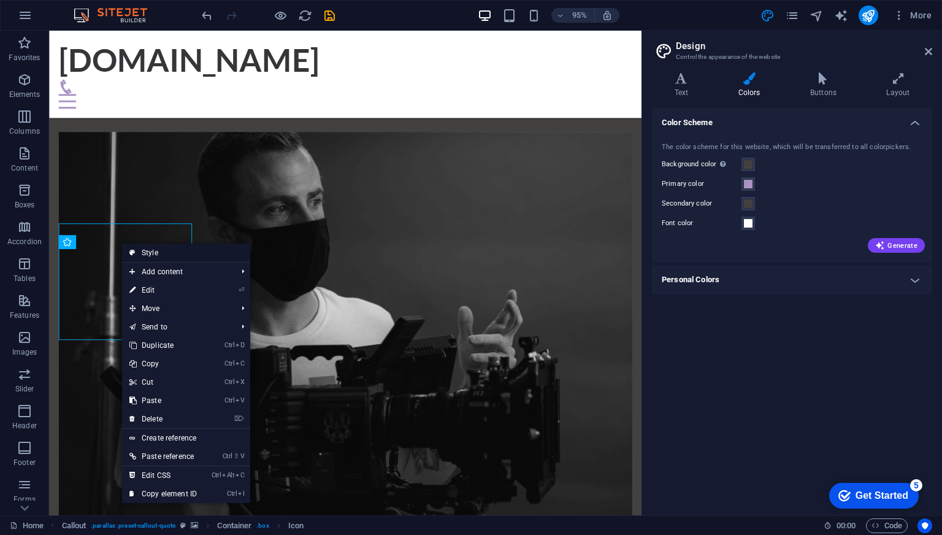
select select "px"
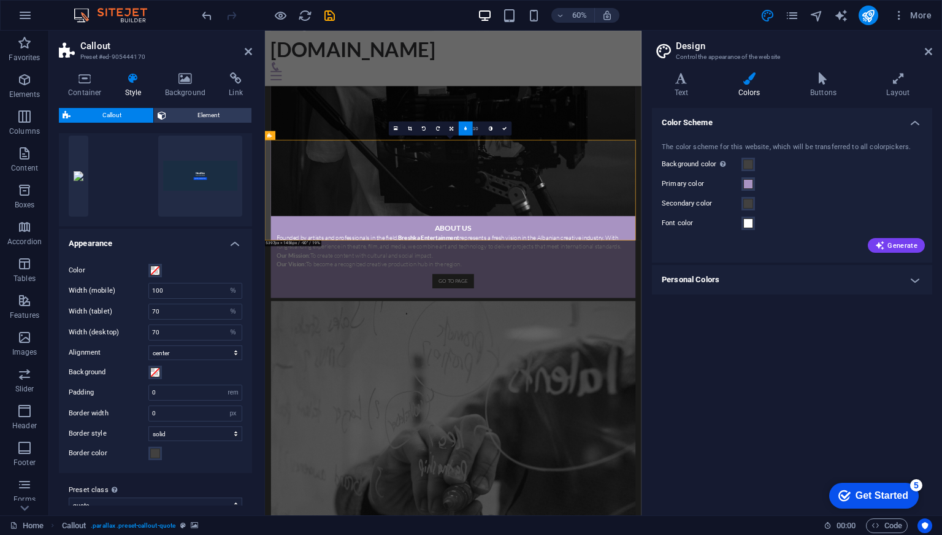
scroll to position [44, 0]
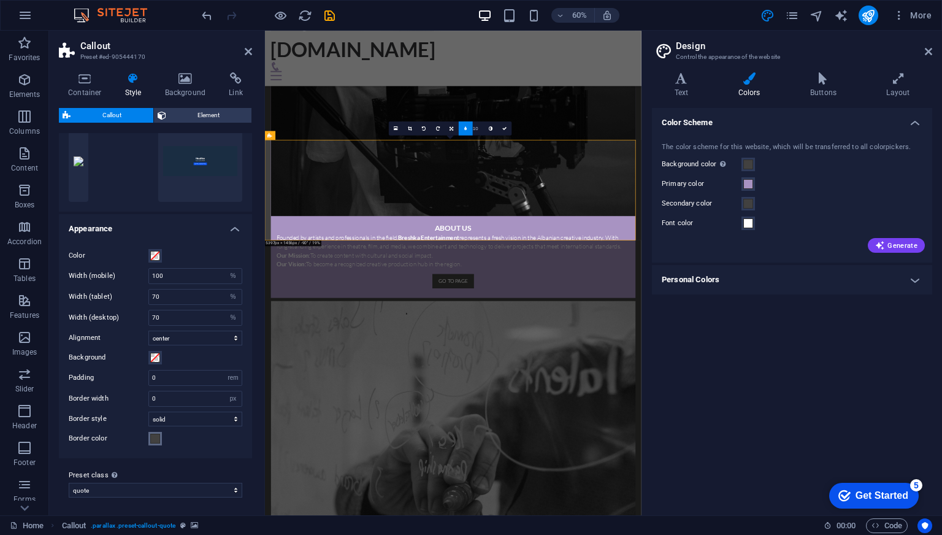
click at [155, 437] on span at bounding box center [155, 439] width 10 height 10
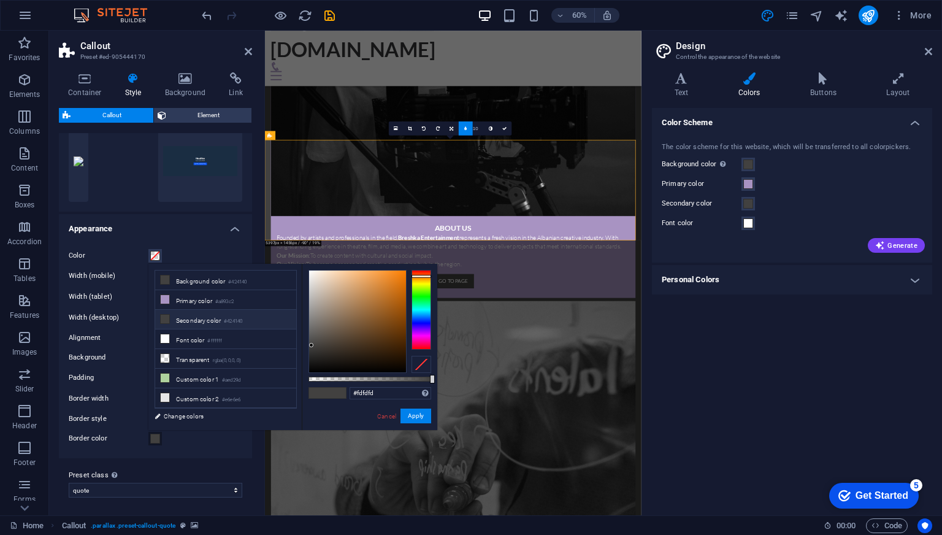
type input "#ffffff"
drag, startPoint x: 311, startPoint y: 276, endPoint x: 264, endPoint y: 234, distance: 63.5
click at [266, 236] on body "breshka.mk Home Favorites Elements Columns Content Boxes Accordion Tables Featu…" at bounding box center [471, 267] width 942 height 535
click at [413, 418] on button "Apply" at bounding box center [415, 415] width 31 height 15
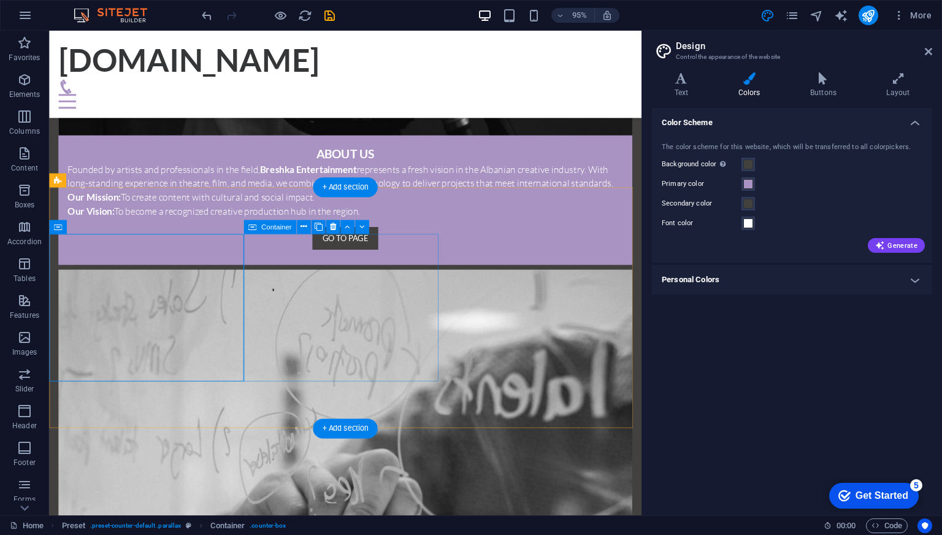
scroll to position [1180, 0]
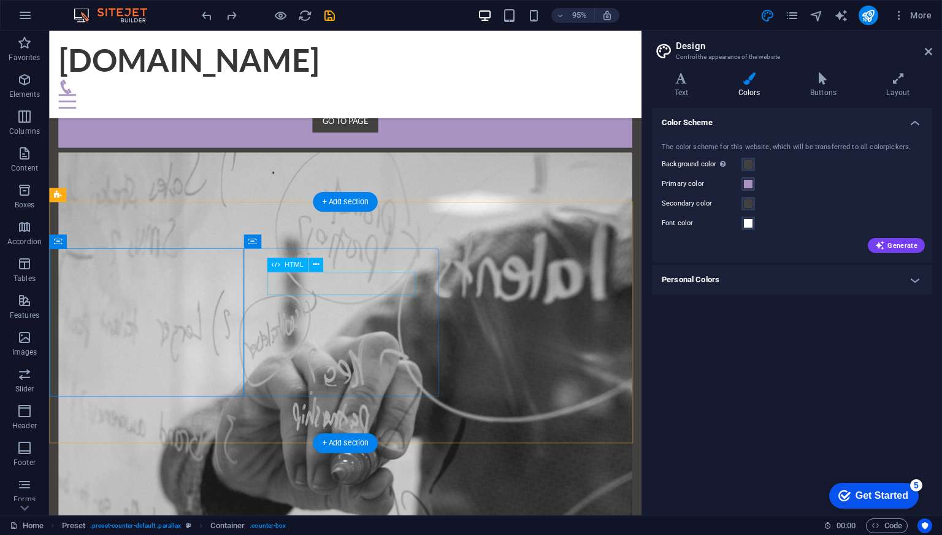
scroll to position [996, 0]
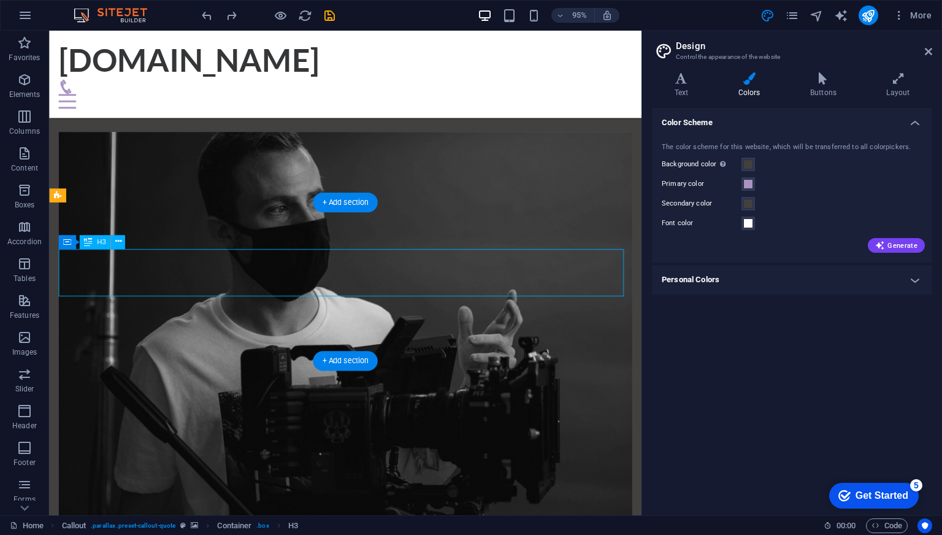
scroll to position [1264, 0]
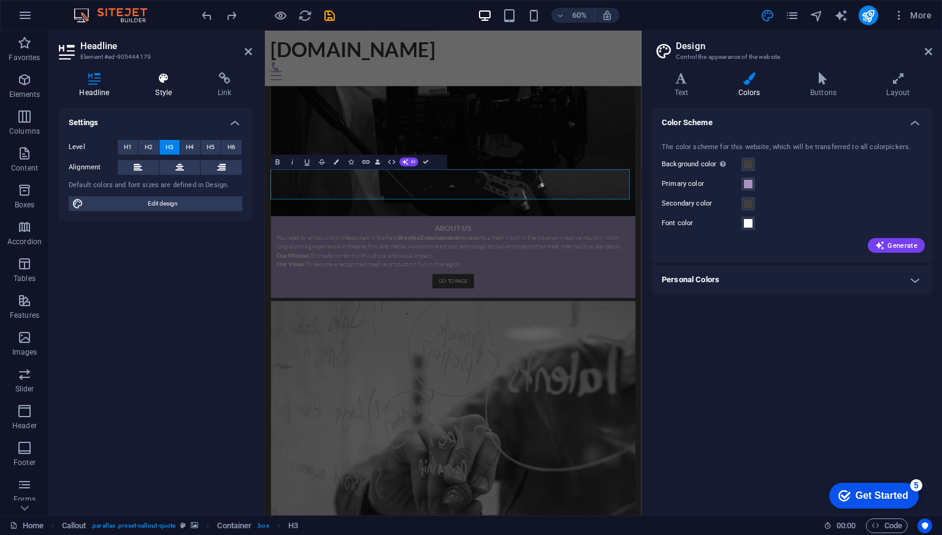
click at [164, 89] on h4 "Style" at bounding box center [166, 85] width 63 height 26
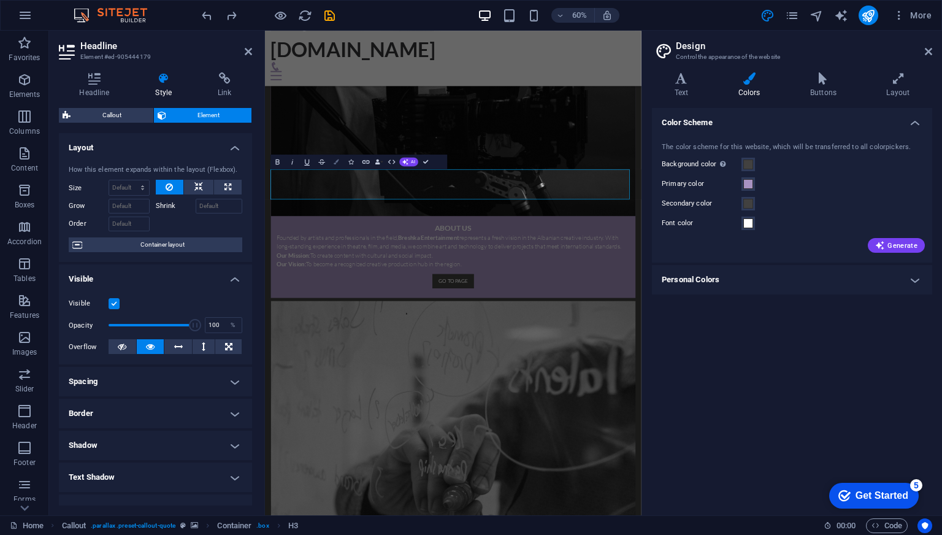
click at [338, 161] on icon "button" at bounding box center [336, 161] width 5 height 5
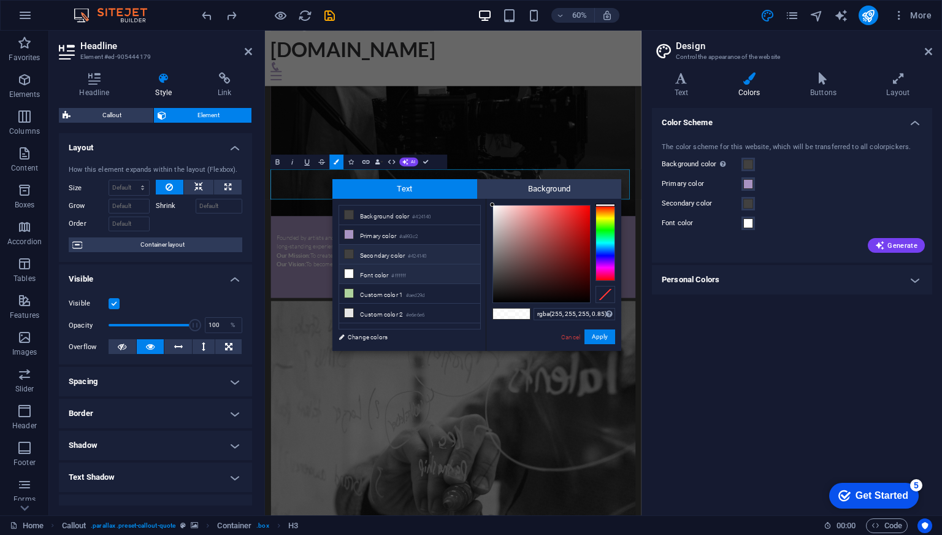
click at [347, 253] on icon at bounding box center [349, 254] width 9 height 9
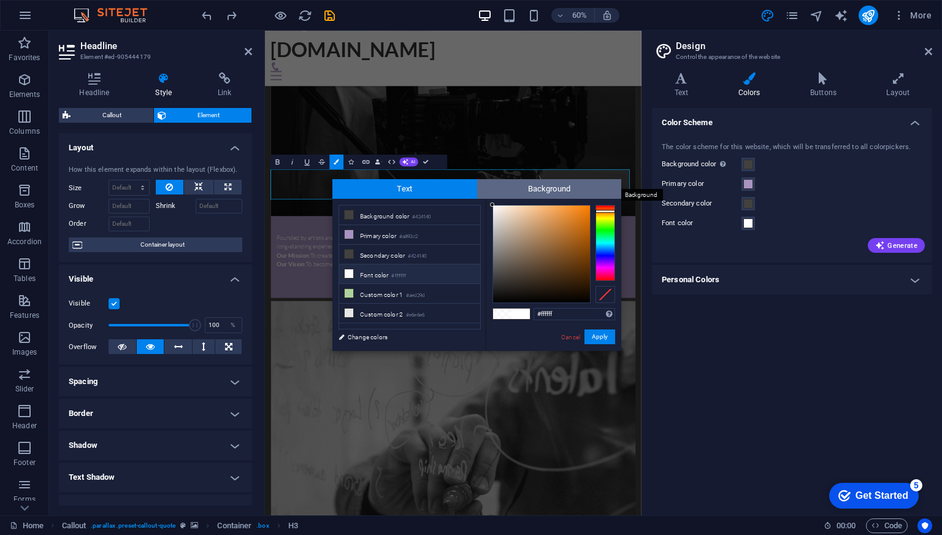
drag, startPoint x: 498, startPoint y: 268, endPoint x: 487, endPoint y: 194, distance: 74.9
click at [487, 194] on div "Text Background less Background color #424140 Primary color #a893c2 Secondary c…" at bounding box center [476, 265] width 289 height 172
drag, startPoint x: 509, startPoint y: 225, endPoint x: 467, endPoint y: 186, distance: 57.7
click at [469, 186] on div "Text Background less Background color #424140 Primary color #a893c2 Secondary c…" at bounding box center [476, 265] width 289 height 172
type input "#000000"
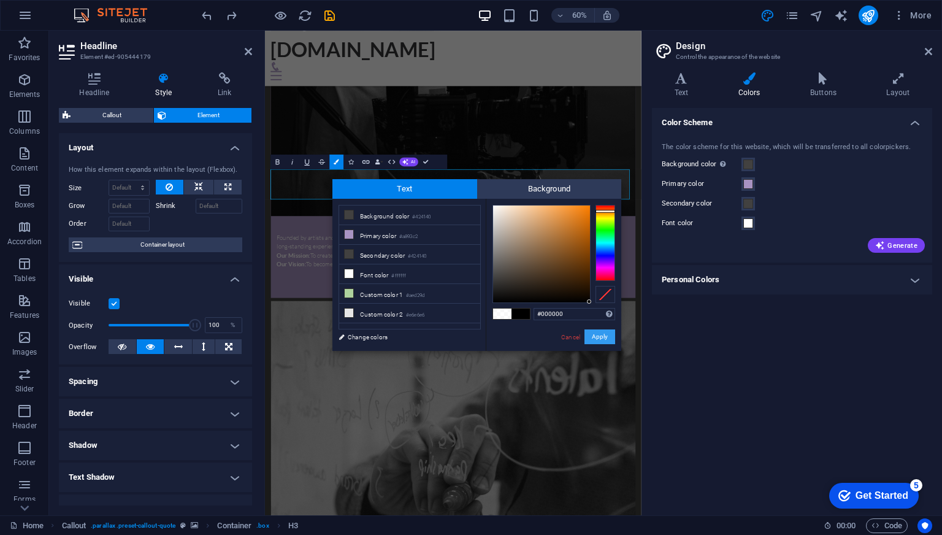
click at [597, 337] on button "Apply" at bounding box center [599, 336] width 31 height 15
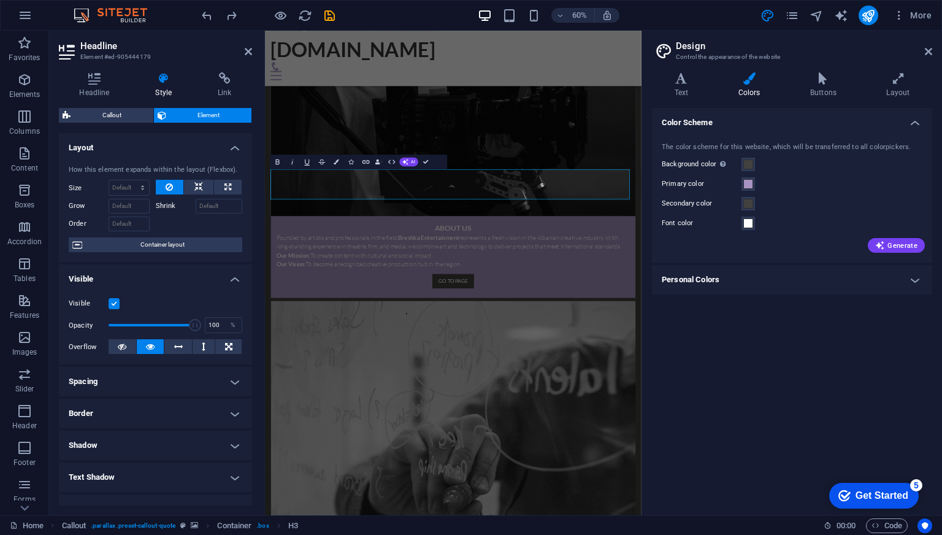
click at [435, 196] on div "Container H1 Banner Banner Container Container Menu Bar Menu Bar Logo Menu Text…" at bounding box center [453, 273] width 376 height 484
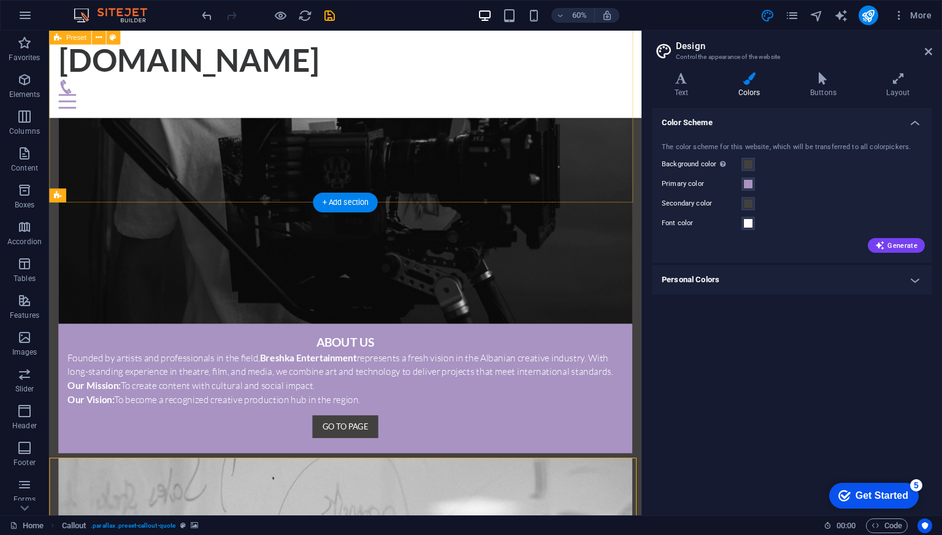
scroll to position [996, 0]
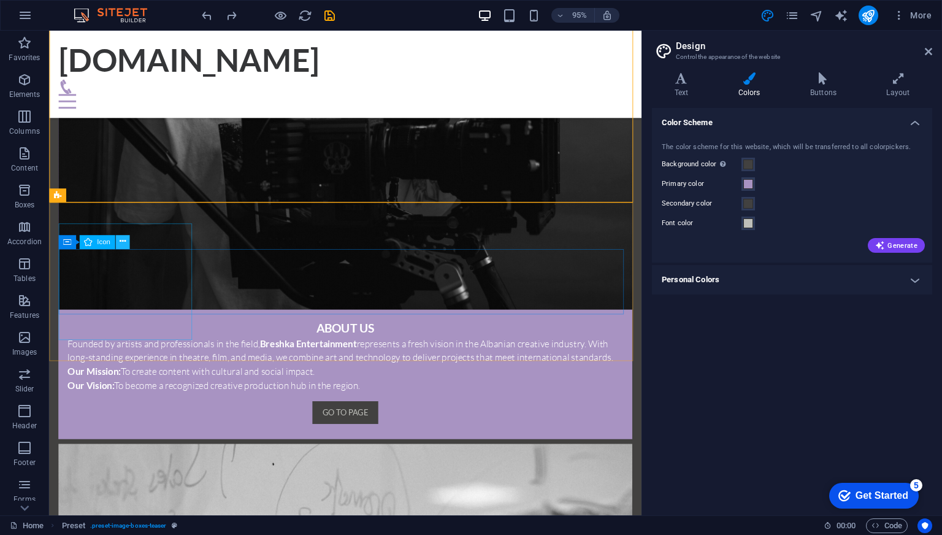
click at [121, 242] on icon at bounding box center [122, 242] width 6 height 12
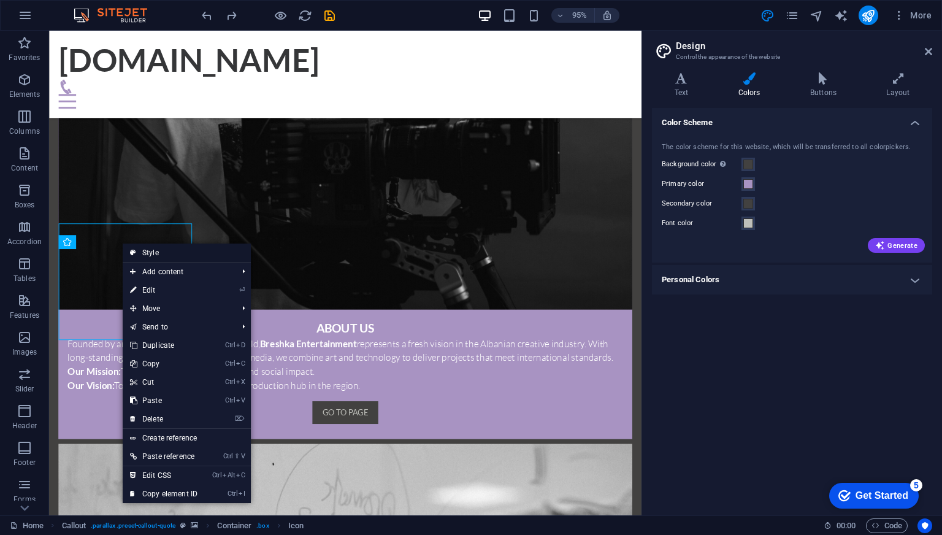
click at [170, 251] on link "Style" at bounding box center [187, 252] width 128 height 18
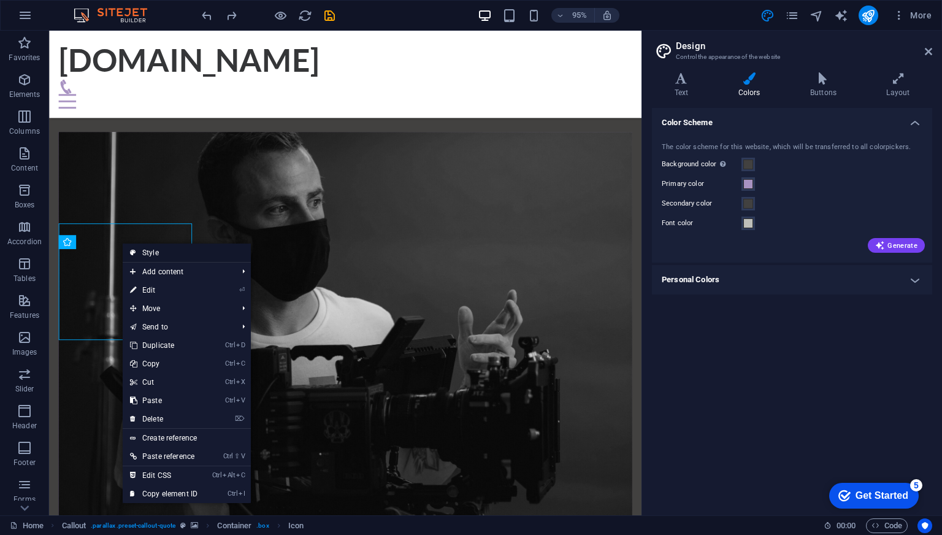
scroll to position [1264, 0]
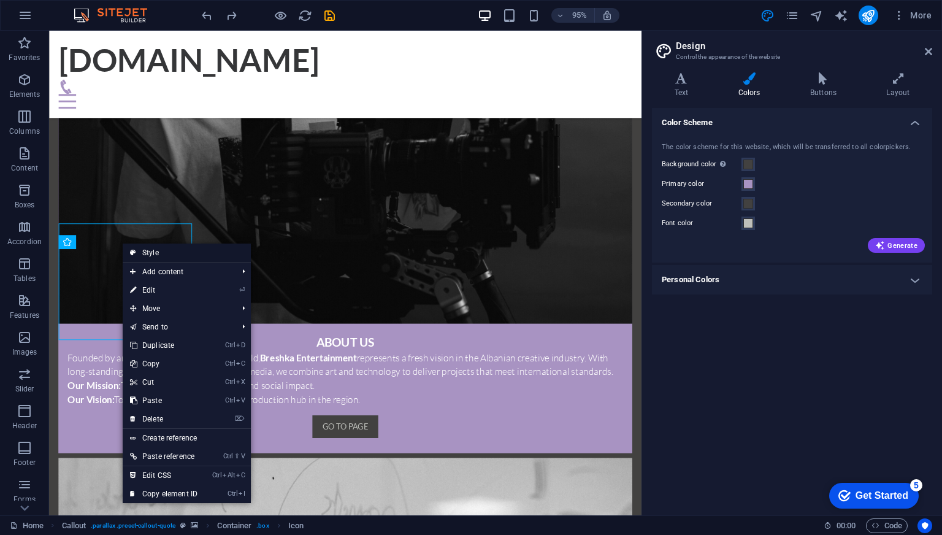
select select "%"
select select "center"
select select "rem"
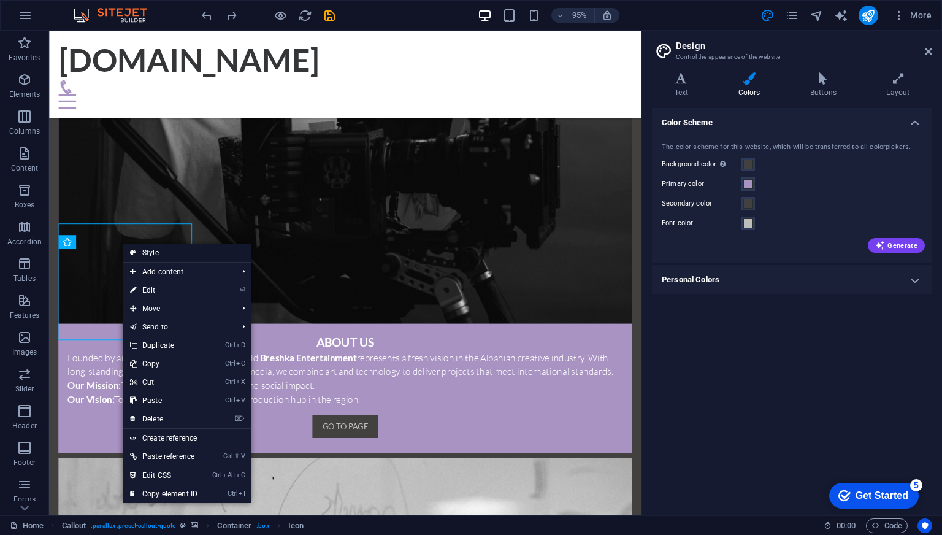
select select "px"
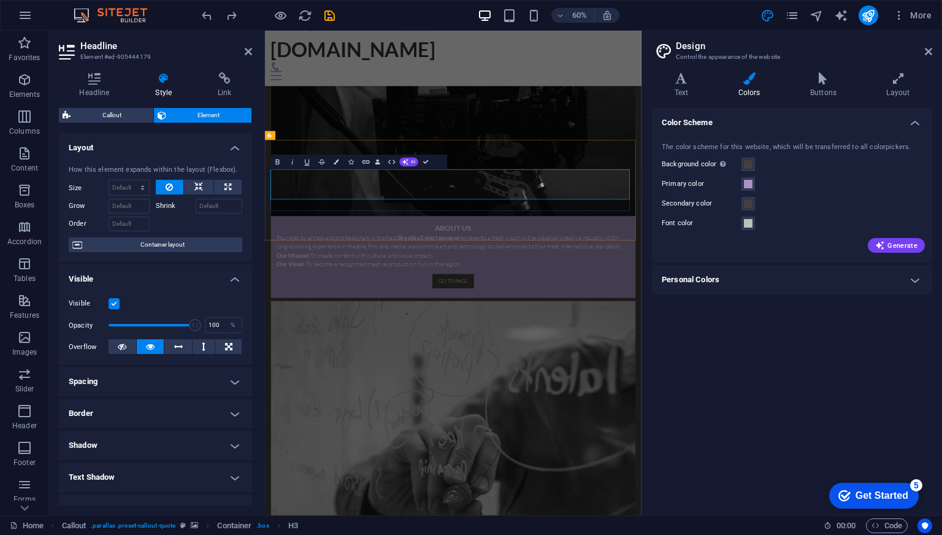
click at [338, 160] on icon "button" at bounding box center [336, 161] width 5 height 5
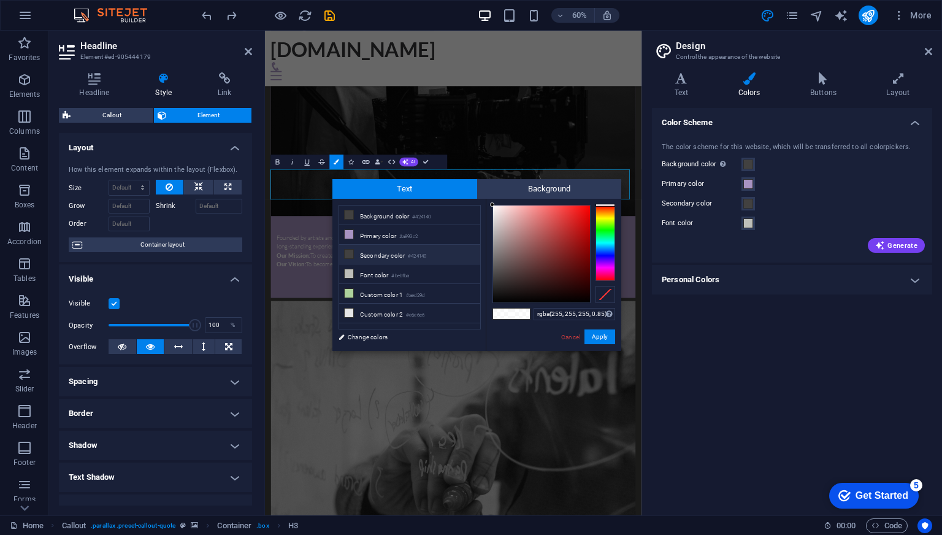
click at [346, 254] on icon at bounding box center [349, 254] width 9 height 9
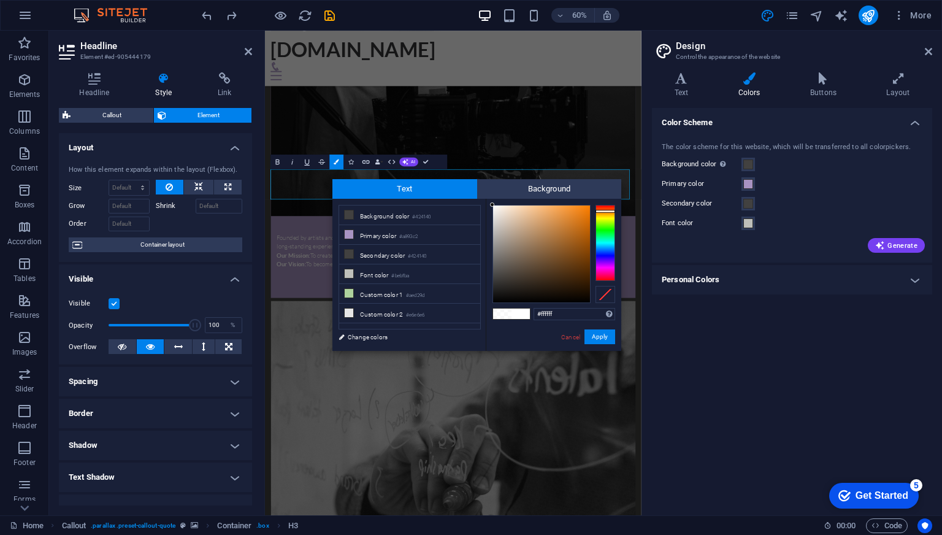
drag, startPoint x: 473, startPoint y: 194, endPoint x: 454, endPoint y: 175, distance: 27.3
click at [454, 175] on body "breshka.mk Home Favorites Elements Columns Content Boxes Accordion Tables Featu…" at bounding box center [471, 267] width 942 height 535
click at [375, 340] on link "Change colors" at bounding box center [403, 336] width 142 height 15
click at [348, 229] on span at bounding box center [349, 234] width 10 height 10
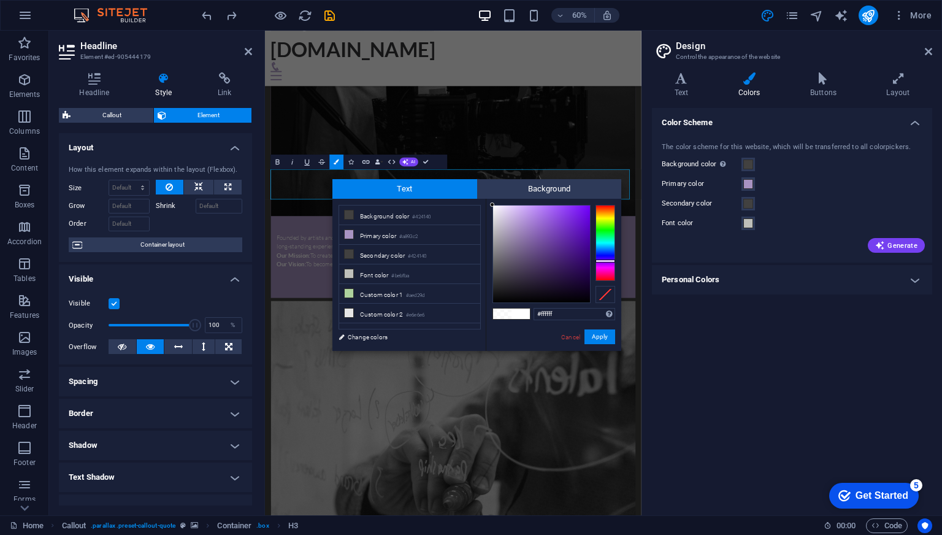
drag, startPoint x: 527, startPoint y: 241, endPoint x: 472, endPoint y: 185, distance: 79.3
click at [472, 185] on div "Text Background less Background color #424140 Primary color #a893c2 Secondary c…" at bounding box center [476, 265] width 289 height 172
click at [351, 254] on icon at bounding box center [349, 254] width 9 height 9
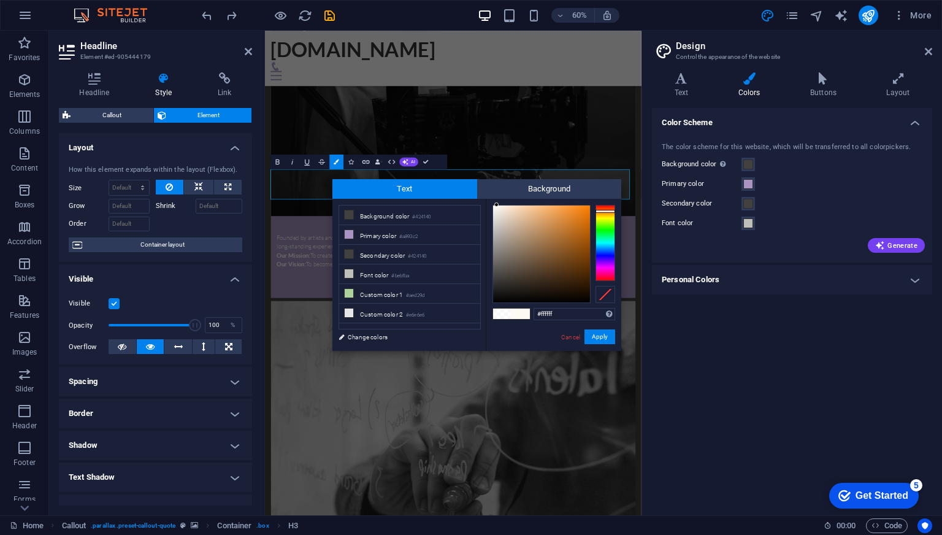
drag, startPoint x: 518, startPoint y: 241, endPoint x: 475, endPoint y: 192, distance: 65.2
click at [476, 192] on div "Text Background less Background color #424140 Primary color #a893c2 Secondary c…" at bounding box center [476, 265] width 289 height 172
click at [353, 233] on li "Primary color #a893c2" at bounding box center [409, 235] width 141 height 20
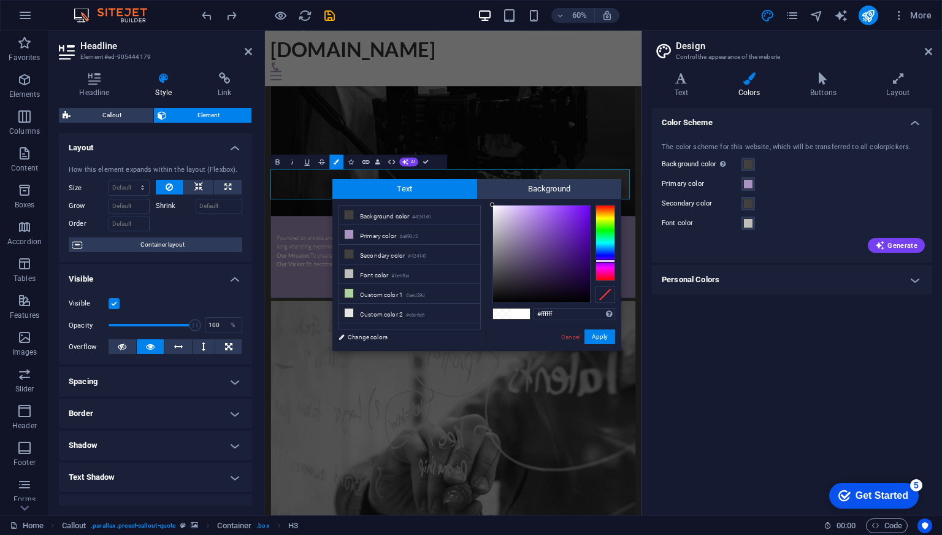
drag, startPoint x: 510, startPoint y: 232, endPoint x: 461, endPoint y: 191, distance: 63.6
click at [470, 192] on div "Text Background less Background color #424140 Primary color #a893c2 Secondary c…" at bounding box center [476, 265] width 289 height 172
click at [489, 202] on div "#ffffff Supported formats #0852ed rgb(8, 82, 237) rgba(8, 82, 237, 90%) hsv(221…" at bounding box center [554, 364] width 136 height 330
click at [491, 204] on div at bounding box center [492, 204] width 4 height 4
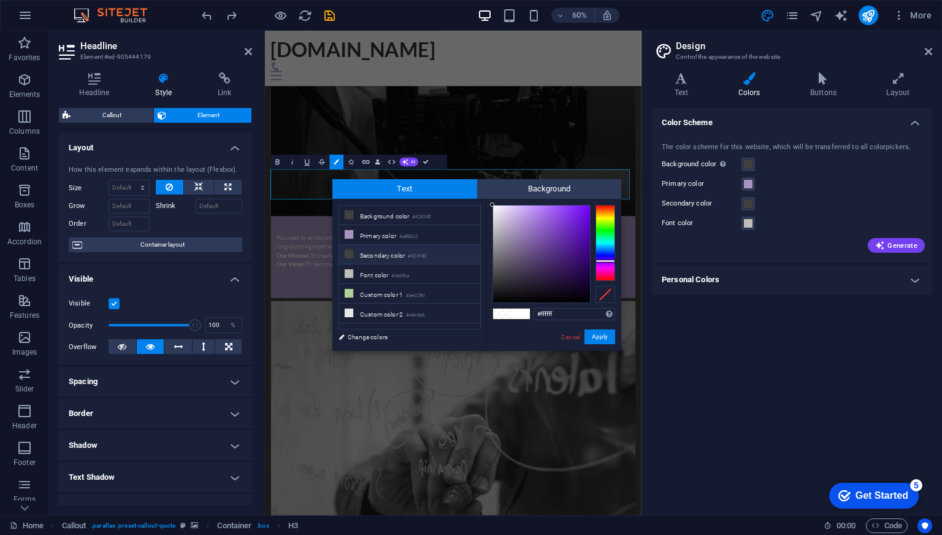
click at [350, 253] on icon at bounding box center [349, 254] width 9 height 9
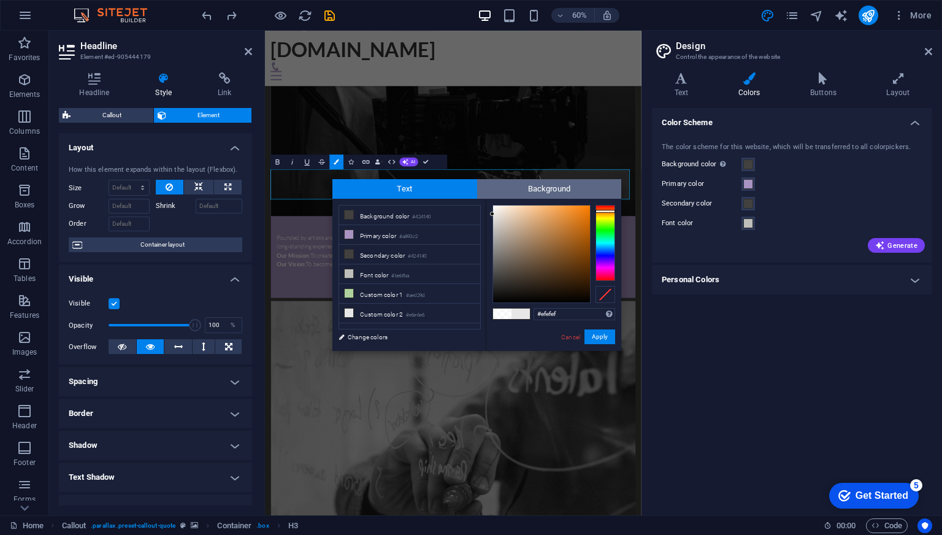
drag, startPoint x: 508, startPoint y: 235, endPoint x: 478, endPoint y: 196, distance: 49.4
click at [484, 210] on div "less Background color #424140 Primary color #a893c2 Secondary color #424140 Fon…" at bounding box center [476, 275] width 289 height 152
type input "#ffffff"
click at [491, 202] on div at bounding box center [492, 204] width 4 height 4
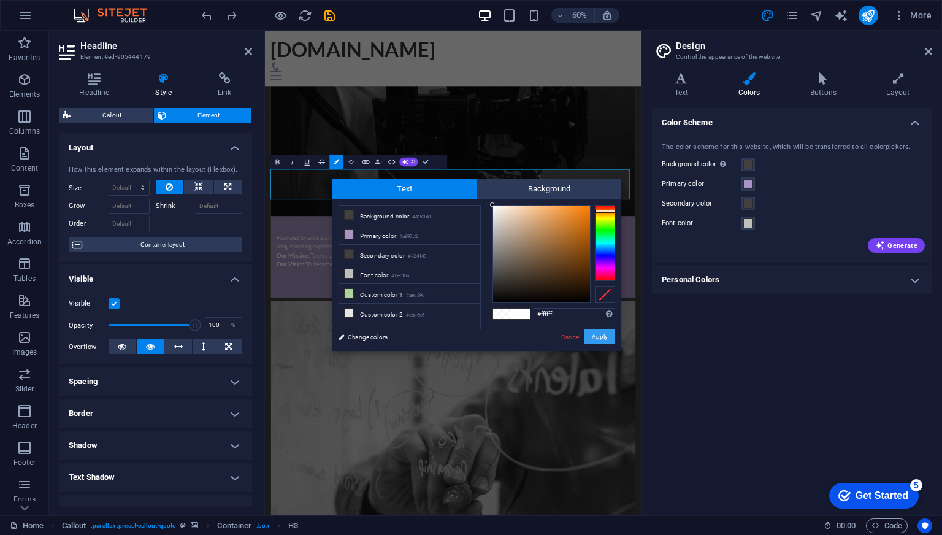
click at [599, 337] on button "Apply" at bounding box center [599, 336] width 31 height 15
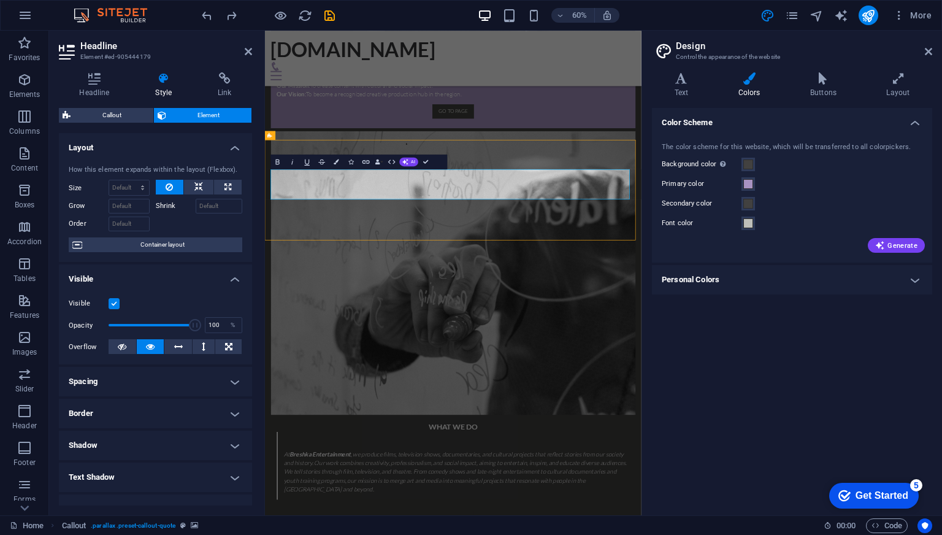
scroll to position [996, 0]
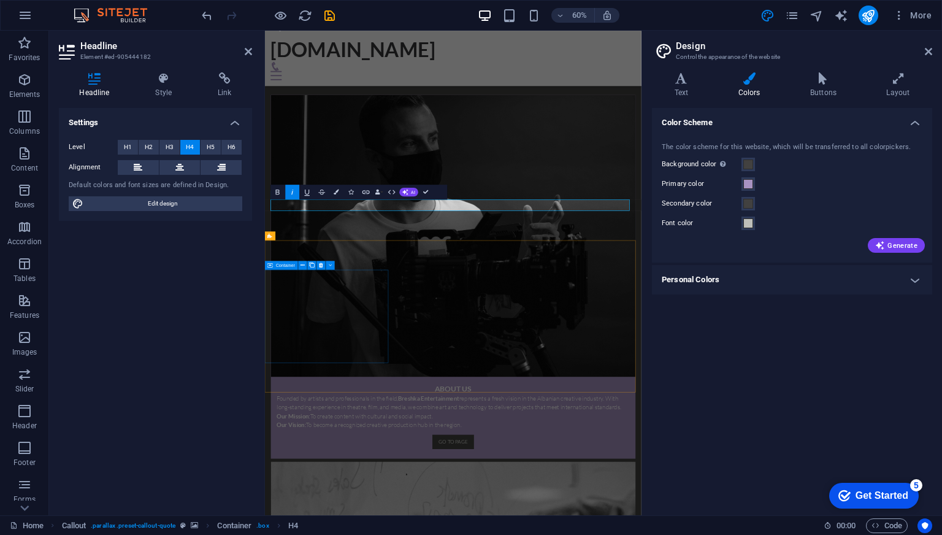
scroll to position [1264, 0]
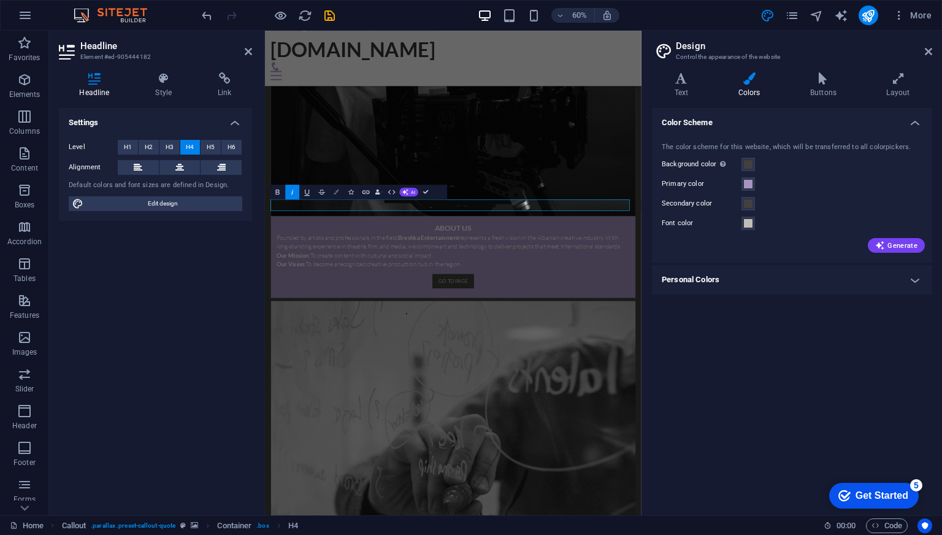
click at [335, 191] on icon "button" at bounding box center [336, 191] width 5 height 5
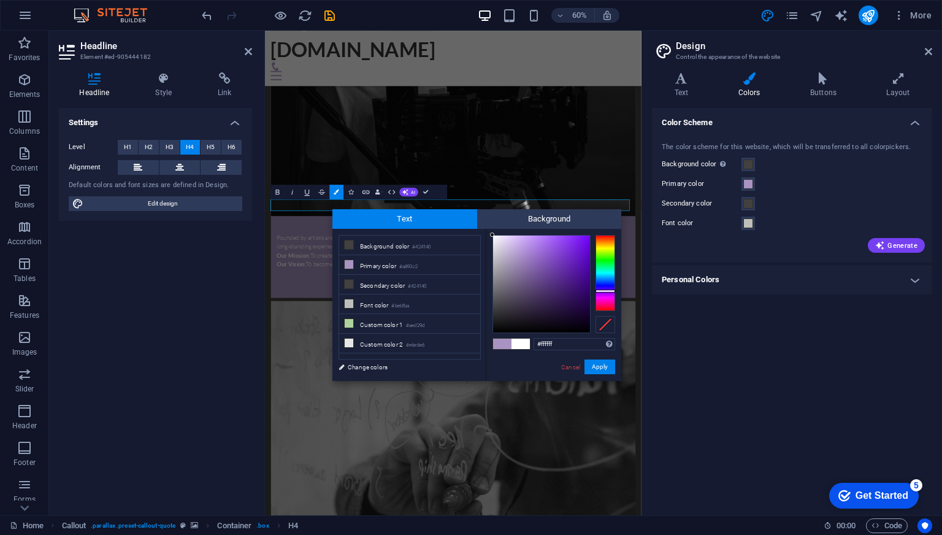
drag, startPoint x: 502, startPoint y: 251, endPoint x: 451, endPoint y: 211, distance: 65.0
click at [452, 211] on div "Text Background less Background color #424140 Primary color #a893c2 Secondary c…" at bounding box center [476, 295] width 289 height 172
click at [491, 235] on div at bounding box center [492, 235] width 4 height 4
click at [368, 296] on li "Font color #bebfba" at bounding box center [409, 304] width 141 height 20
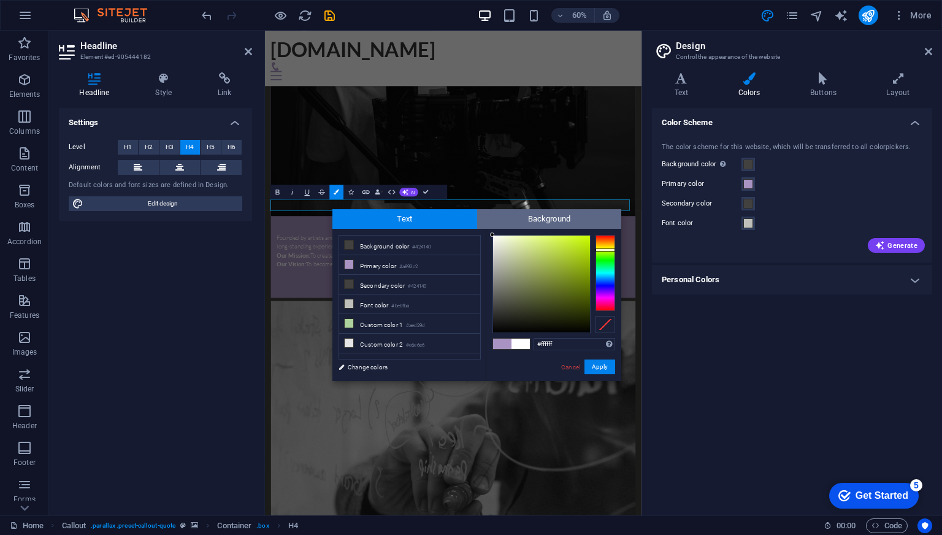
drag, startPoint x: 497, startPoint y: 255, endPoint x: 482, endPoint y: 226, distance: 33.2
click at [482, 226] on div "Text Background less Background color #424140 Primary color #a893c2 Secondary c…" at bounding box center [476, 295] width 289 height 172
click at [490, 231] on div "#ffffff Supported formats #0852ed rgb(8, 82, 237) rgba(8, 82, 237, 90%) hsv(221…" at bounding box center [554, 394] width 136 height 330
type input "#fffffd"
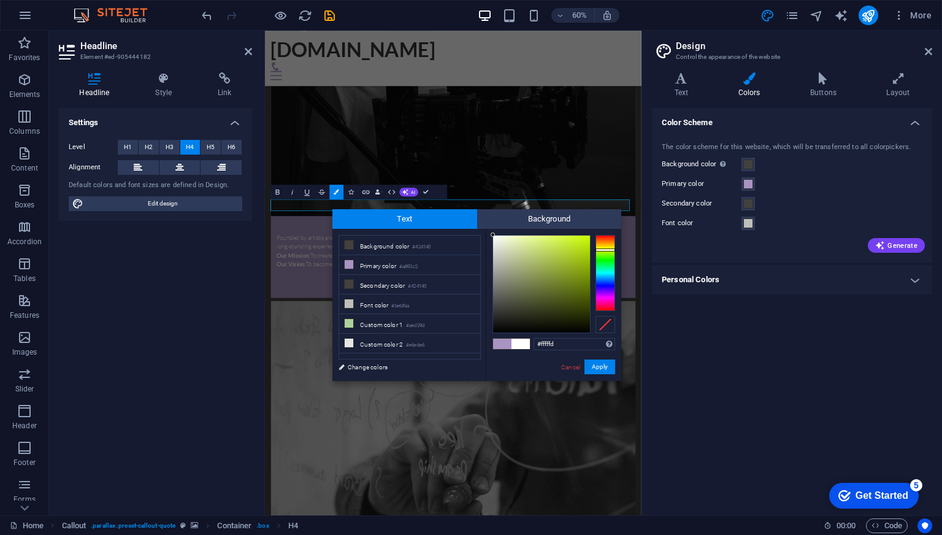
click at [493, 234] on div at bounding box center [493, 234] width 4 height 4
click at [600, 365] on button "Apply" at bounding box center [599, 366] width 31 height 15
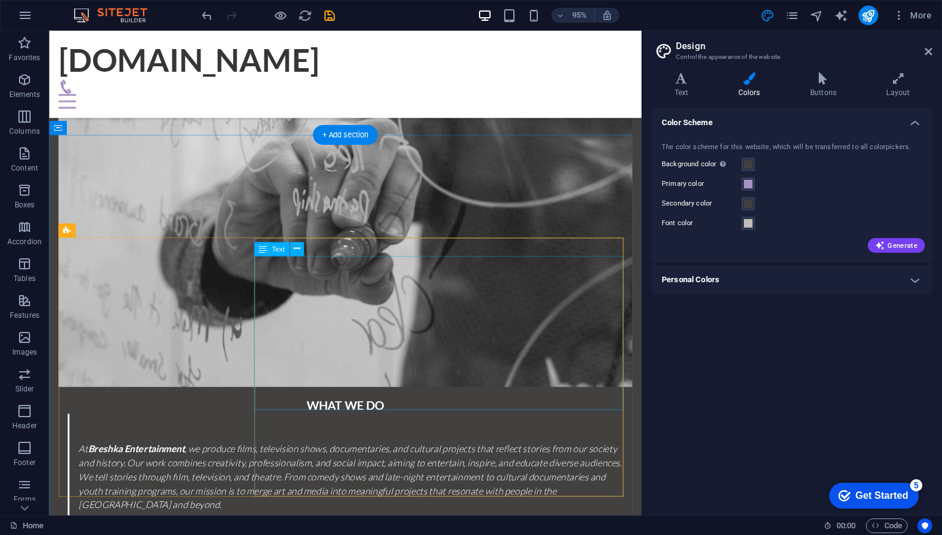
scroll to position [1604, 0]
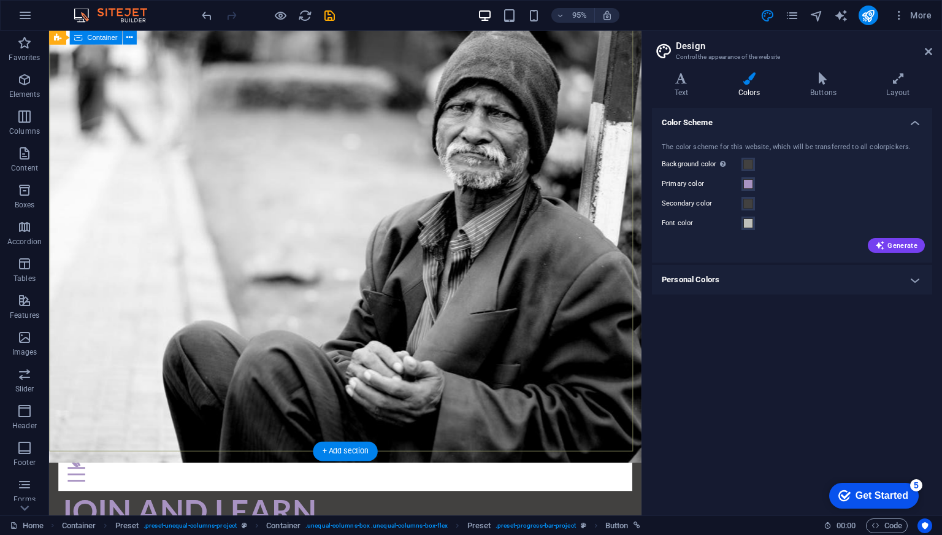
scroll to position [0, 0]
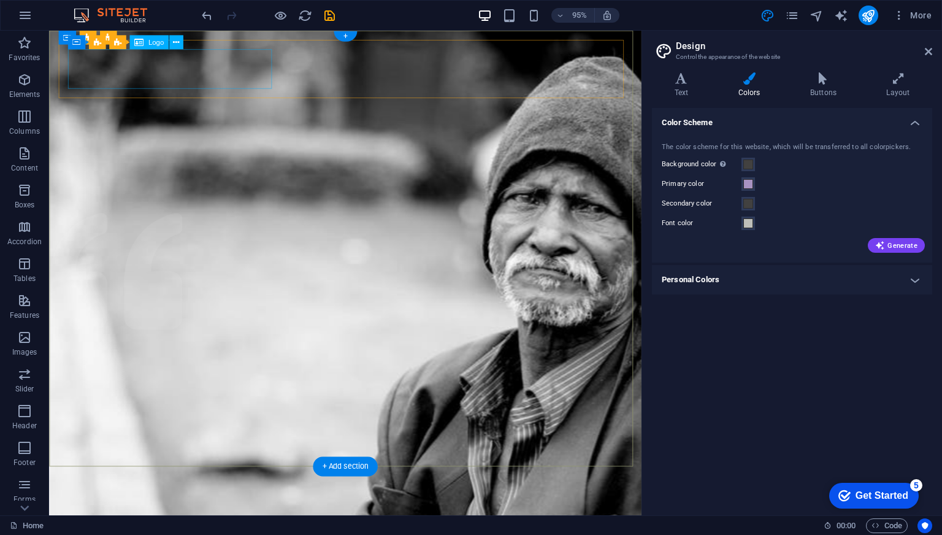
select select "5"
select select
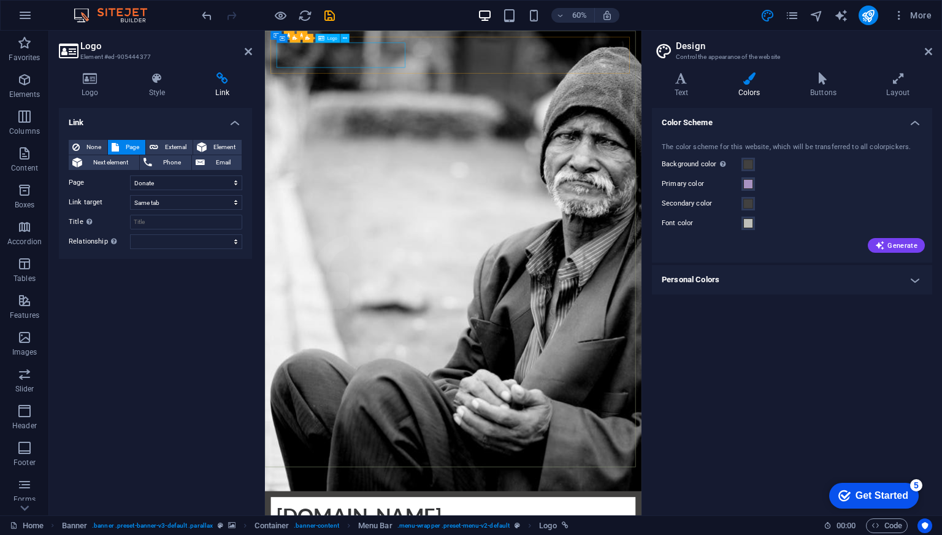
click at [68, 50] on icon at bounding box center [68, 50] width 18 height 17
click at [158, 90] on h4 "Style" at bounding box center [159, 85] width 67 height 26
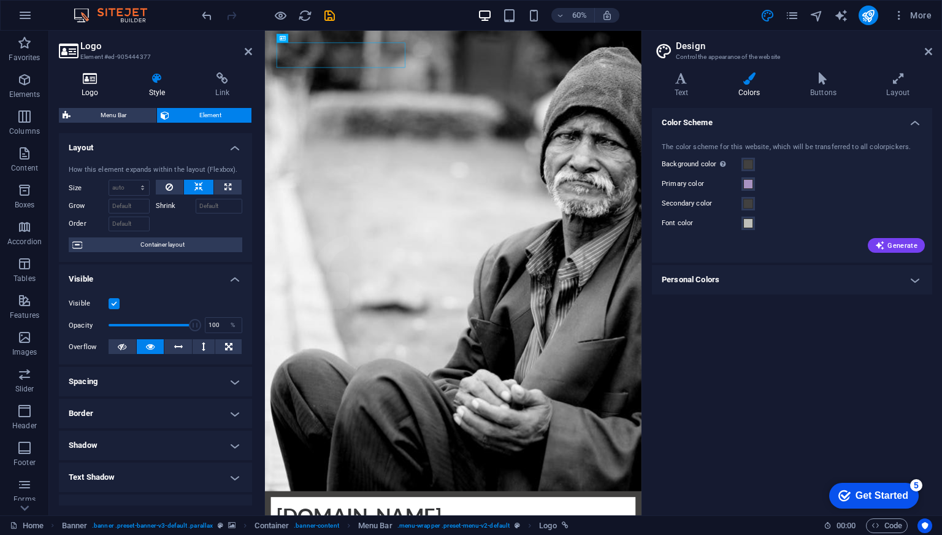
click at [95, 90] on h4 "Logo" at bounding box center [92, 85] width 67 height 26
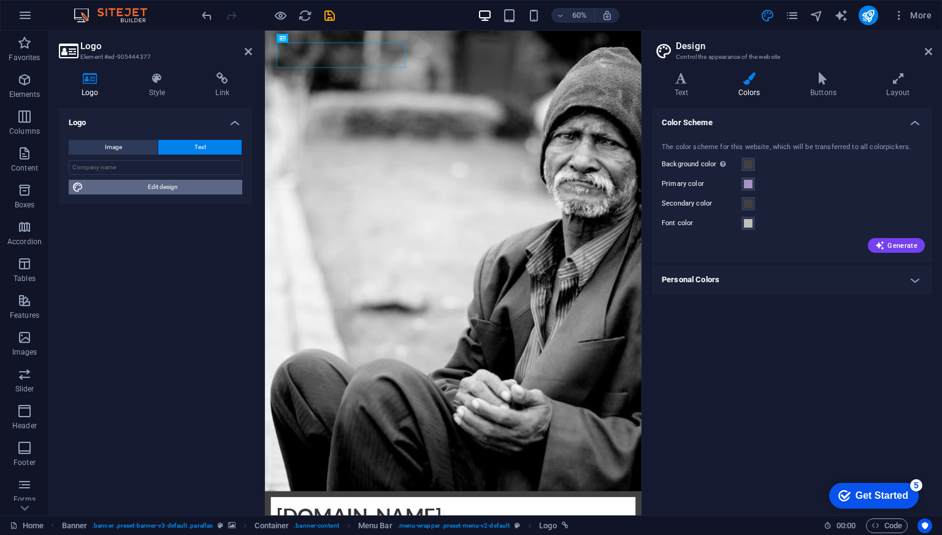
click at [171, 187] on span "Edit design" at bounding box center [162, 187] width 151 height 15
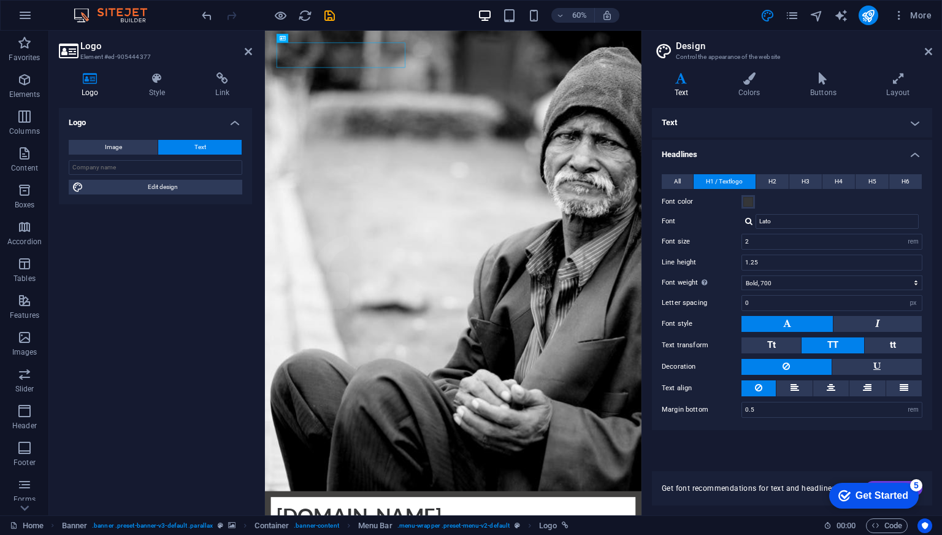
click at [684, 87] on h4 "Text" at bounding box center [684, 85] width 64 height 26
click at [682, 117] on h4 "Text" at bounding box center [792, 122] width 280 height 29
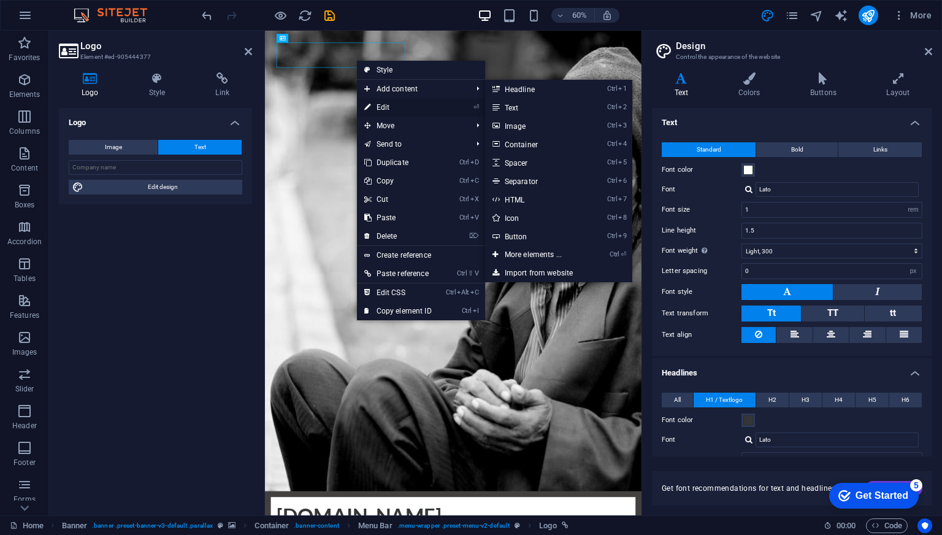
click at [386, 104] on link "⏎ Edit" at bounding box center [398, 107] width 82 height 18
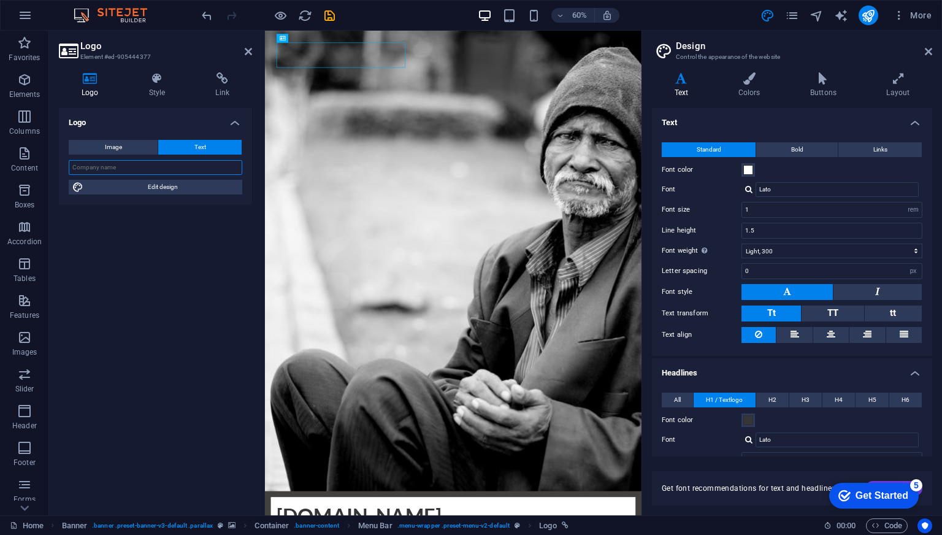
click at [155, 169] on input "text" at bounding box center [156, 167] width 174 height 15
click at [166, 184] on span "Edit design" at bounding box center [162, 187] width 151 height 15
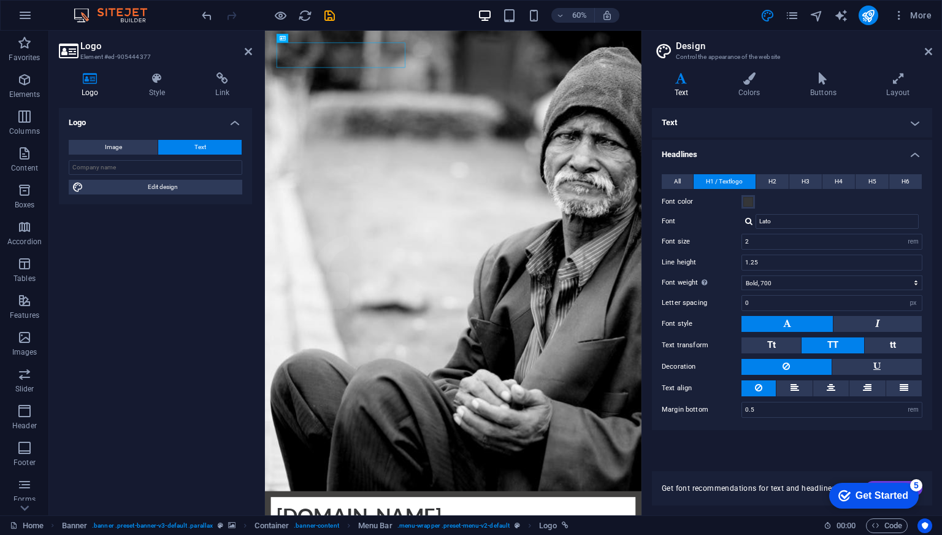
click at [914, 151] on h4 "Headlines" at bounding box center [792, 151] width 280 height 22
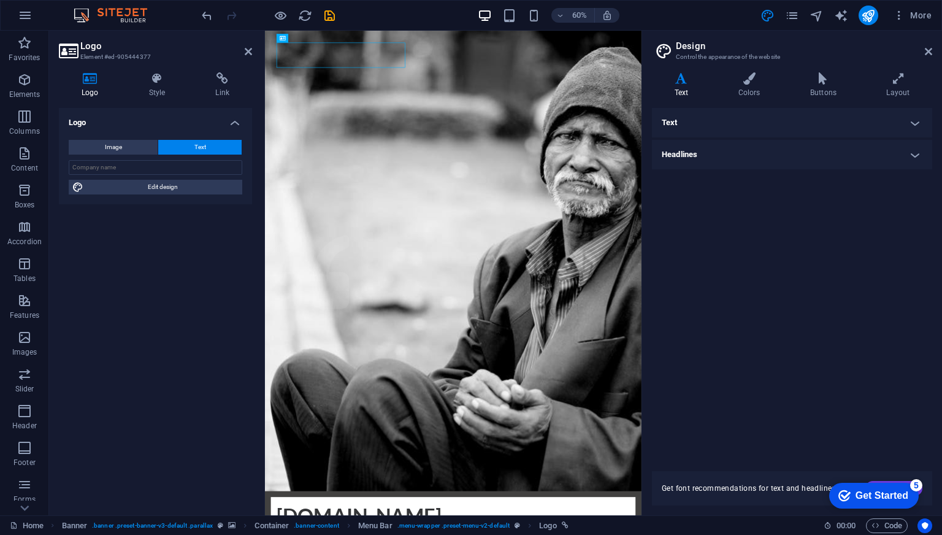
click at [912, 124] on h4 "Text" at bounding box center [792, 122] width 280 height 29
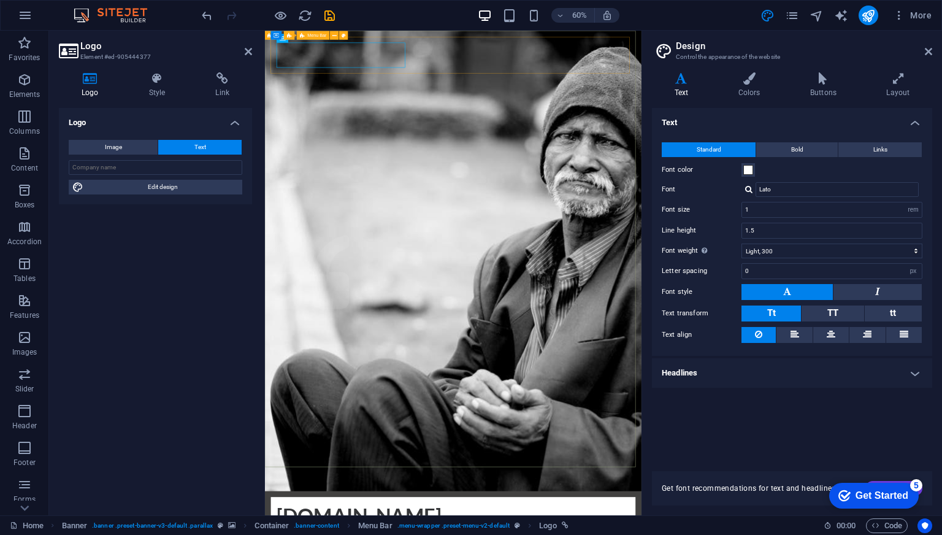
click at [320, 35] on span "Menu Bar" at bounding box center [317, 35] width 19 height 4
select select "rem"
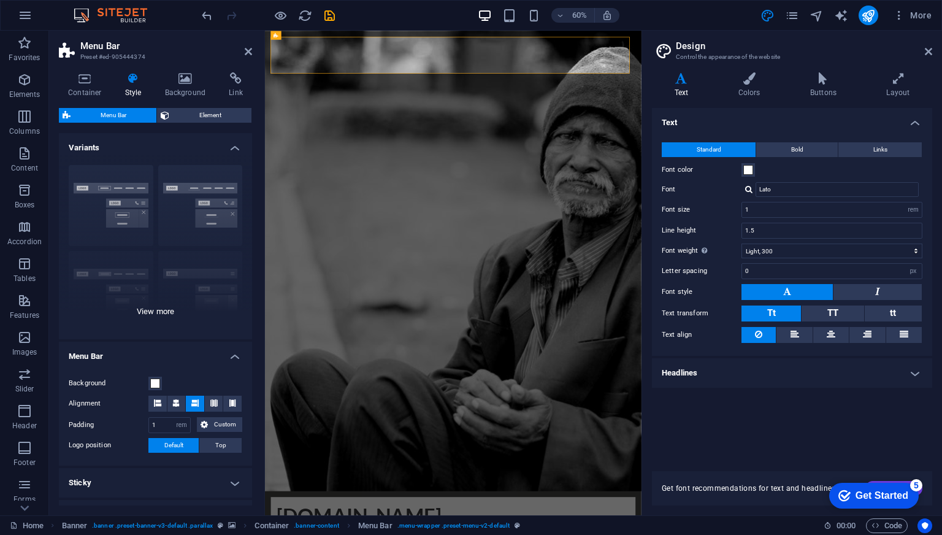
click at [160, 315] on div "Border Centered Default Fixed Loki Trigger Wide XXL" at bounding box center [155, 247] width 193 height 184
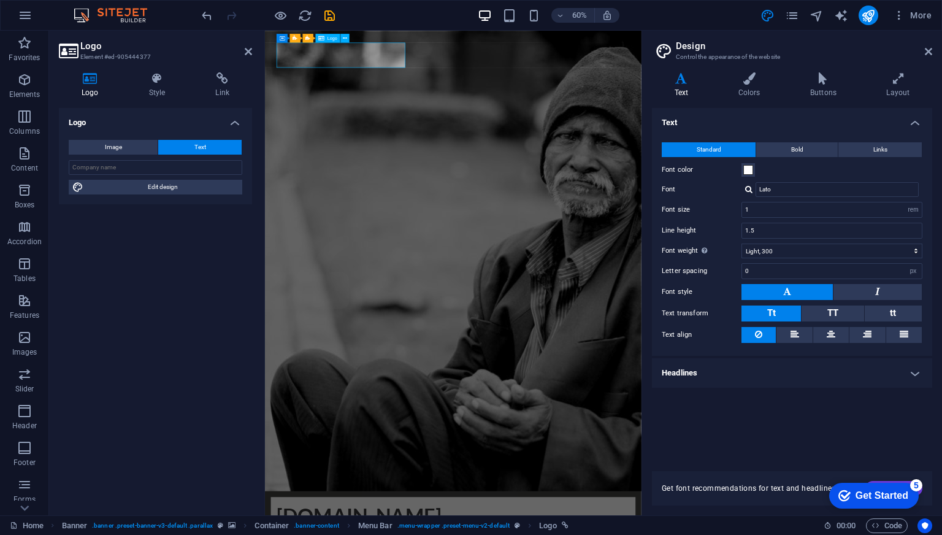
click at [170, 183] on span "Edit design" at bounding box center [162, 187] width 151 height 15
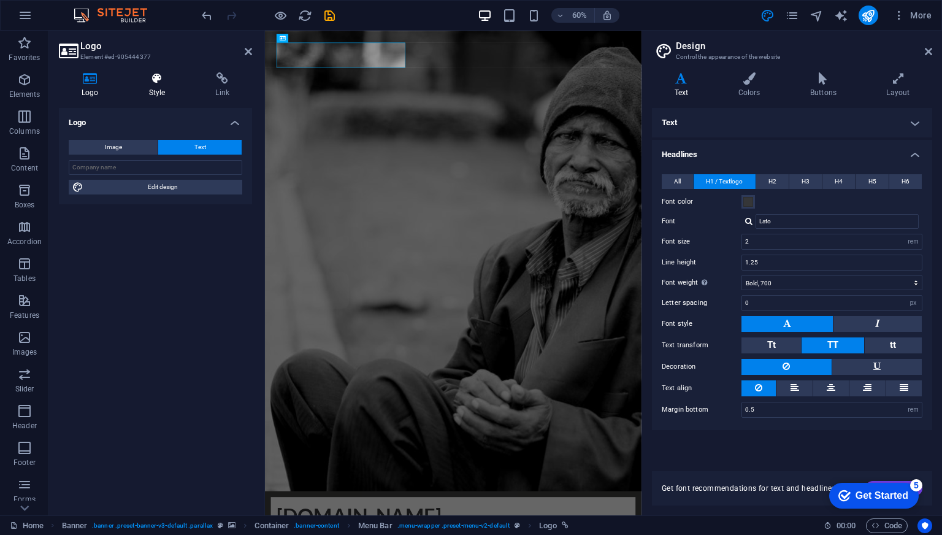
click at [159, 82] on icon at bounding box center [157, 78] width 62 height 12
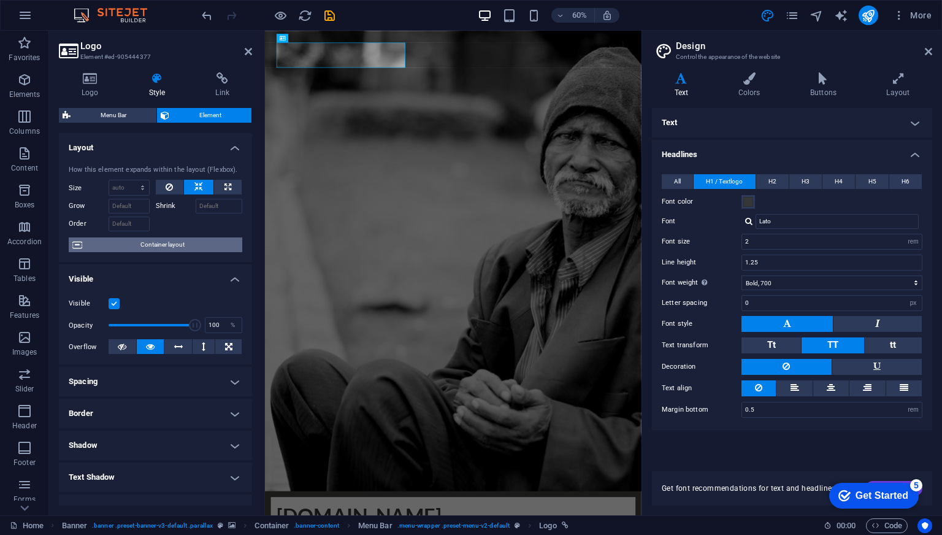
click at [175, 249] on span "Container layout" at bounding box center [162, 244] width 153 height 15
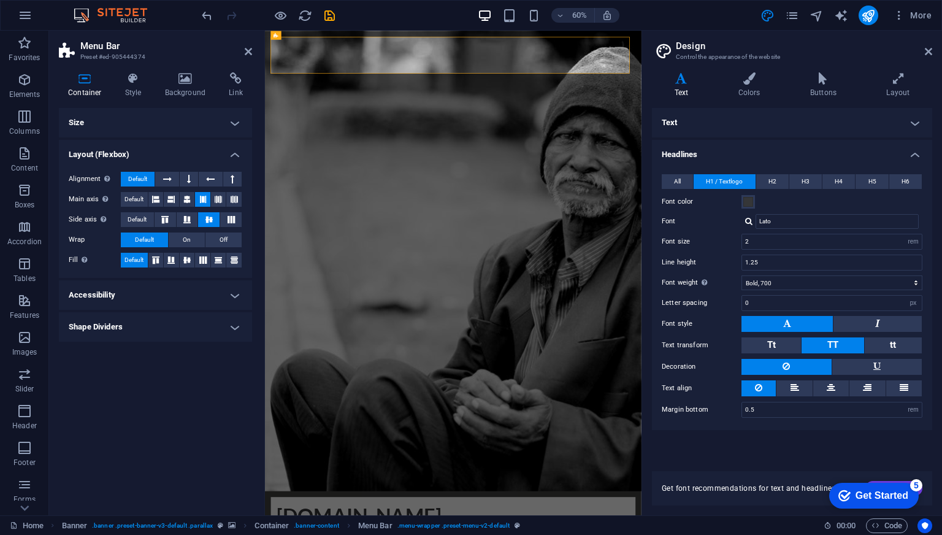
click at [128, 118] on h4 "Size" at bounding box center [155, 122] width 193 height 29
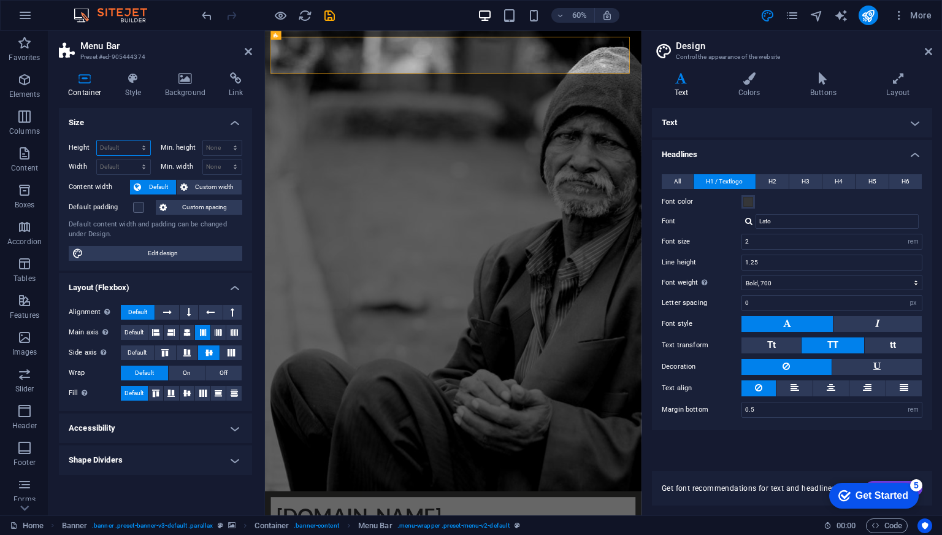
drag, startPoint x: 145, startPoint y: 148, endPoint x: 144, endPoint y: 189, distance: 41.1
click at [144, 189] on div "Height Default px rem % vh vw Min. height None px rem % vh vw Width Default px …" at bounding box center [155, 200] width 193 height 140
click at [143, 144] on select "Default px rem % vh vw" at bounding box center [123, 147] width 53 height 15
click at [163, 248] on span "Edit design" at bounding box center [162, 253] width 151 height 15
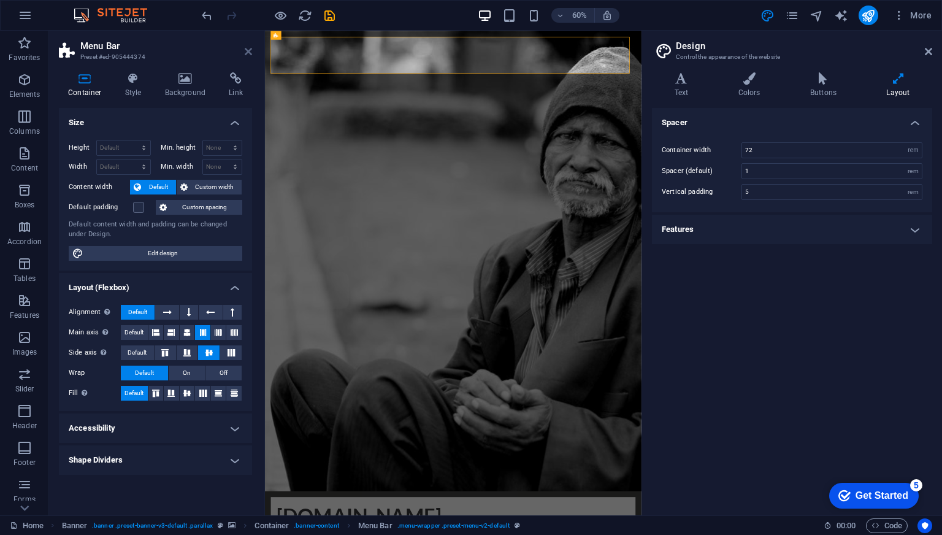
click at [248, 52] on icon at bounding box center [248, 52] width 7 height 10
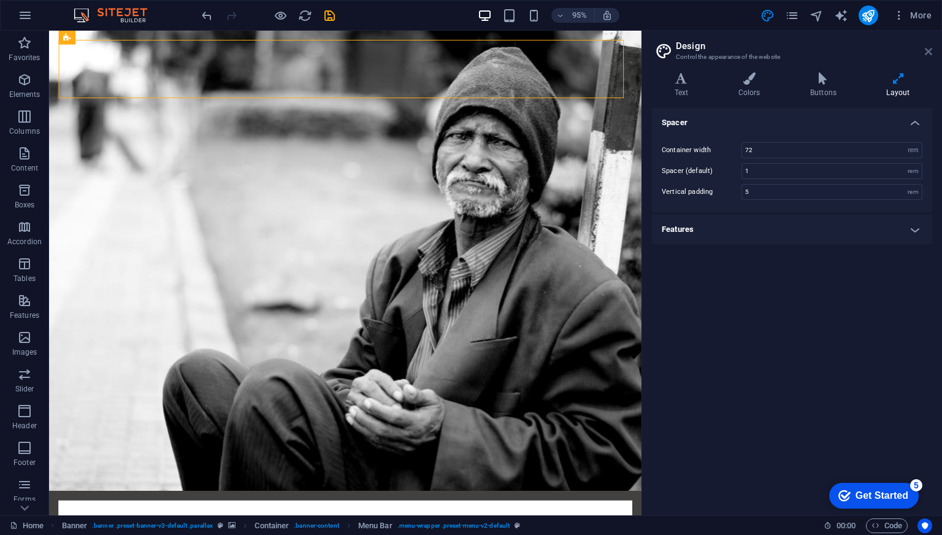
click at [928, 53] on icon at bounding box center [928, 52] width 7 height 10
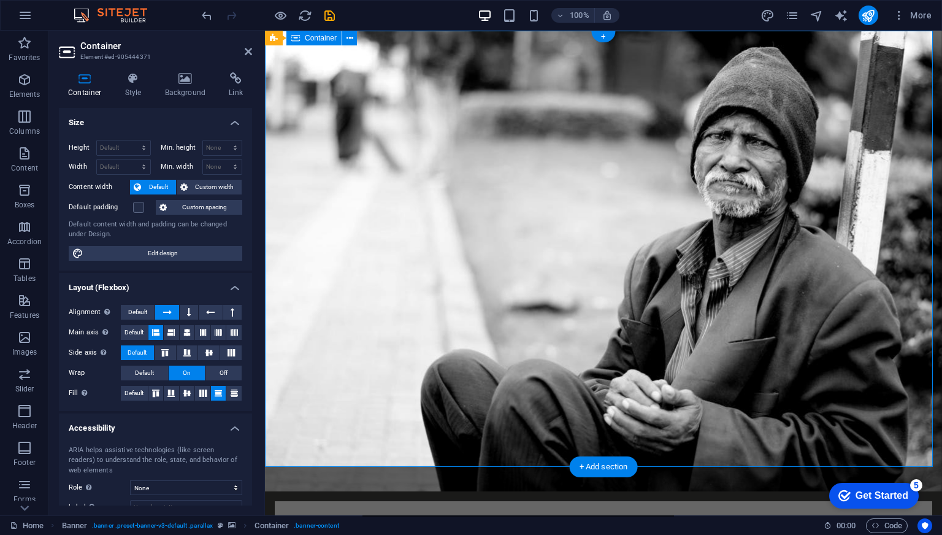
click at [188, 99] on div "Container Style Background Link Size Height Default px rem % vh vw Min. height …" at bounding box center [155, 288] width 193 height 433
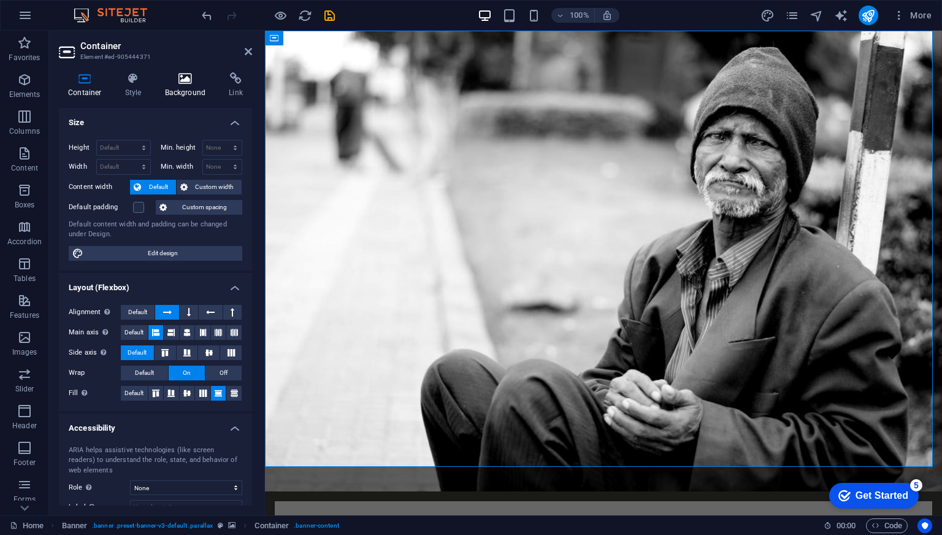
click at [187, 91] on h4 "Background" at bounding box center [188, 85] width 64 height 26
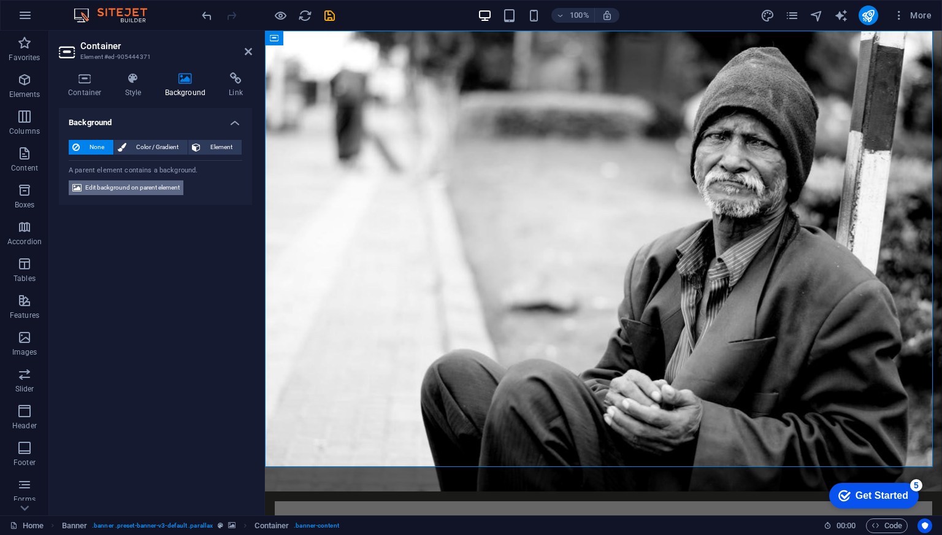
click at [137, 186] on span "Edit background on parent element" at bounding box center [132, 187] width 94 height 15
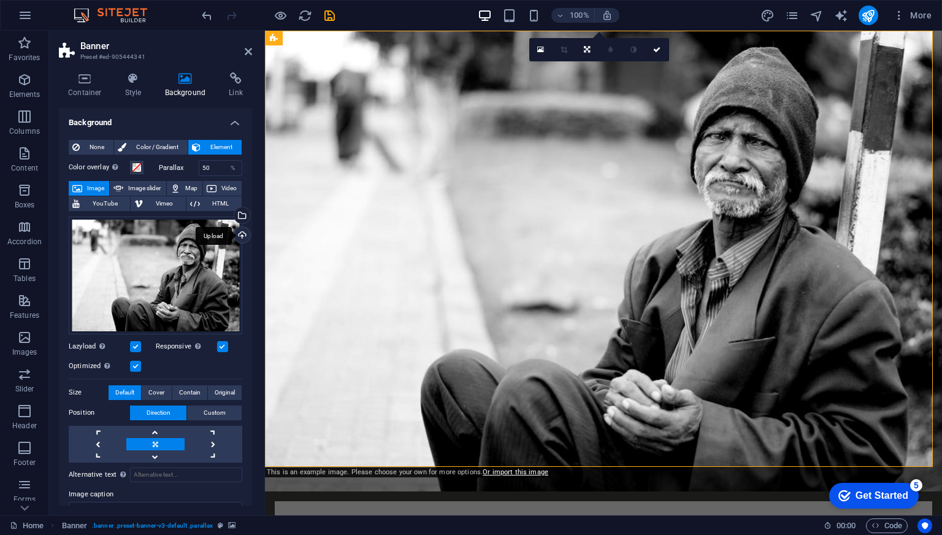
click at [239, 234] on div "Upload" at bounding box center [241, 236] width 18 height 18
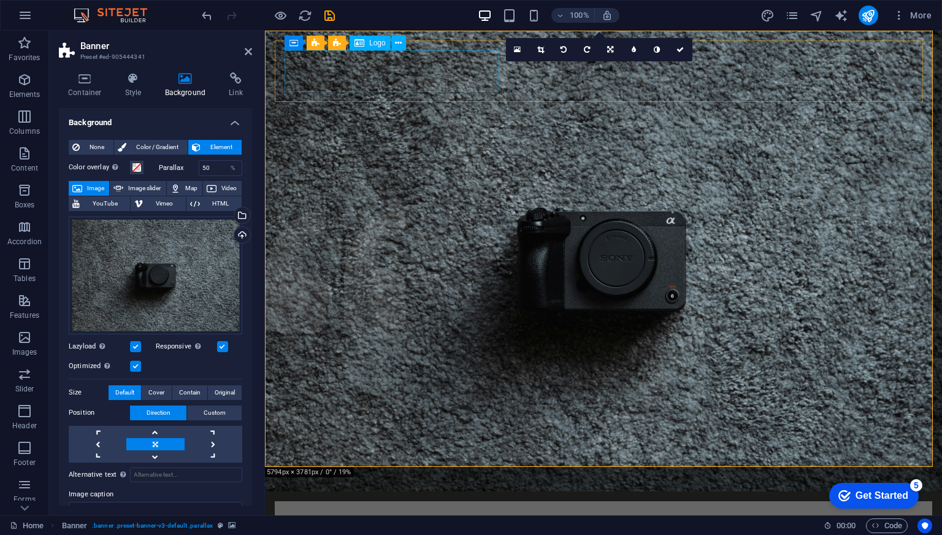
click at [467, 511] on div "[DOMAIN_NAME]" at bounding box center [604, 532] width 638 height 42
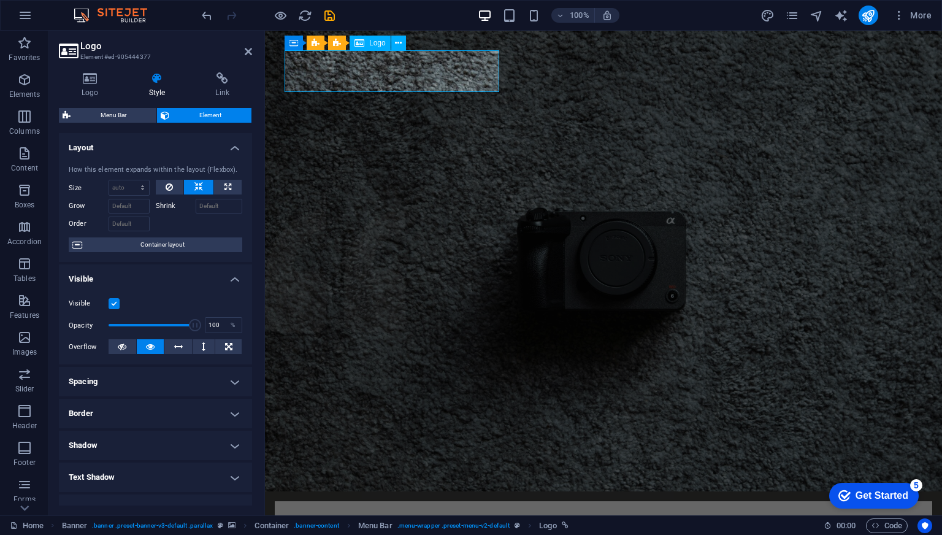
click at [468, 511] on div "[DOMAIN_NAME]" at bounding box center [604, 532] width 638 height 42
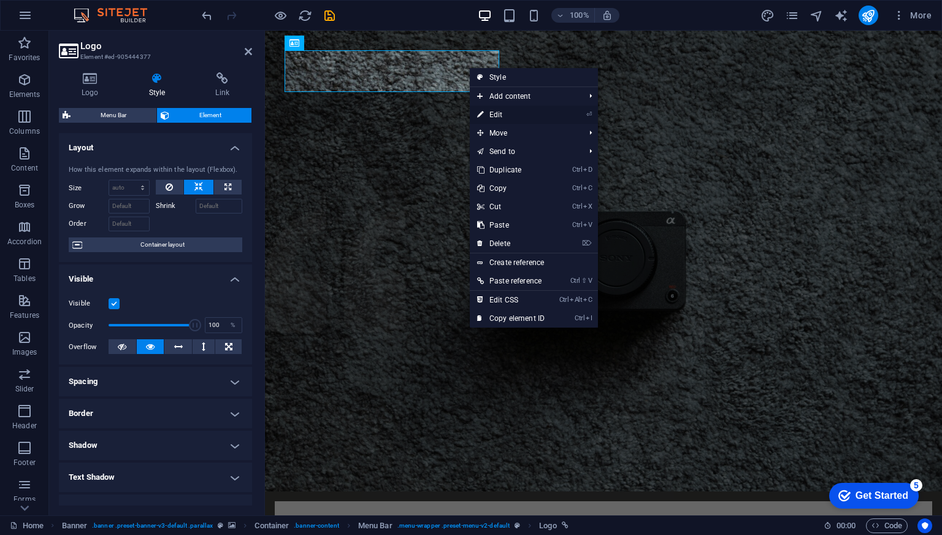
click at [502, 110] on link "⏎ Edit" at bounding box center [511, 114] width 82 height 18
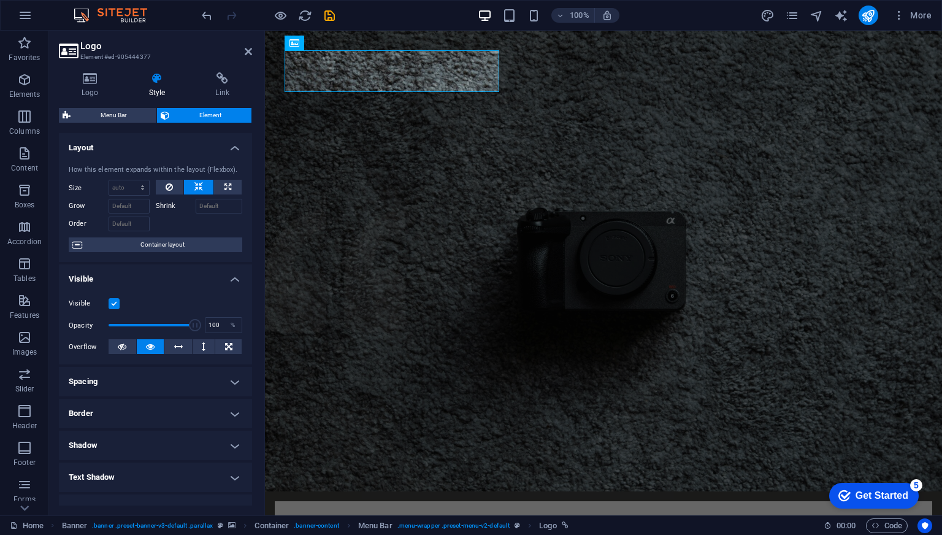
click at [857, 13] on div "More" at bounding box center [848, 16] width 176 height 20
click at [873, 13] on icon "publish" at bounding box center [868, 16] width 14 height 14
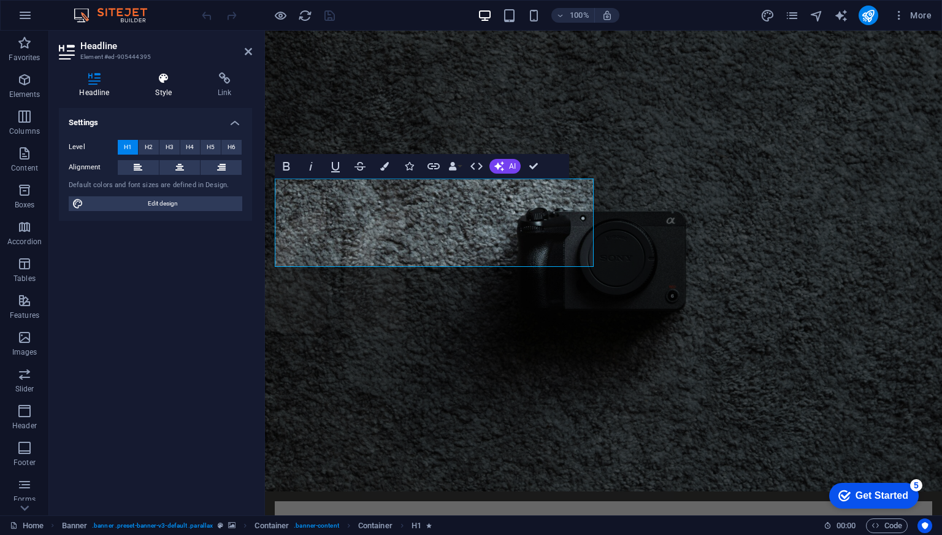
click at [169, 88] on h4 "Style" at bounding box center [166, 85] width 63 height 26
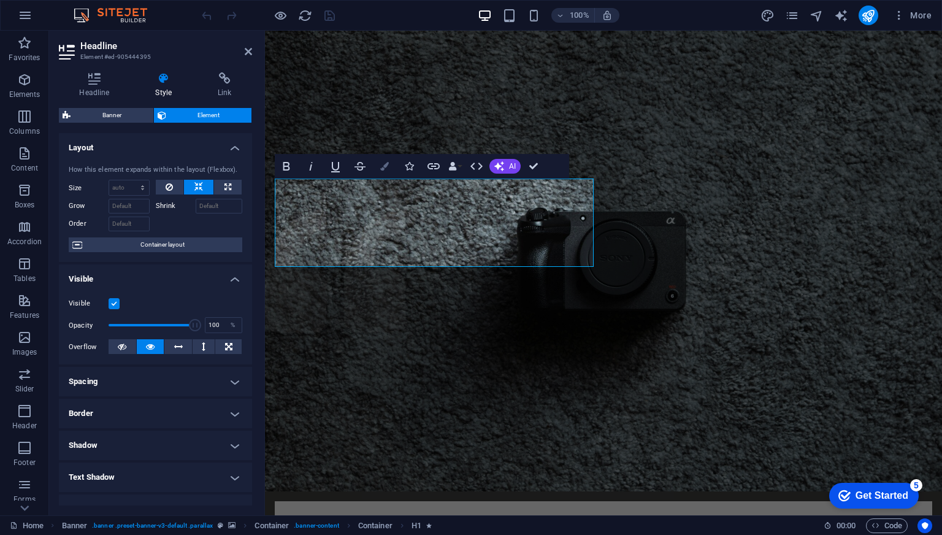
click at [384, 170] on icon "button" at bounding box center [384, 166] width 9 height 9
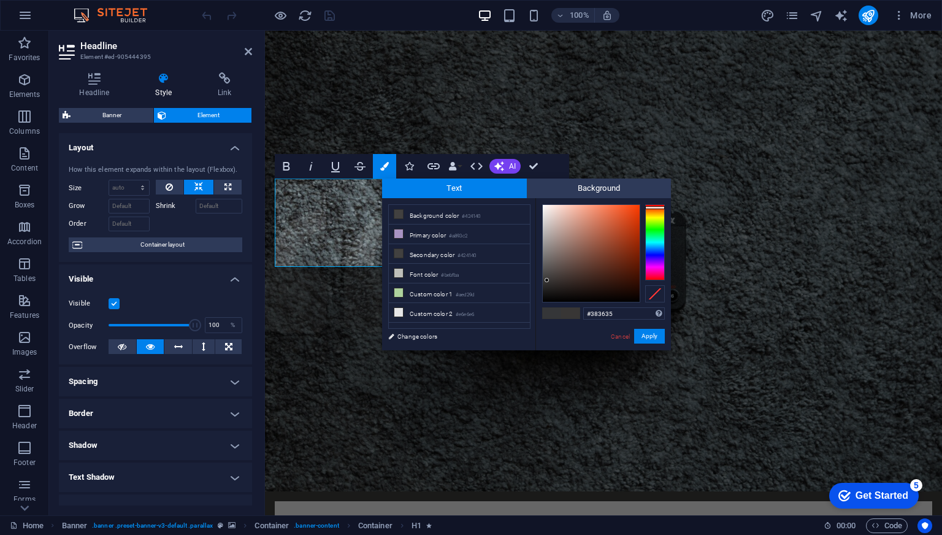
click at [654, 207] on div at bounding box center [655, 242] width 20 height 76
type input "#ff633f"
drag, startPoint x: 627, startPoint y: 214, endPoint x: 615, endPoint y: 204, distance: 15.7
click at [615, 205] on div at bounding box center [591, 253] width 97 height 97
click at [649, 337] on button "Apply" at bounding box center [649, 336] width 31 height 15
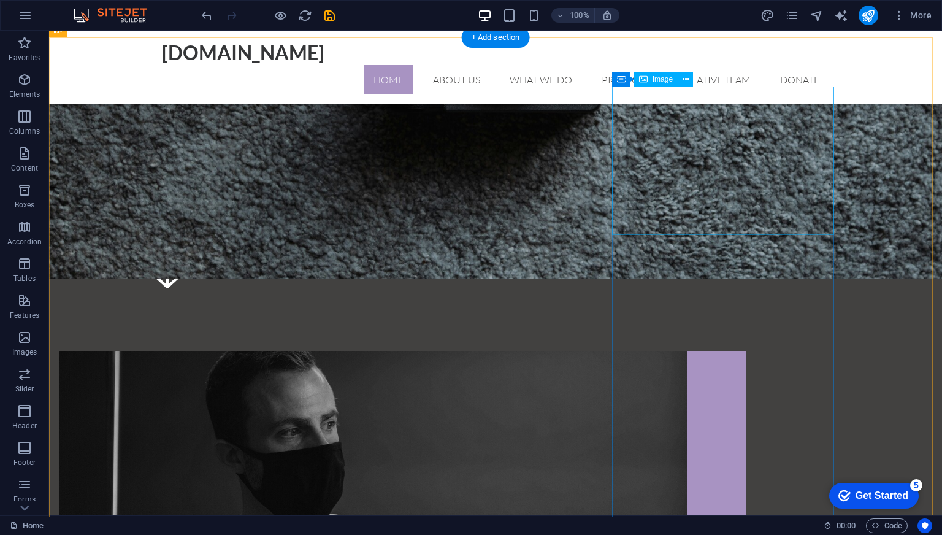
scroll to position [491, 0]
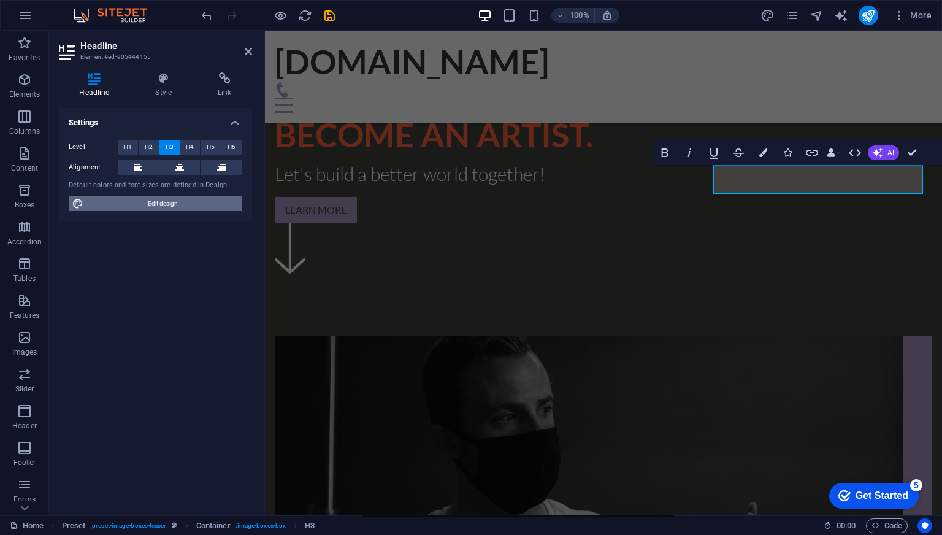
click at [193, 203] on span "Edit design" at bounding box center [162, 203] width 151 height 15
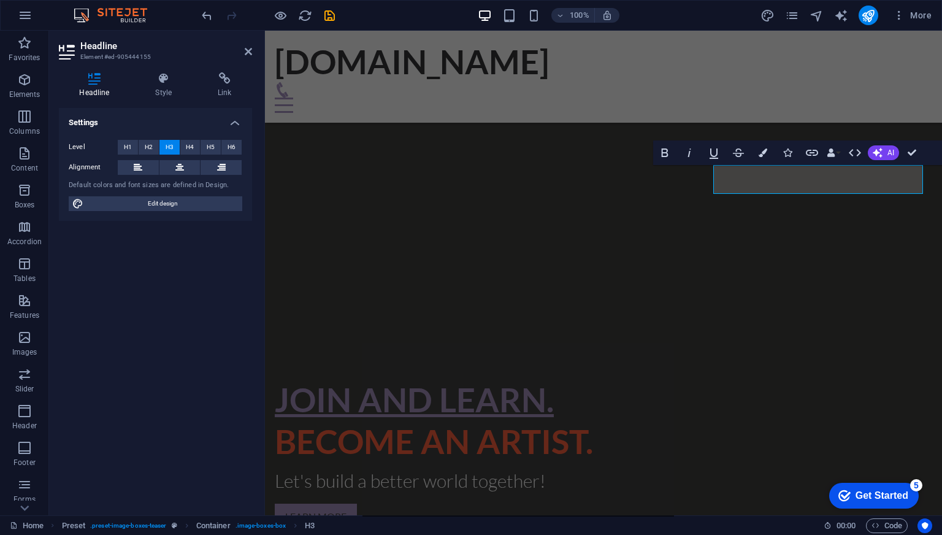
select select "rem"
select select "300"
select select "px"
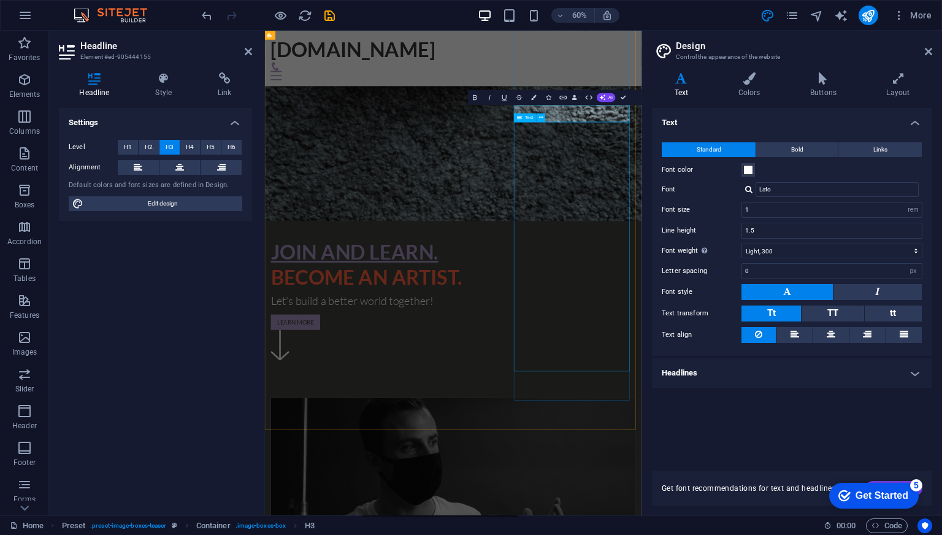
scroll to position [781, 0]
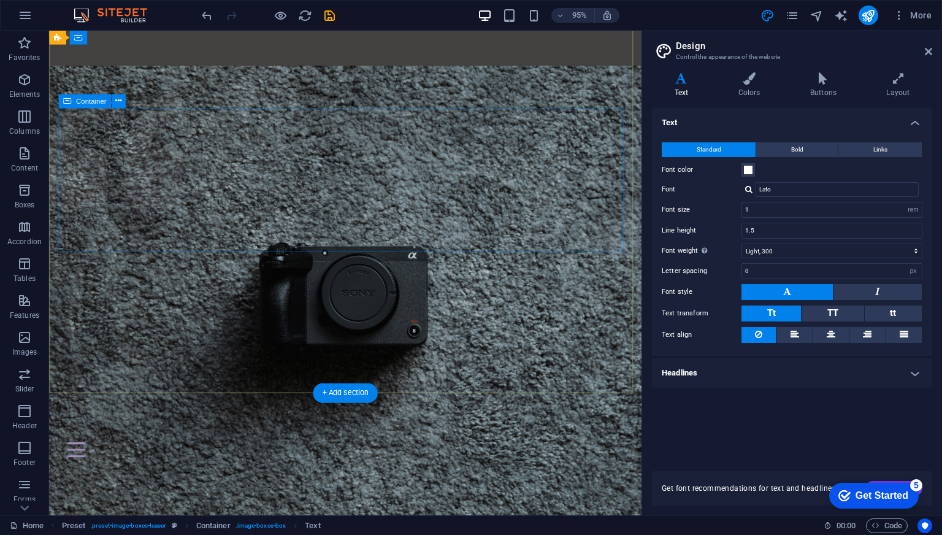
scroll to position [22, 0]
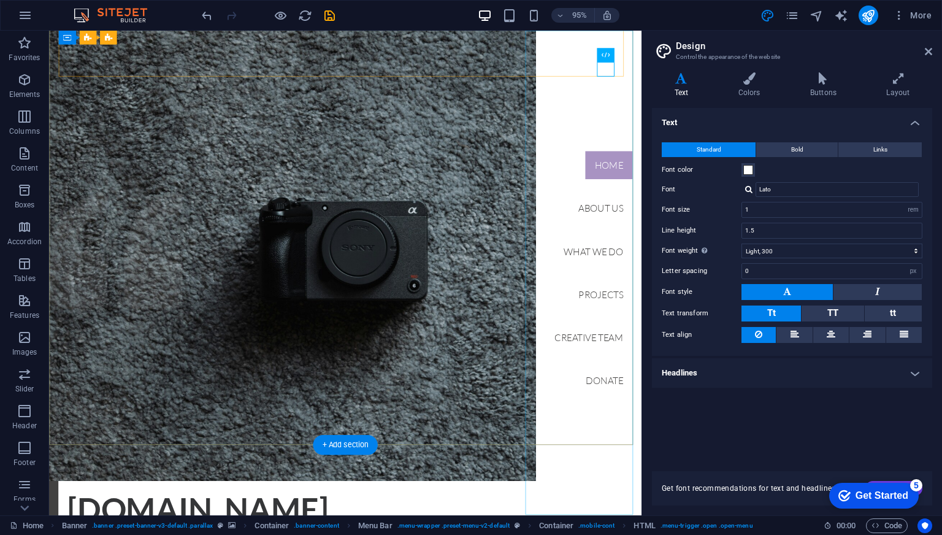
click at [614, 311] on nav "Home About us What we do Projects Creative Team Donate" at bounding box center [617, 286] width 112 height 510
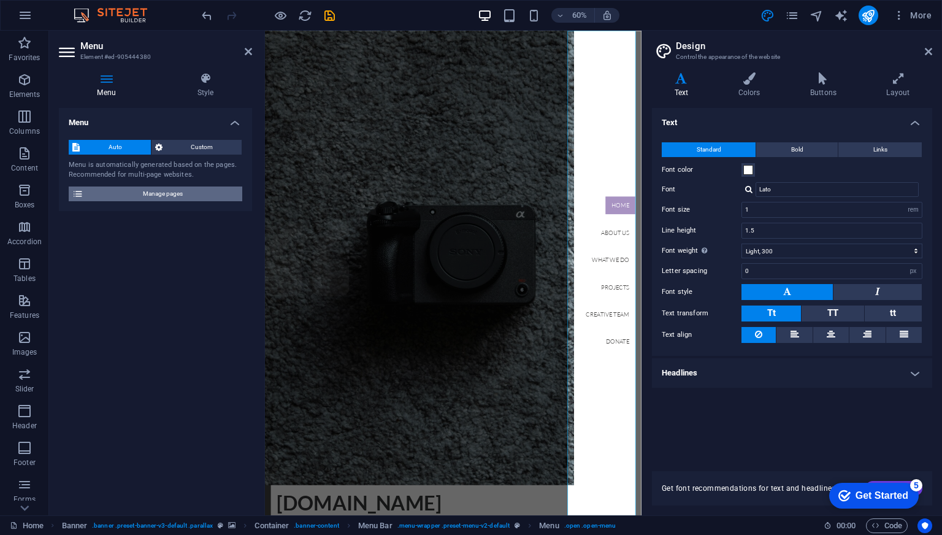
click at [151, 188] on span "Manage pages" at bounding box center [162, 193] width 151 height 15
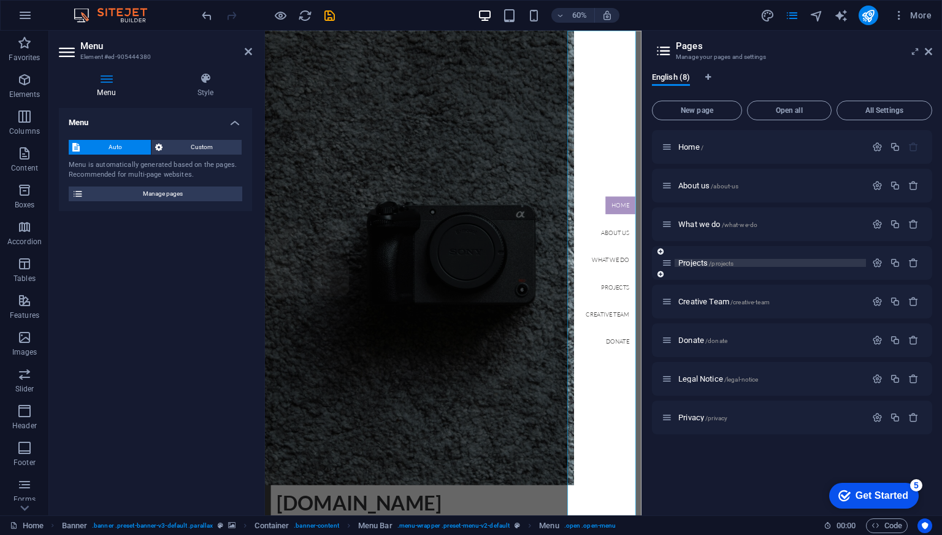
click at [691, 262] on span "Projects /projects" at bounding box center [705, 262] width 55 height 9
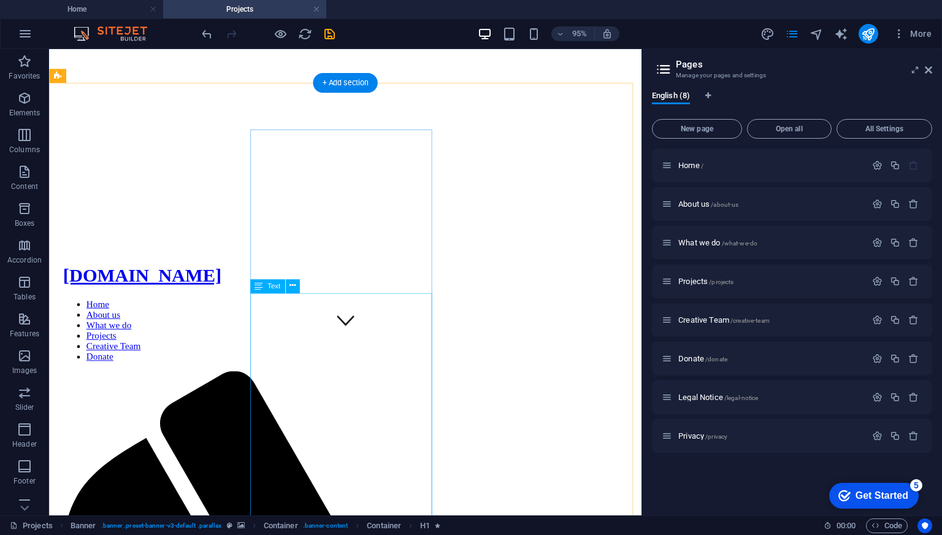
scroll to position [245, 0]
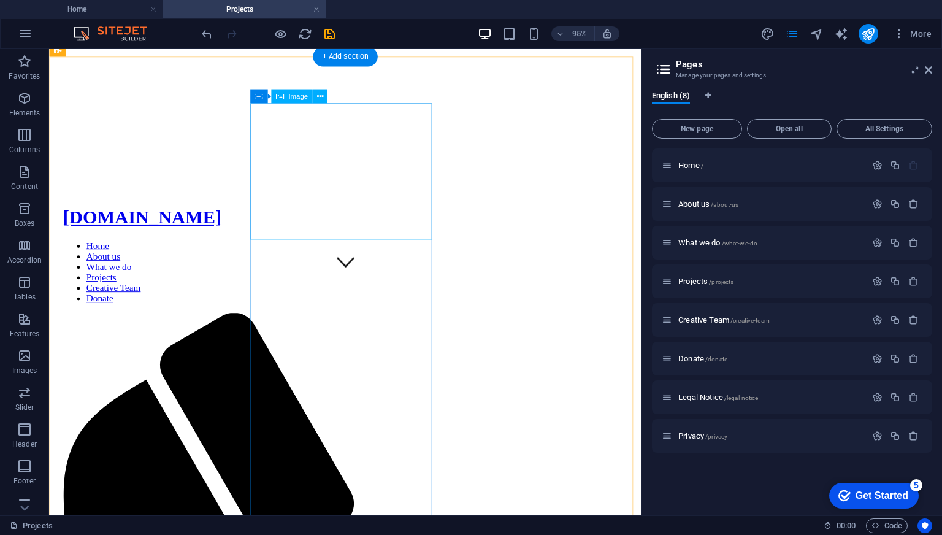
select select "%"
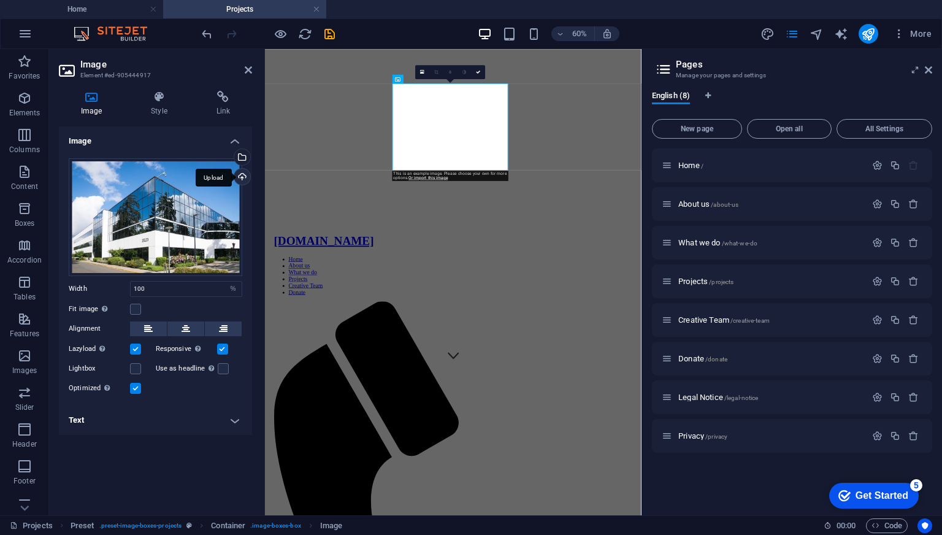
click at [240, 178] on div "Upload" at bounding box center [241, 178] width 18 height 18
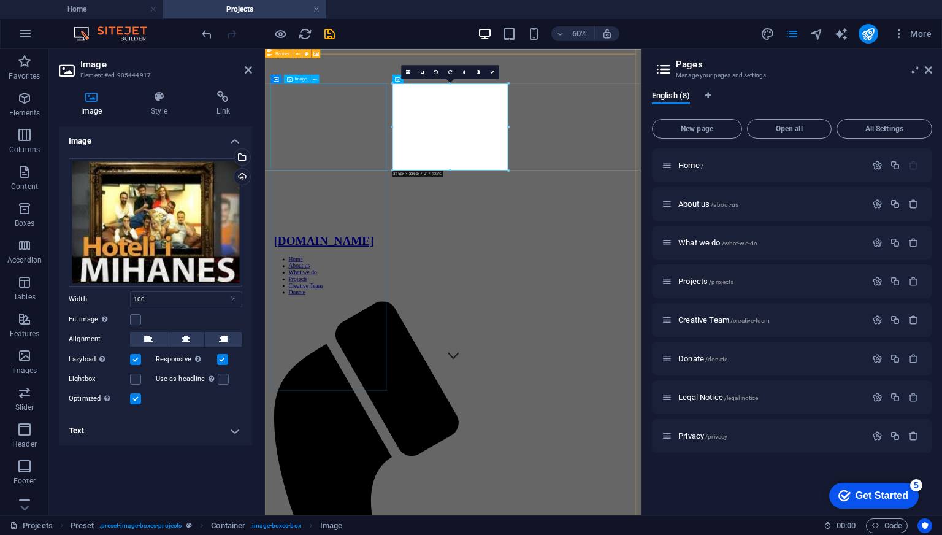
drag, startPoint x: 354, startPoint y: 180, endPoint x: 549, endPoint y: 131, distance: 200.9
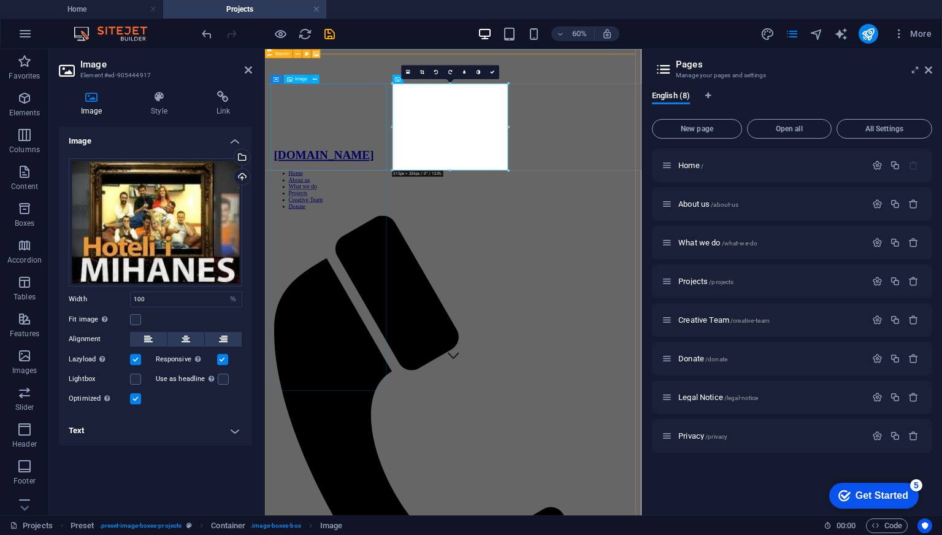
select select "%"
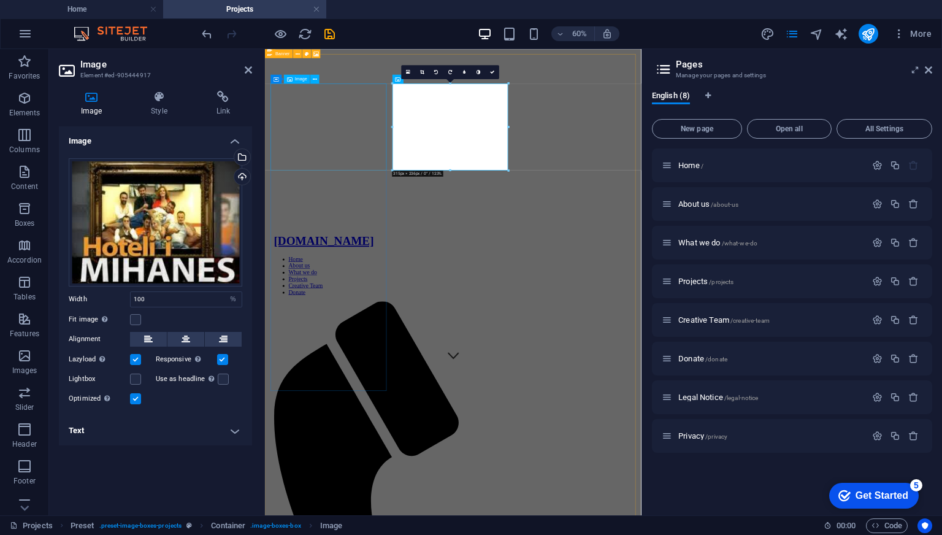
select select "%"
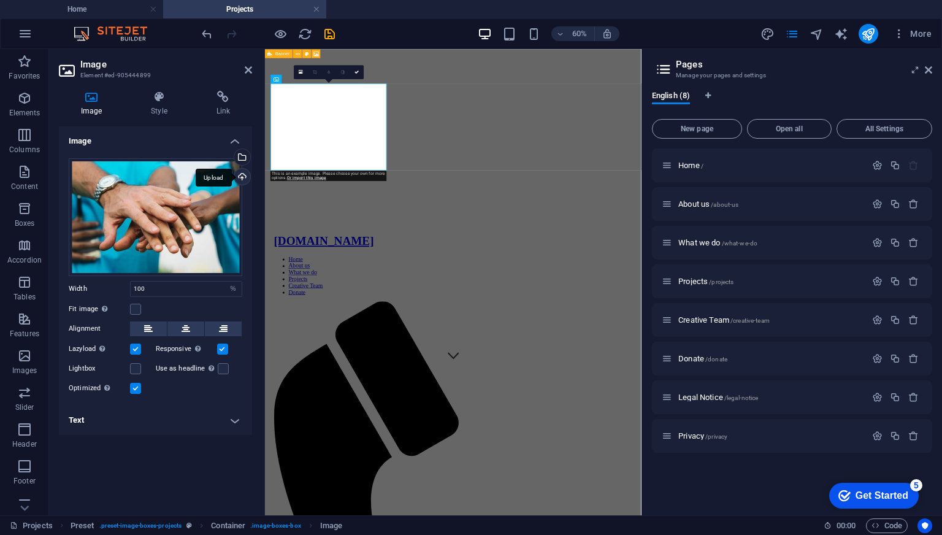
click at [245, 175] on div "Upload" at bounding box center [241, 178] width 18 height 18
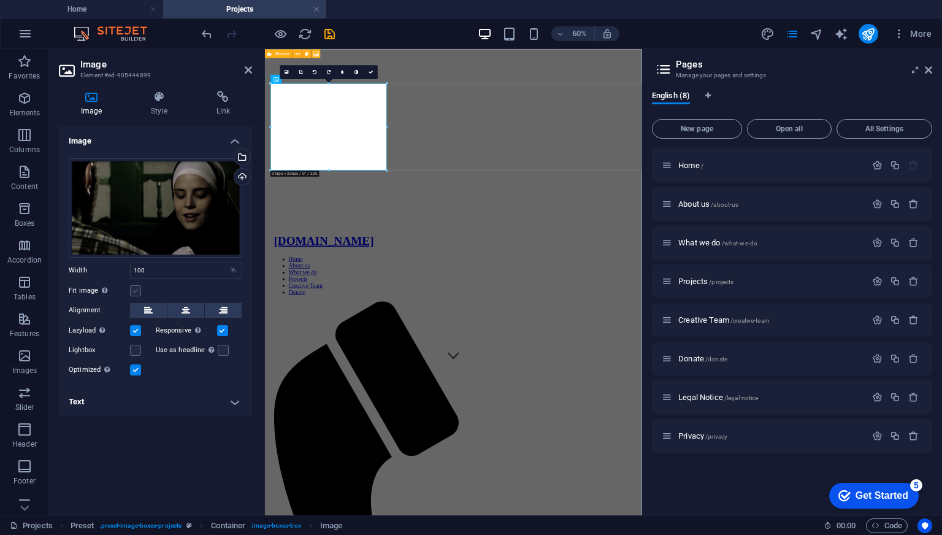
click at [134, 287] on label at bounding box center [135, 290] width 11 height 11
click at [0, 0] on input "Fit image Automatically fit image to a fixed width and height" at bounding box center [0, 0] width 0 height 0
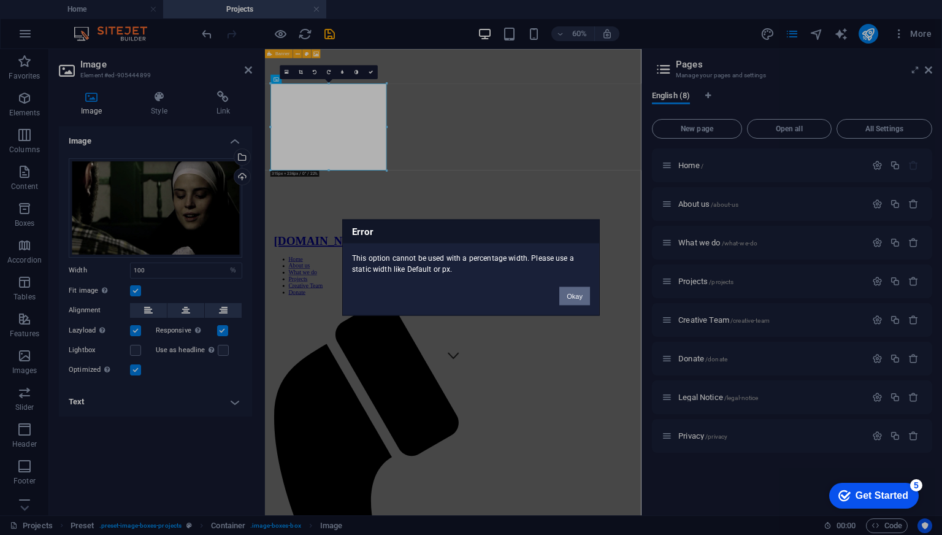
click at [571, 293] on button "Okay" at bounding box center [574, 296] width 31 height 18
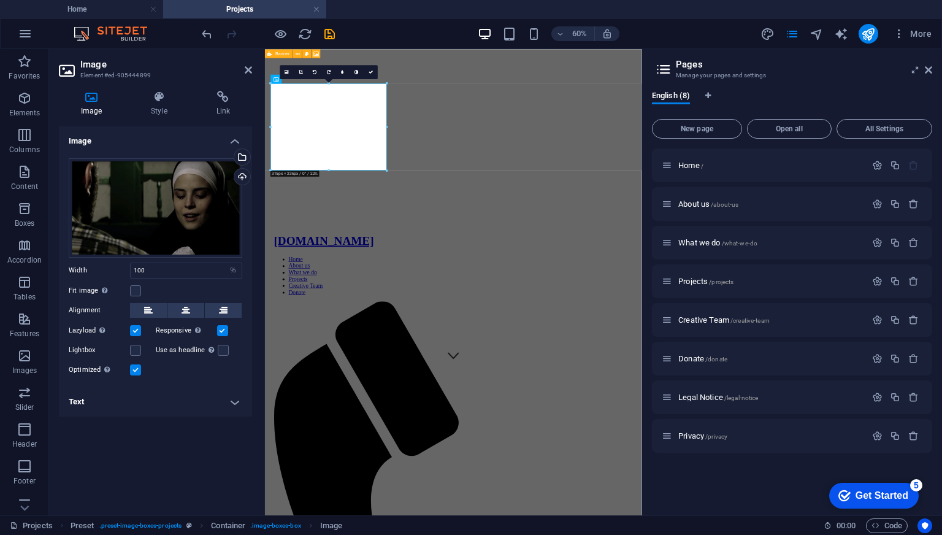
click at [136, 369] on label at bounding box center [135, 369] width 11 height 11
click at [0, 0] on input "Optimized Images are compressed to improve page speed." at bounding box center [0, 0] width 0 height 0
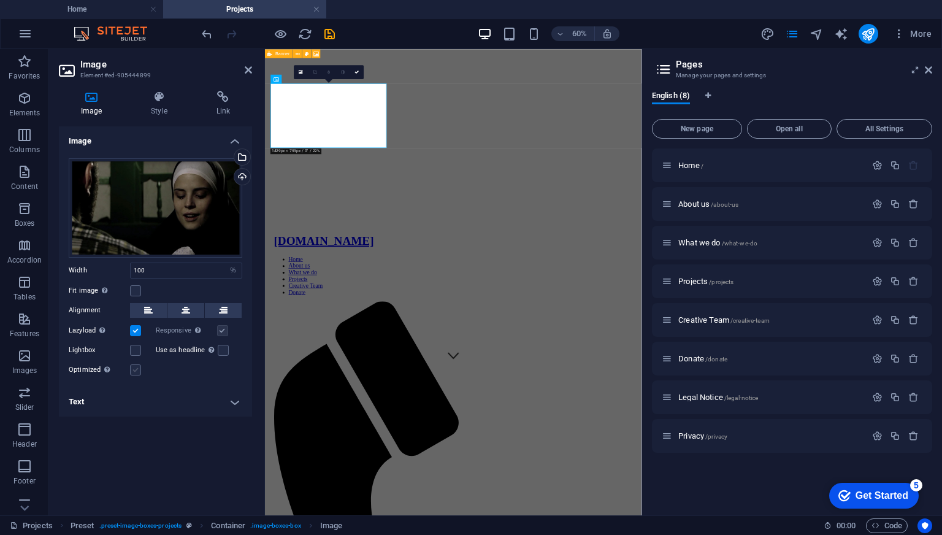
click at [135, 372] on label at bounding box center [135, 369] width 11 height 11
click at [0, 0] on input "Optimized Images are compressed to improve page speed." at bounding box center [0, 0] width 0 height 0
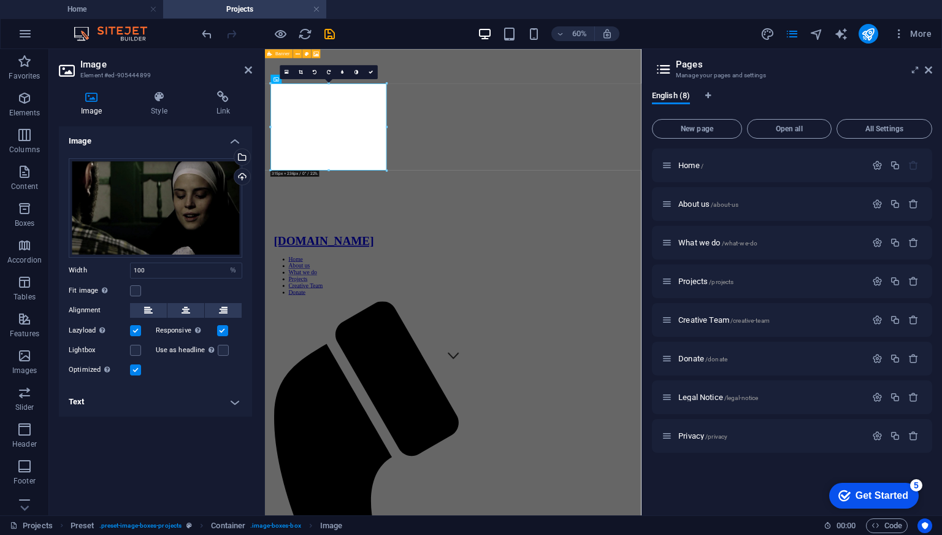
click at [135, 372] on label at bounding box center [135, 369] width 11 height 11
click at [0, 0] on input "Optimized Images are compressed to improve page speed." at bounding box center [0, 0] width 0 height 0
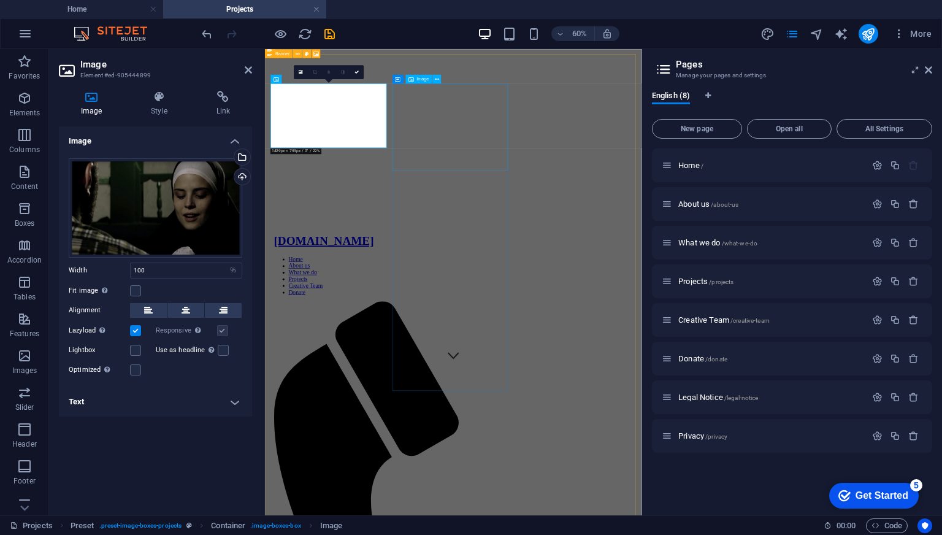
select select "%"
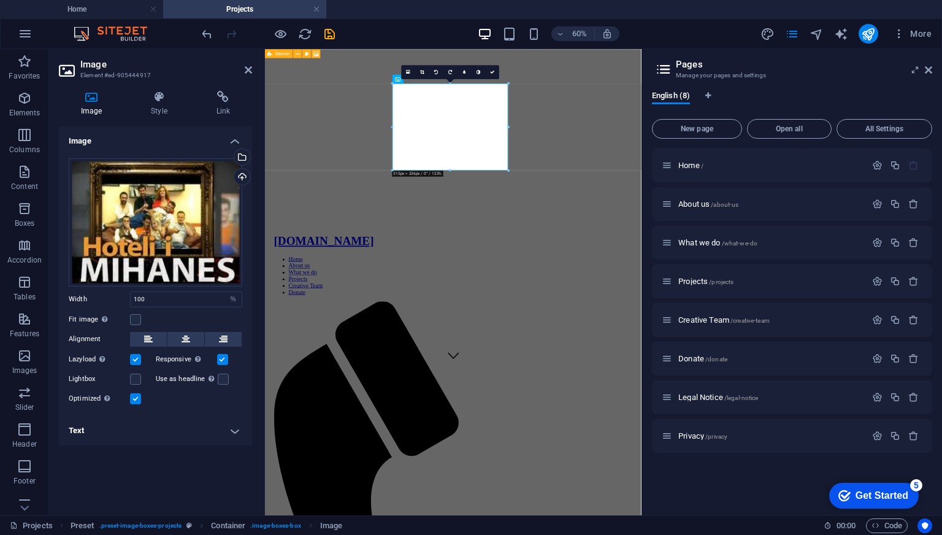
click at [137, 399] on label at bounding box center [135, 398] width 11 height 11
click at [0, 0] on input "Optimized Images are compressed to improve page speed." at bounding box center [0, 0] width 0 height 0
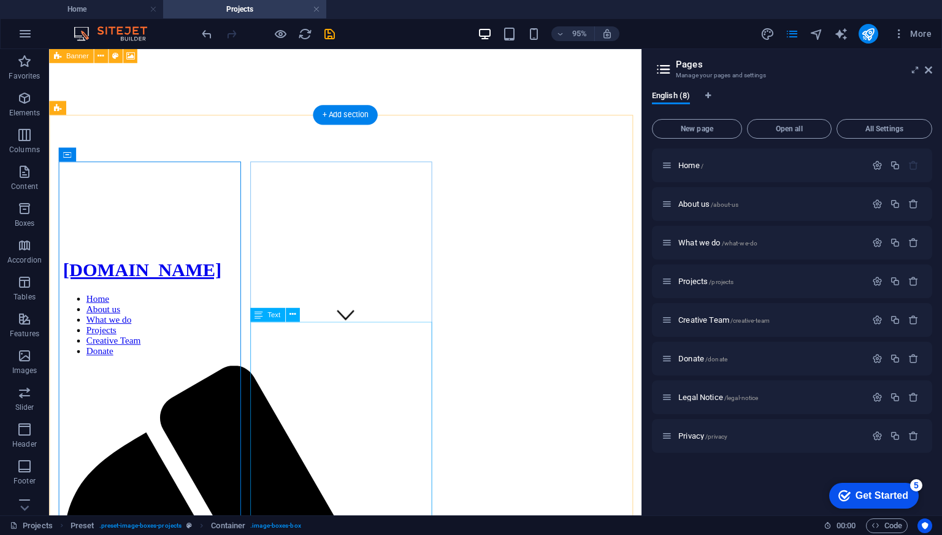
scroll to position [184, 0]
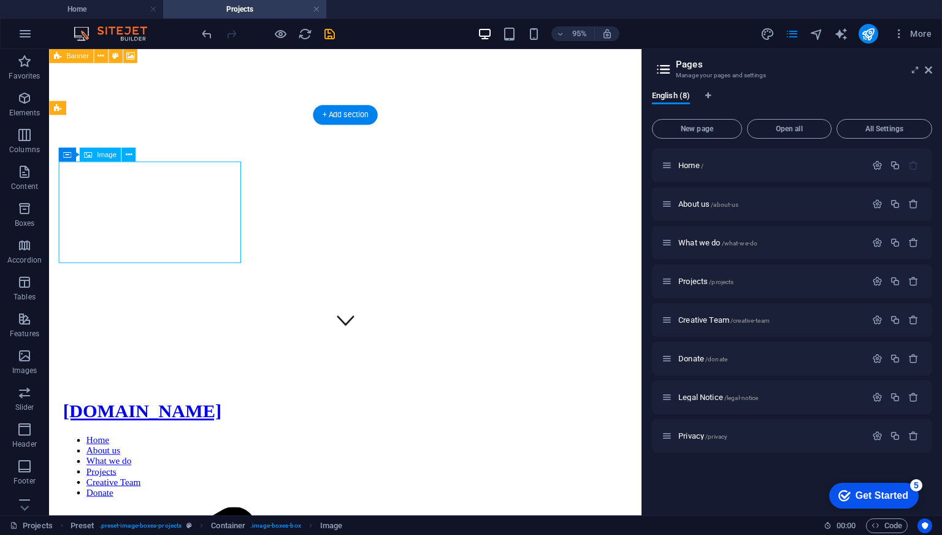
select select "%"
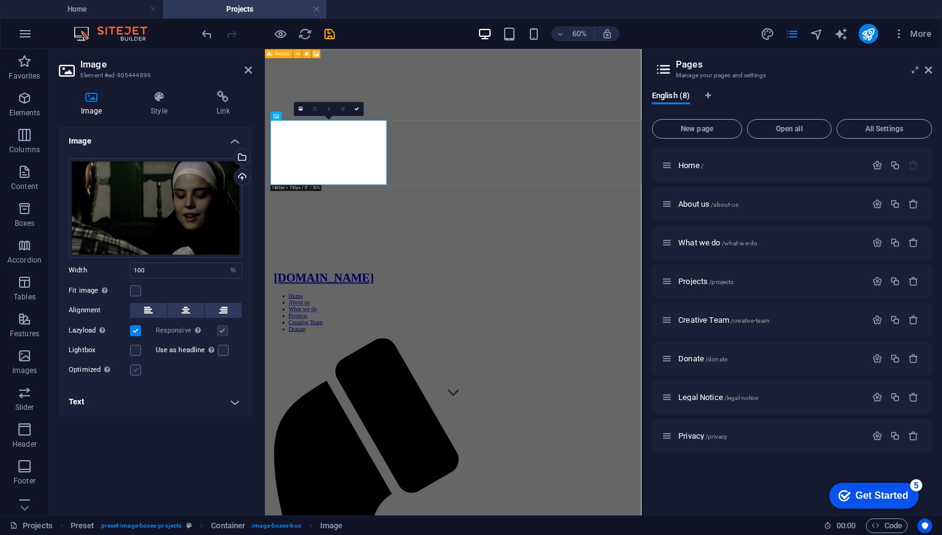
click at [135, 370] on label at bounding box center [135, 369] width 11 height 11
click at [0, 0] on input "Optimized Images are compressed to improve page speed." at bounding box center [0, 0] width 0 height 0
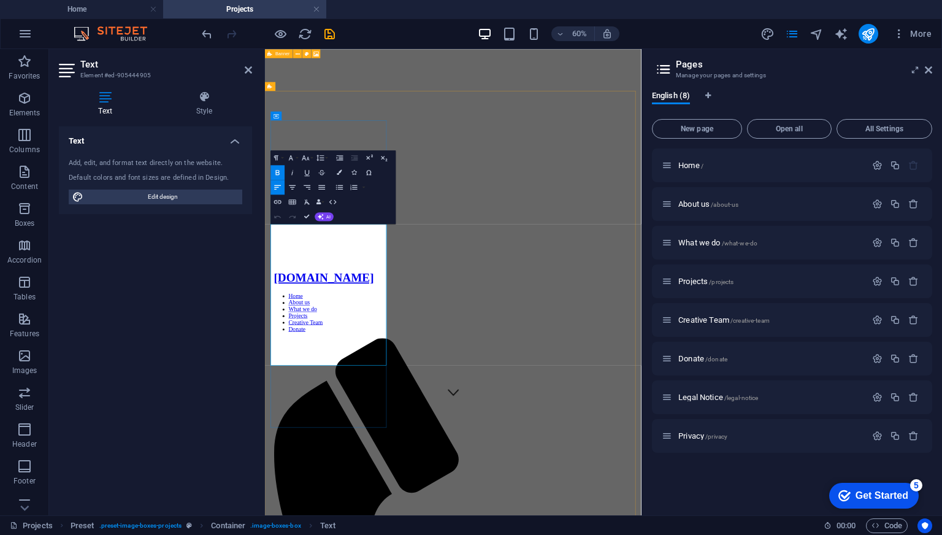
click at [240, 304] on div "Text Add, edit, and format text directly on the website. Default colors and fon…" at bounding box center [155, 315] width 193 height 379
click at [391, 208] on div "Paragraph Format Normal Heading 1 Heading 2 Heading 3 Heading 4 Heading 5 Headi…" at bounding box center [333, 187] width 125 height 74
click at [175, 288] on div "Text Add, edit, and format text directly on the website. Default colors and fon…" at bounding box center [155, 315] width 193 height 379
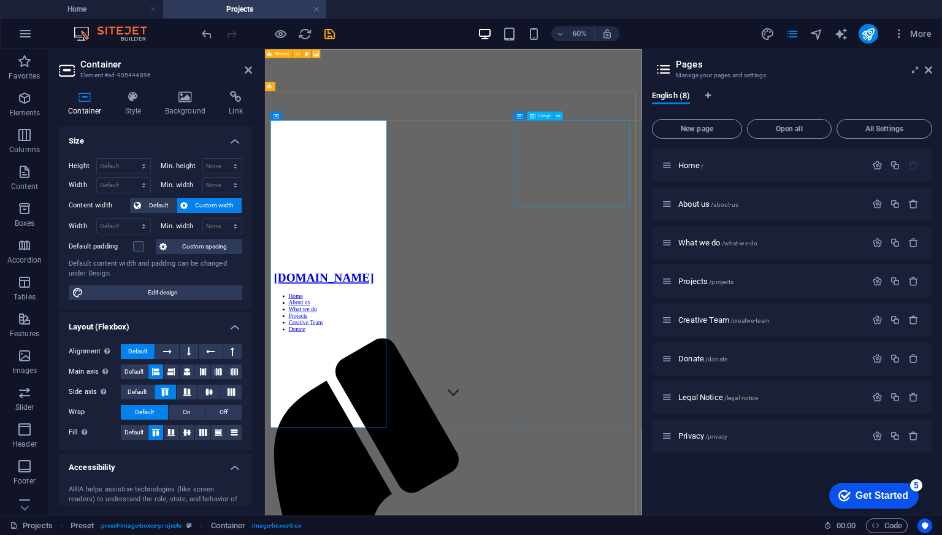
drag, startPoint x: 763, startPoint y: 263, endPoint x: 807, endPoint y: 183, distance: 90.8
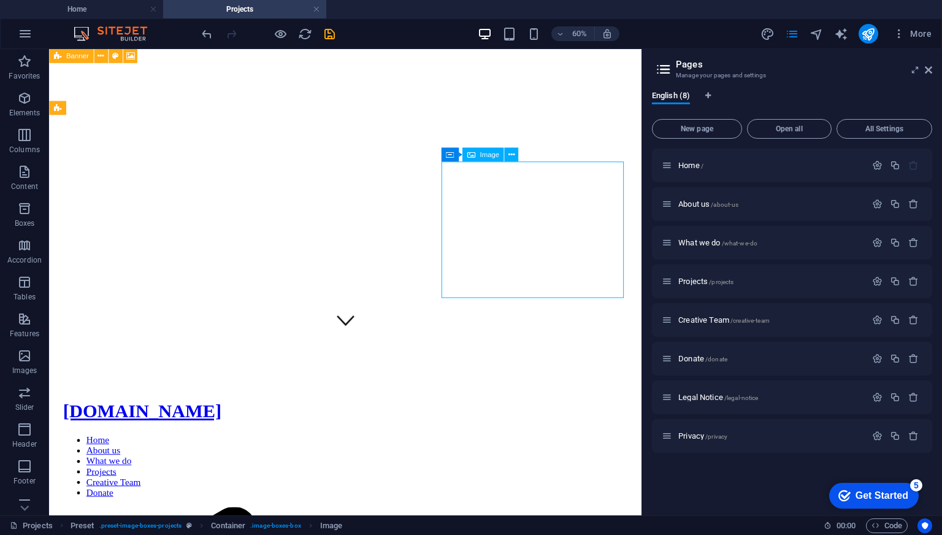
select select "%"
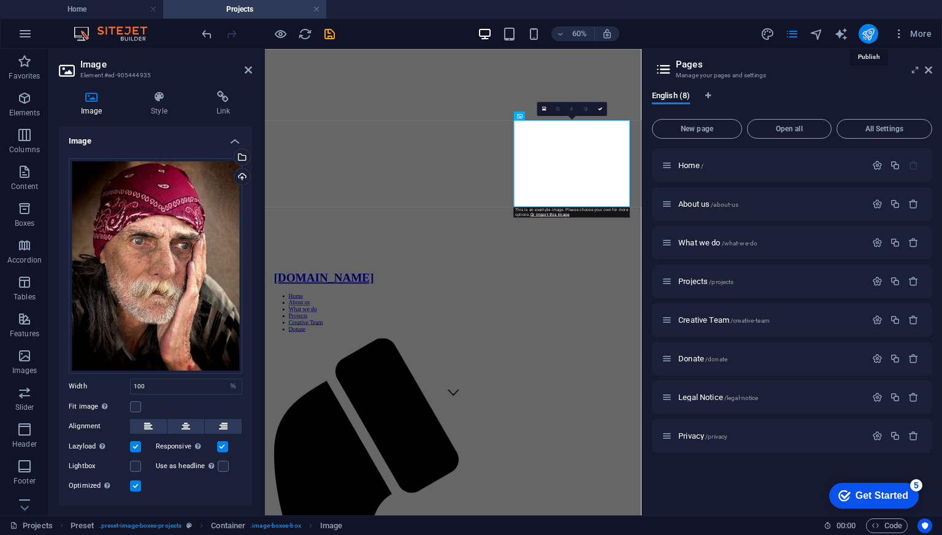
click at [865, 33] on icon "publish" at bounding box center [868, 34] width 14 height 14
